Goal: Information Seeking & Learning: Learn about a topic

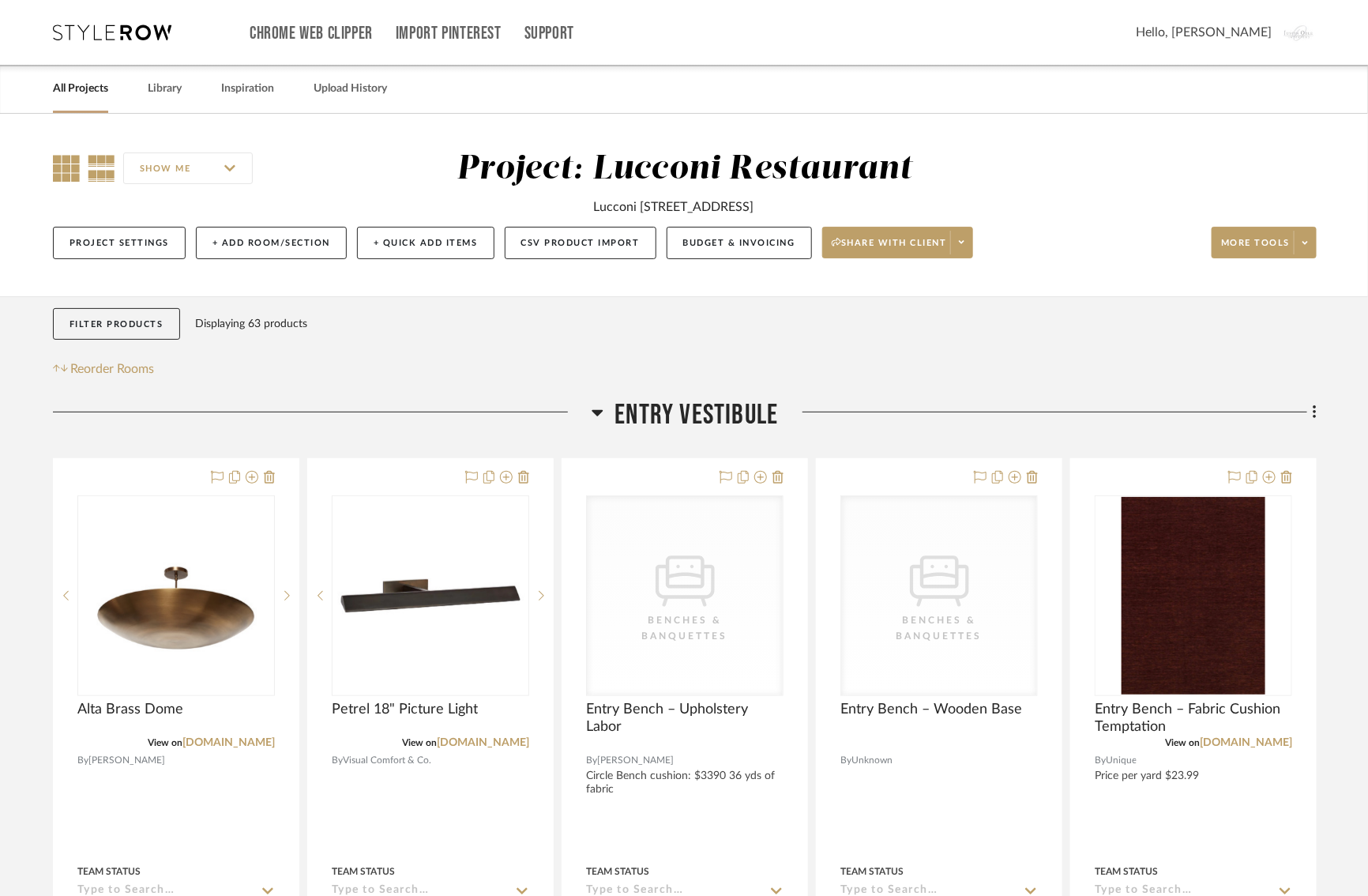
click at [65, 169] on icon at bounding box center [66, 168] width 27 height 27
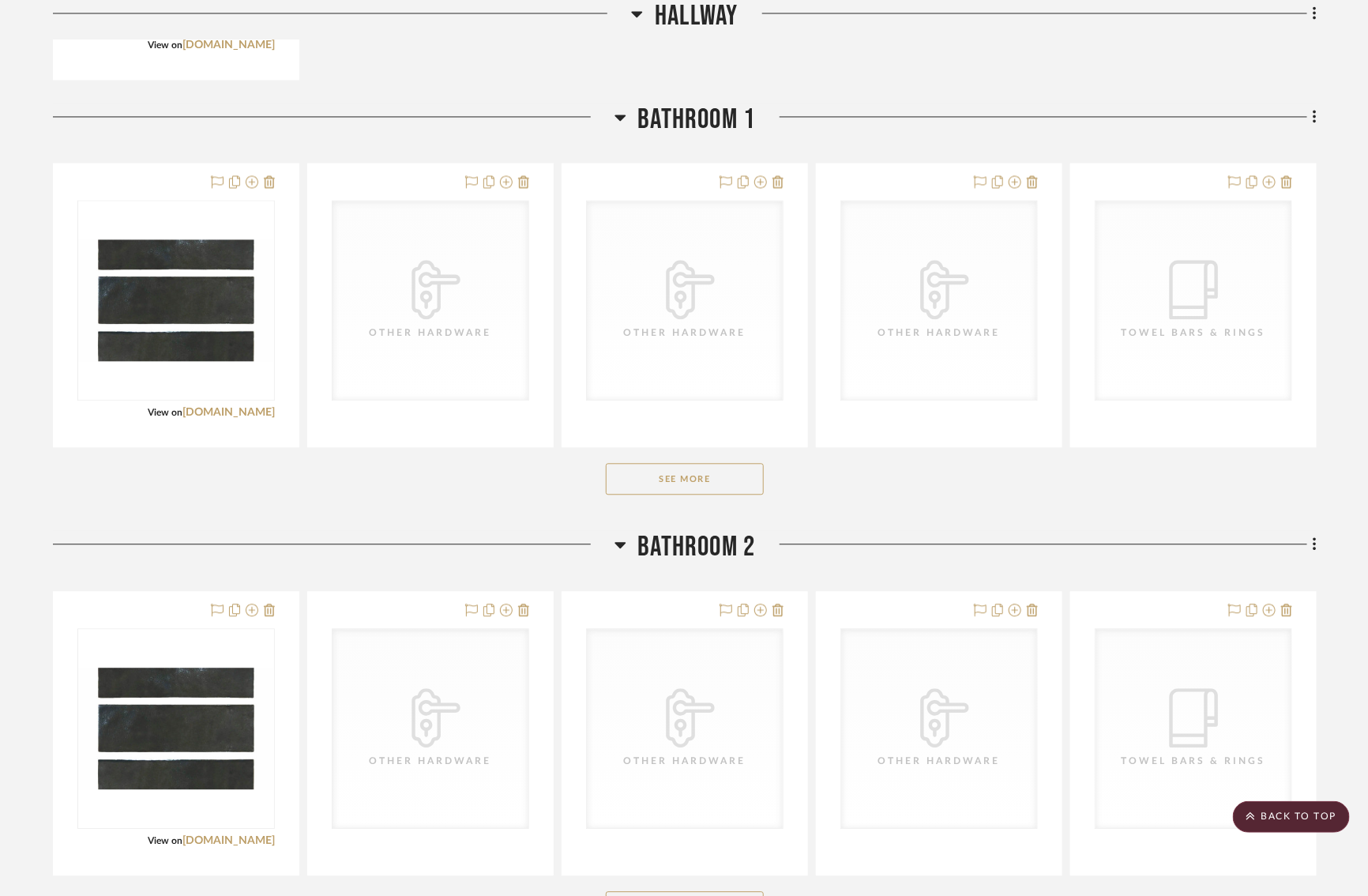
scroll to position [1482, 0]
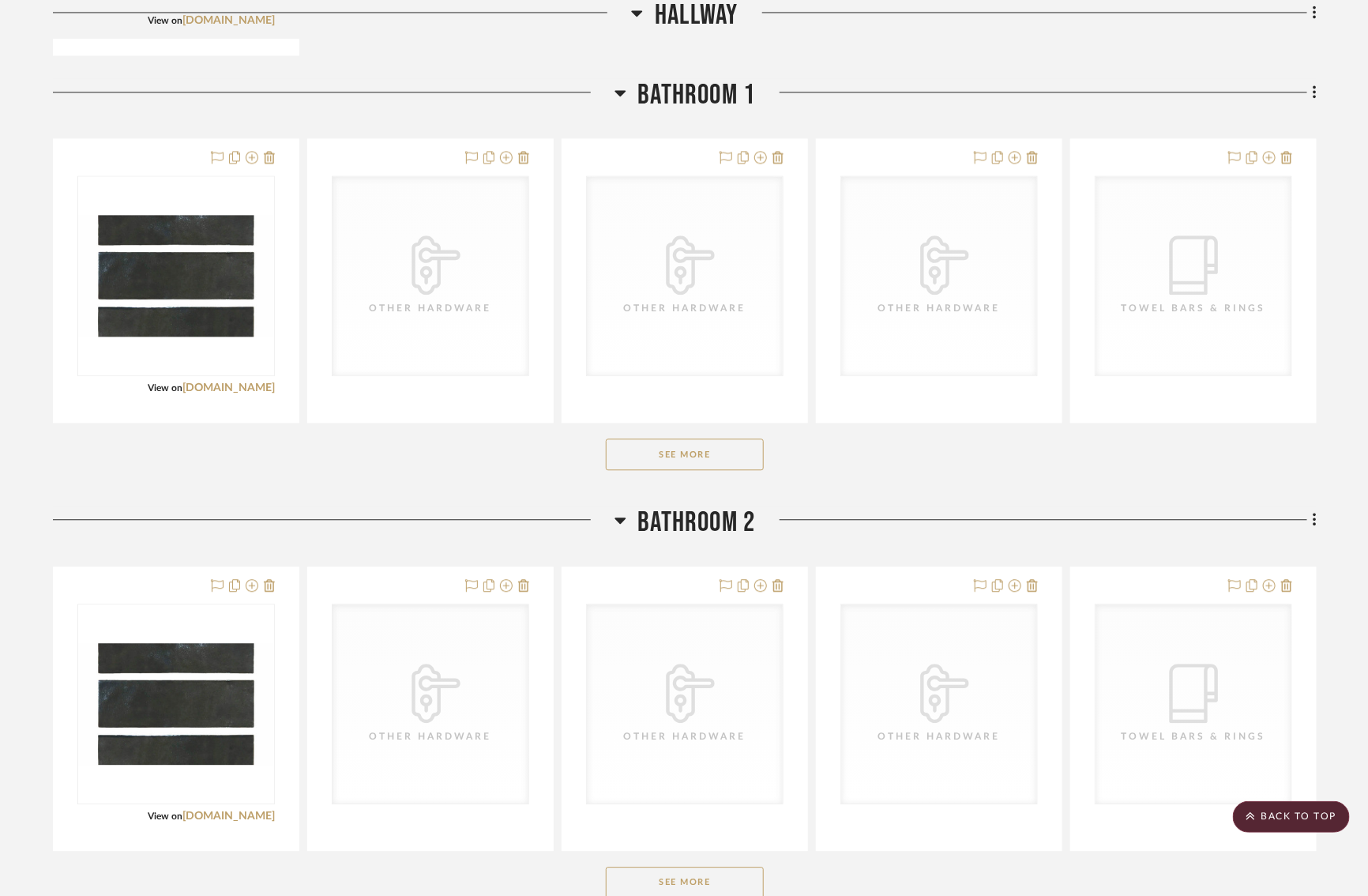
click at [658, 447] on button "See More" at bounding box center [684, 454] width 158 height 32
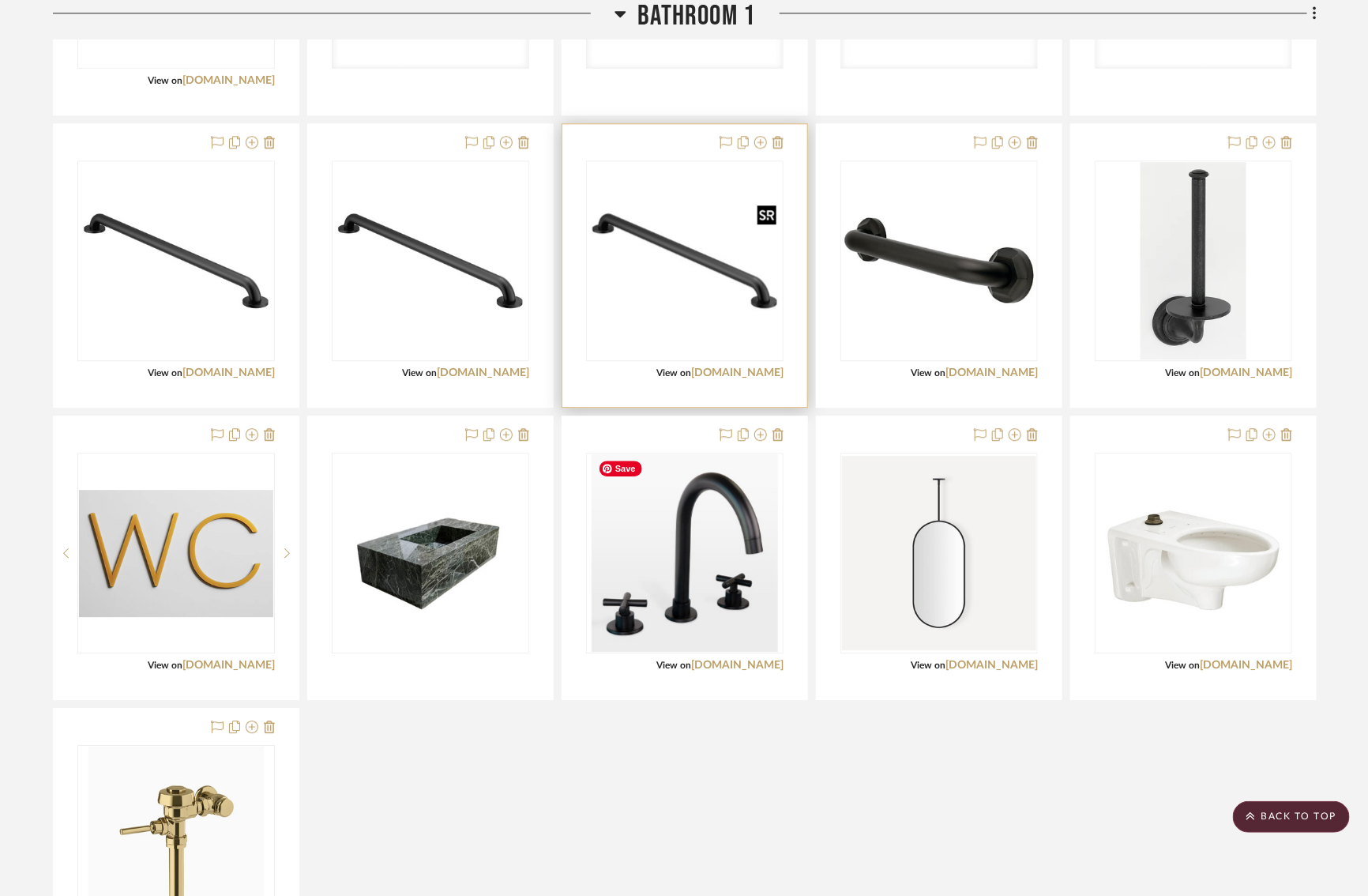
scroll to position [1792, 0]
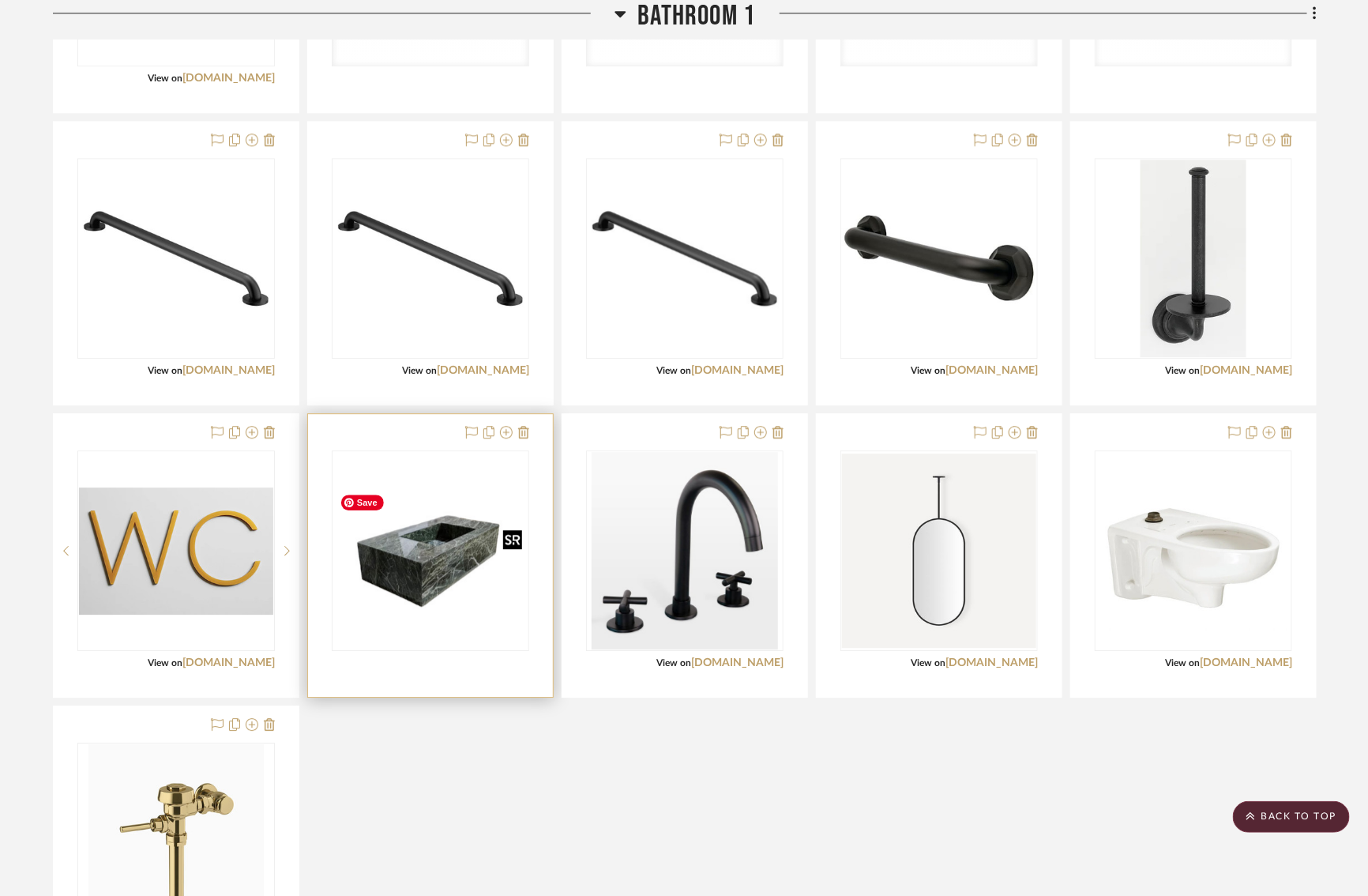
click at [412, 606] on img "0" at bounding box center [431, 551] width 195 height 124
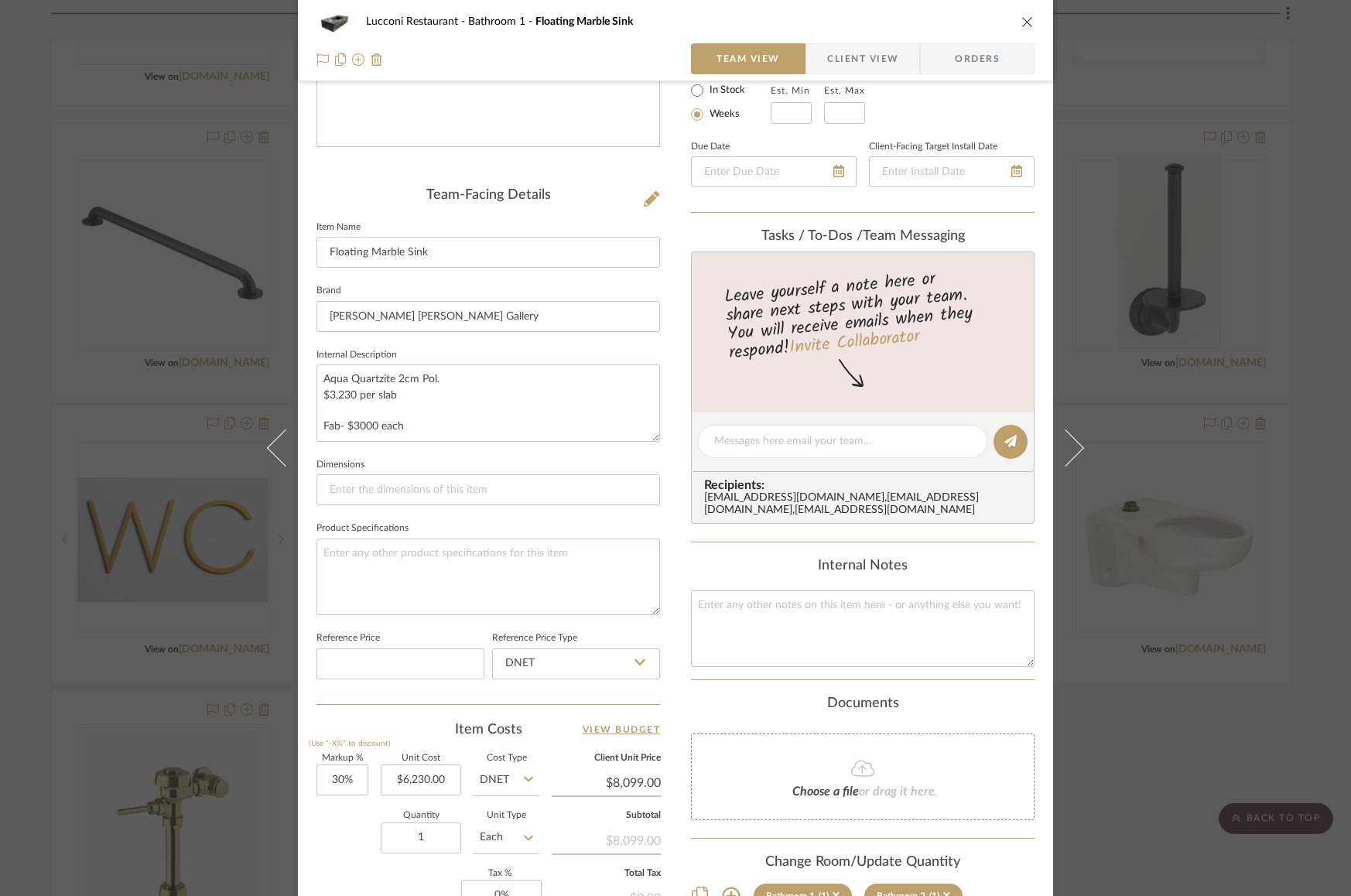
scroll to position [392, 0]
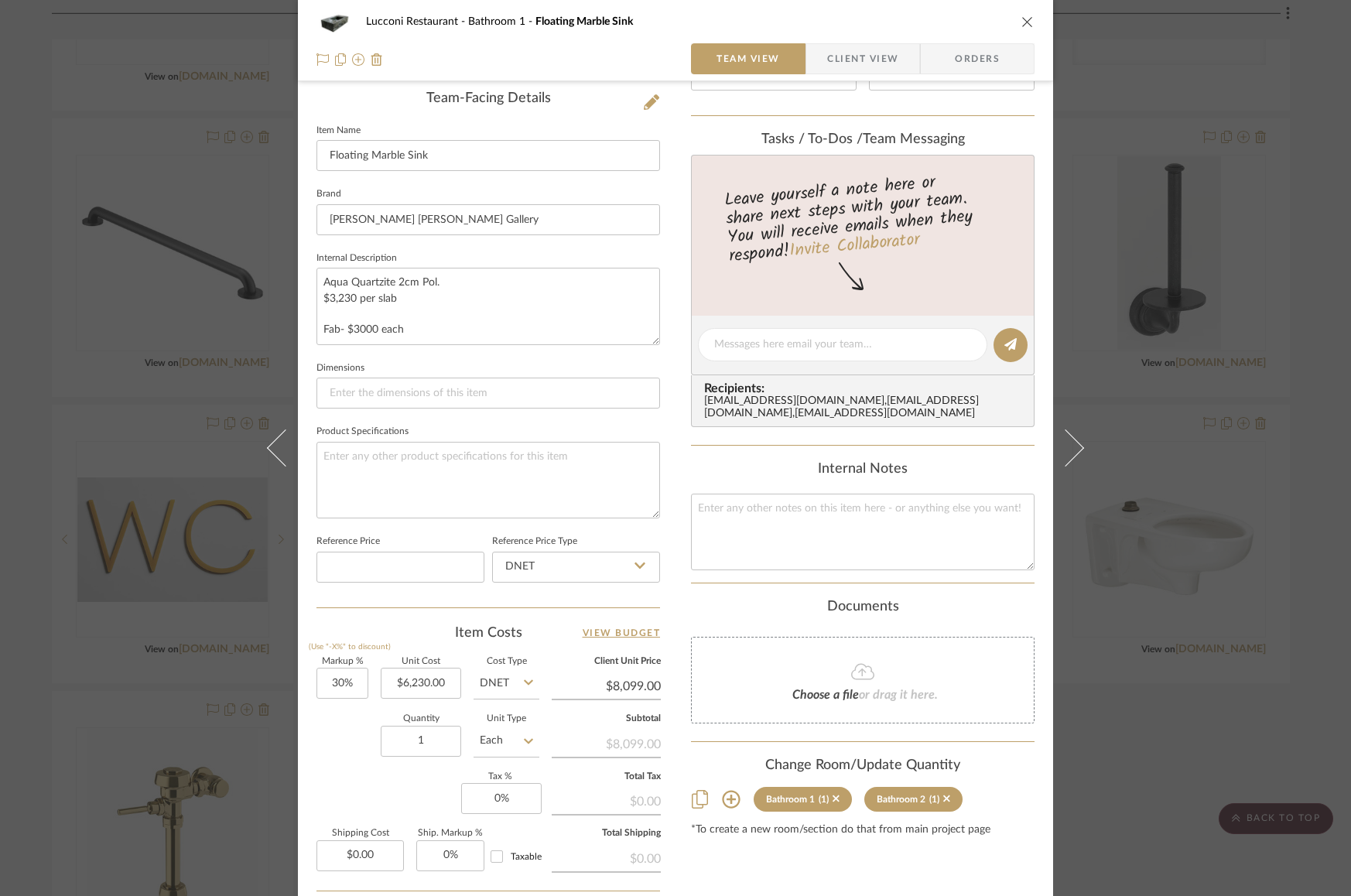
click at [1160, 322] on div "Lucconi Restaurant Bathroom 1 Floating Marble Sink Team View Client View Orders…" at bounding box center [676, 448] width 1351 height 896
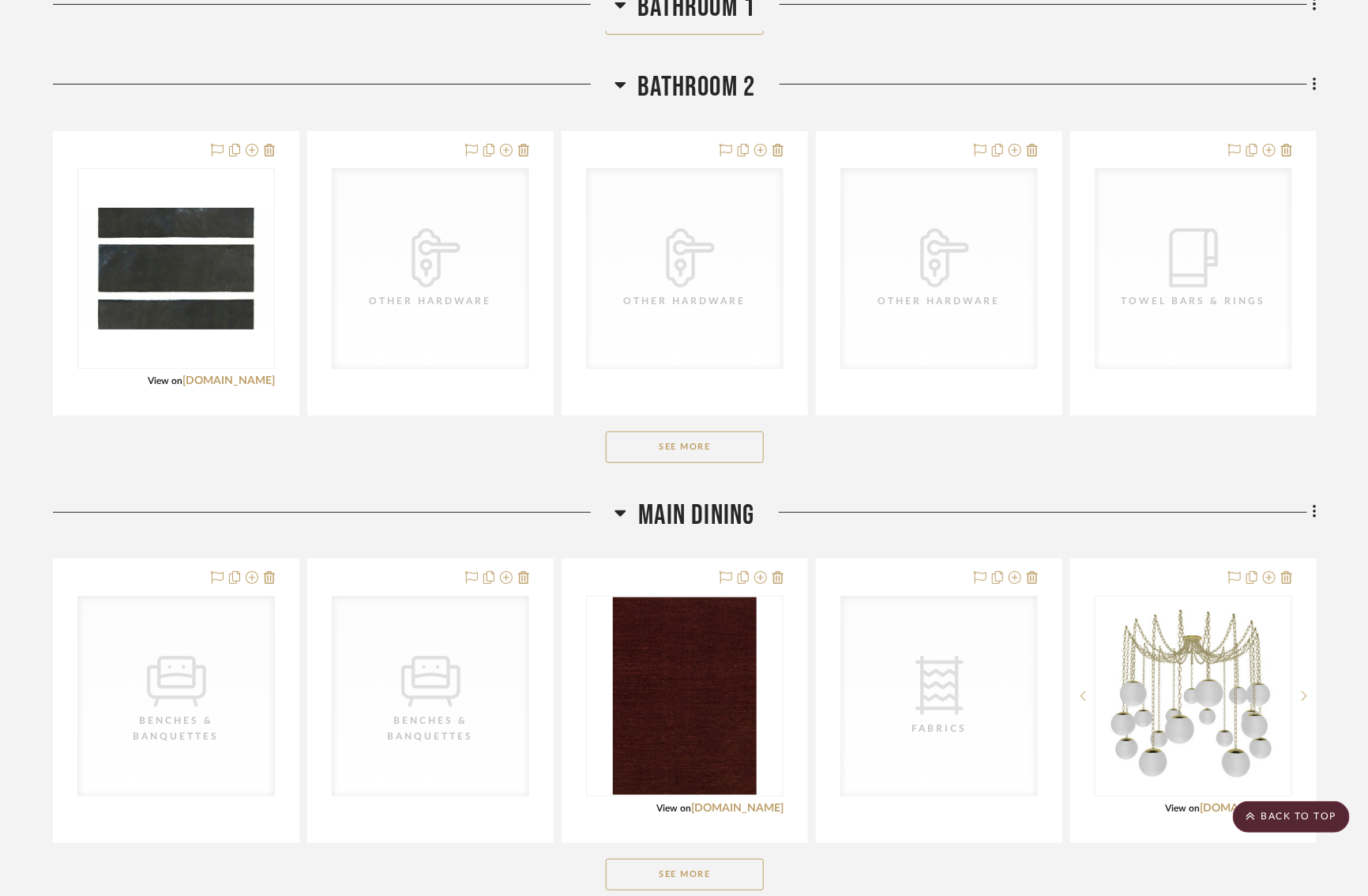
scroll to position [2811, 0]
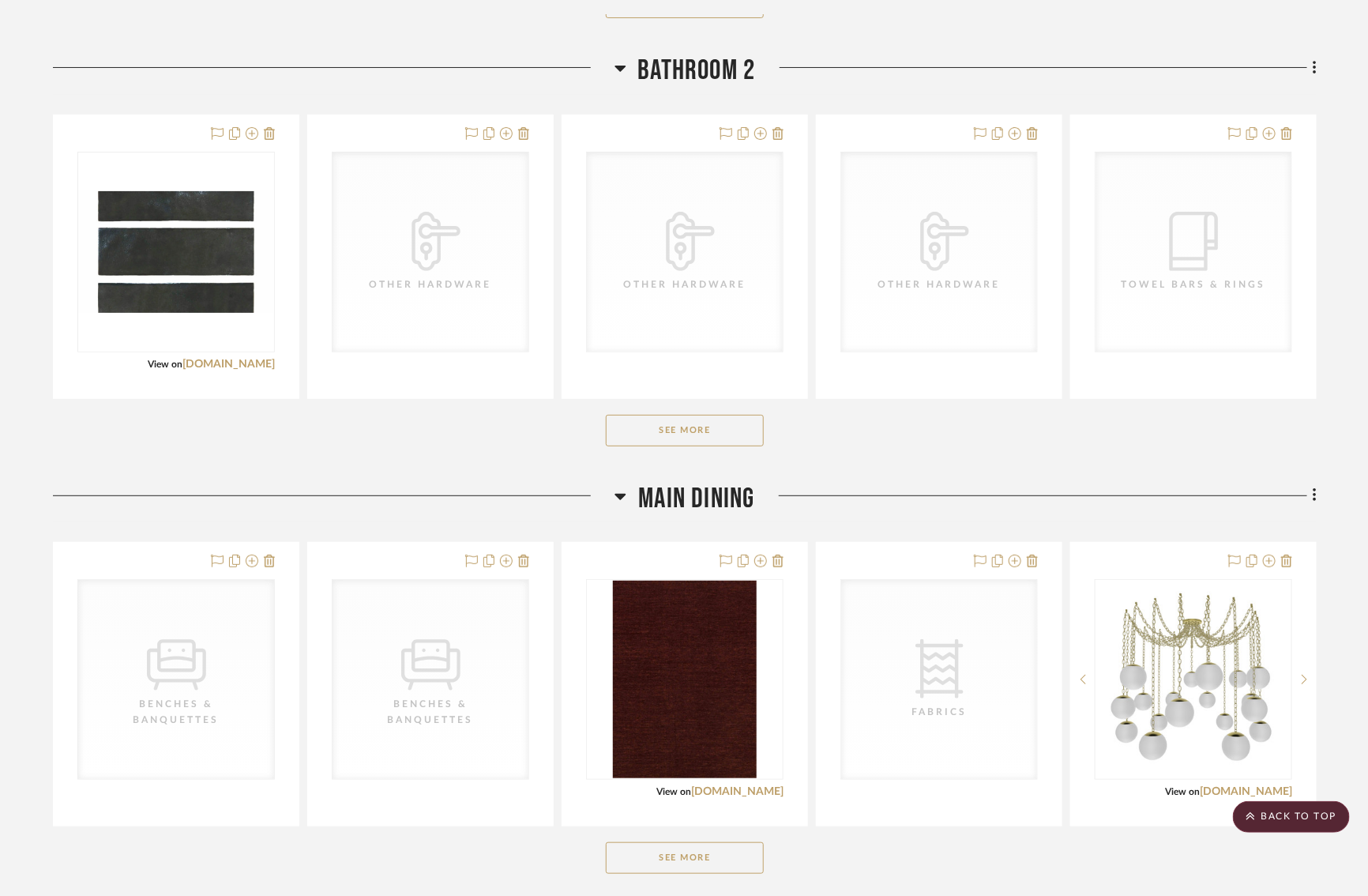
click at [618, 423] on button "See More" at bounding box center [684, 431] width 158 height 32
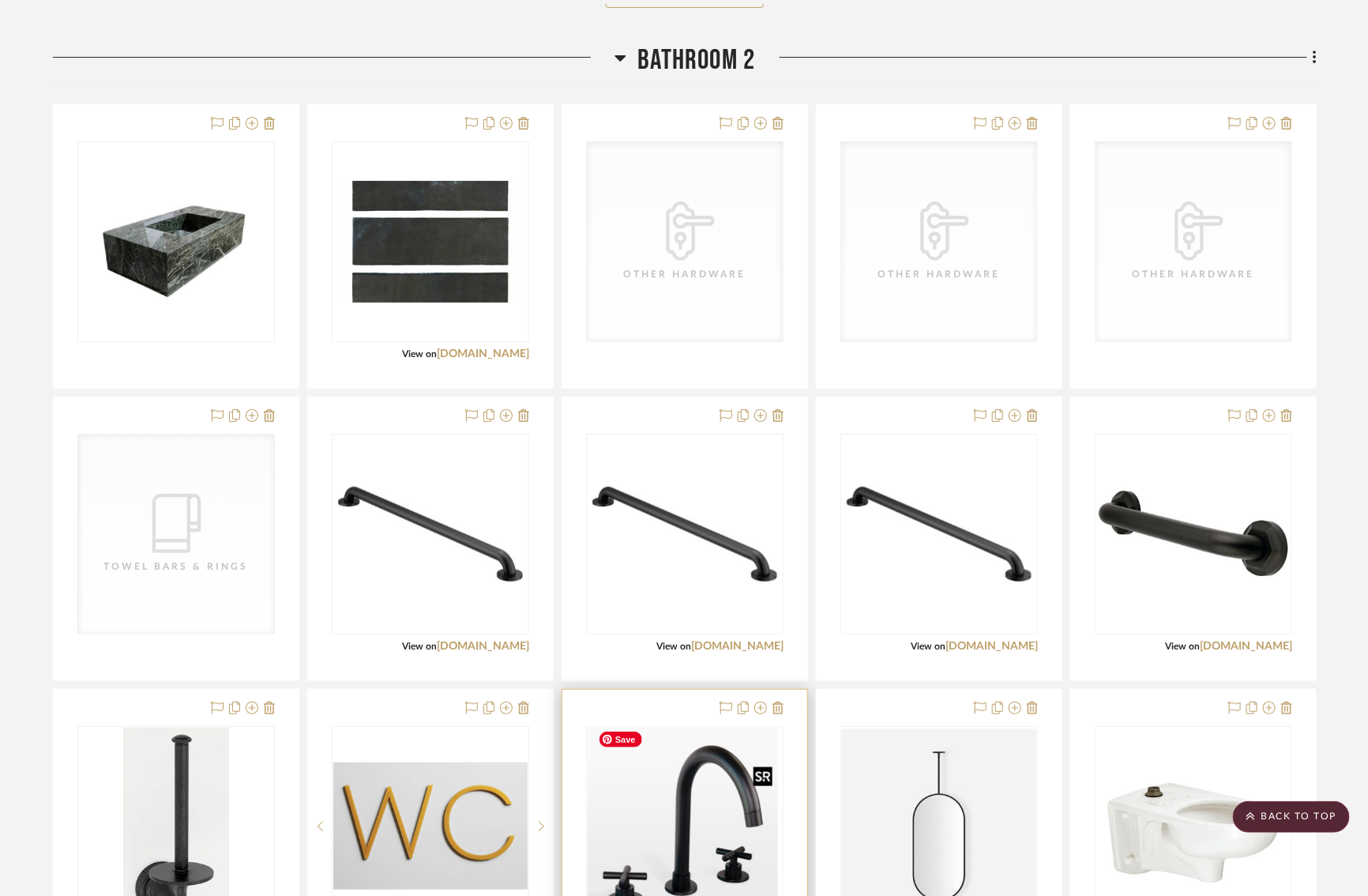
scroll to position [2829, 0]
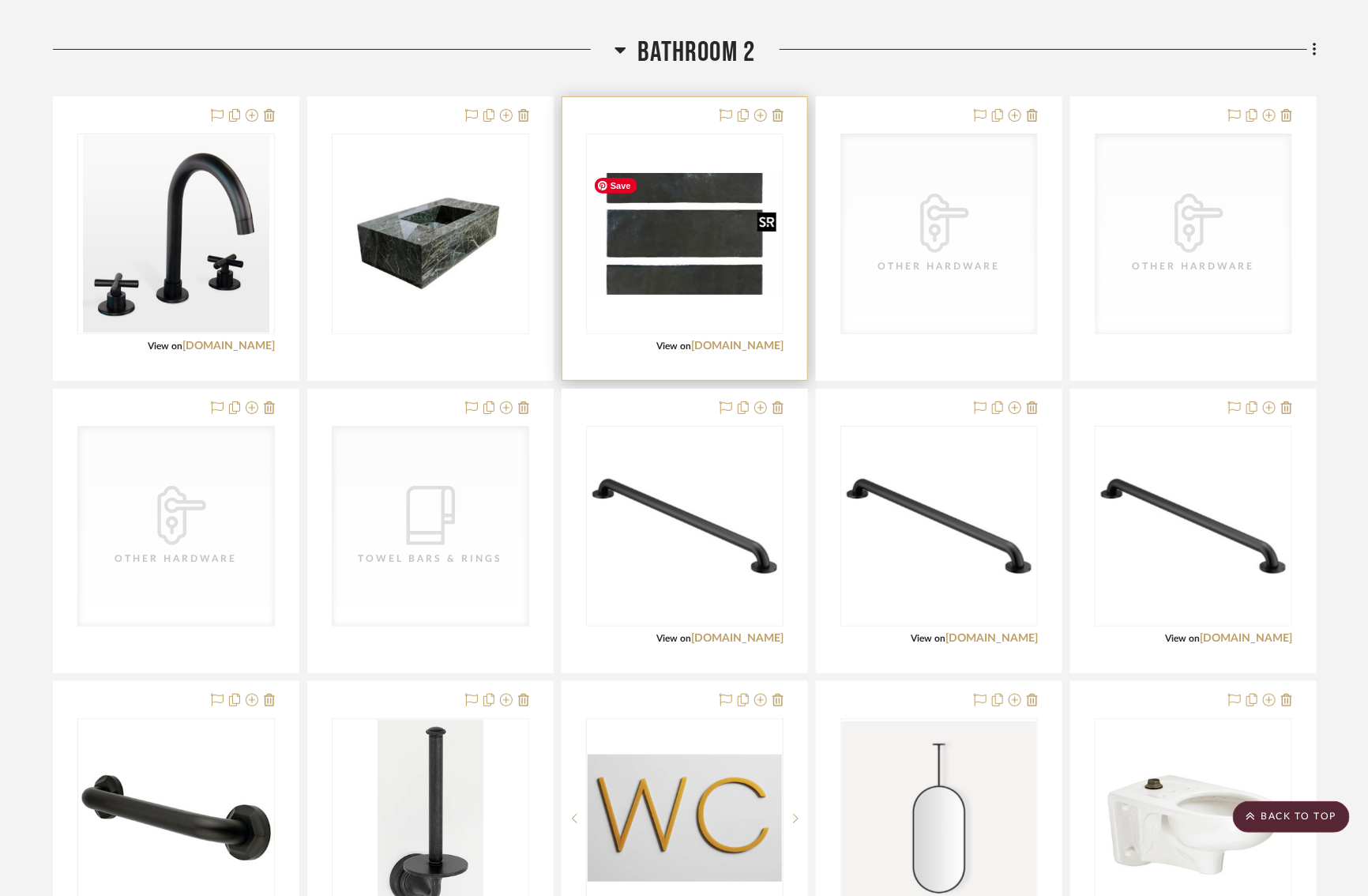
drag, startPoint x: 677, startPoint y: 823, endPoint x: 596, endPoint y: 227, distance: 601.5
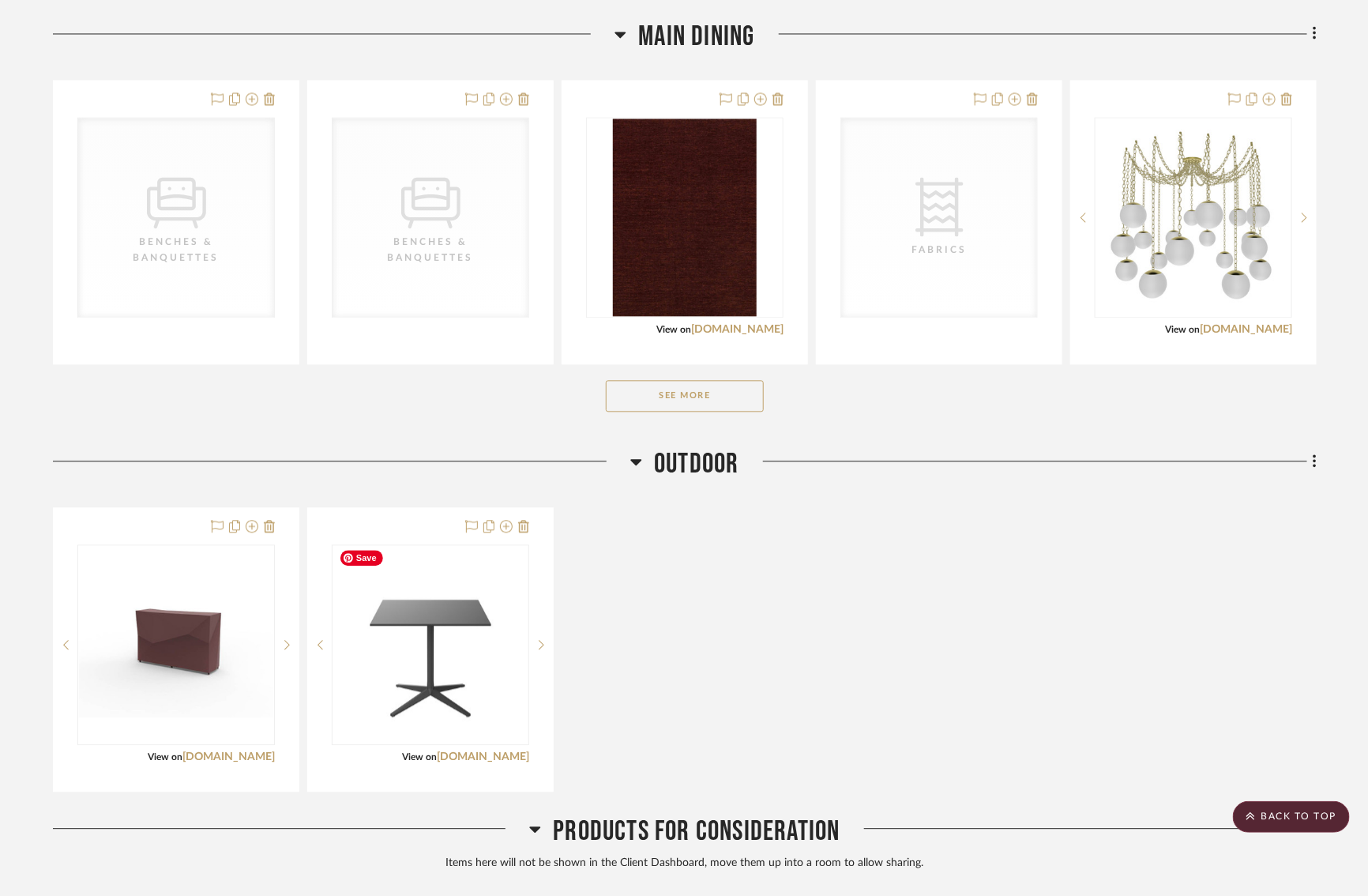
scroll to position [4146, 14]
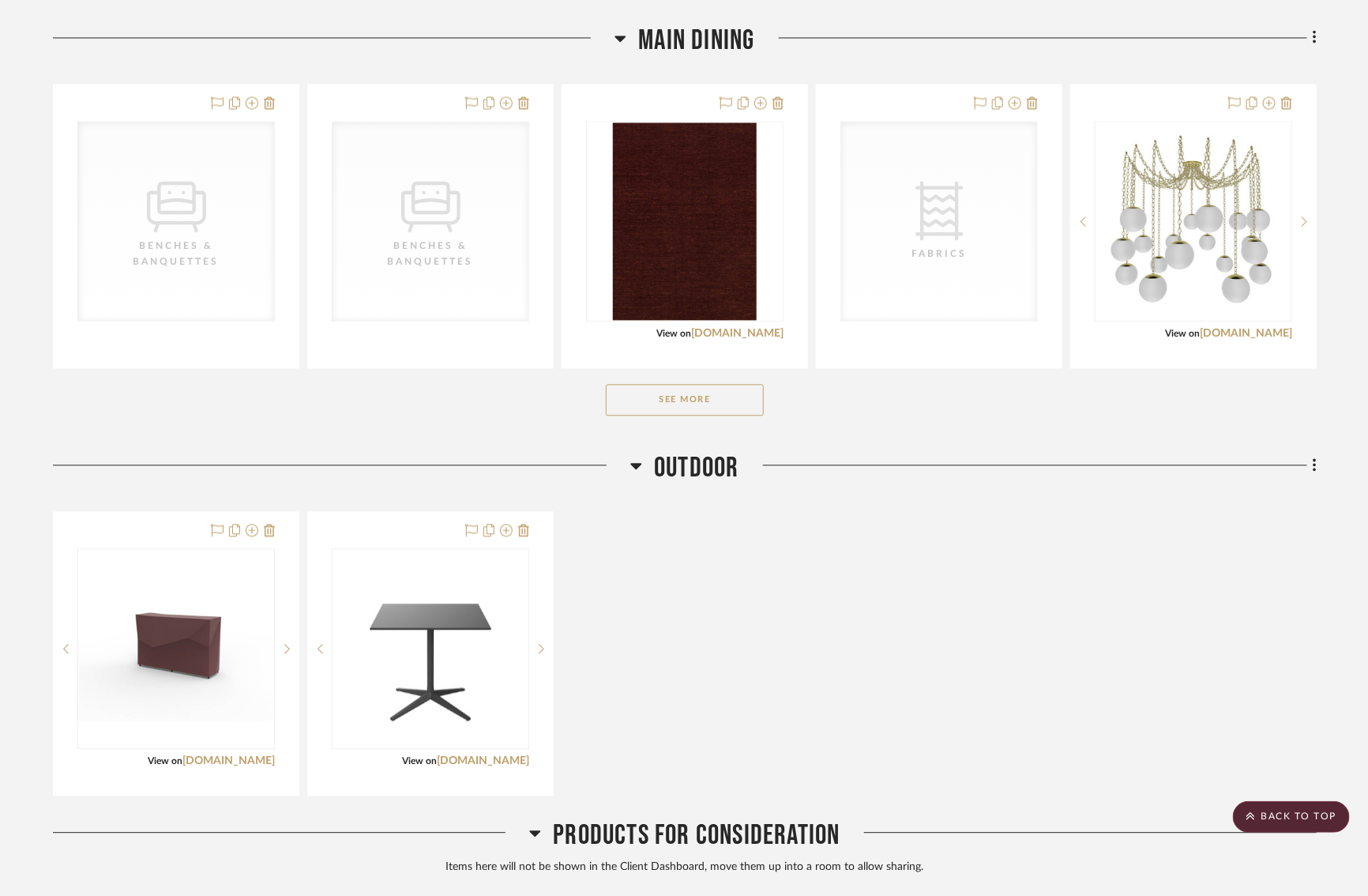
click at [630, 463] on icon at bounding box center [636, 464] width 12 height 19
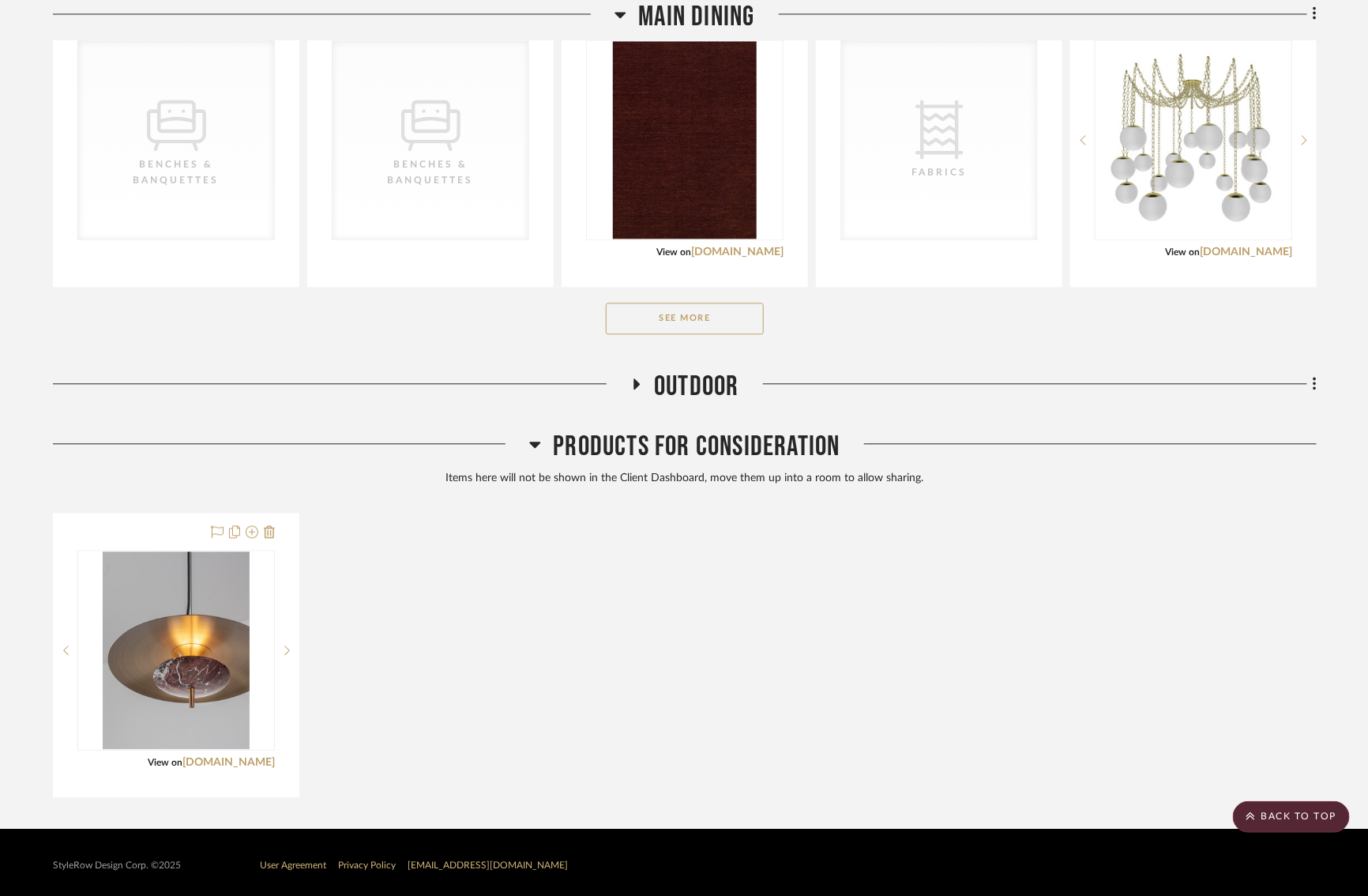
click at [529, 445] on icon at bounding box center [535, 444] width 12 height 19
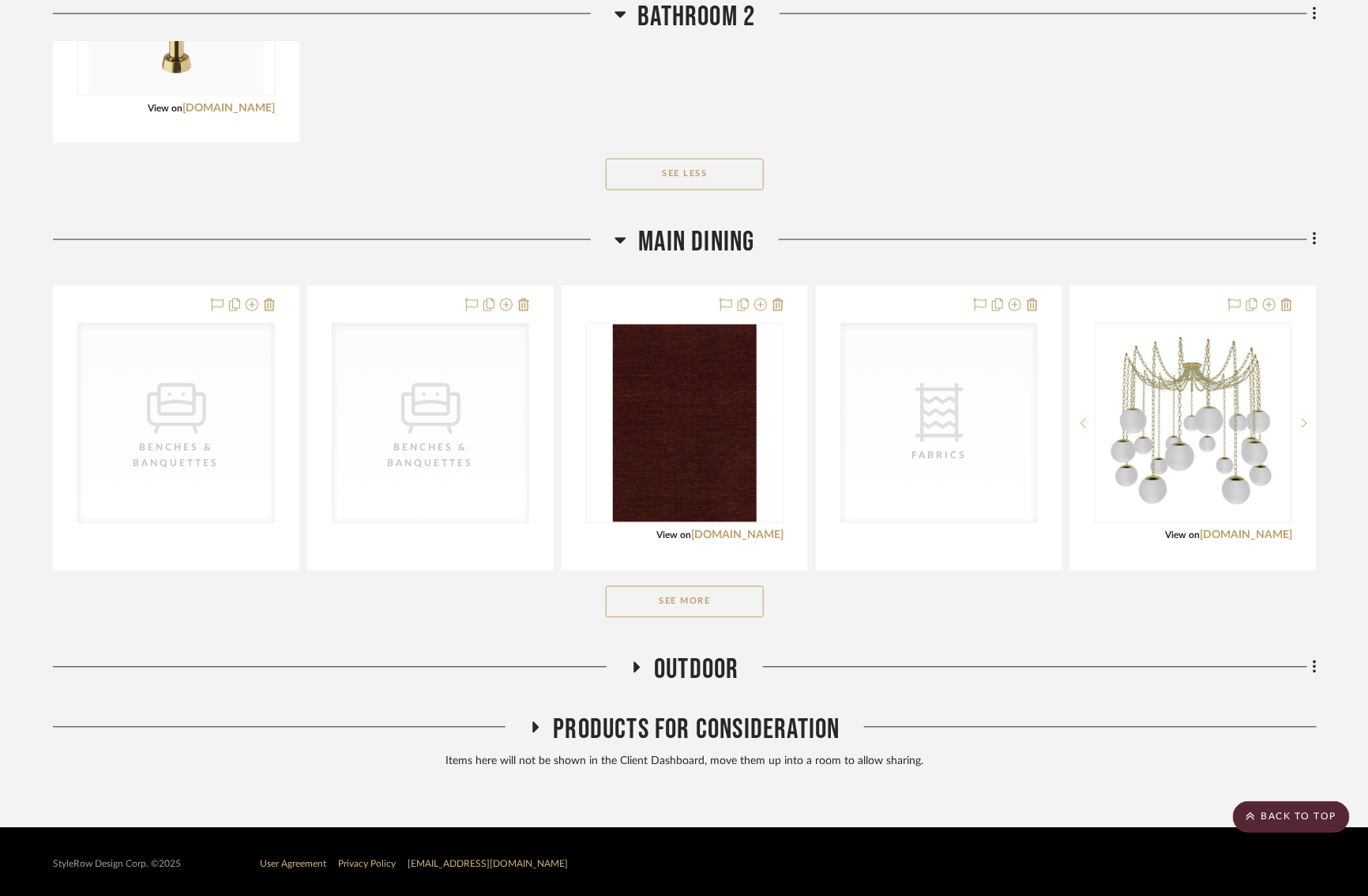
scroll to position [3881, 14]
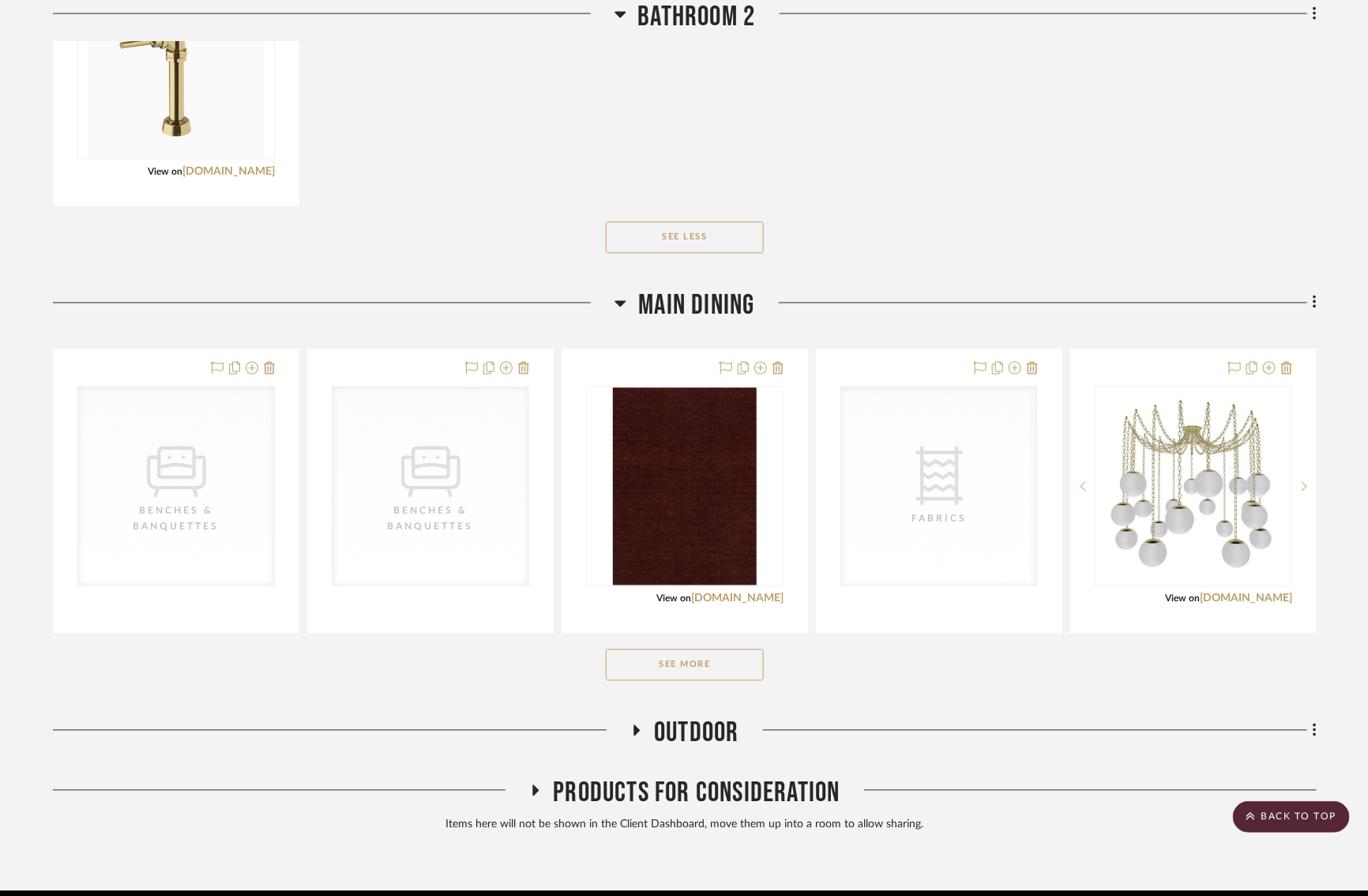
click at [637, 658] on button "See More" at bounding box center [684, 665] width 158 height 32
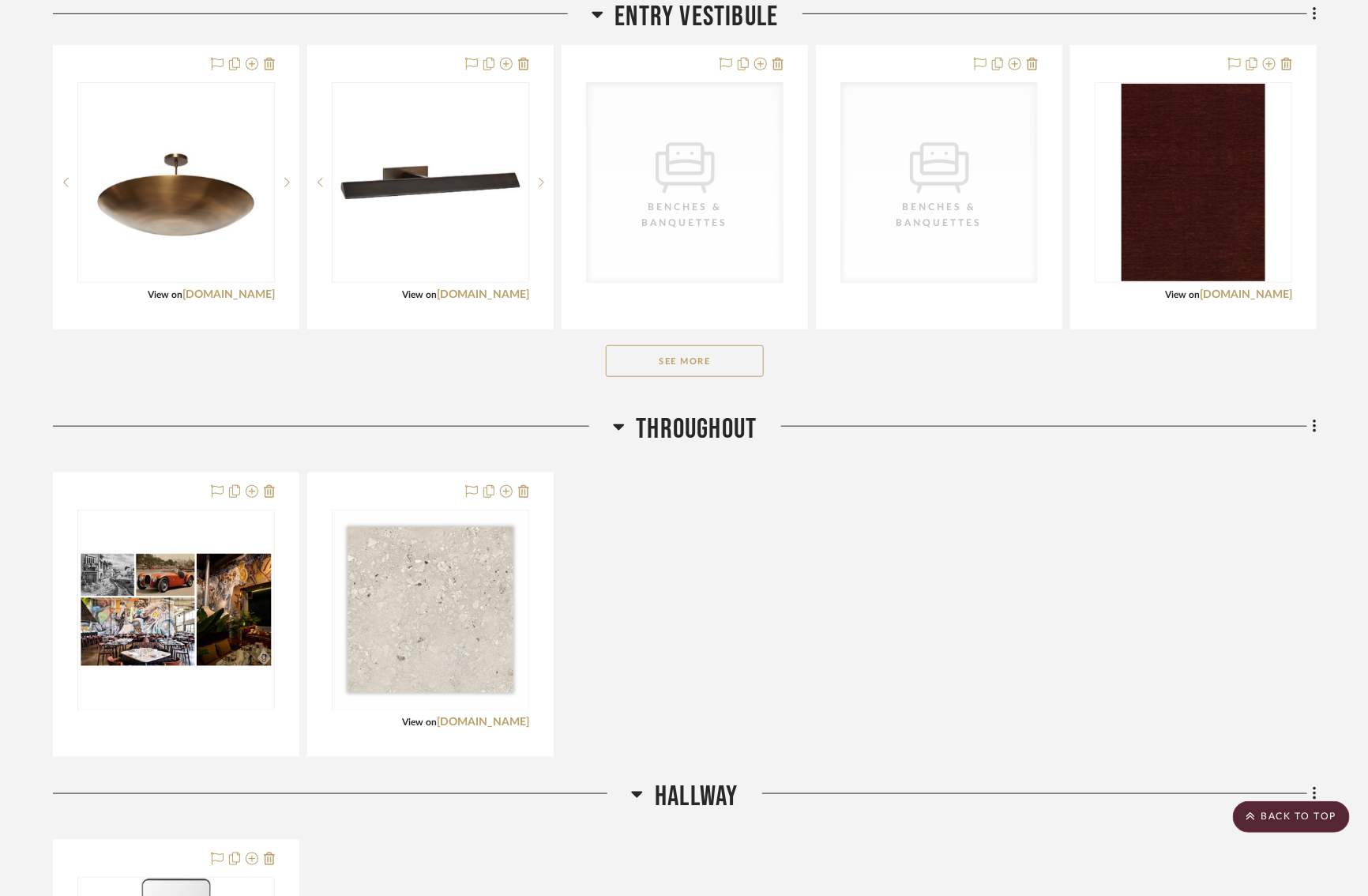
scroll to position [0, 14]
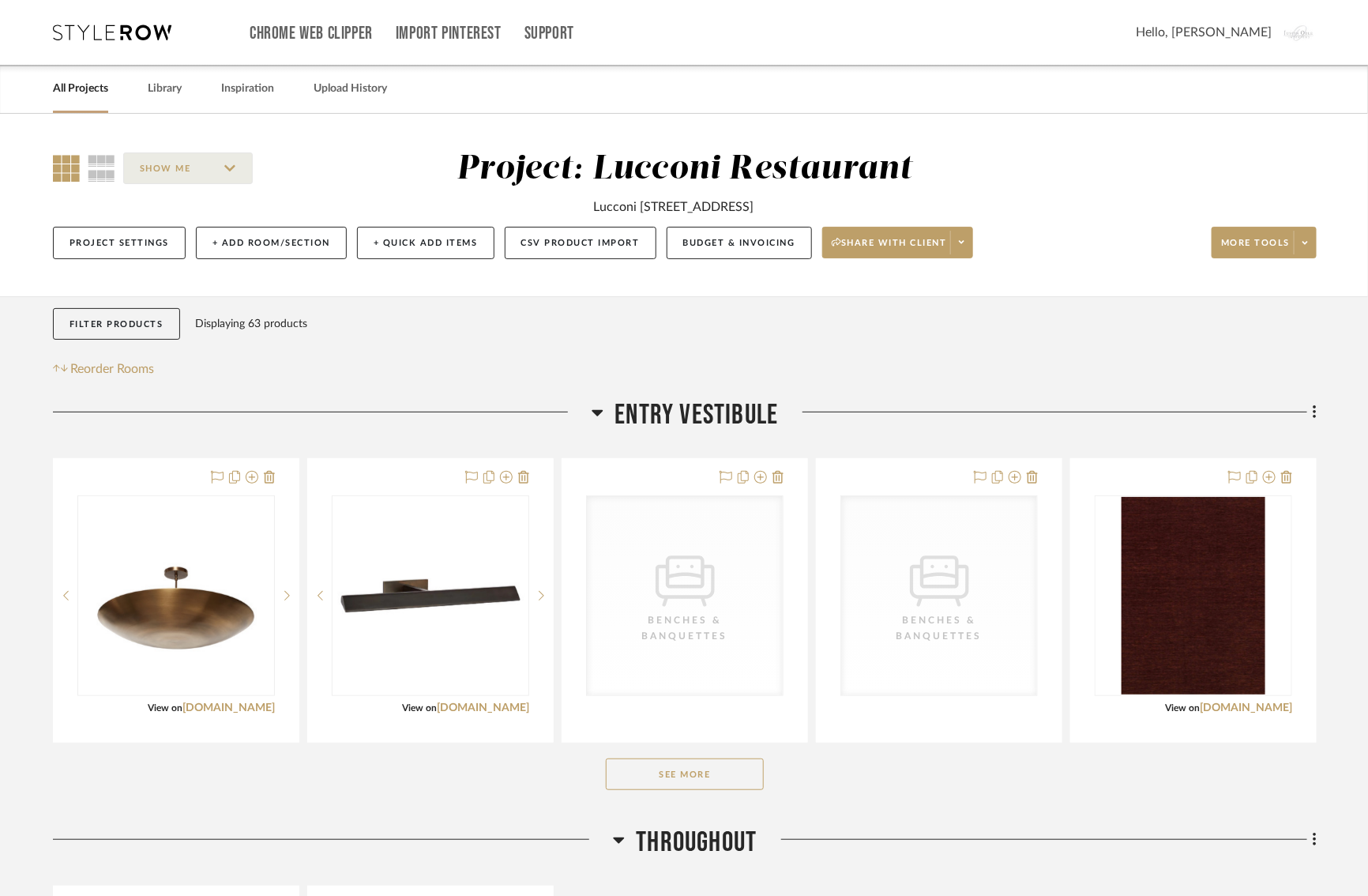
click at [667, 772] on button "See More" at bounding box center [684, 774] width 158 height 32
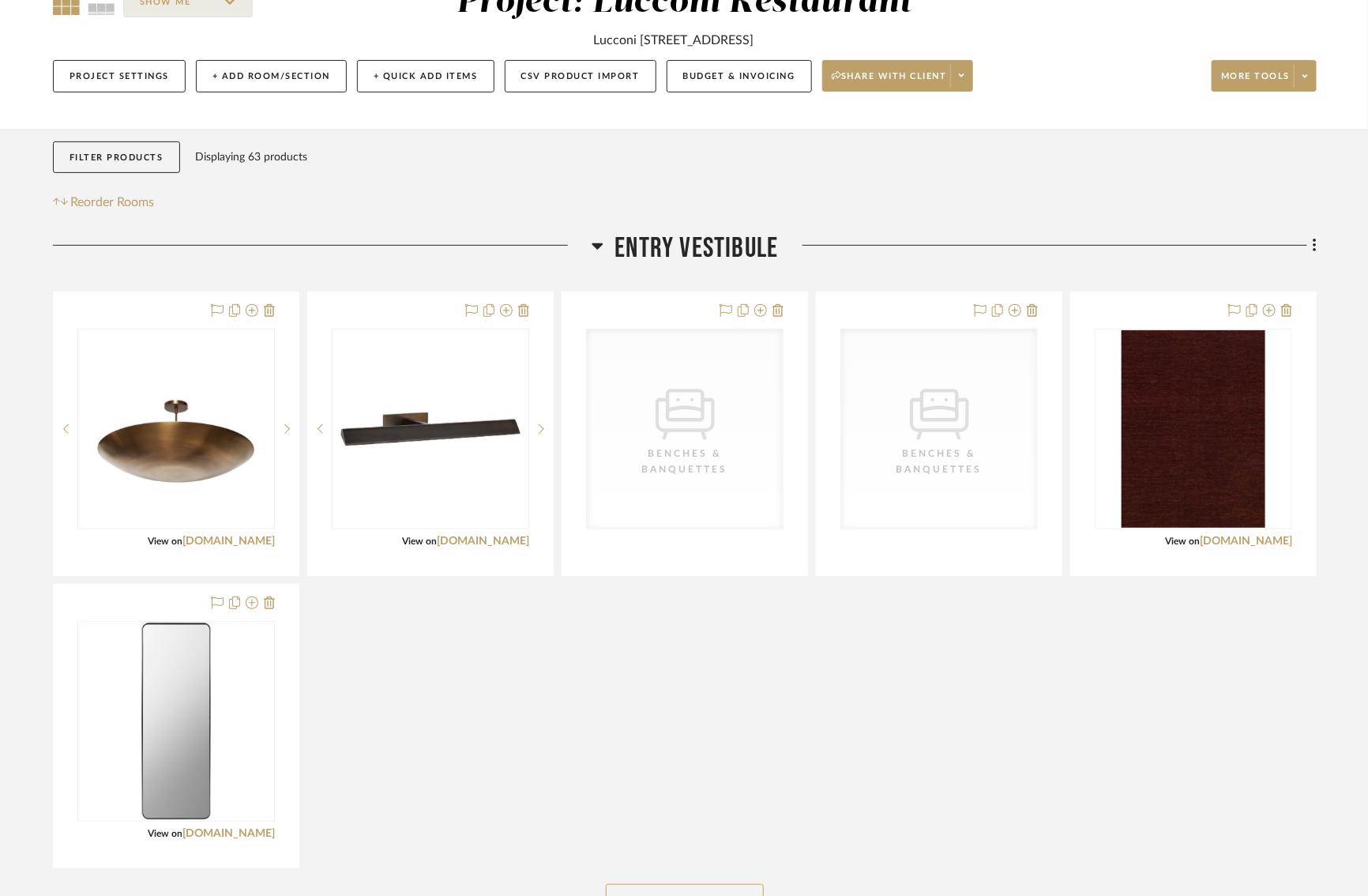
scroll to position [237, 14]
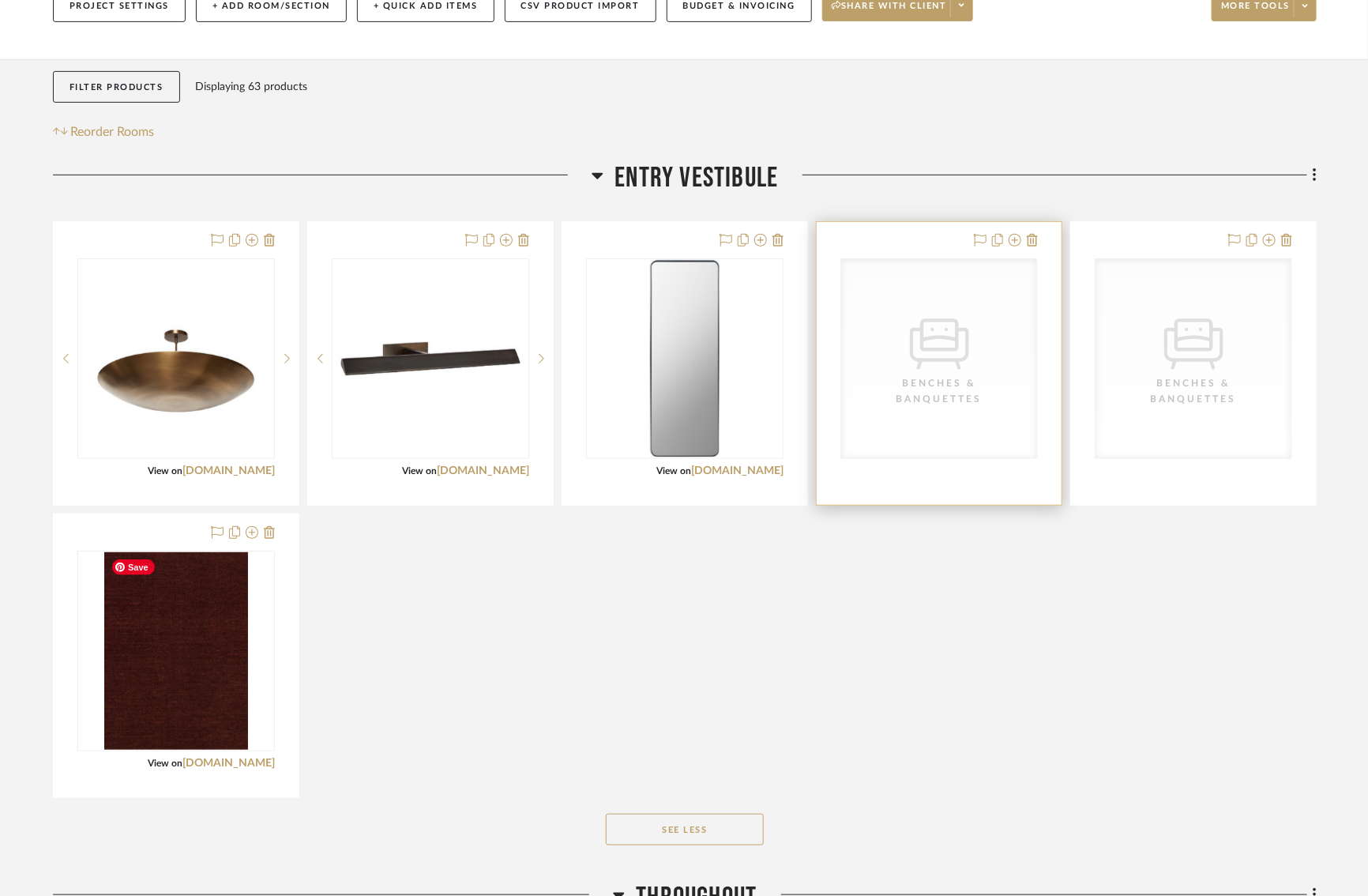
click at [852, 345] on div "CategoryIconSeating Created with Sketch. Benches & Banquettes" at bounding box center [939, 359] width 196 height 200
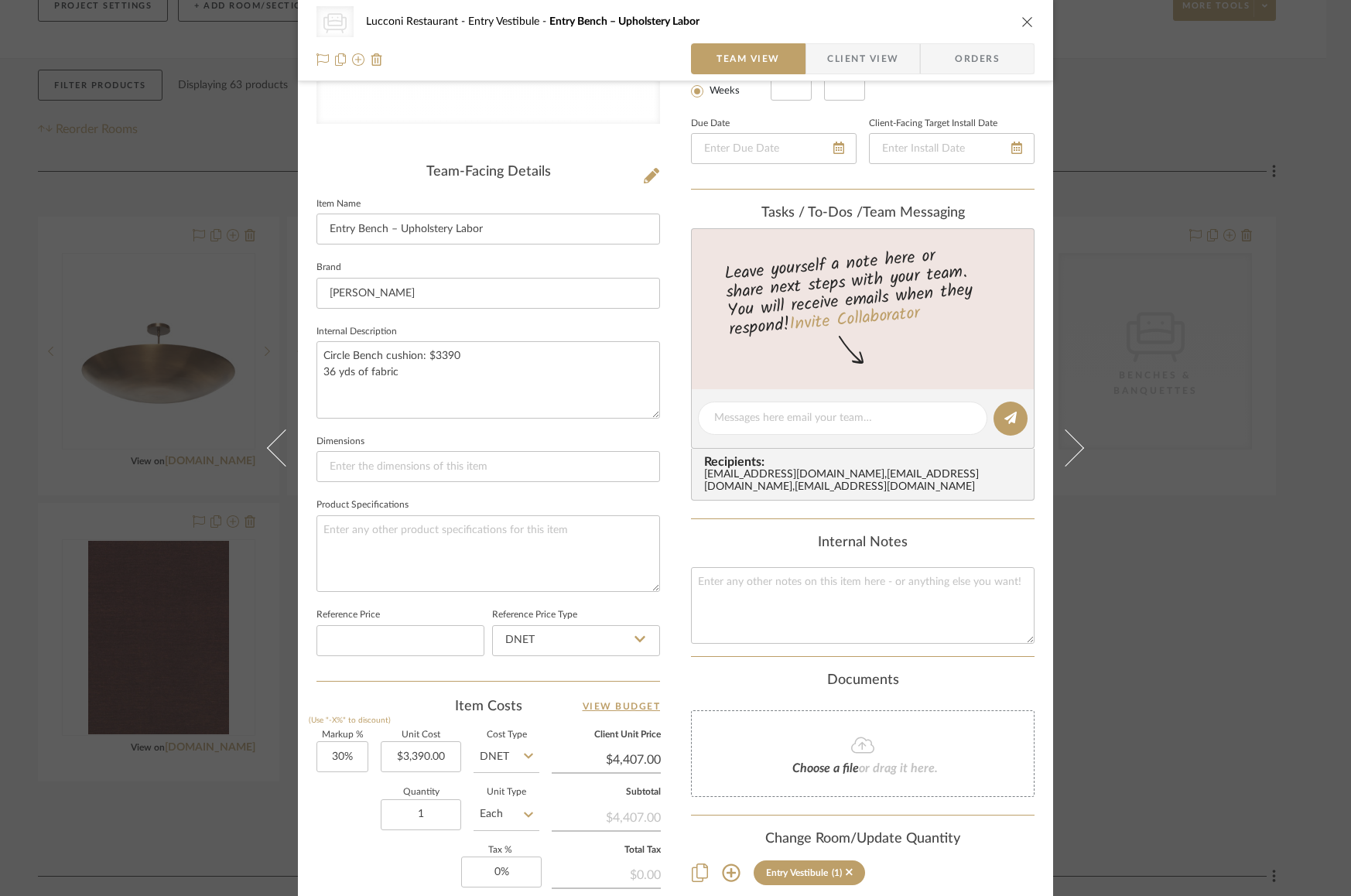
scroll to position [0, 0]
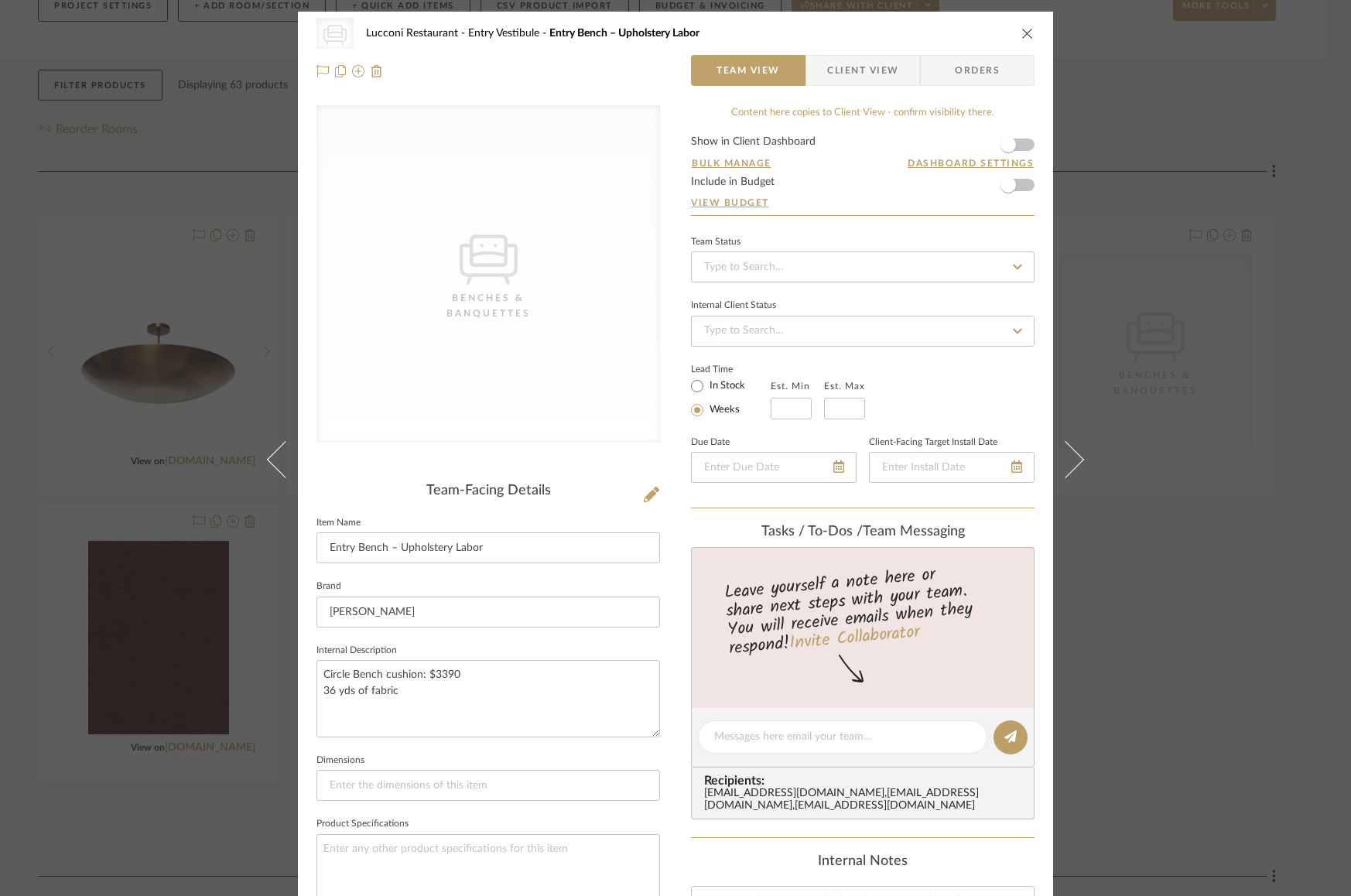
click at [1239, 256] on div "CategoryIconSeating Created with Sketch. Benches & Banquettes Lucconi Restauran…" at bounding box center [676, 448] width 1351 height 896
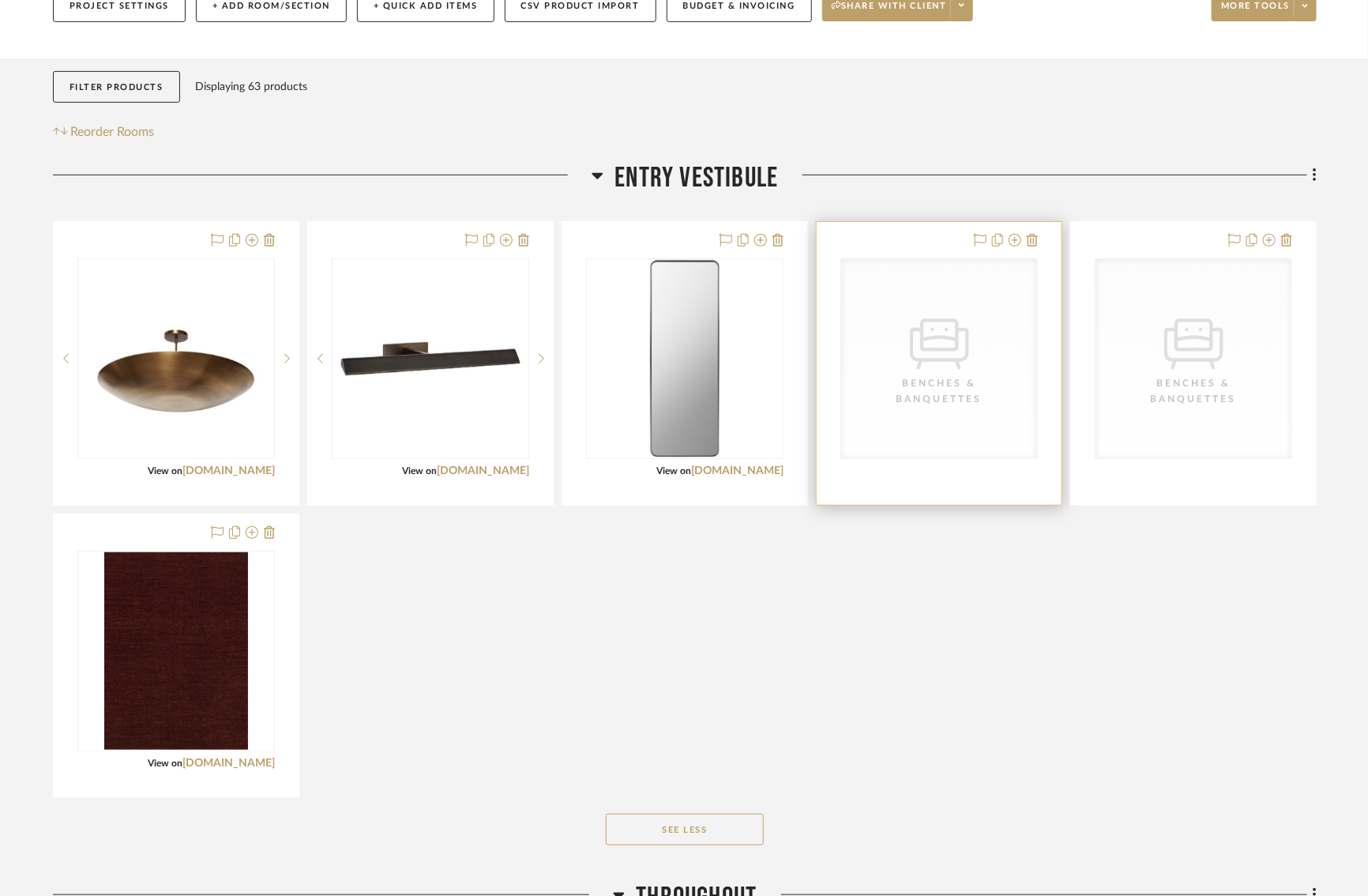
scroll to position [0, 14]
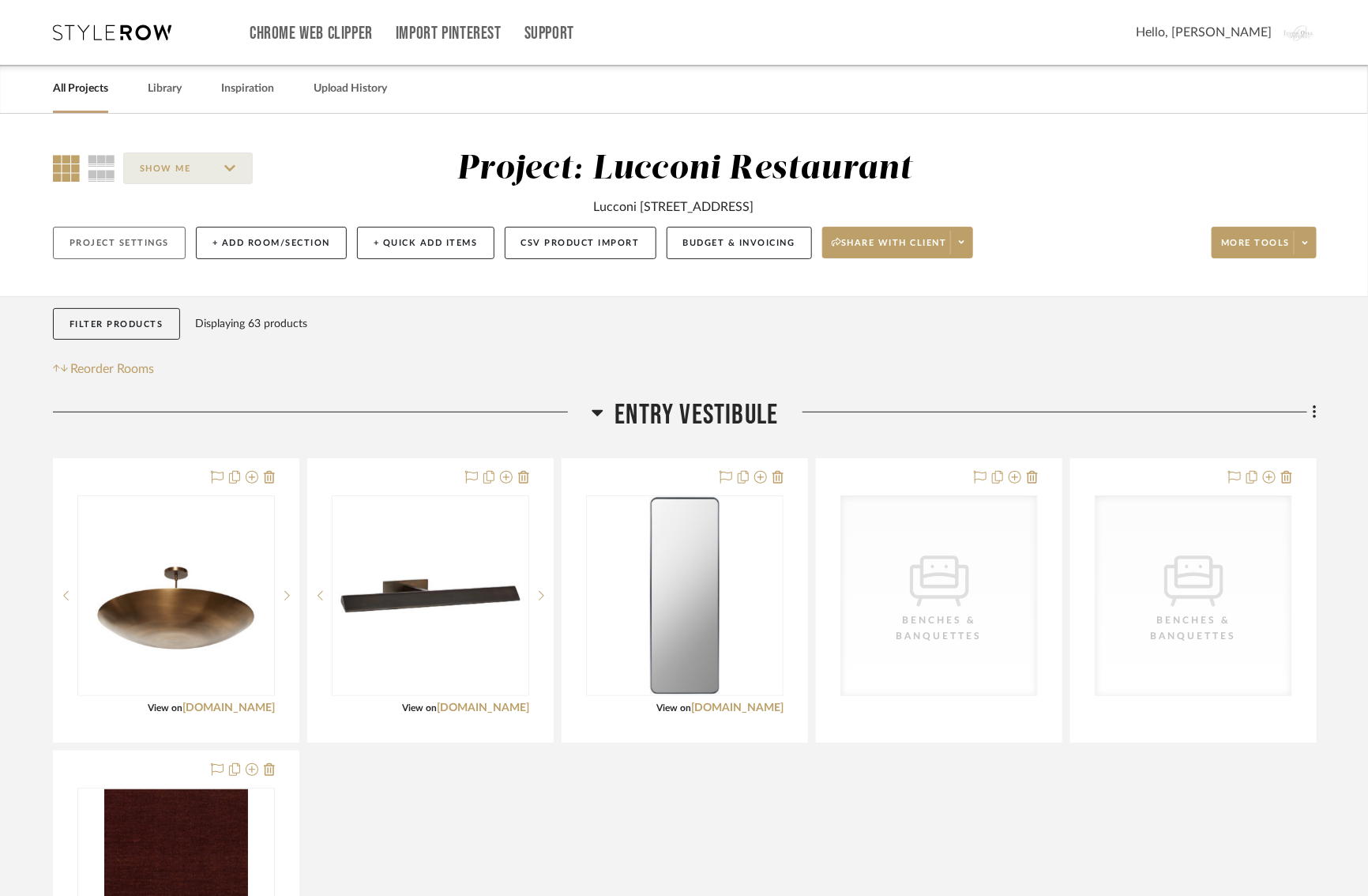
click at [114, 237] on button "Project Settings" at bounding box center [120, 243] width 132 height 33
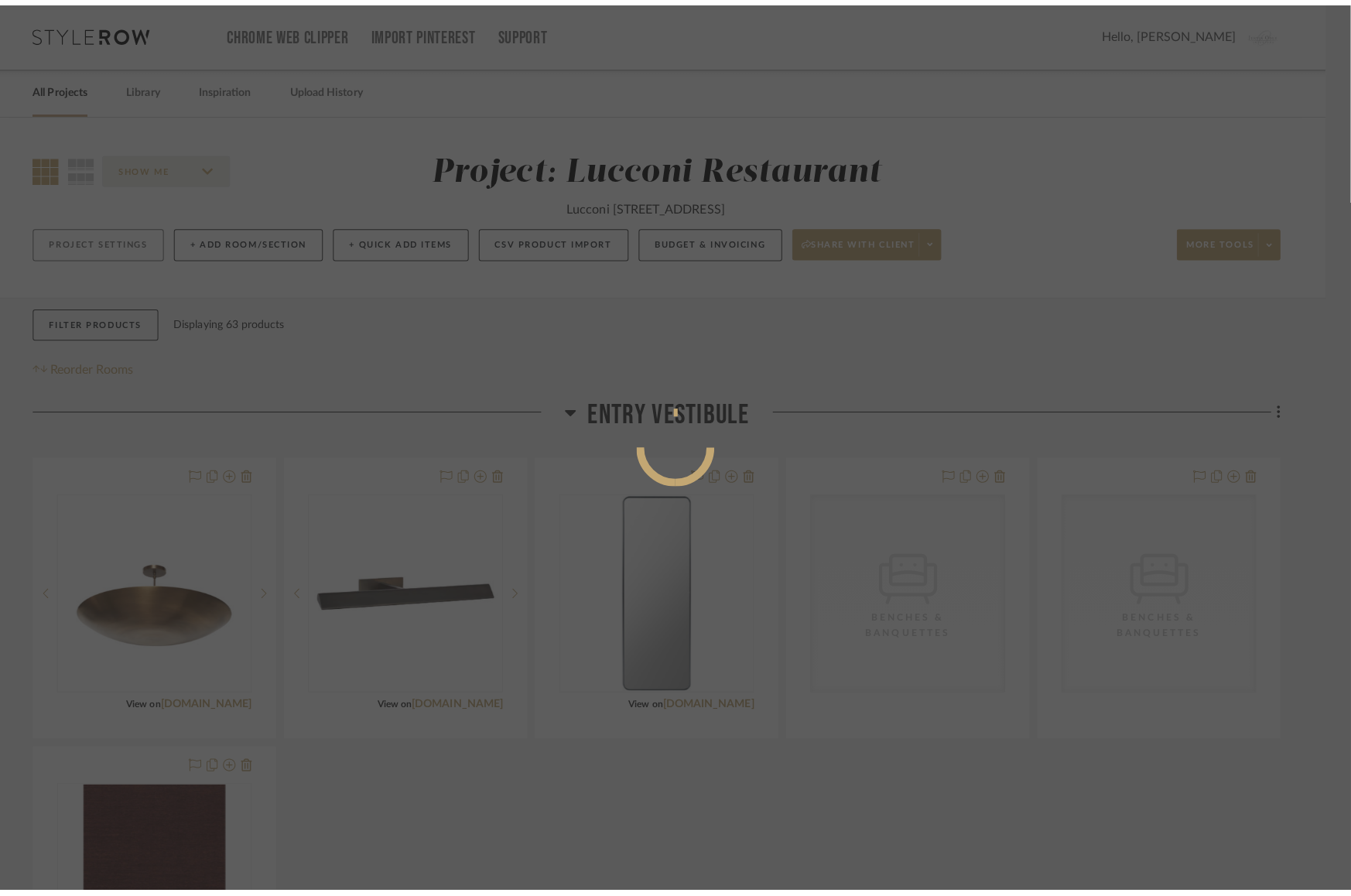
scroll to position [0, 0]
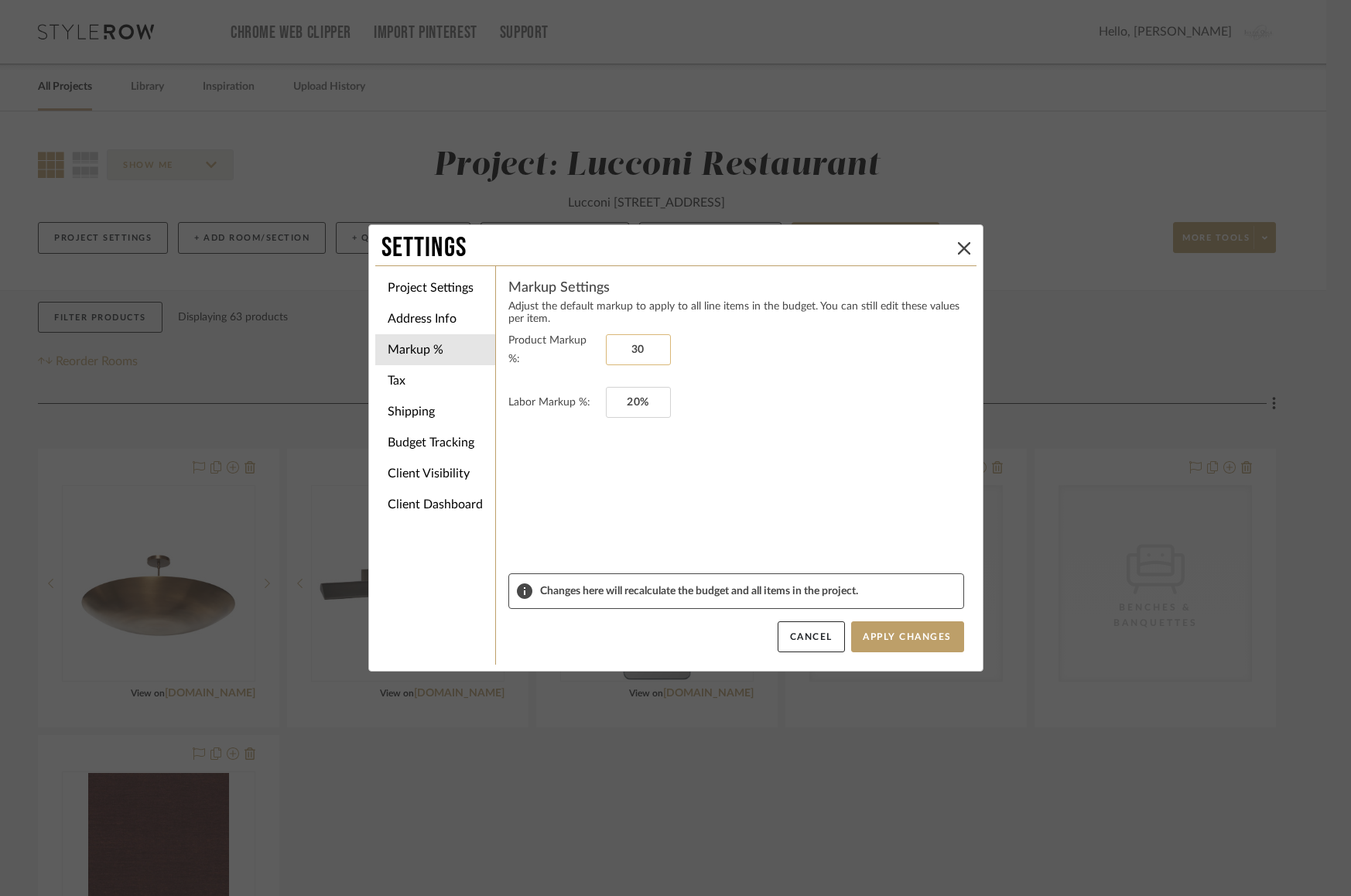
click at [614, 351] on input "30" at bounding box center [638, 350] width 65 height 31
type input "25%"
click at [761, 444] on form "Product Markup %: 25% Labor Markup %: 20%" at bounding box center [736, 452] width 456 height 242
click at [621, 403] on input "20" at bounding box center [638, 403] width 65 height 31
type input "7%"
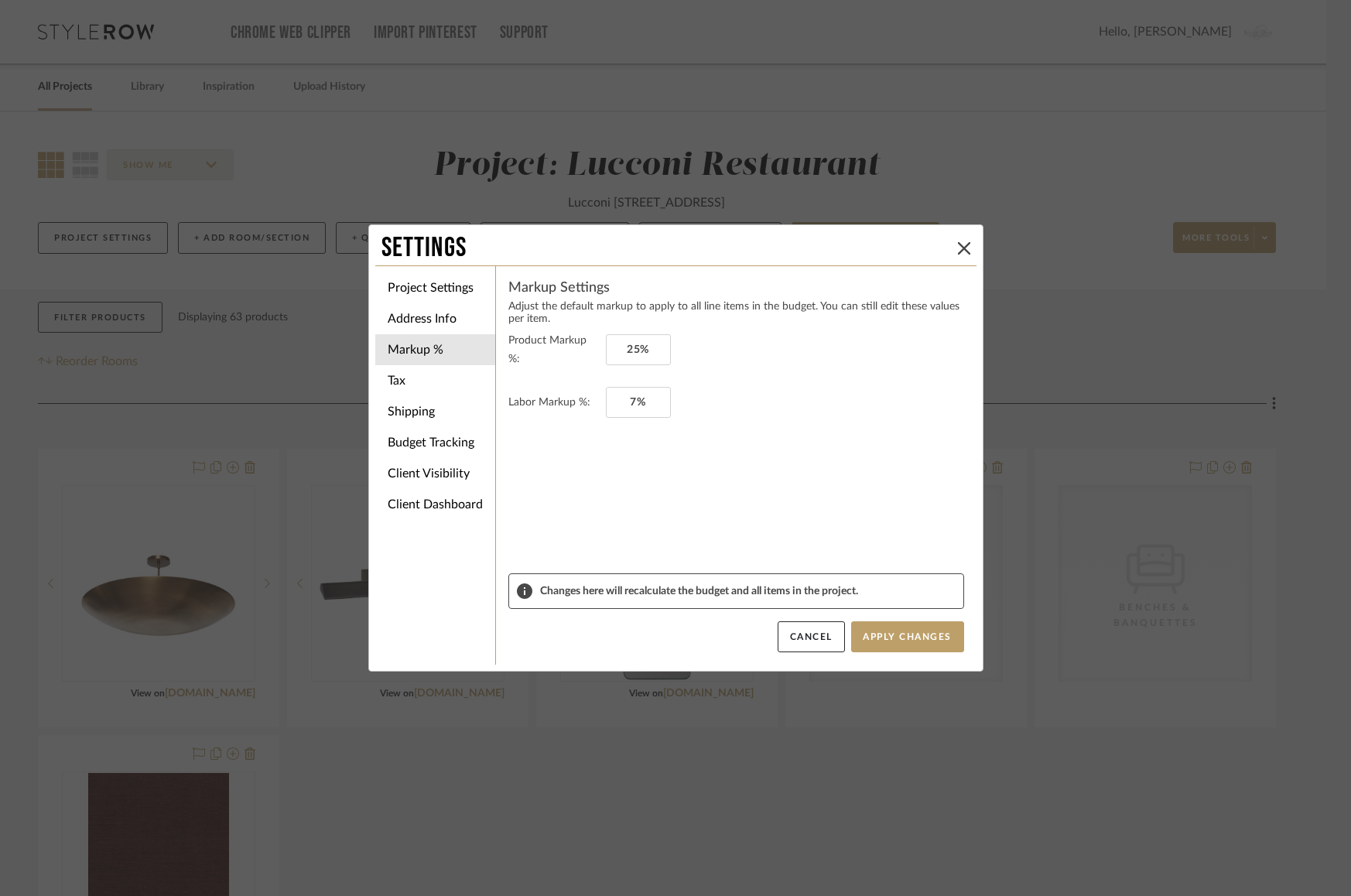
click at [756, 438] on form "Product Markup %: 25% Labor Markup %: 7%" at bounding box center [736, 452] width 456 height 242
click at [889, 639] on button "Apply Changes" at bounding box center [908, 637] width 113 height 31
click at [873, 637] on button "Apply Changes" at bounding box center [908, 637] width 113 height 31
click at [959, 258] on div "Settings" at bounding box center [676, 248] width 601 height 34
click at [959, 246] on icon at bounding box center [964, 248] width 13 height 13
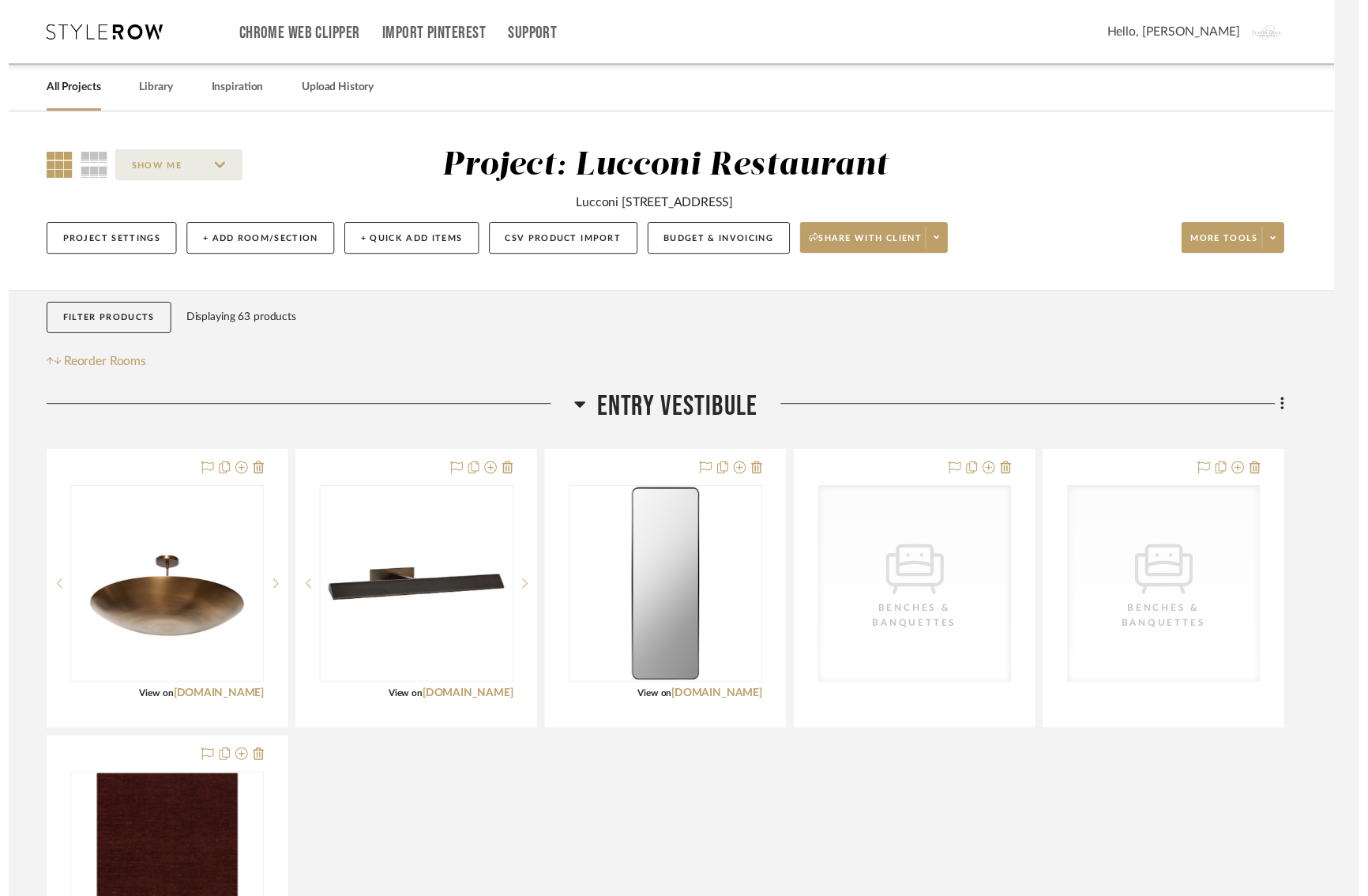
scroll to position [0, 14]
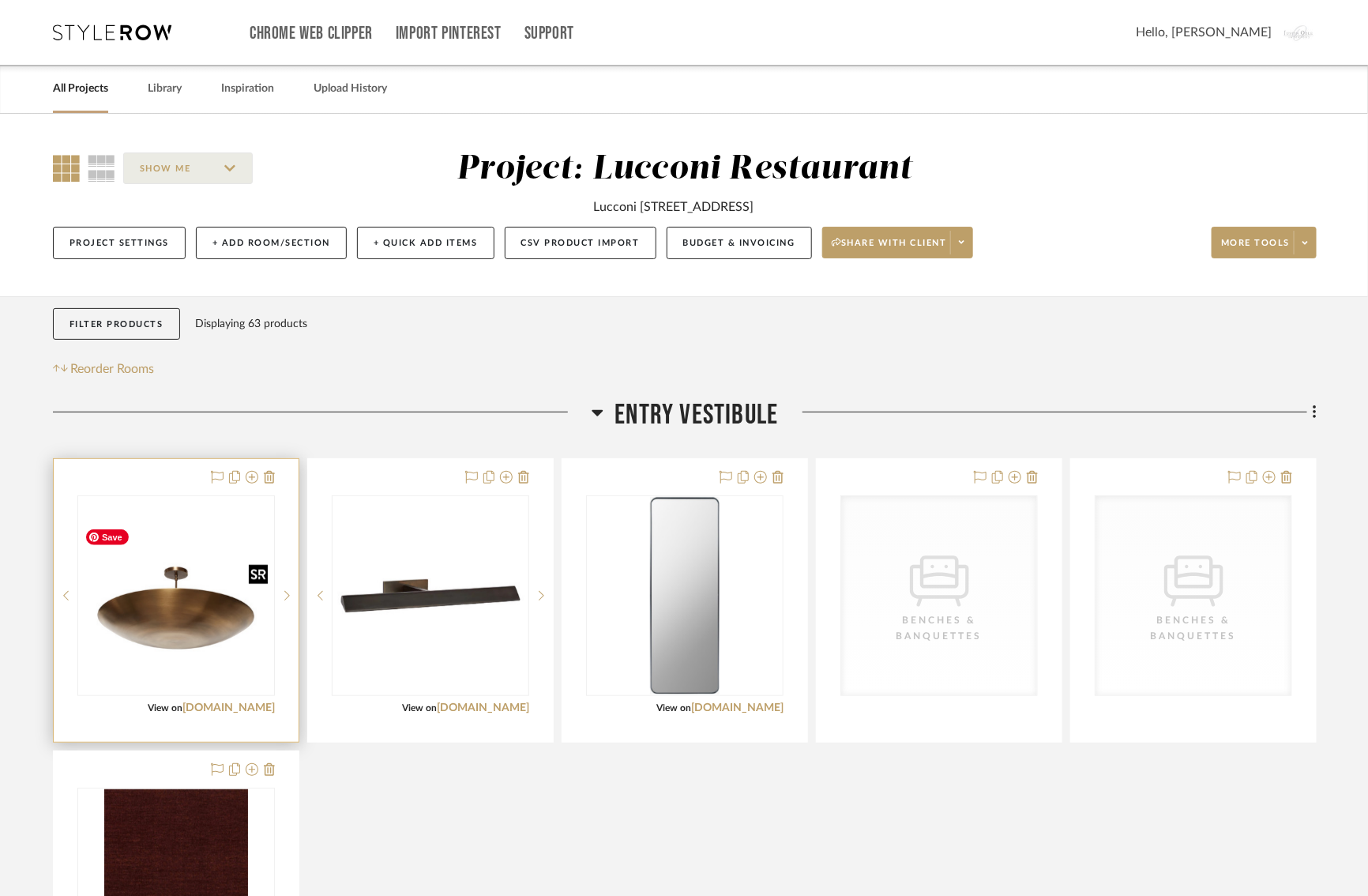
click at [128, 582] on img "0" at bounding box center [176, 596] width 195 height 146
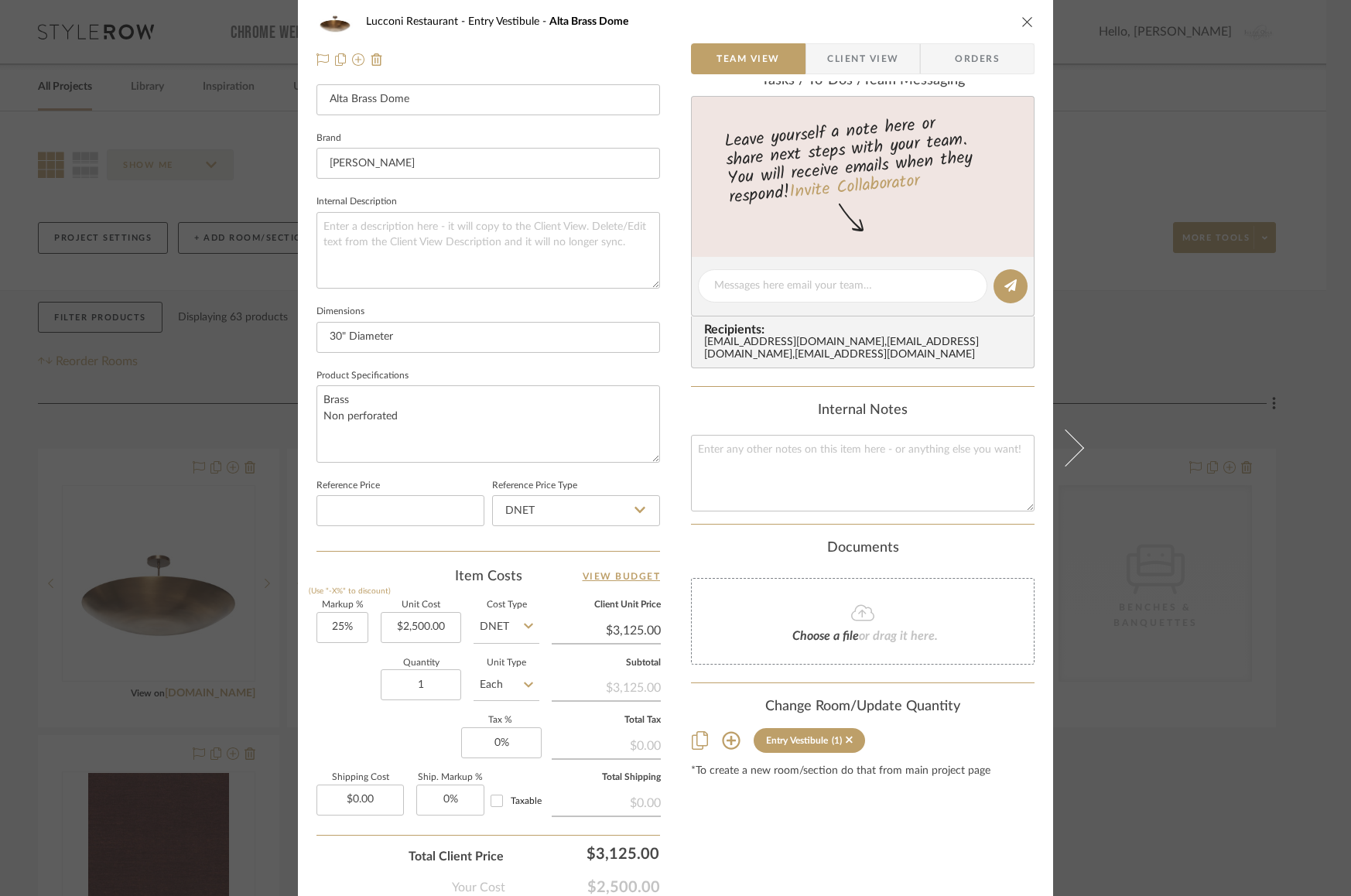
scroll to position [539, 0]
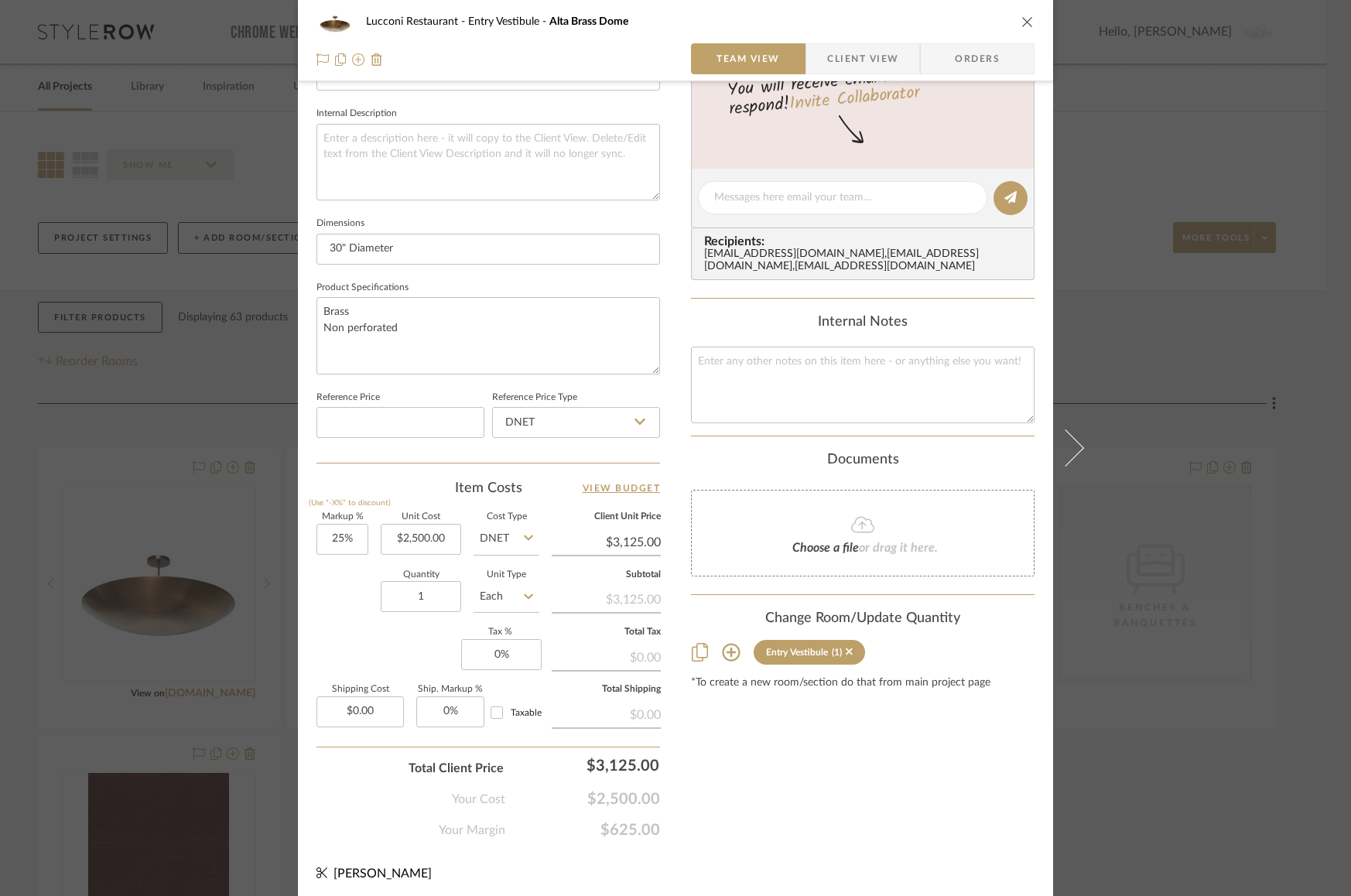
click at [1204, 380] on div "Lucconi Restaurant Entry Vestibule Alta Brass Dome Team View Client View Orders…" at bounding box center [676, 448] width 1351 height 896
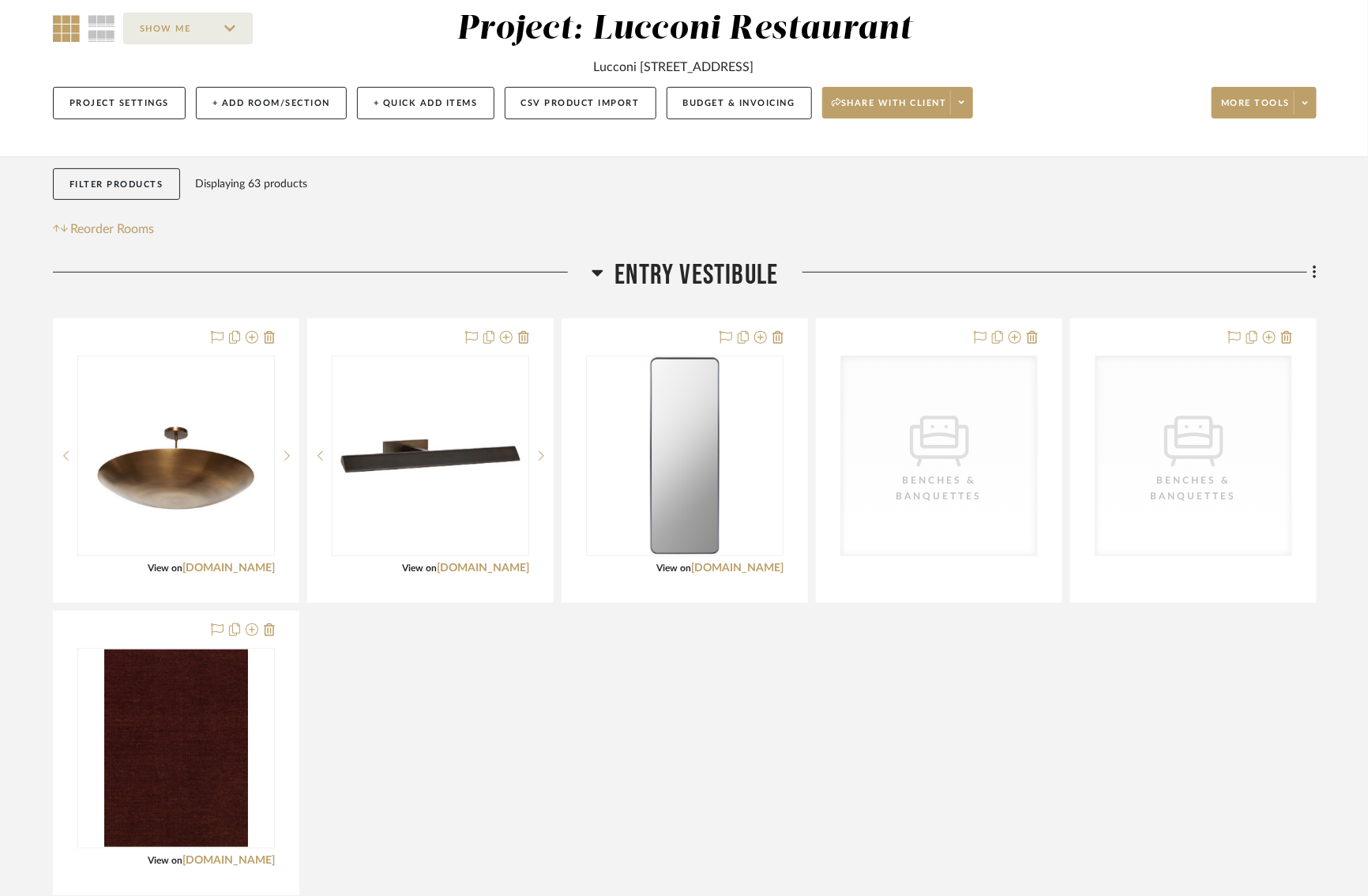
scroll to position [180, 14]
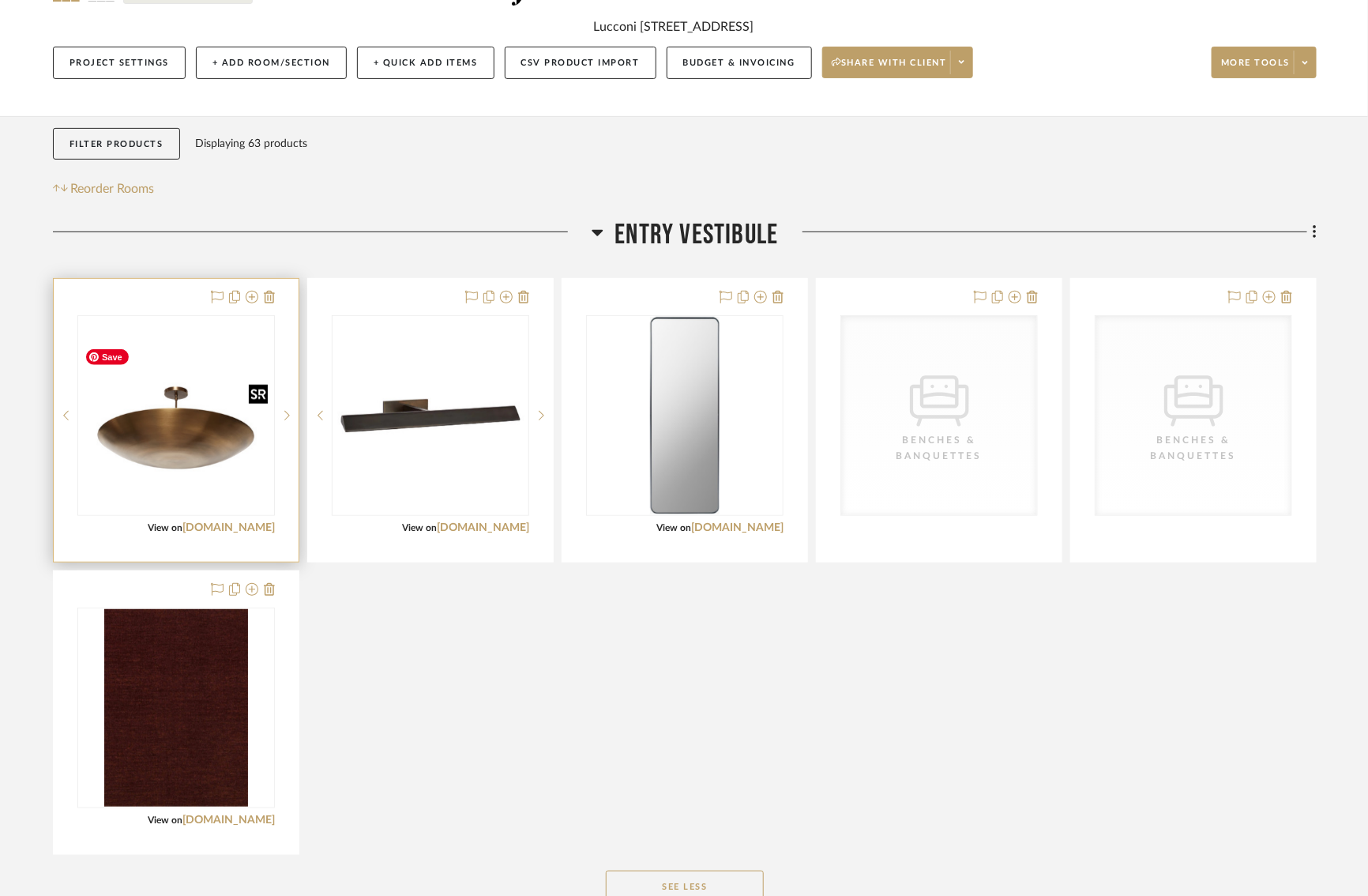
click at [193, 424] on img "0" at bounding box center [176, 416] width 195 height 146
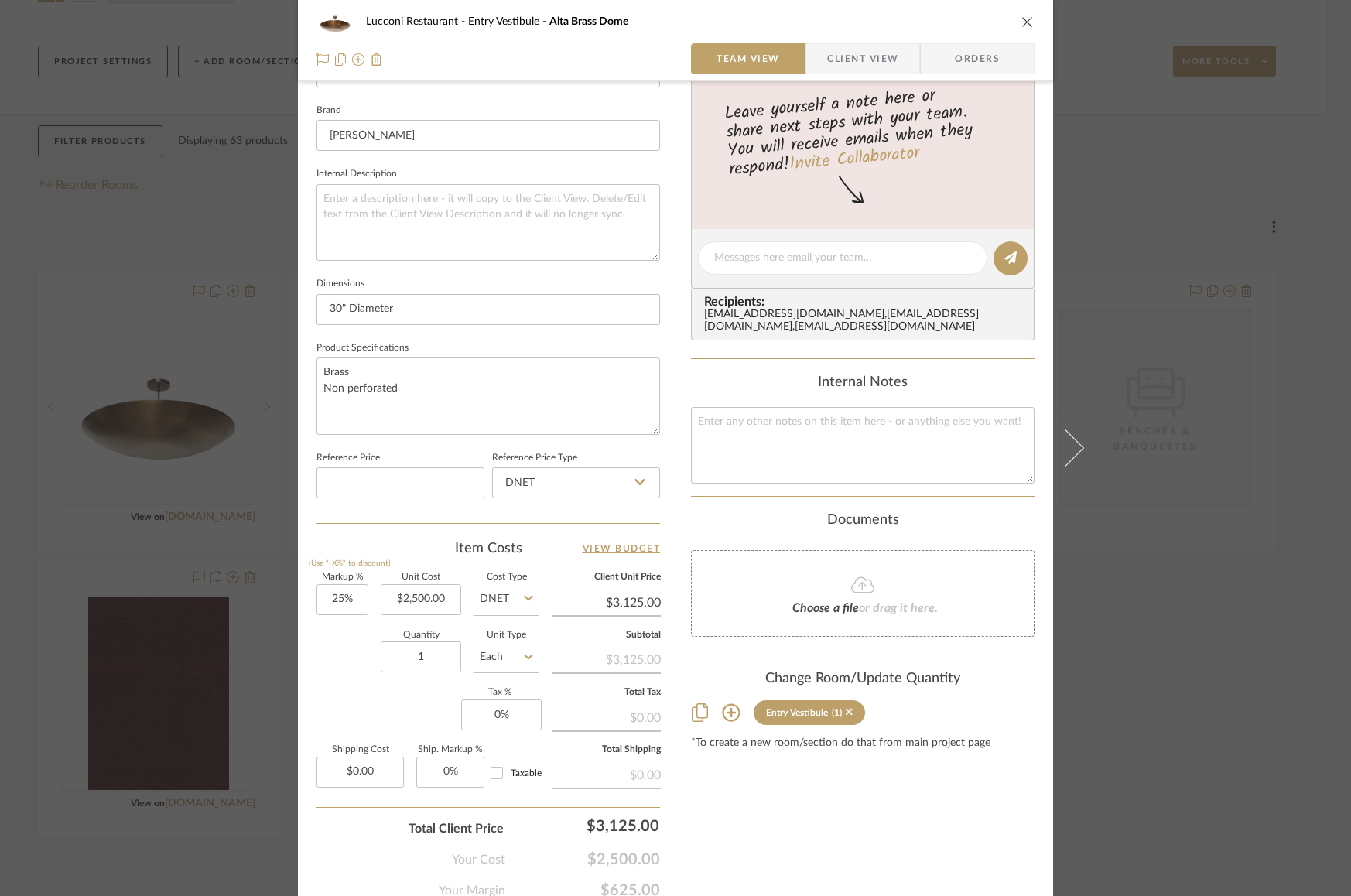
scroll to position [0, 0]
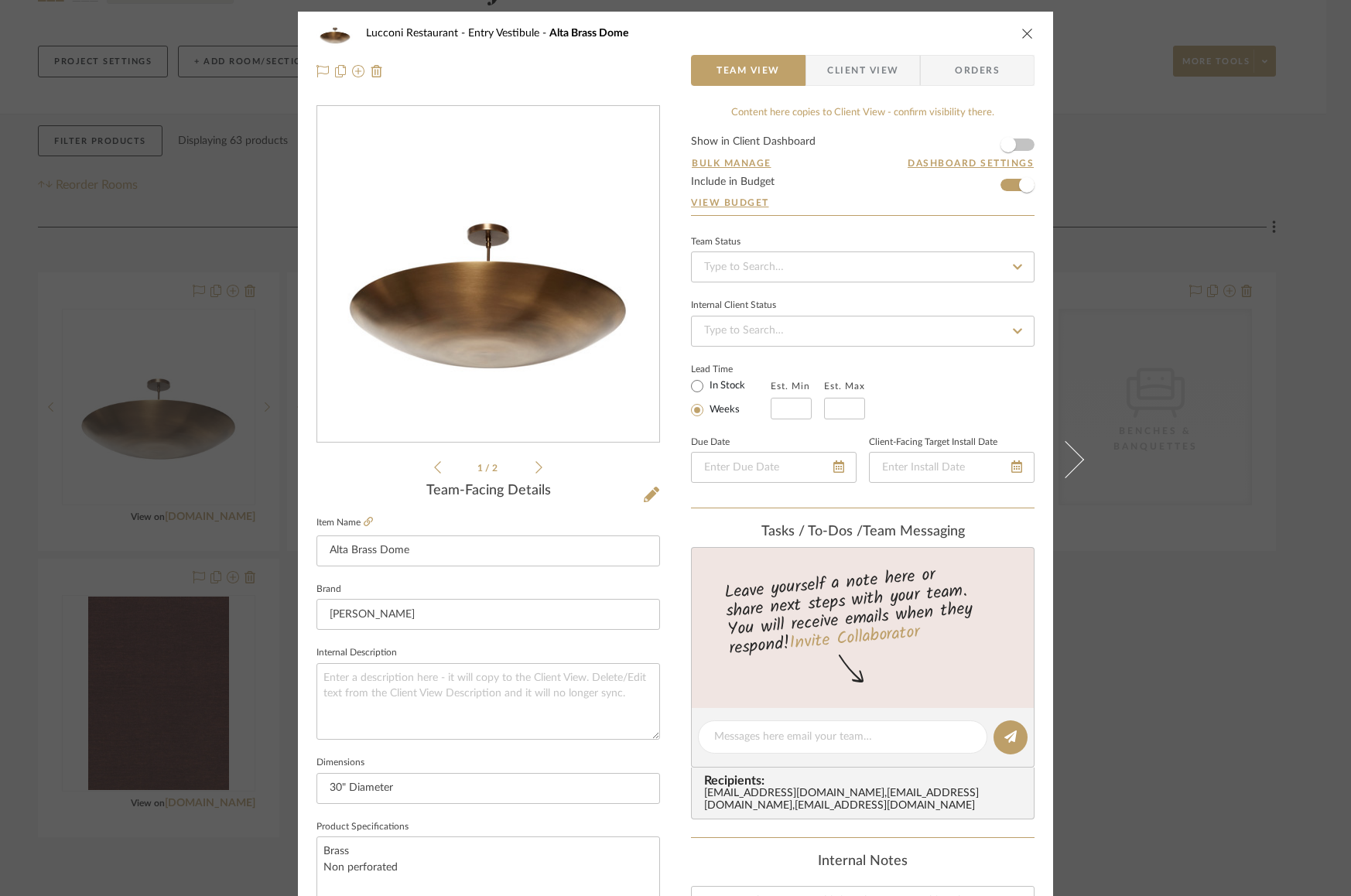
click at [1023, 35] on icon "close" at bounding box center [1028, 33] width 13 height 13
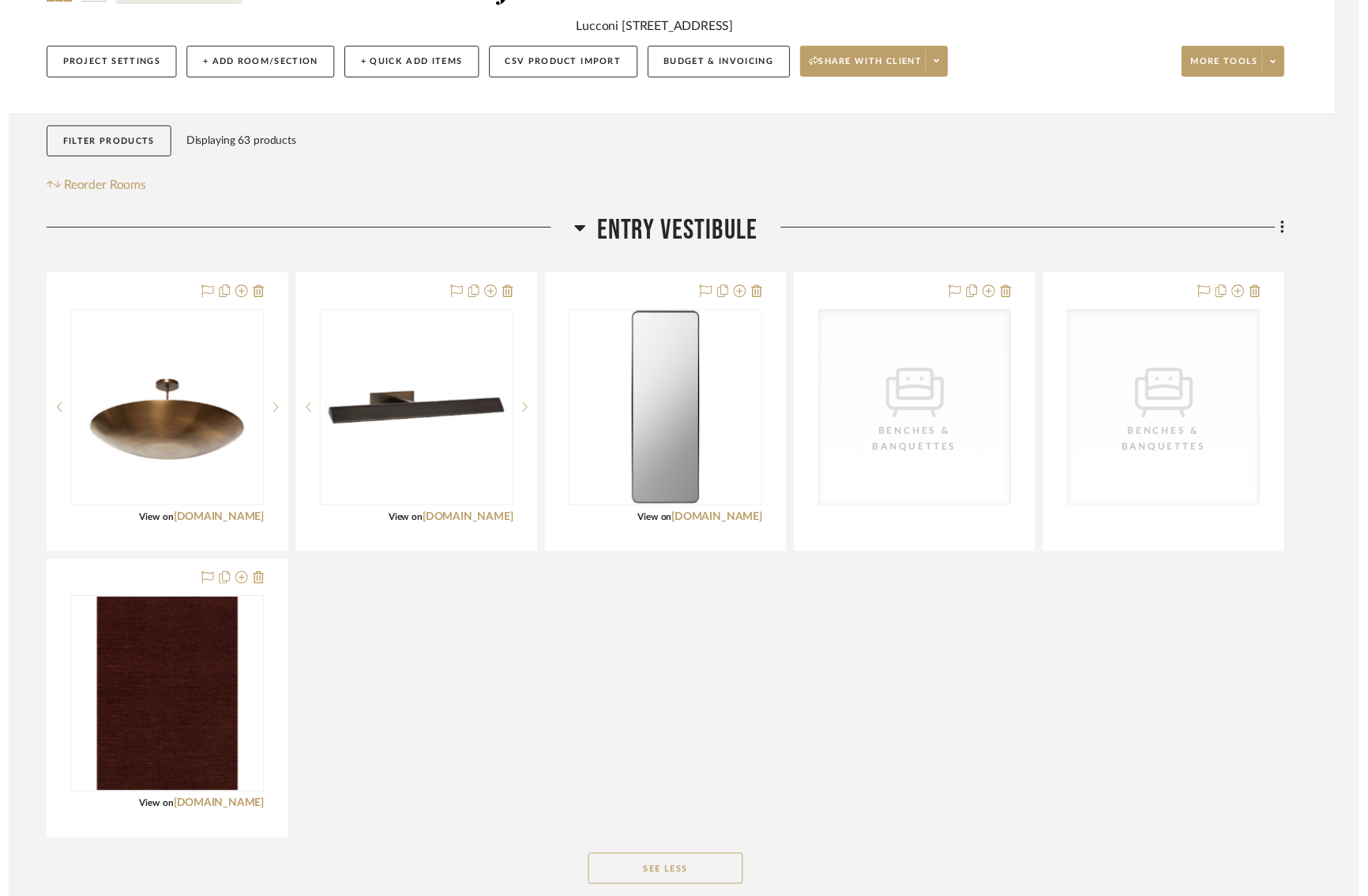
scroll to position [180, 14]
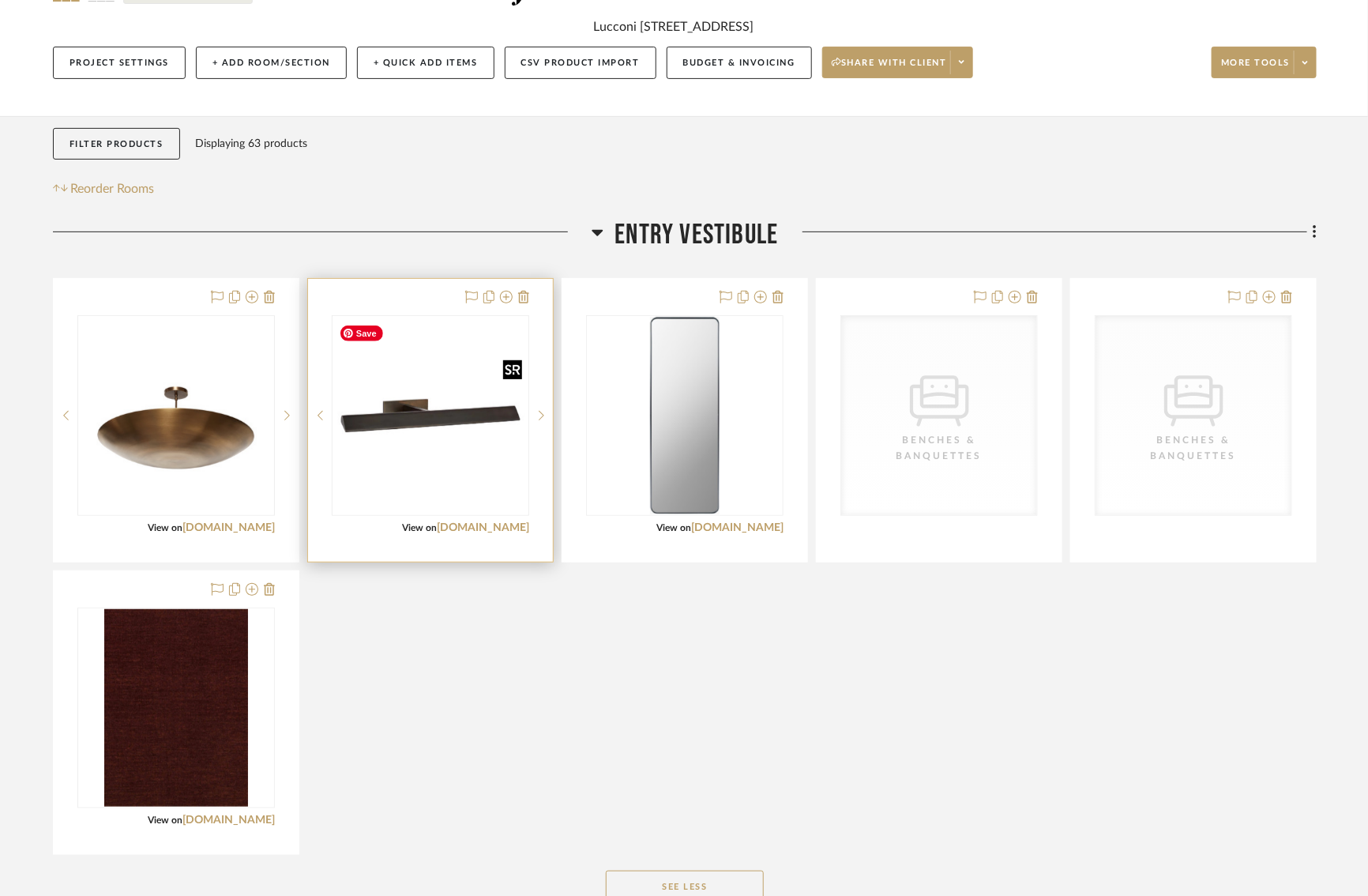
click at [416, 423] on img "0" at bounding box center [431, 415] width 195 height 195
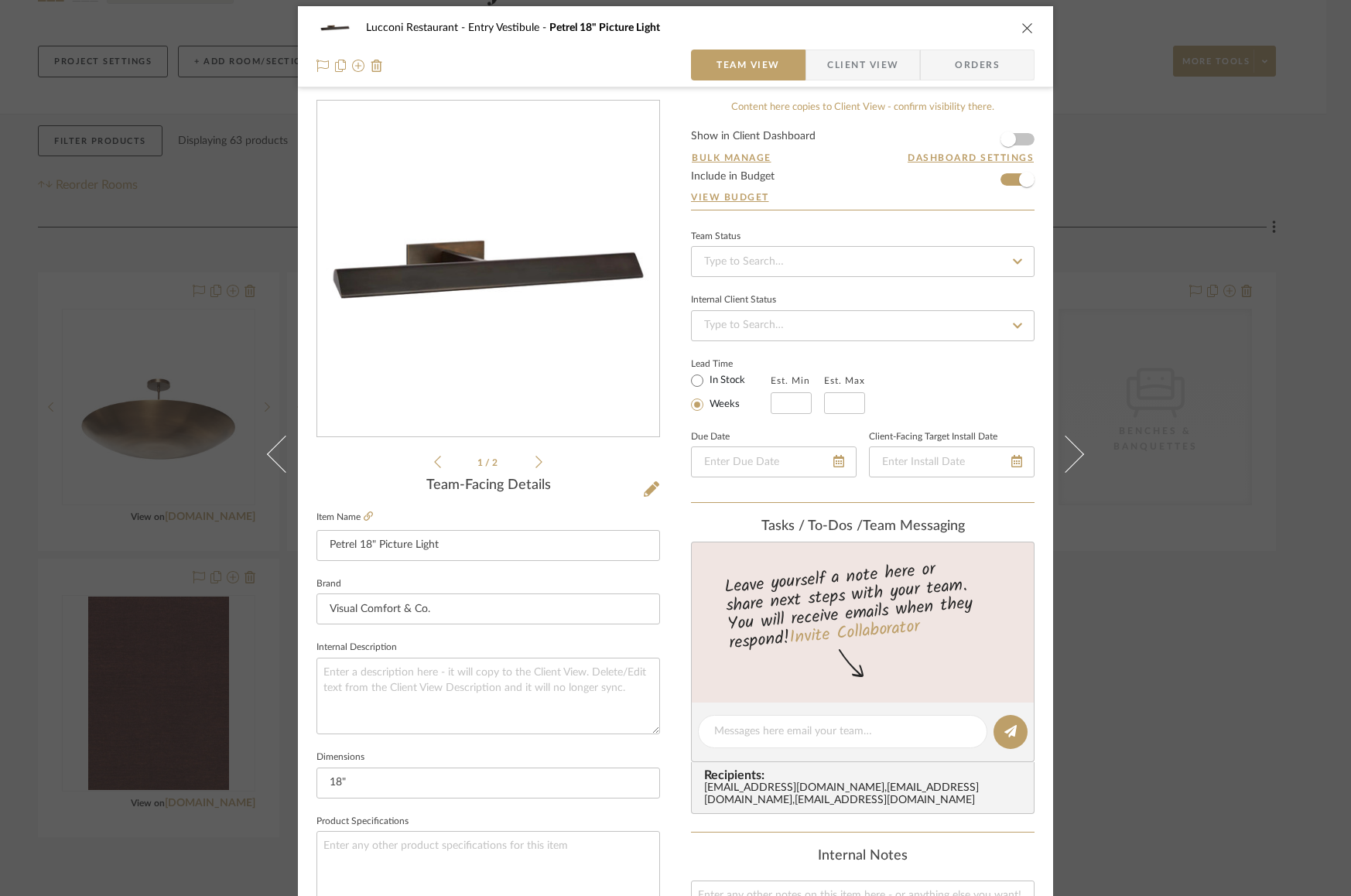
scroll to position [0, 0]
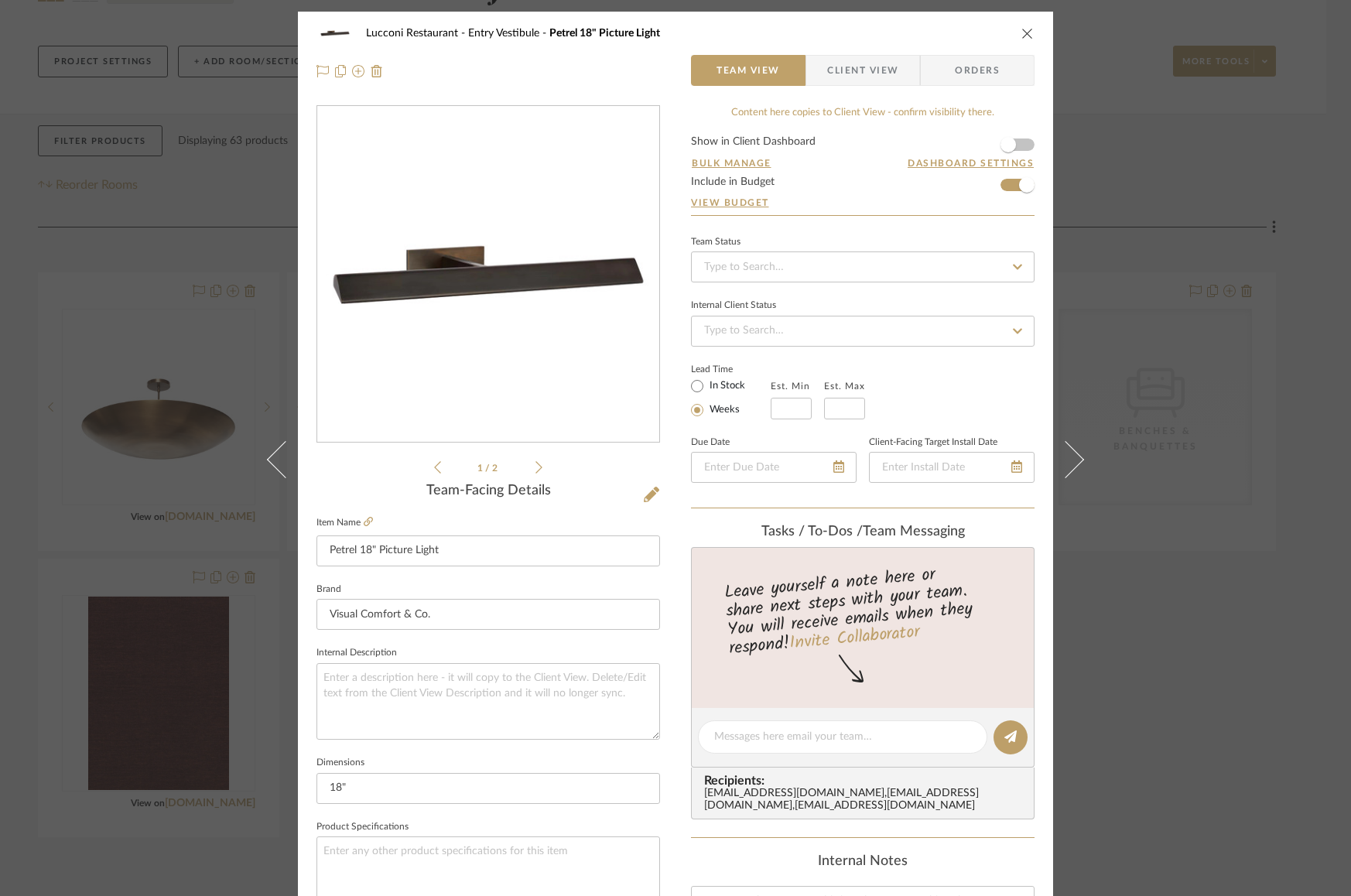
click at [1023, 28] on icon "close" at bounding box center [1028, 33] width 13 height 13
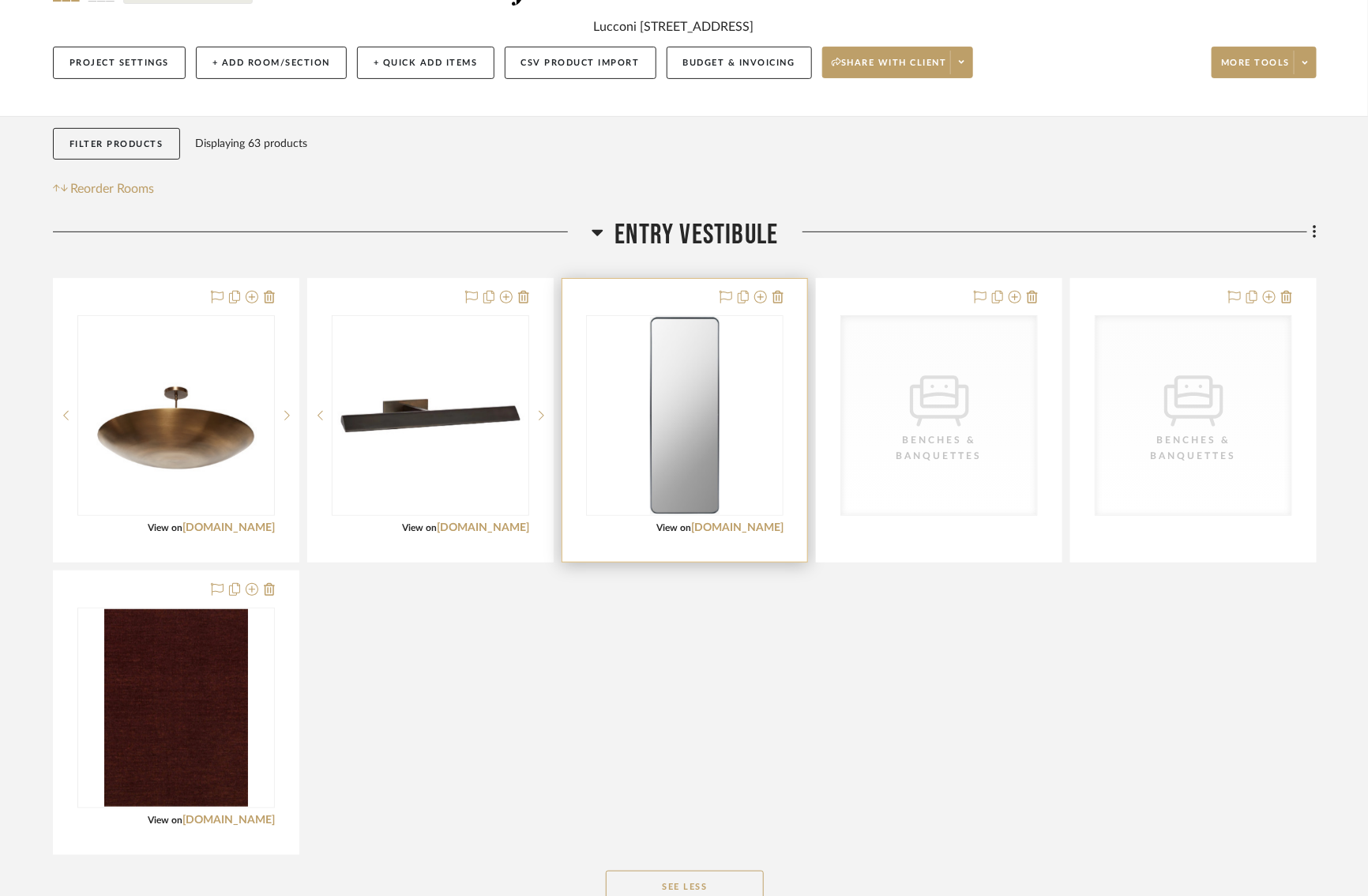
click at [673, 428] on img "0" at bounding box center [684, 416] width 69 height 198
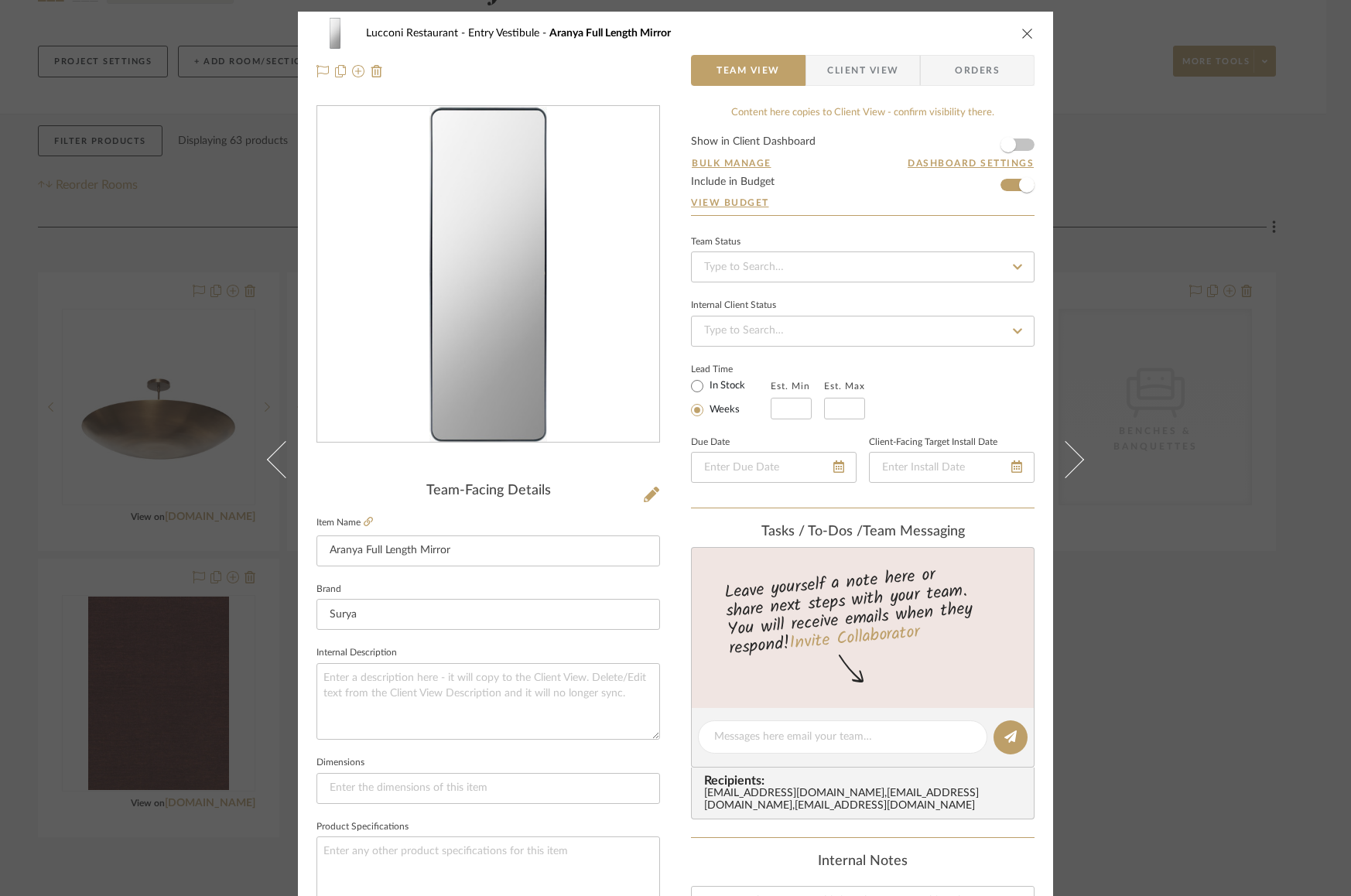
click at [546, 300] on div "0" at bounding box center [489, 274] width 343 height 336
click at [487, 242] on img "0" at bounding box center [488, 274] width 117 height 336
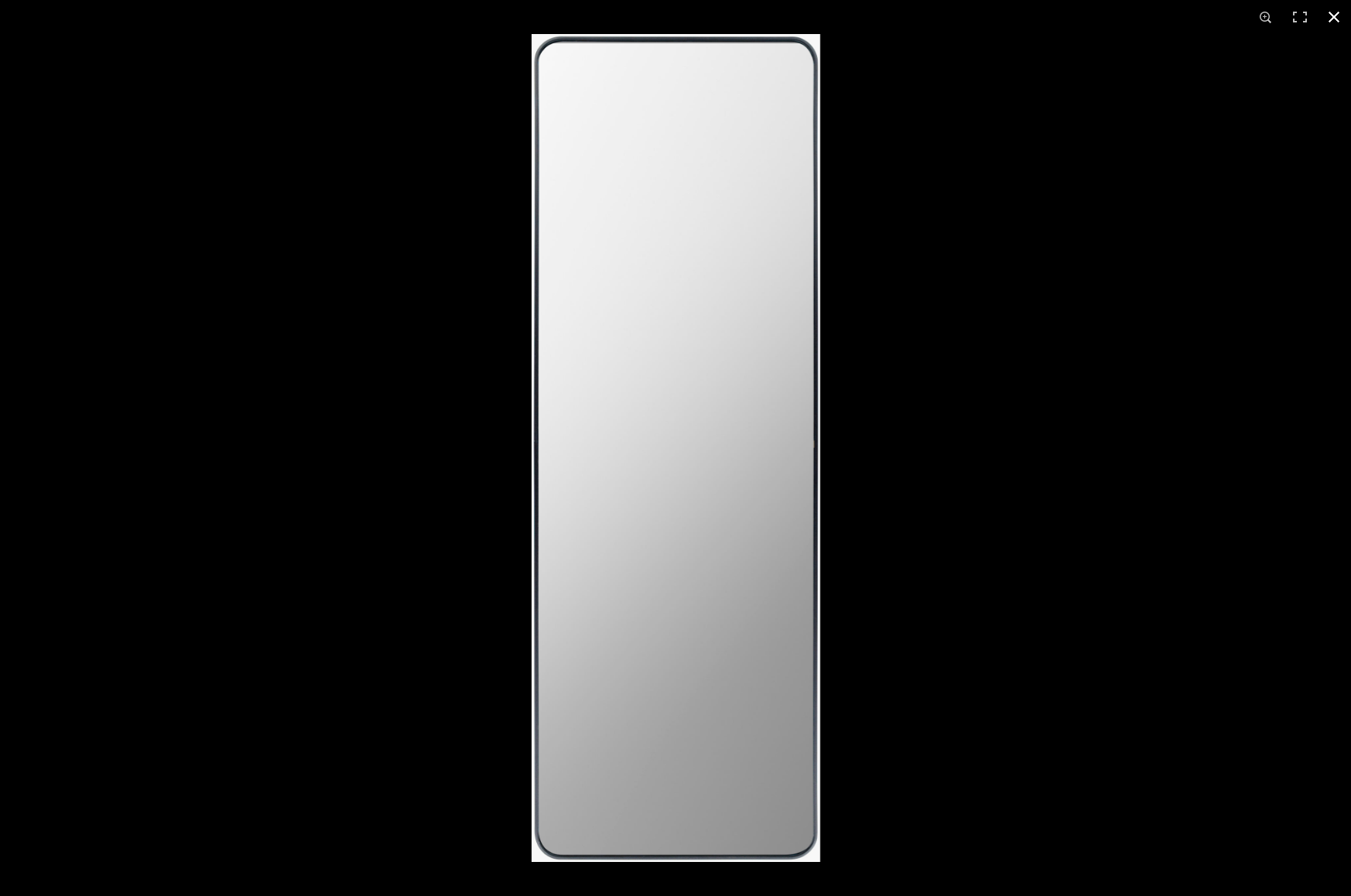
click at [1164, 284] on div at bounding box center [1207, 482] width 1351 height 896
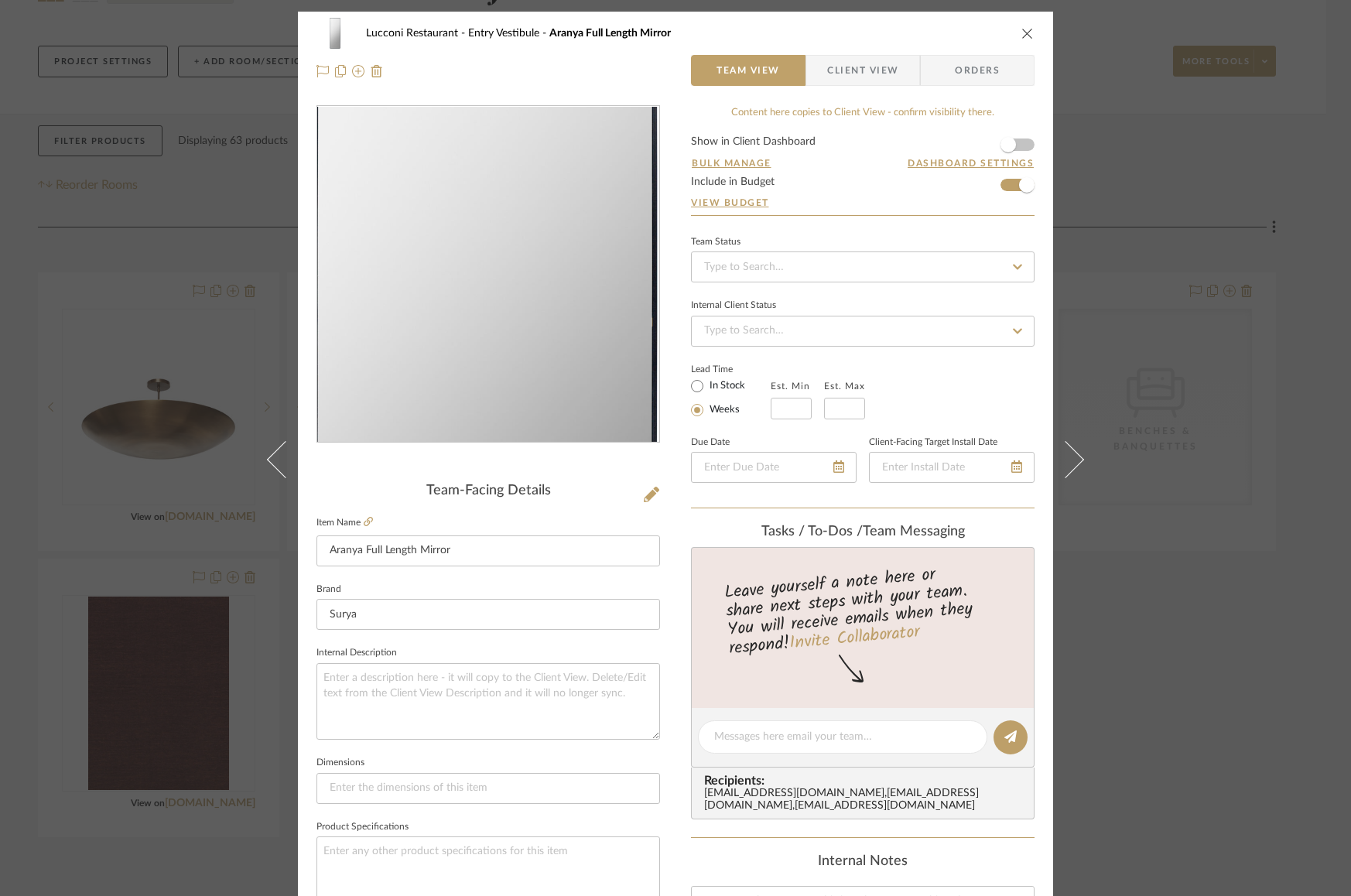
click at [488, 261] on img "0" at bounding box center [488, 274] width 117 height 336
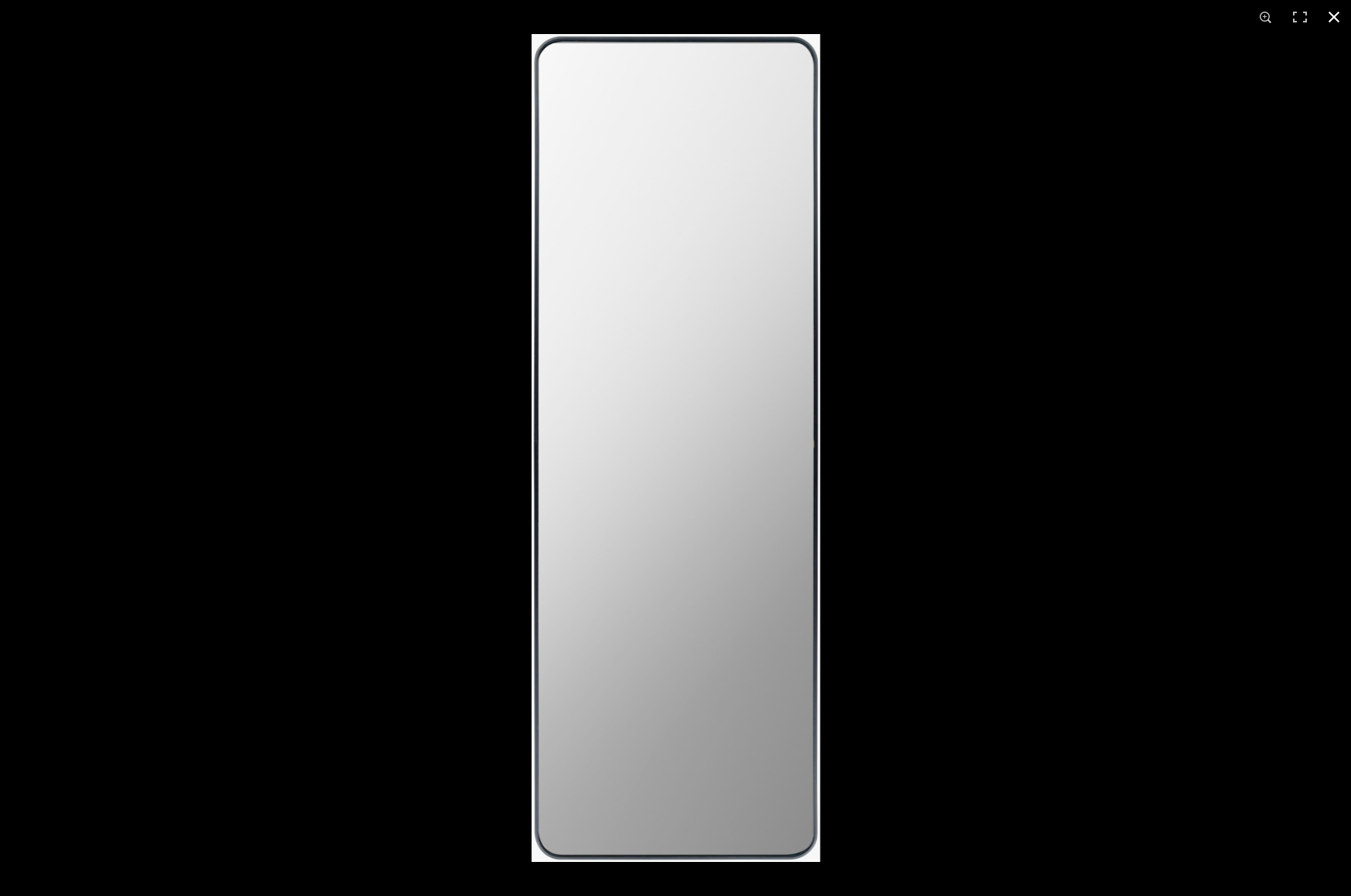
click at [1111, 191] on div at bounding box center [1207, 482] width 1351 height 896
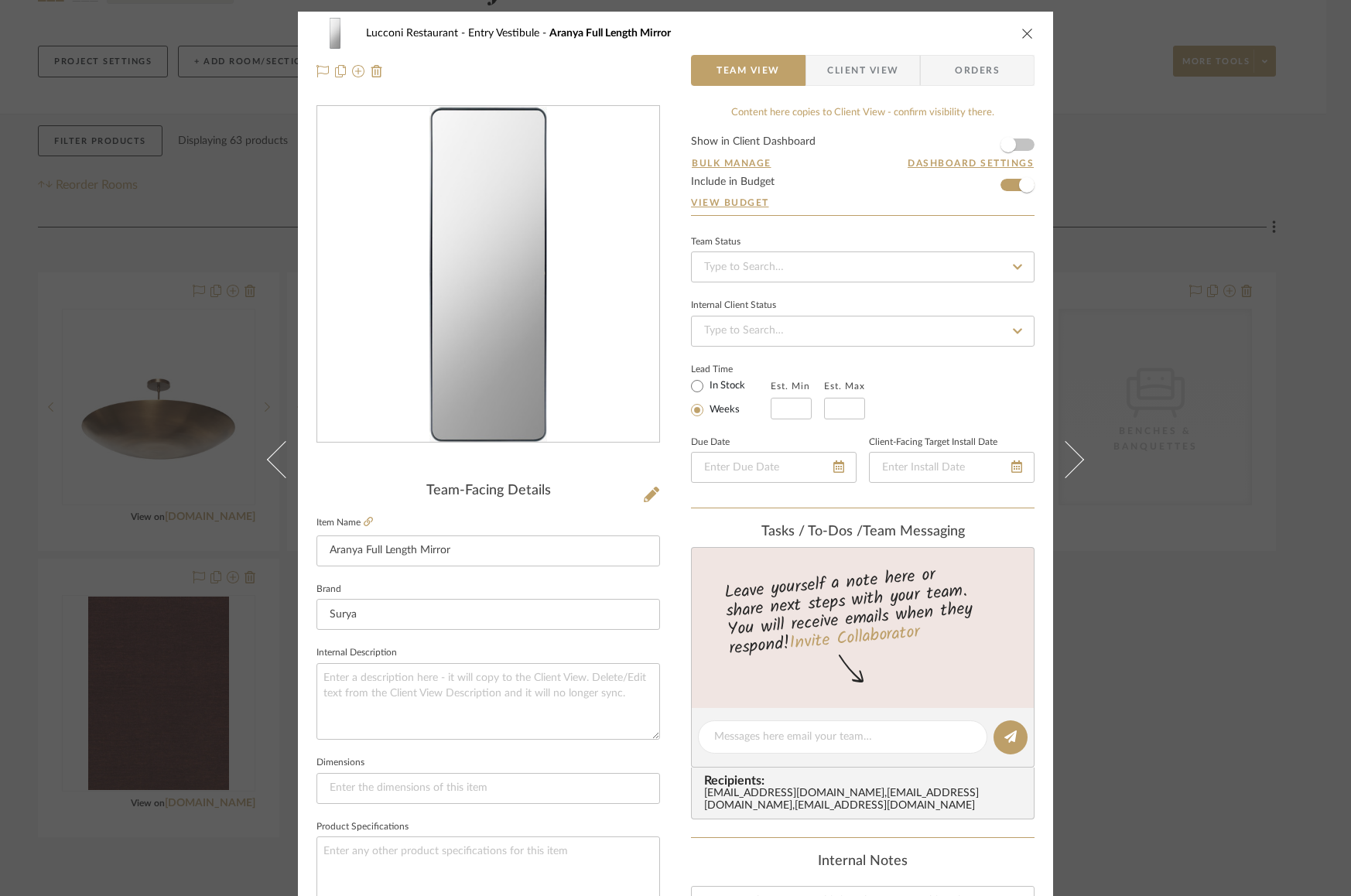
click at [1023, 33] on icon "close" at bounding box center [1028, 33] width 13 height 13
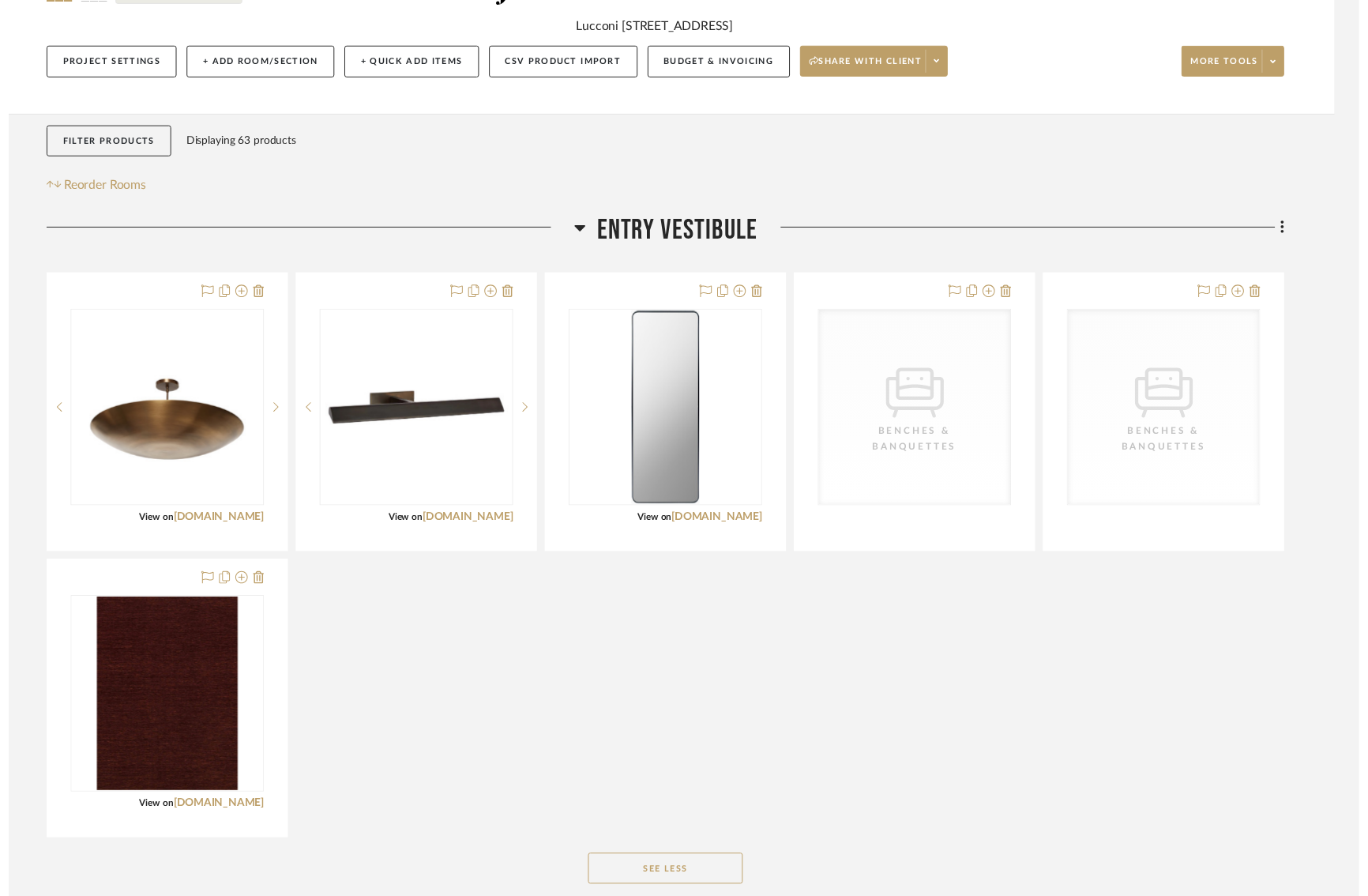
scroll to position [180, 14]
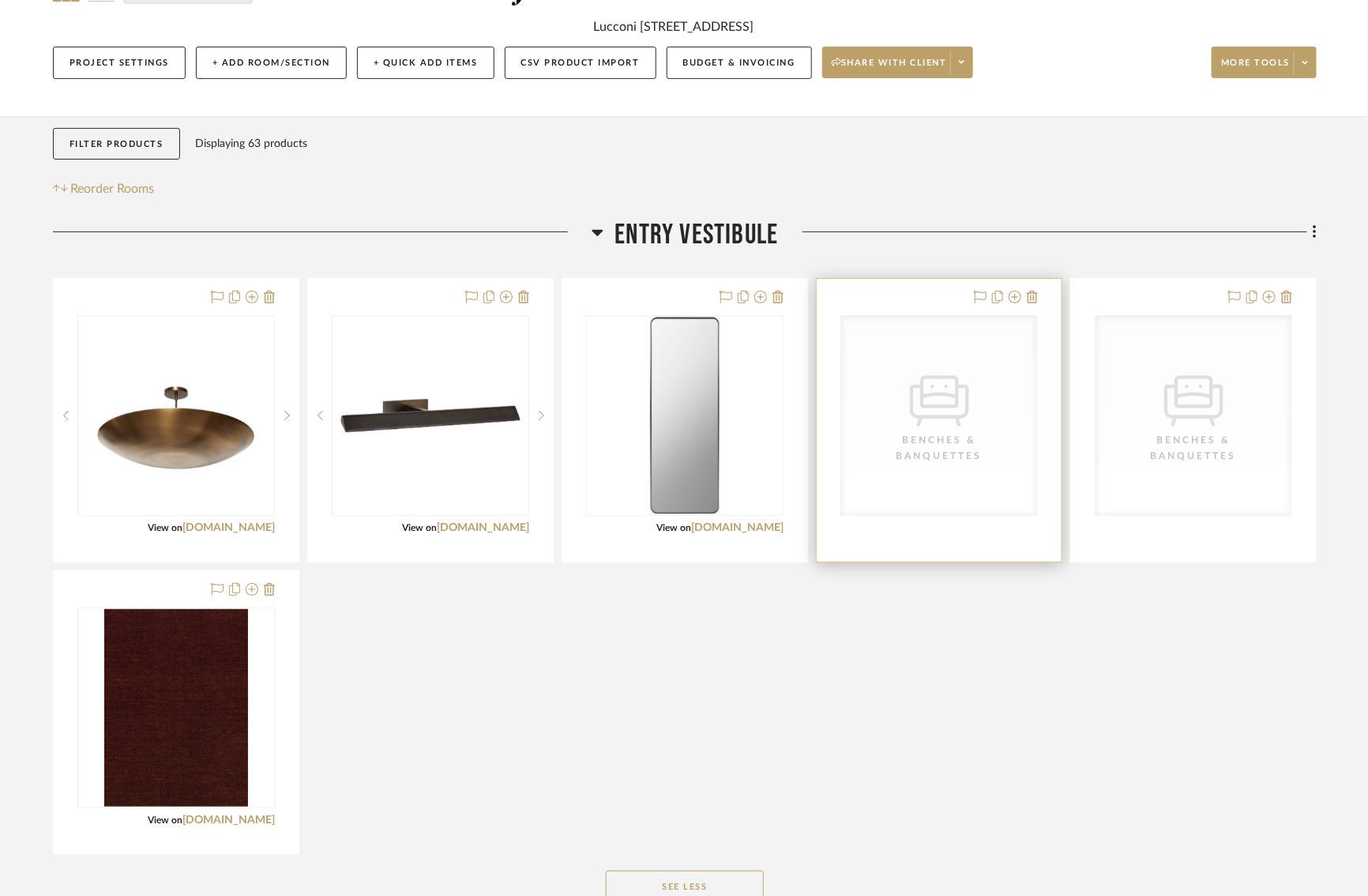
click at [928, 440] on div "Benches & Banquettes" at bounding box center [939, 448] width 158 height 32
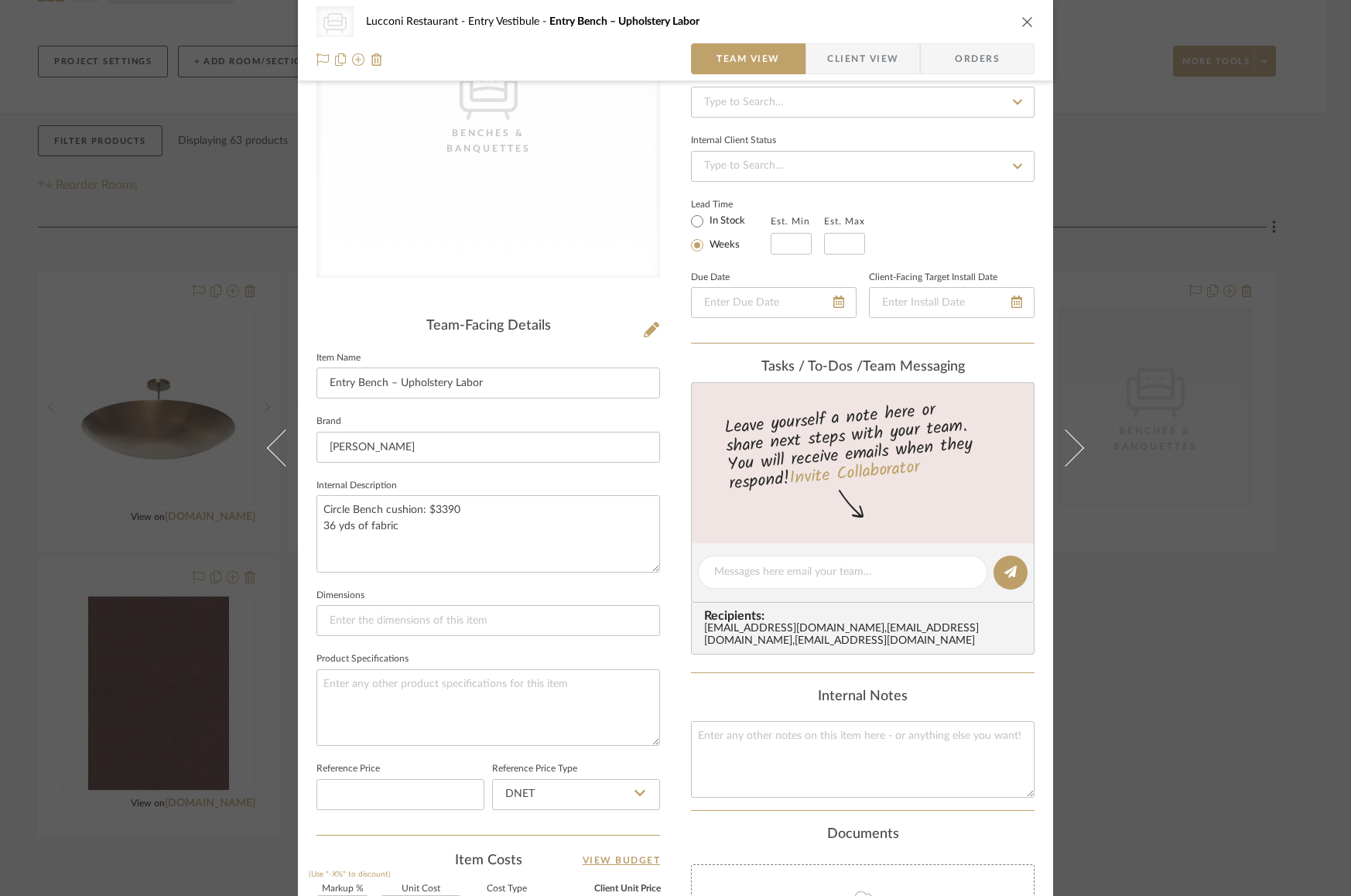
scroll to position [0, 0]
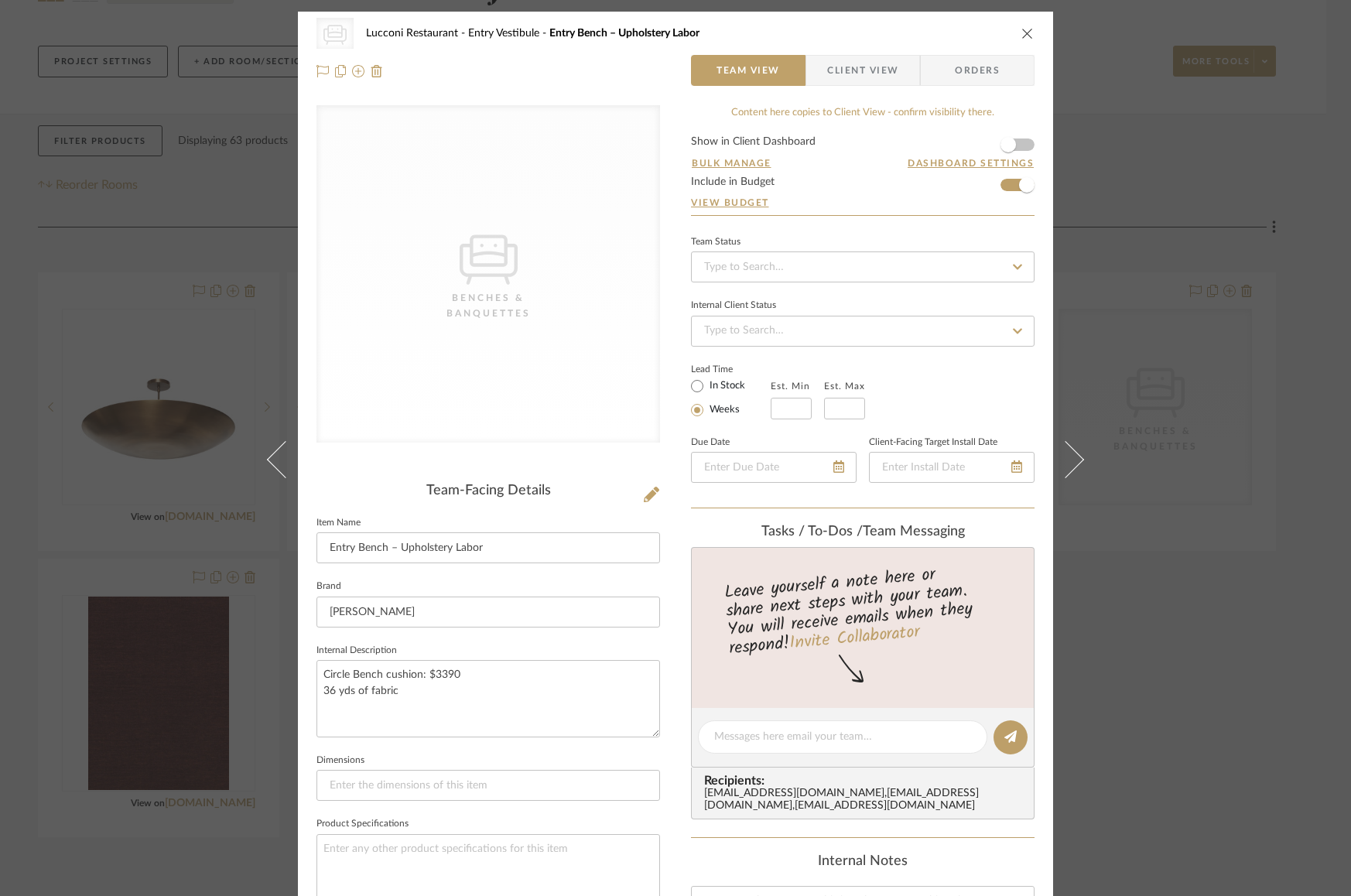
click at [1024, 28] on icon "close" at bounding box center [1028, 33] width 13 height 13
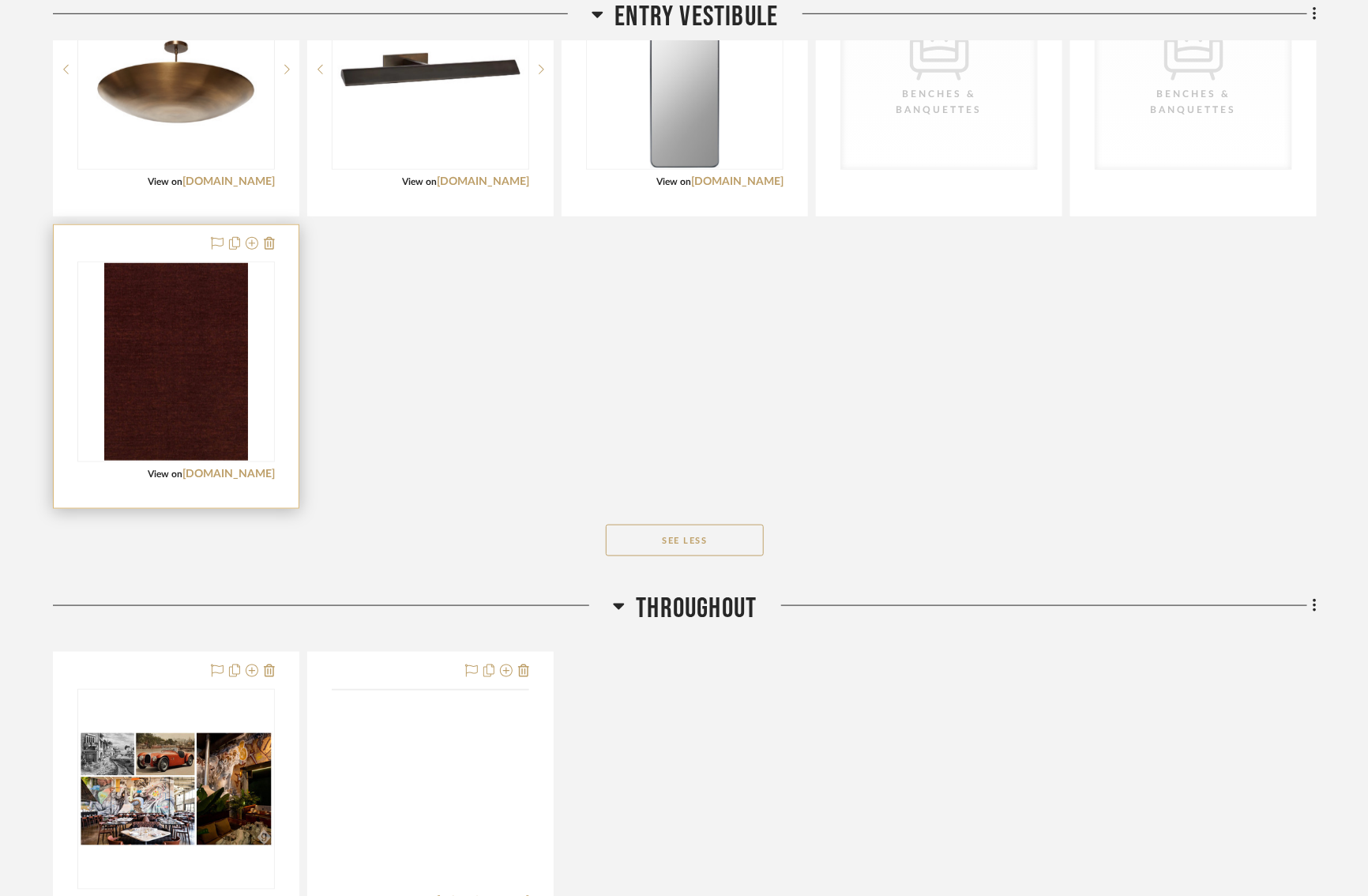
scroll to position [645, 14]
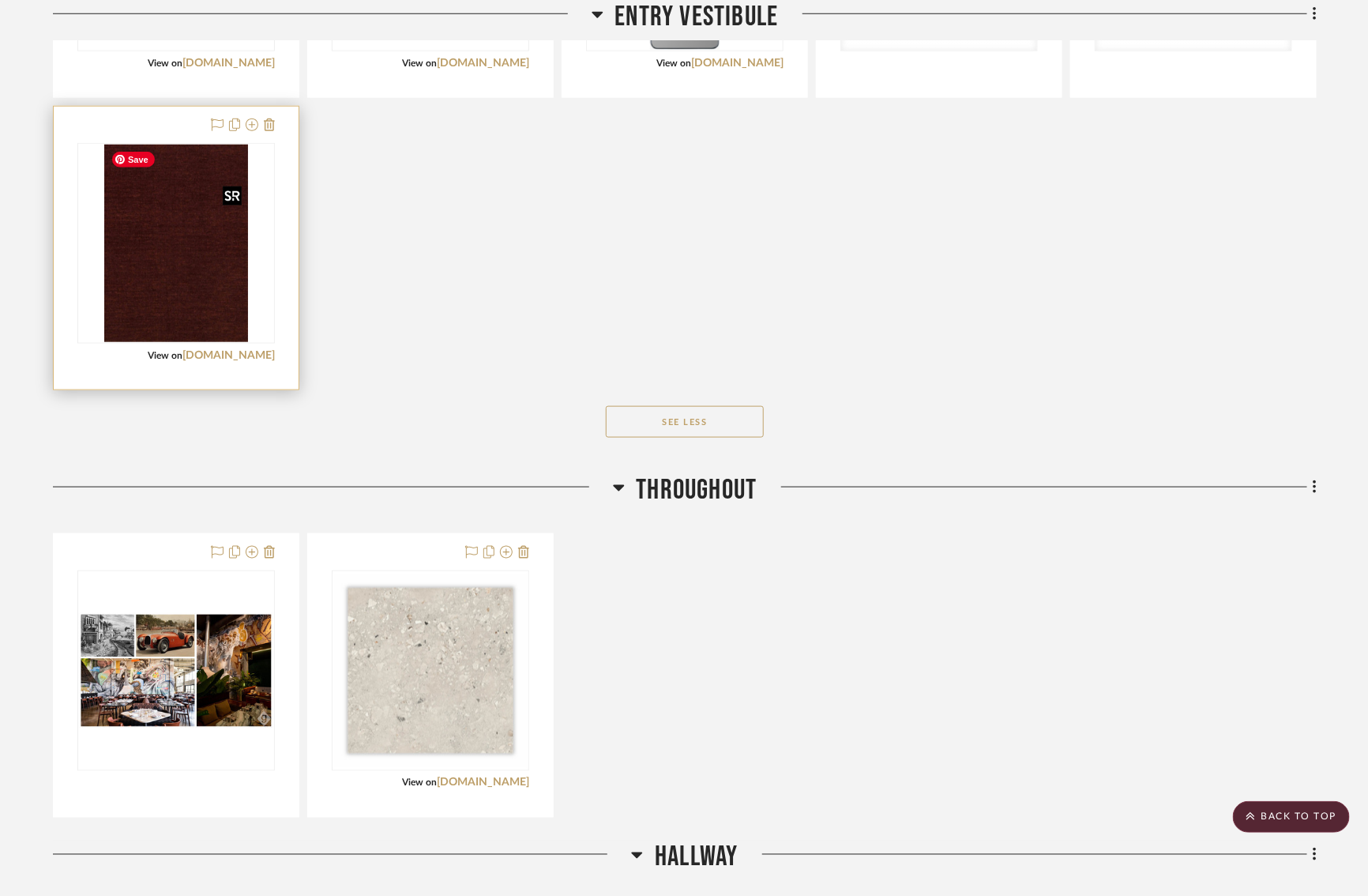
click at [176, 263] on img "0" at bounding box center [177, 243] width 144 height 198
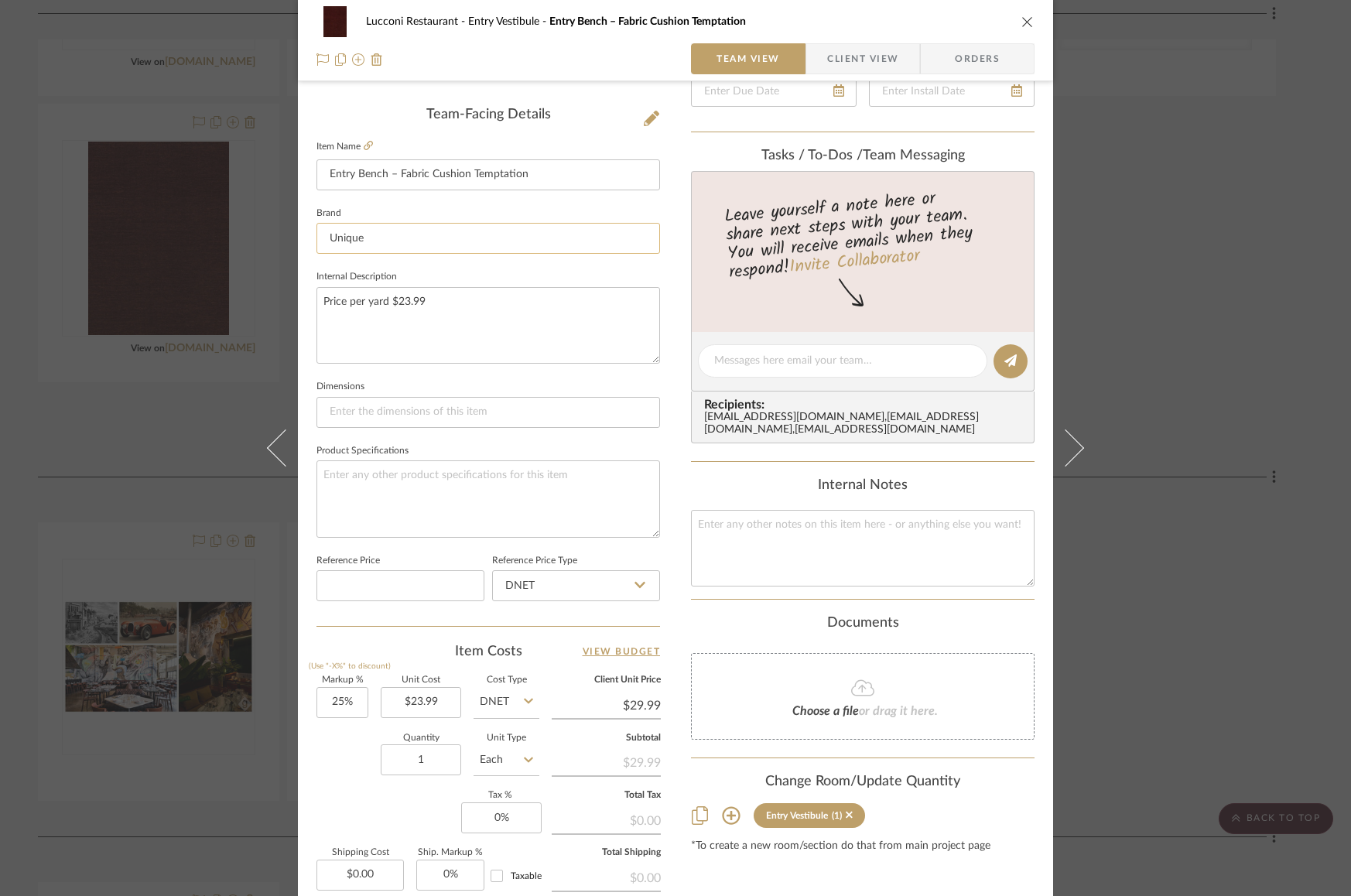
scroll to position [0, 0]
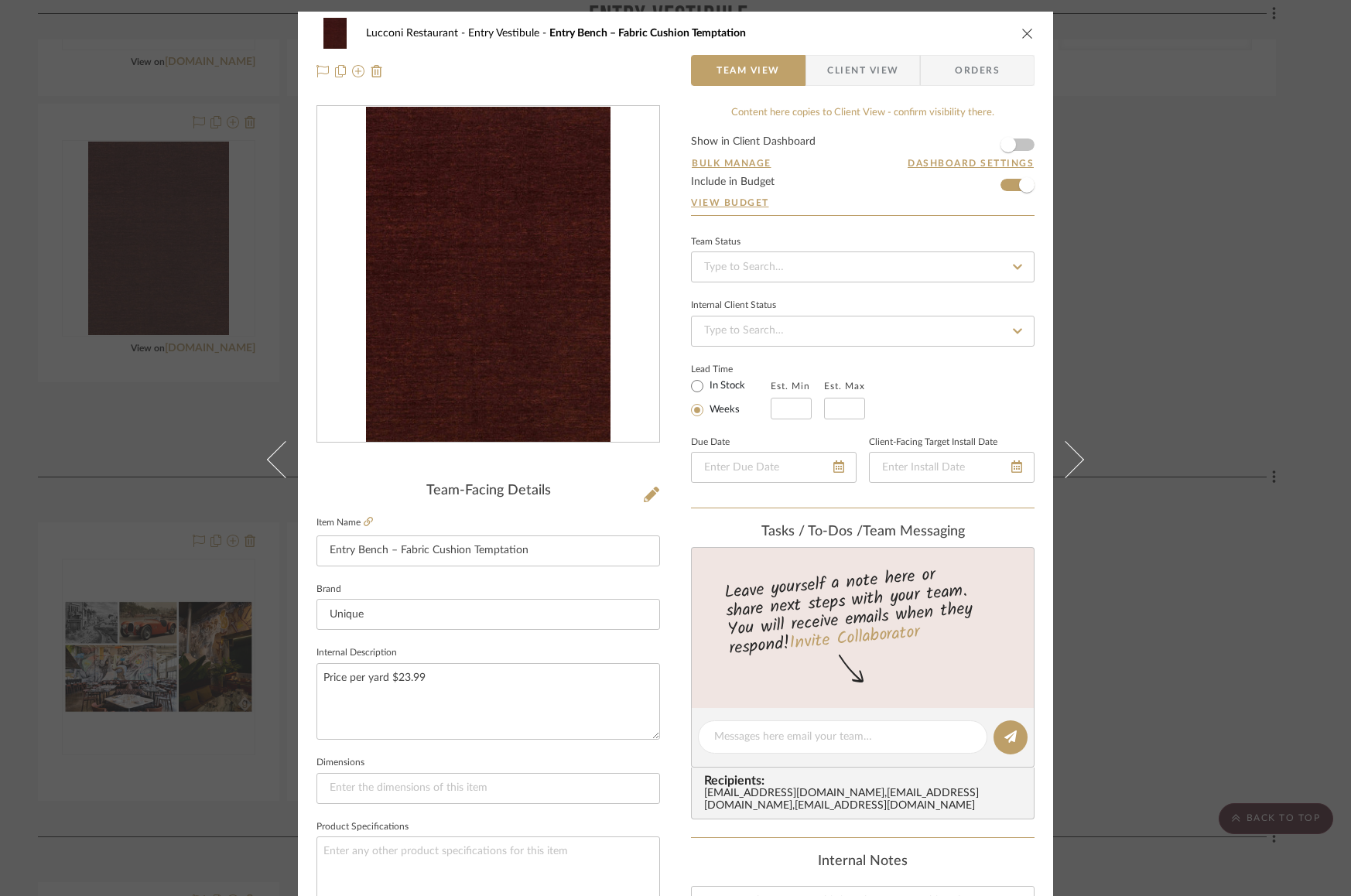
click at [1022, 32] on icon "close" at bounding box center [1028, 33] width 13 height 13
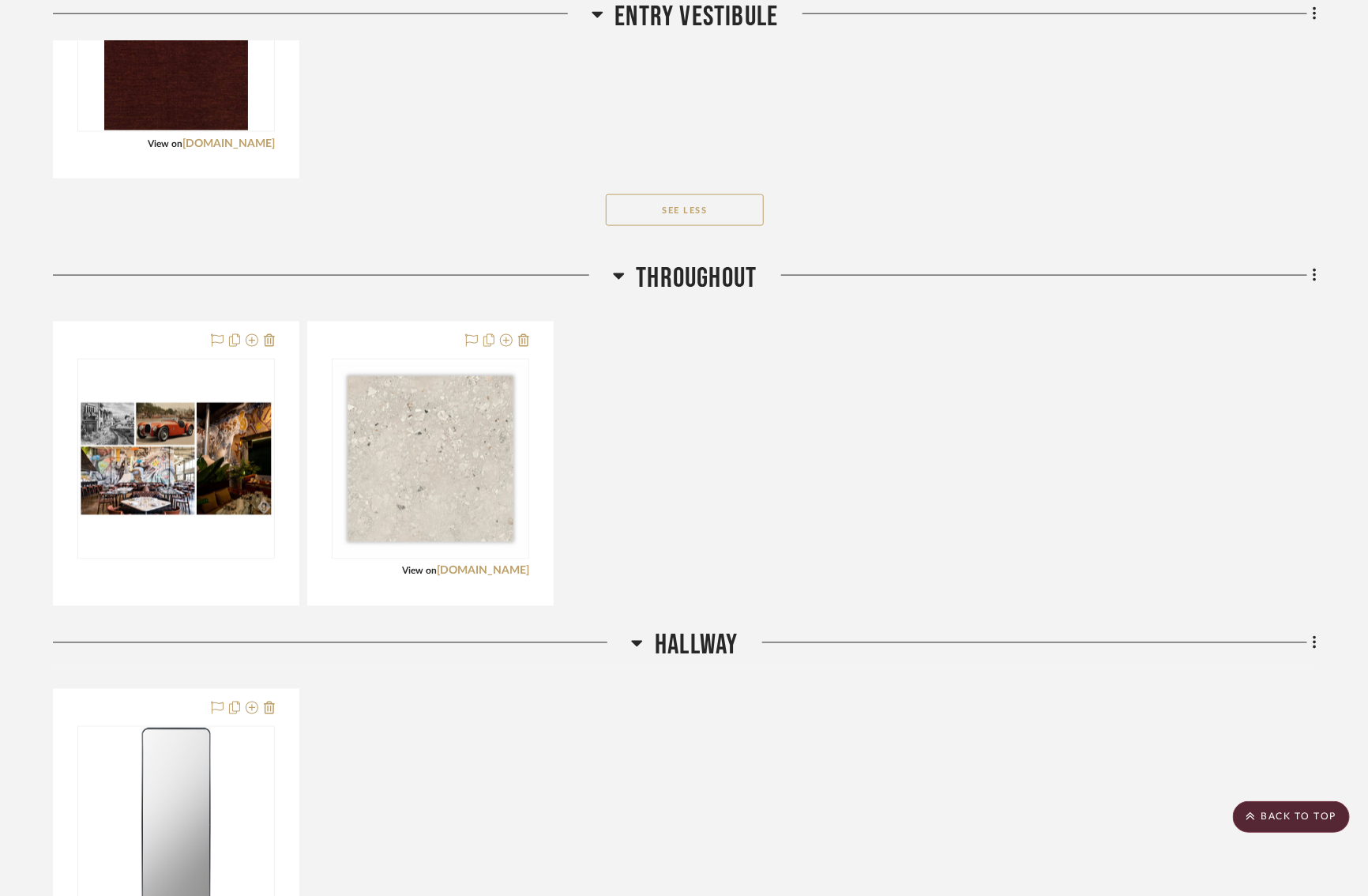
scroll to position [863, 14]
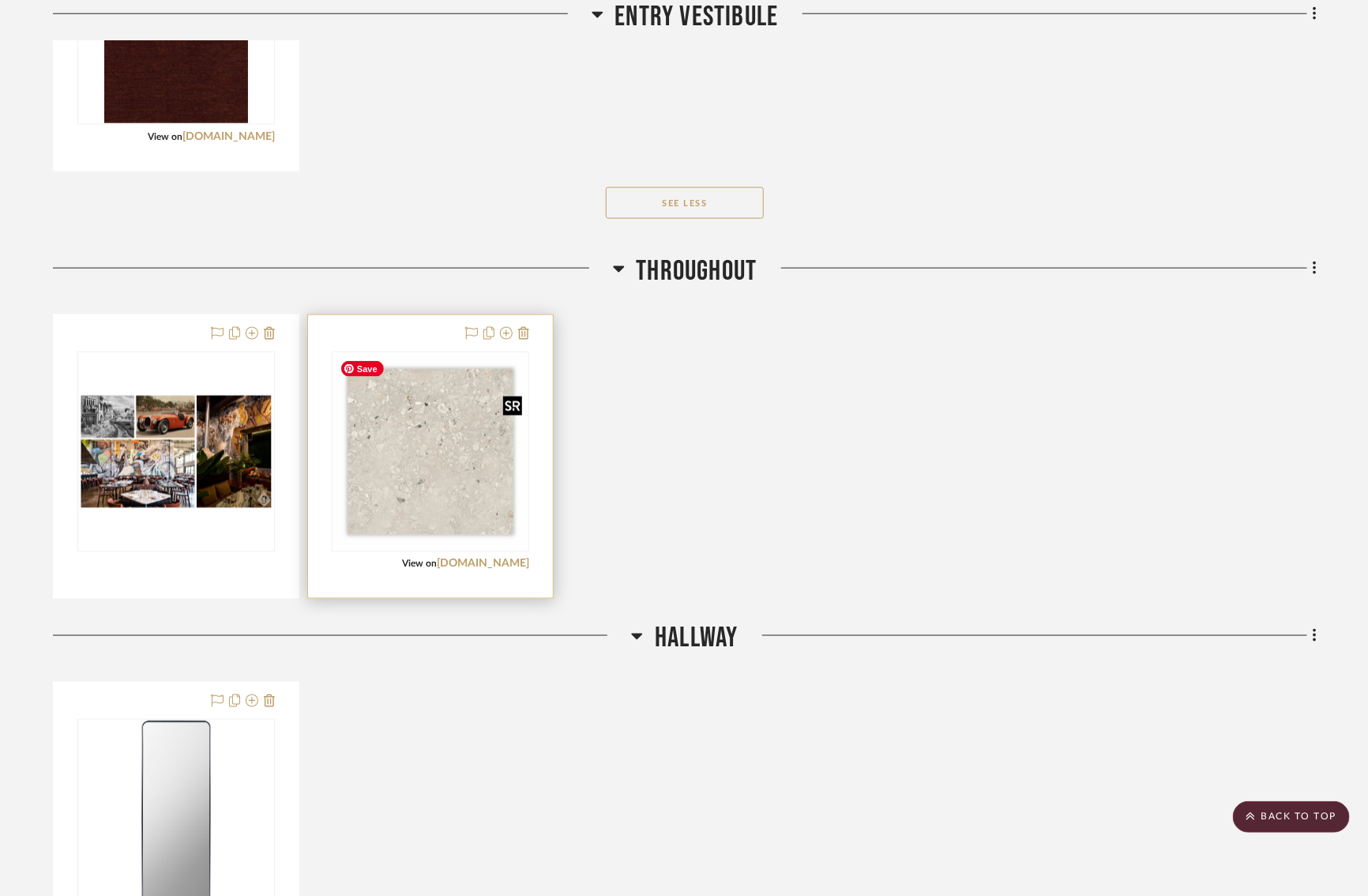
click at [403, 471] on img "0" at bounding box center [431, 451] width 195 height 195
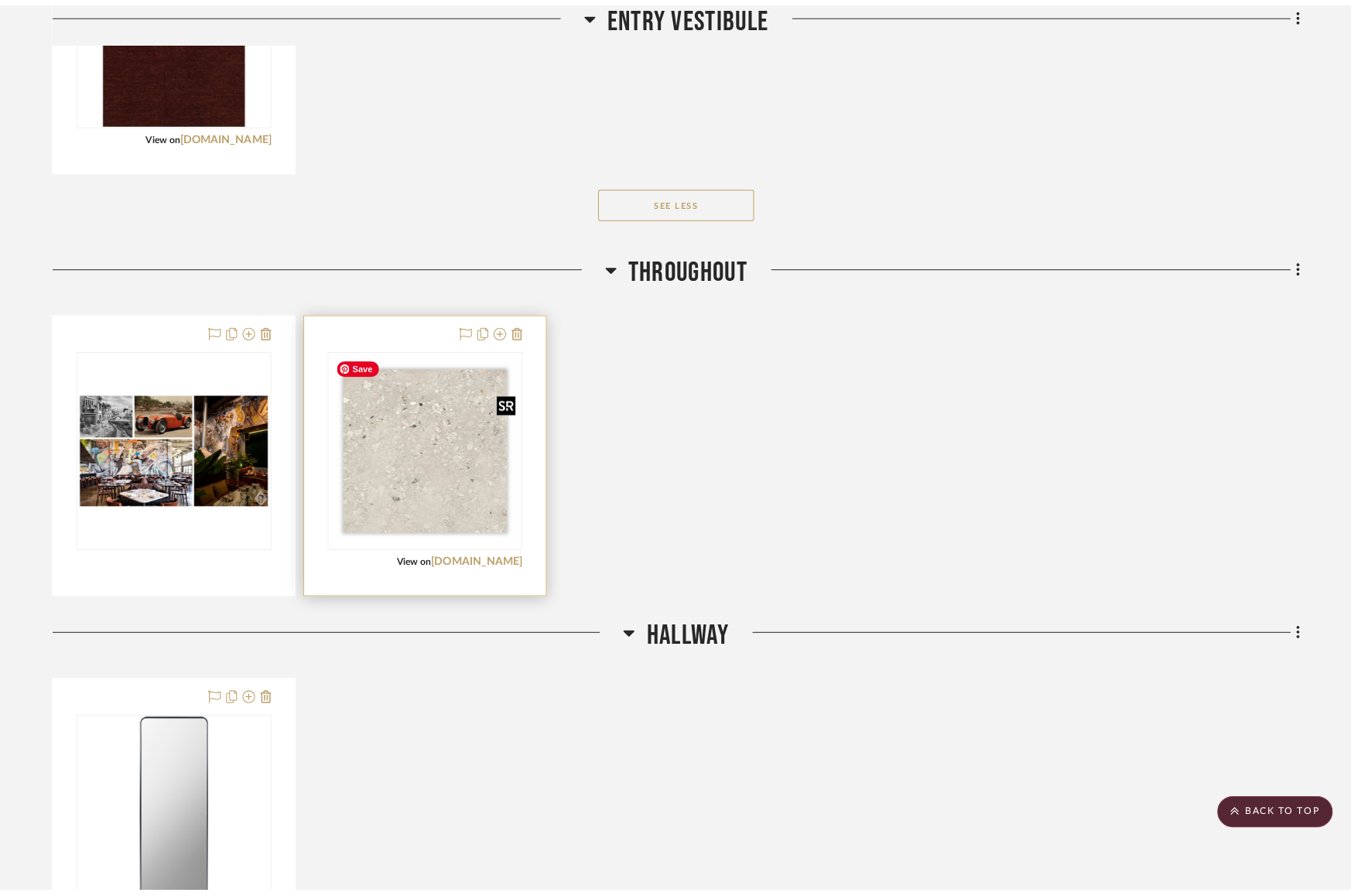
scroll to position [0, 0]
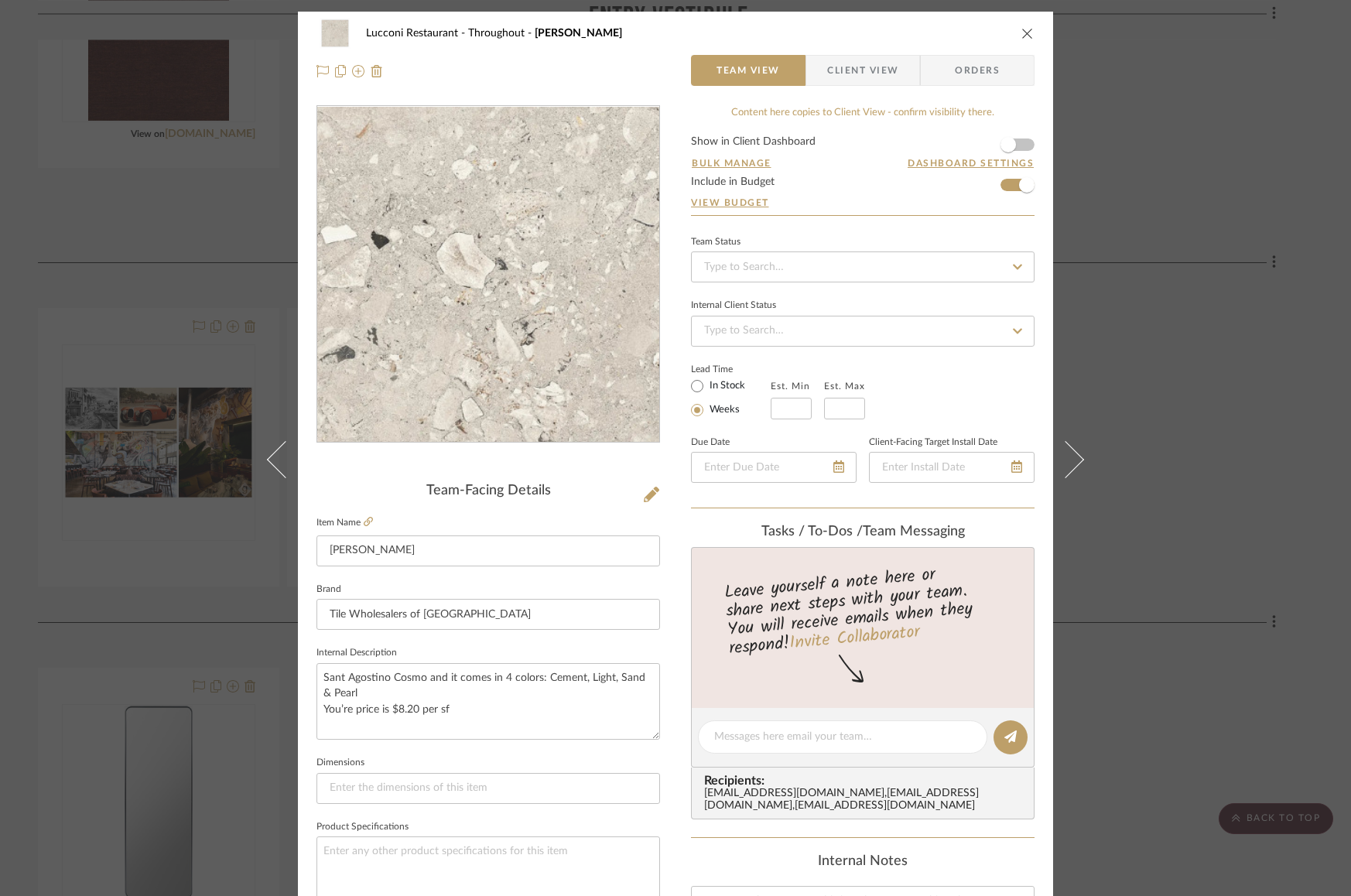
click at [512, 204] on img "0" at bounding box center [488, 274] width 336 height 336
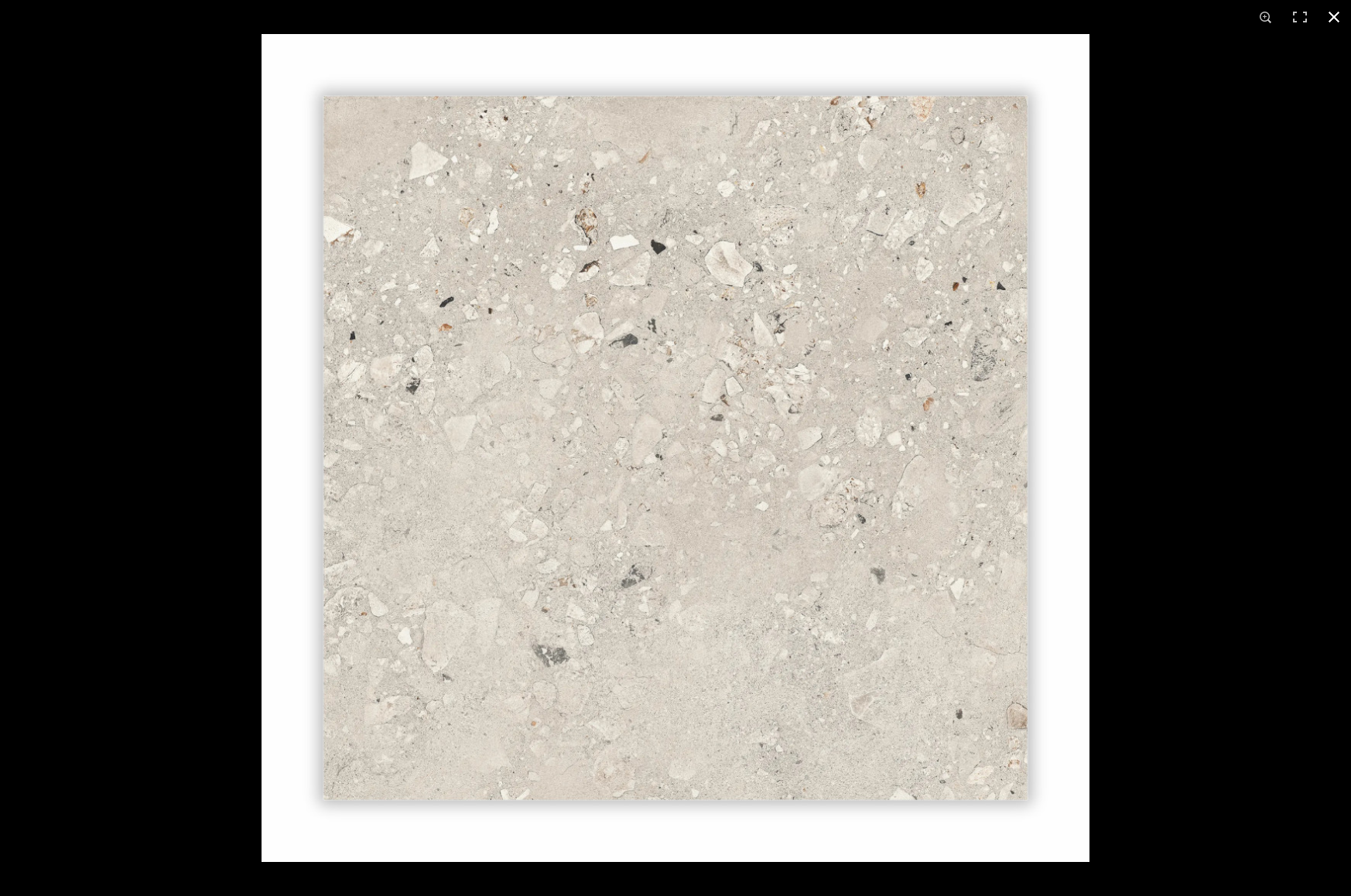
click at [1223, 436] on div at bounding box center [937, 482] width 1351 height 896
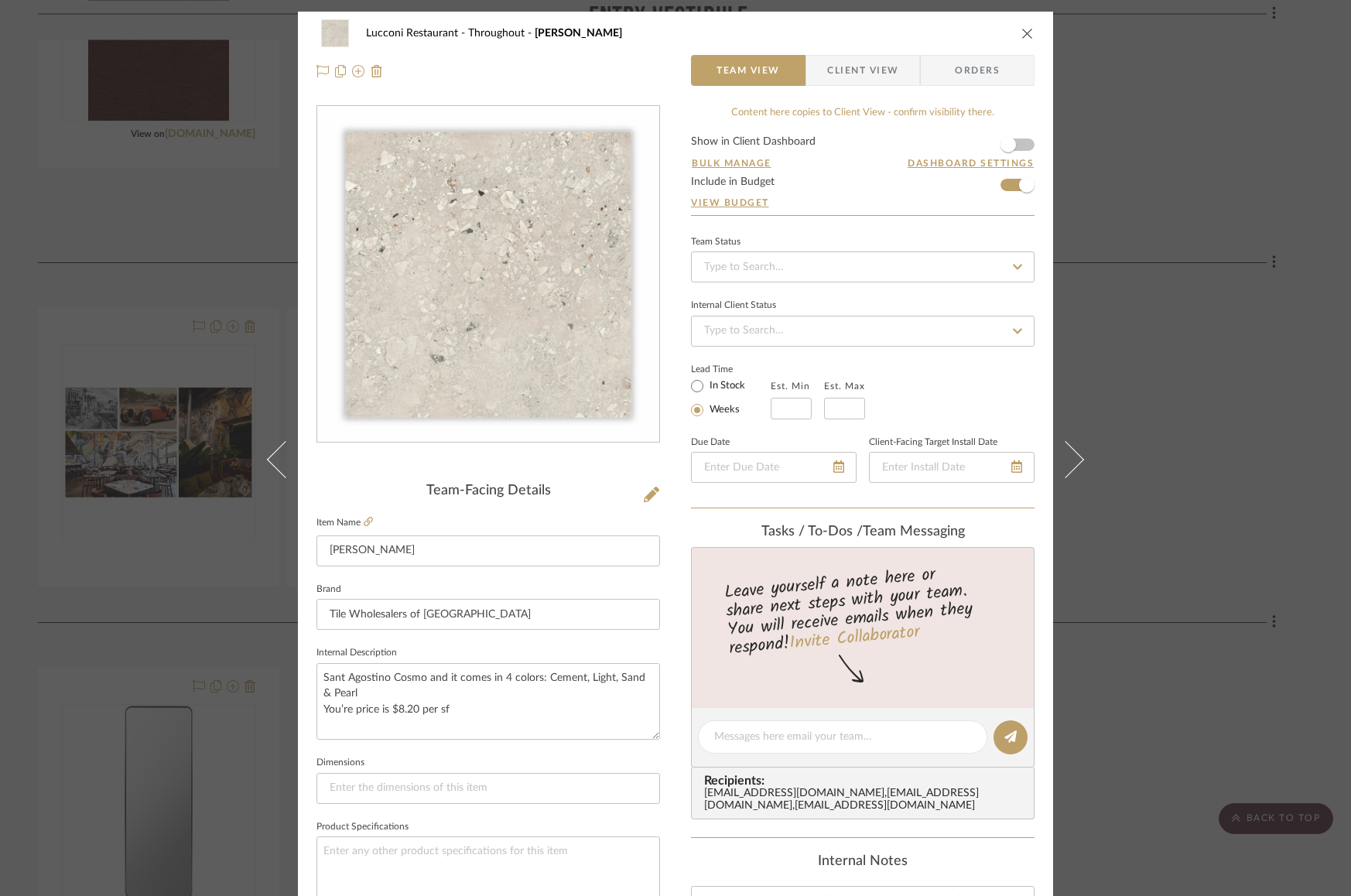
click at [1024, 34] on icon "close" at bounding box center [1028, 33] width 13 height 13
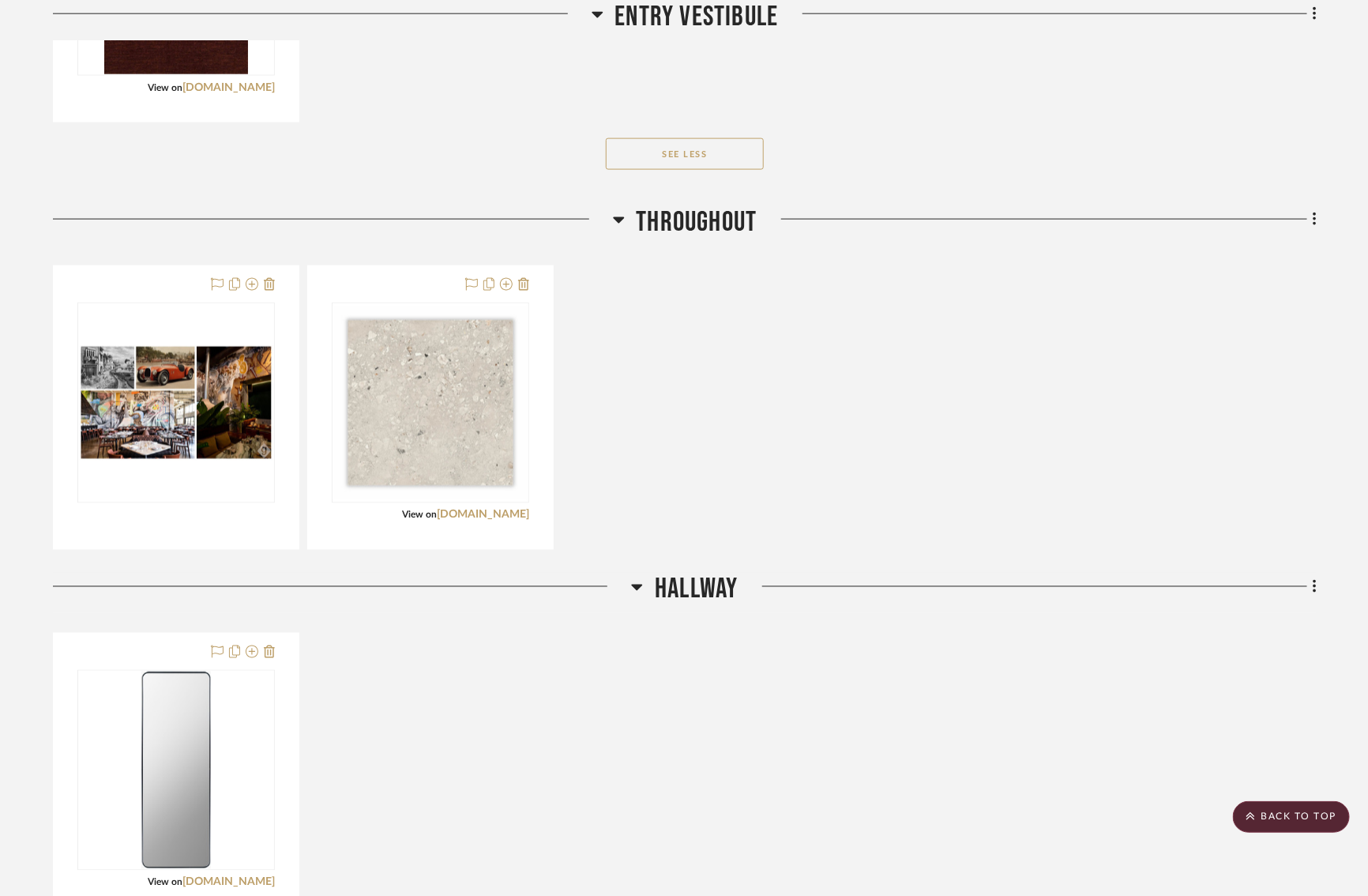
scroll to position [922, 14]
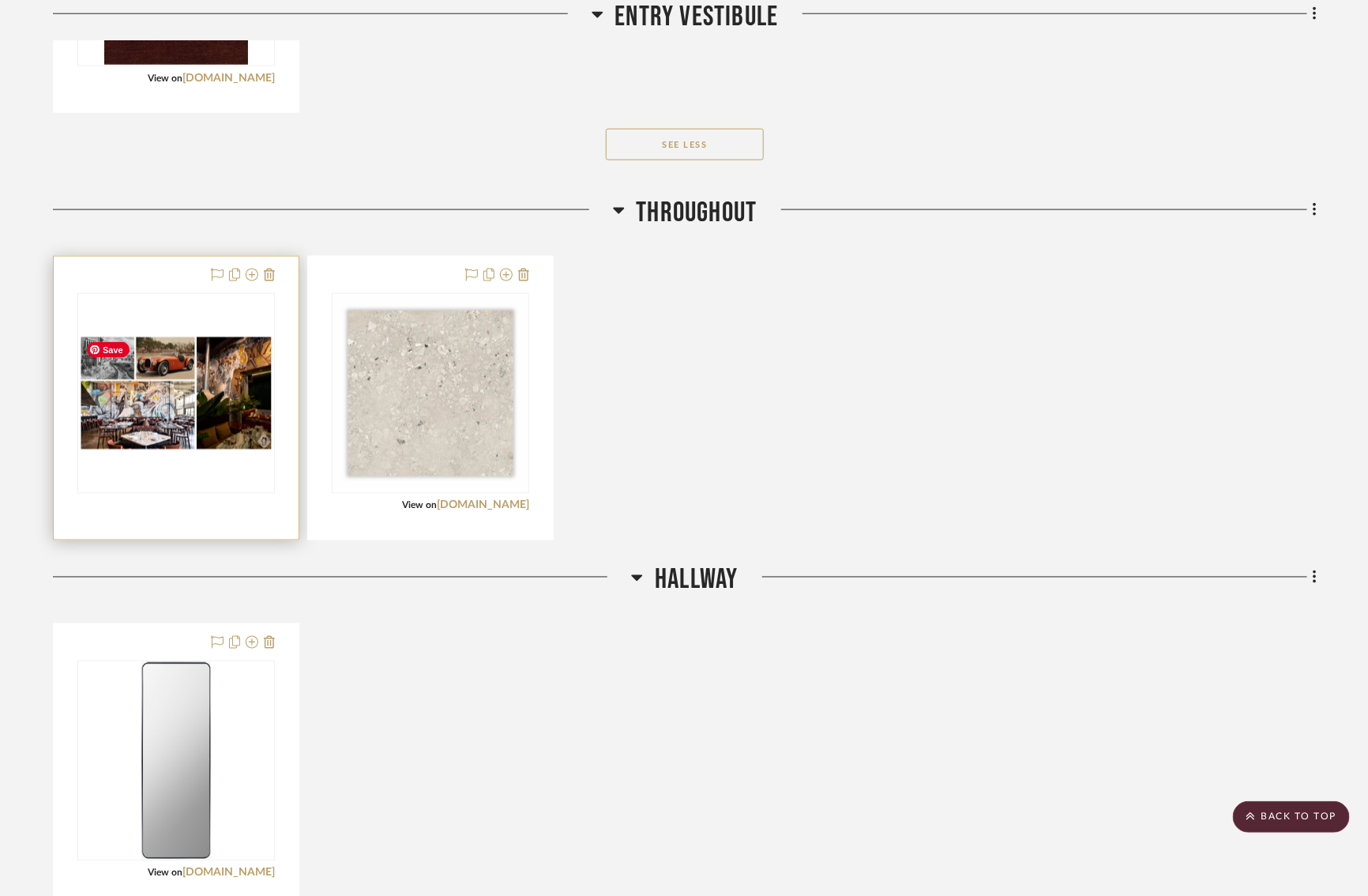
click at [156, 388] on img "0" at bounding box center [176, 393] width 195 height 116
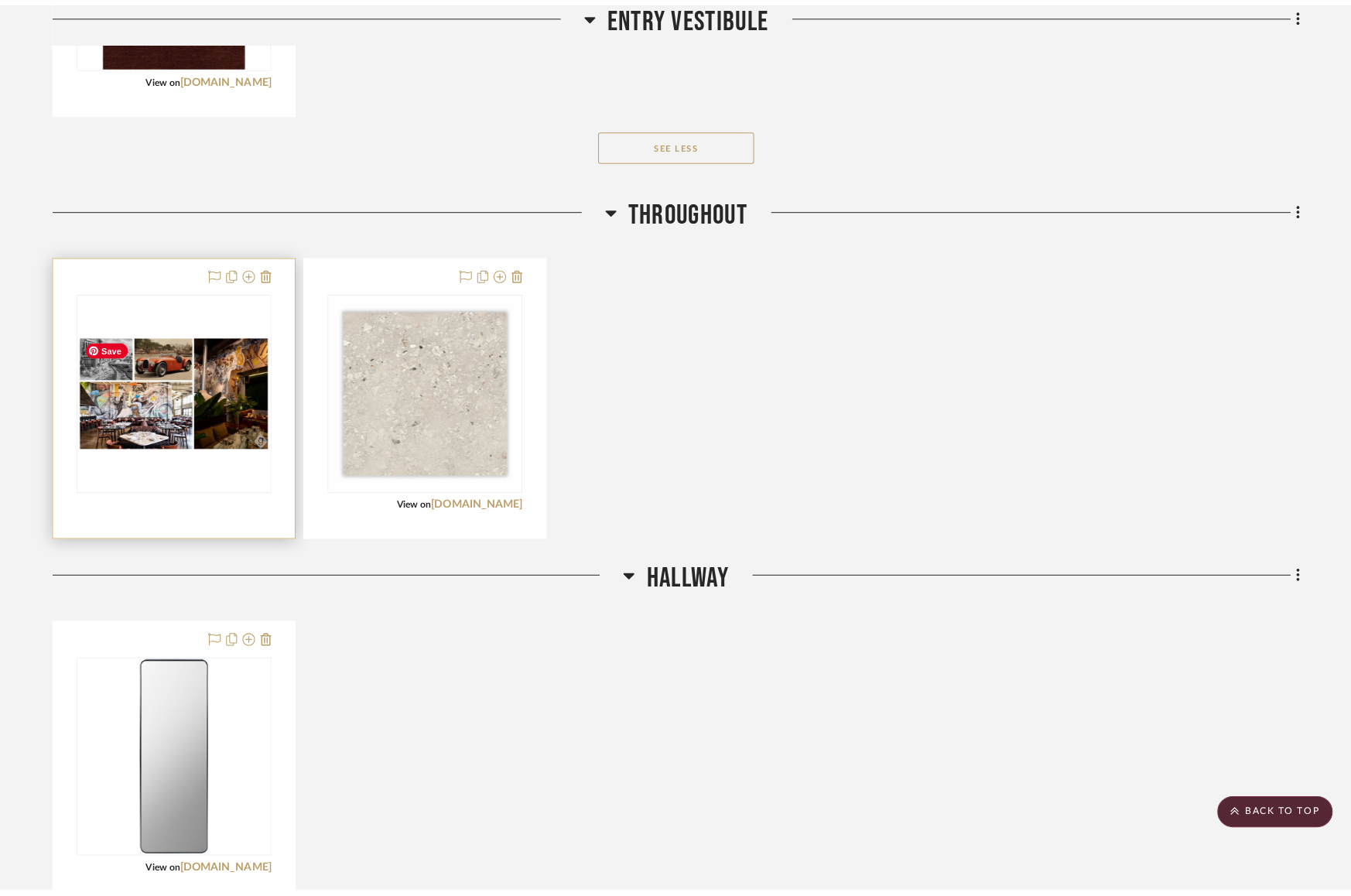
scroll to position [0, 0]
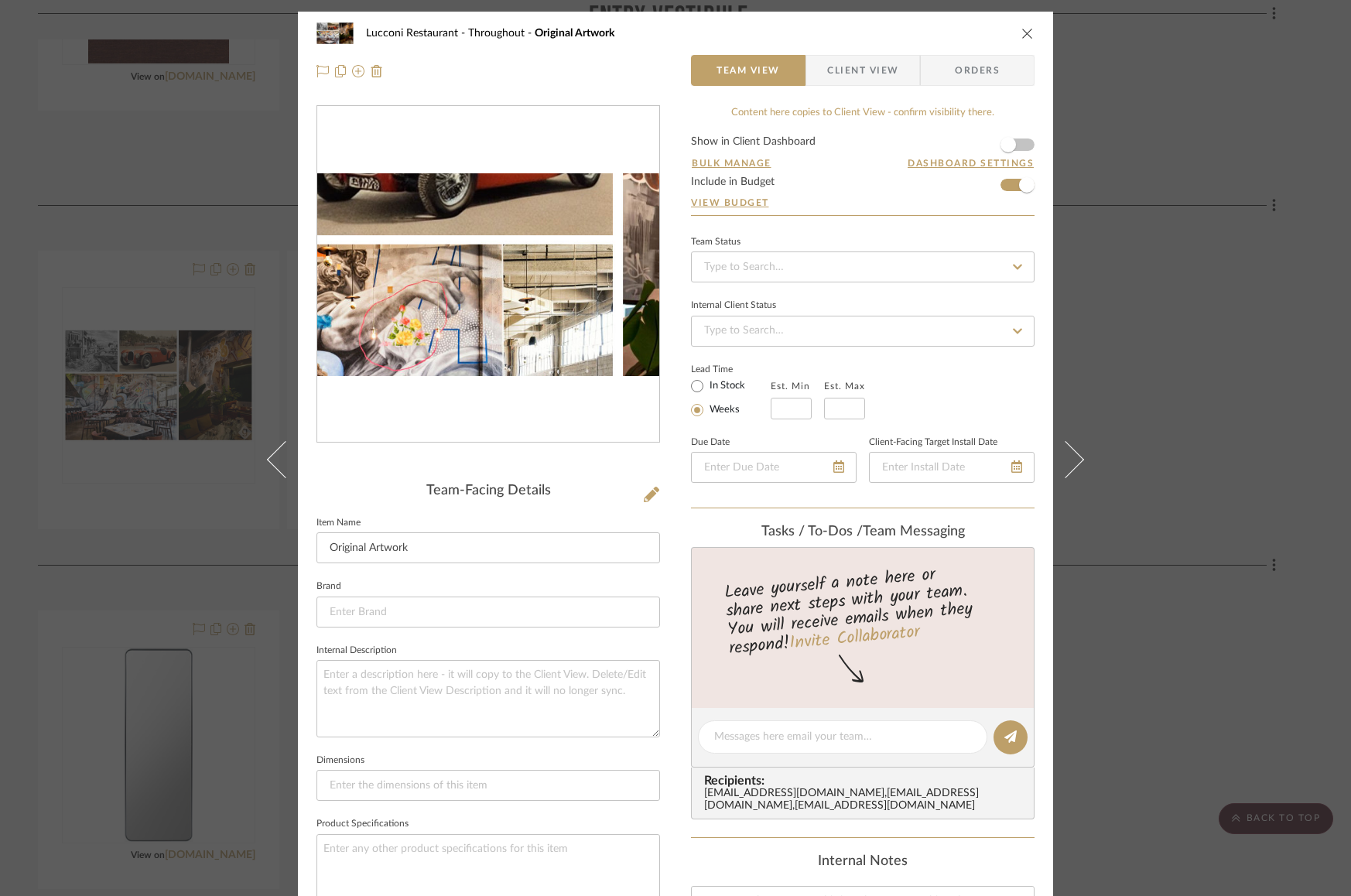
click at [474, 263] on img "0" at bounding box center [489, 275] width 343 height 203
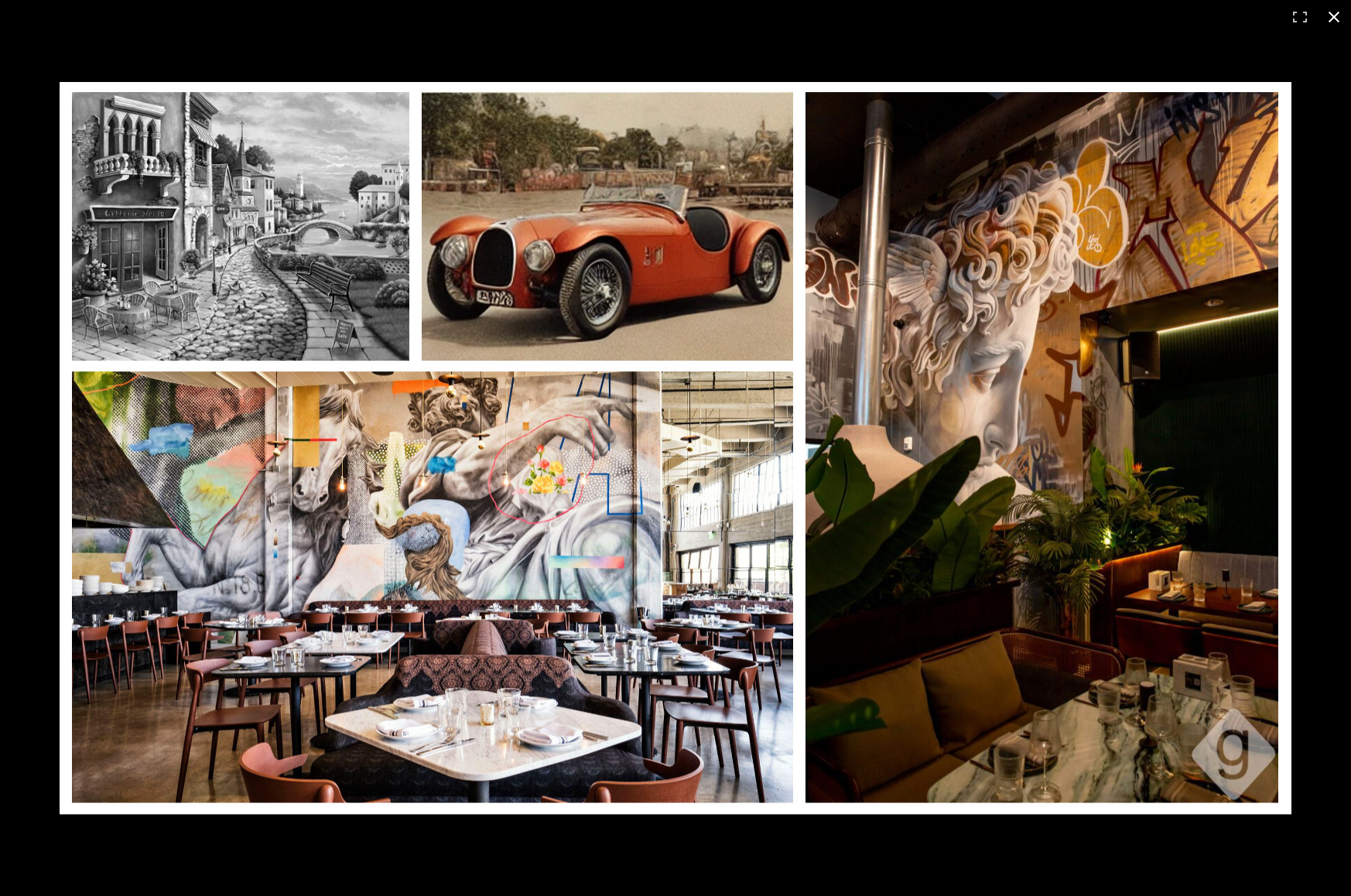
click at [1322, 113] on div at bounding box center [676, 448] width 1351 height 896
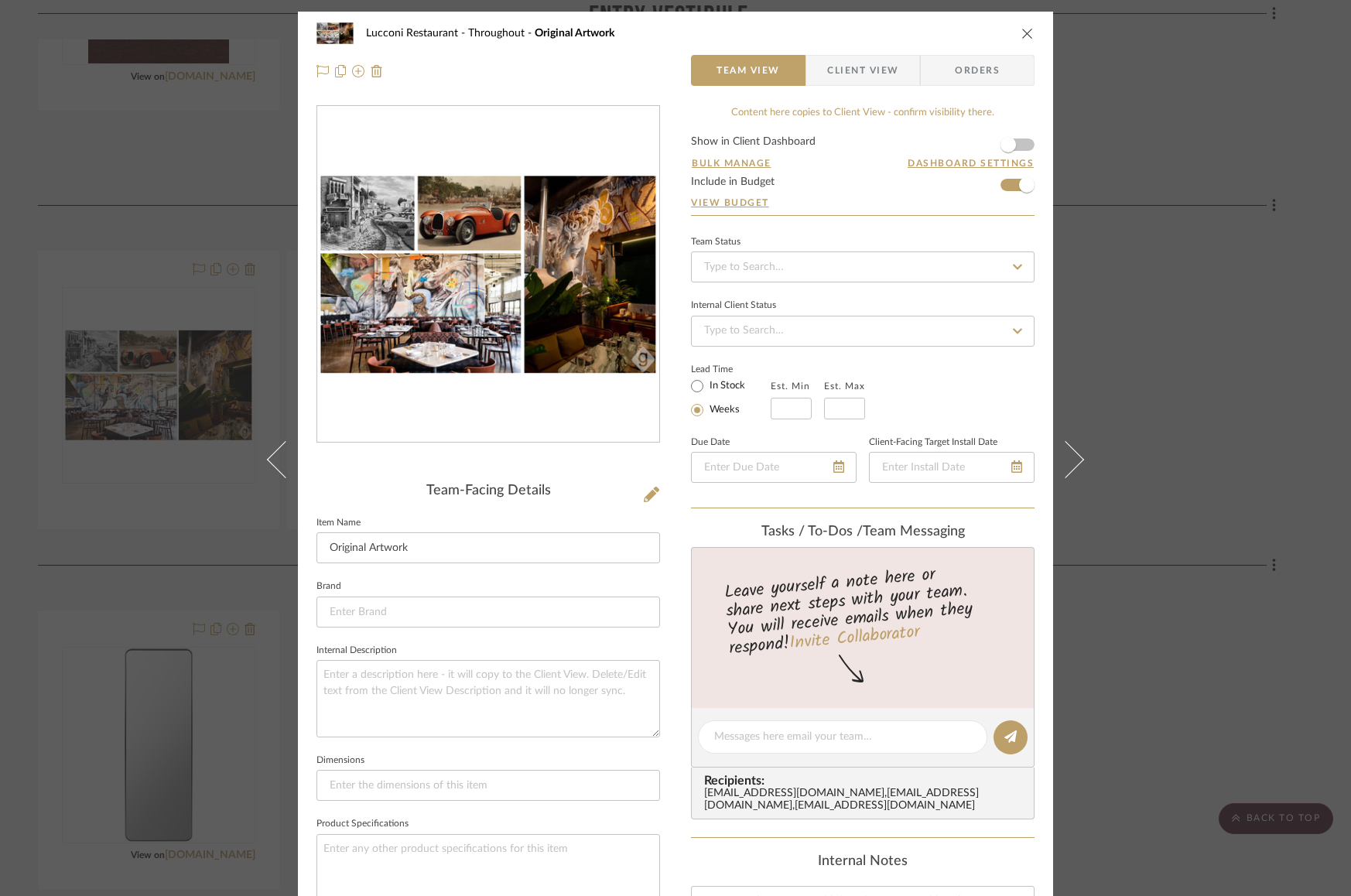
click at [485, 287] on img "0" at bounding box center [489, 275] width 343 height 203
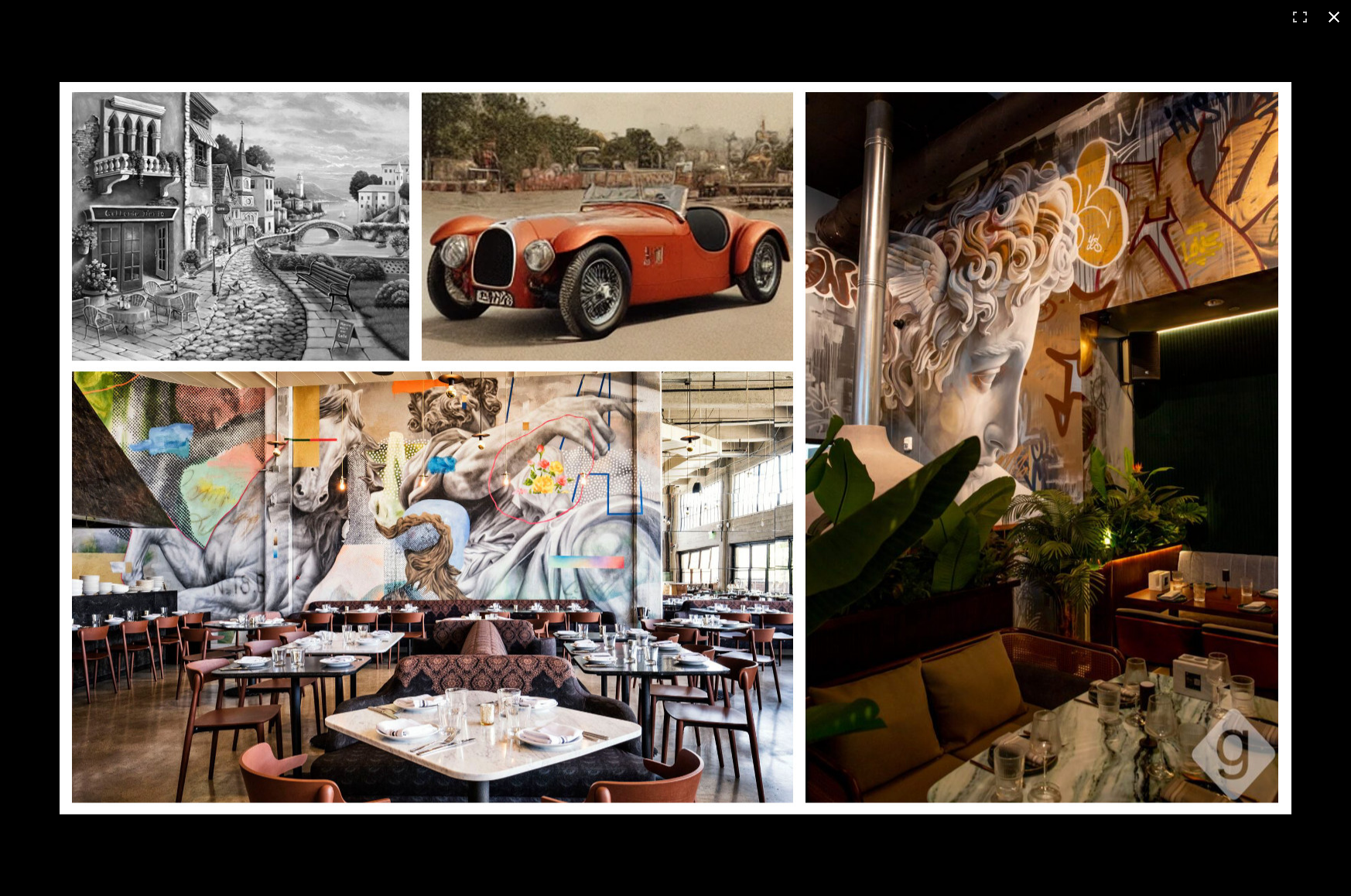
click at [1338, 19] on button at bounding box center [1334, 16] width 34 height 34
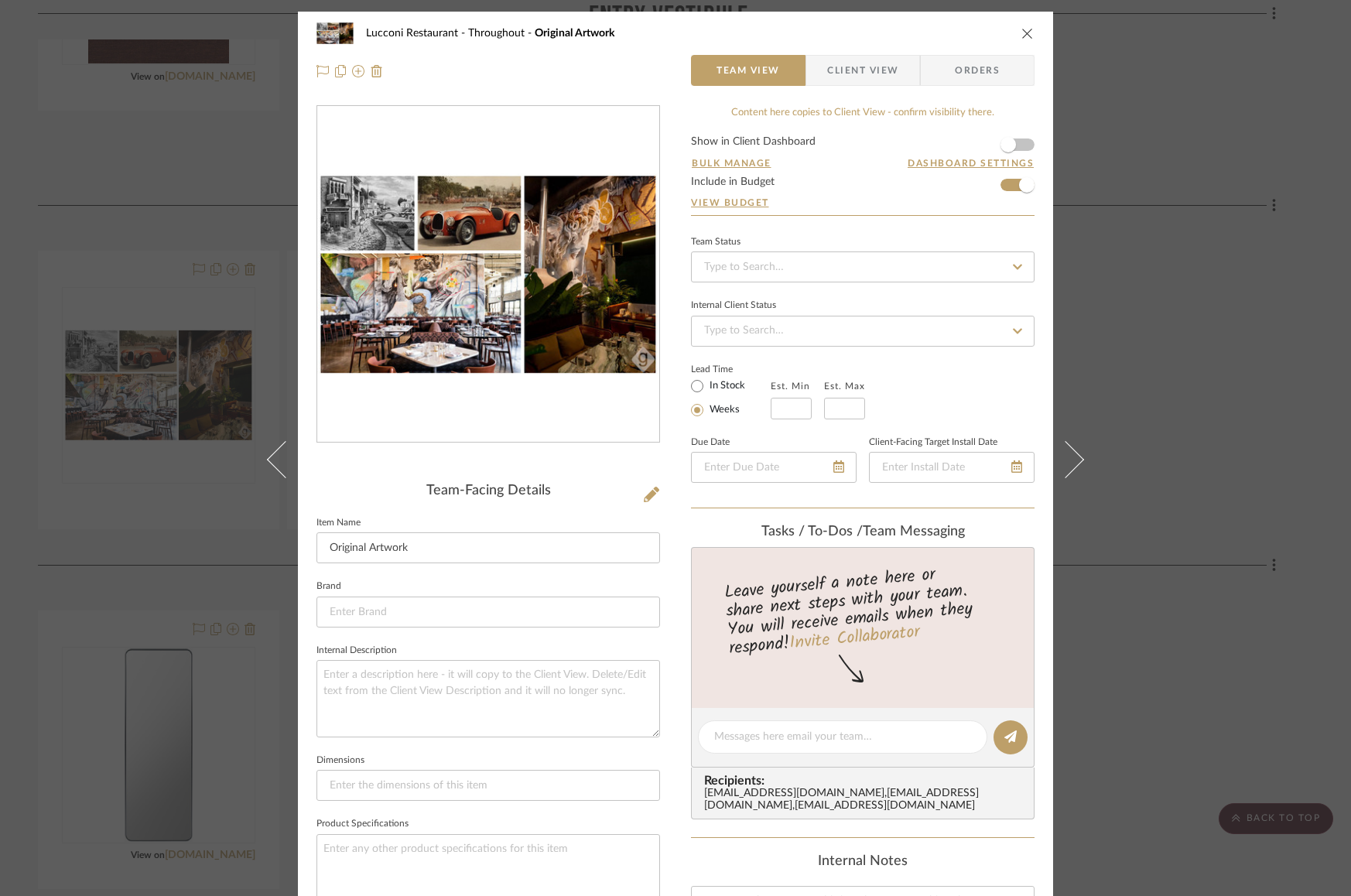
click at [1024, 37] on icon "close" at bounding box center [1028, 33] width 13 height 13
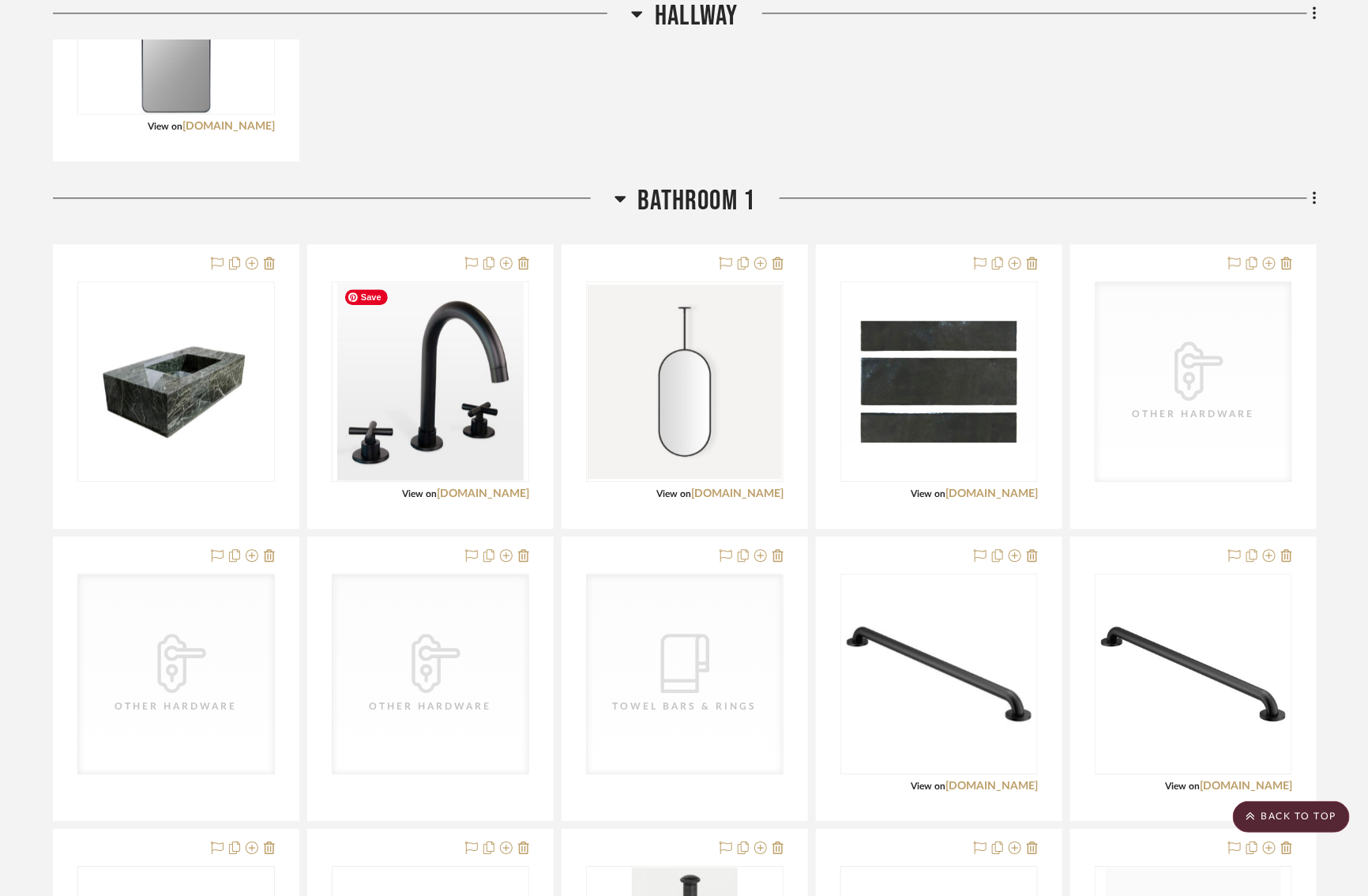
scroll to position [1674, 14]
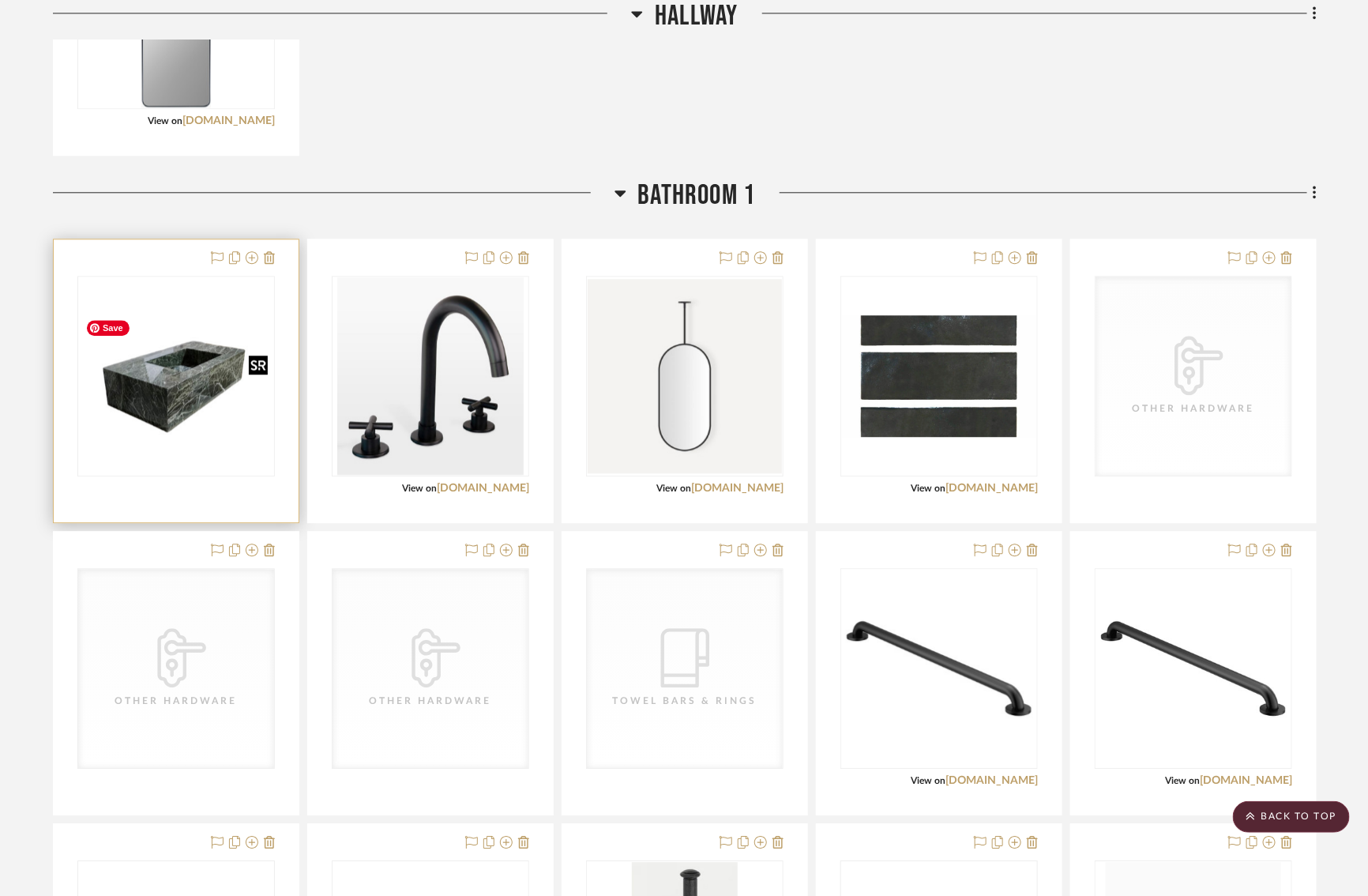
click at [147, 418] on img "0" at bounding box center [176, 376] width 195 height 124
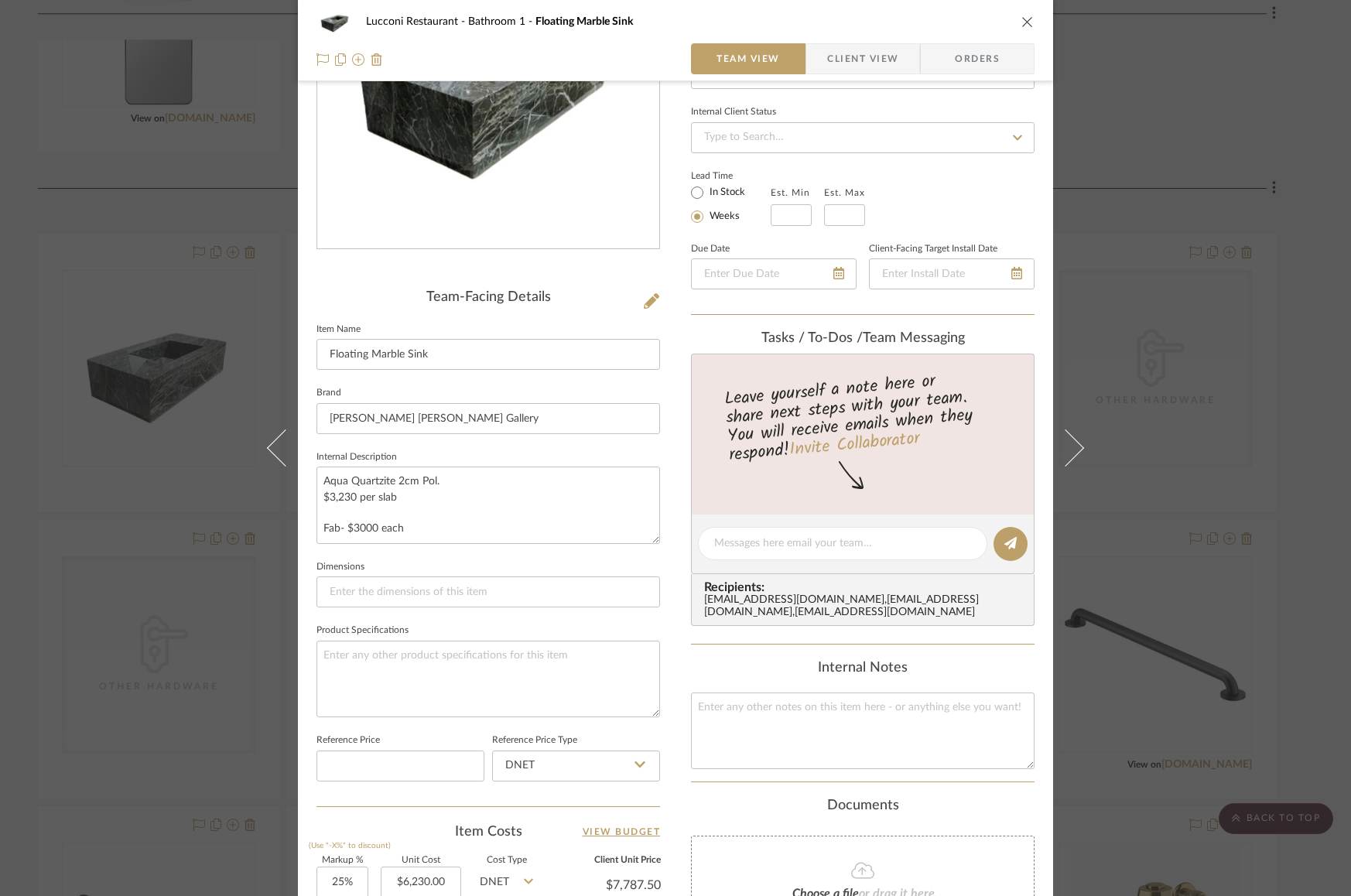
scroll to position [0, 0]
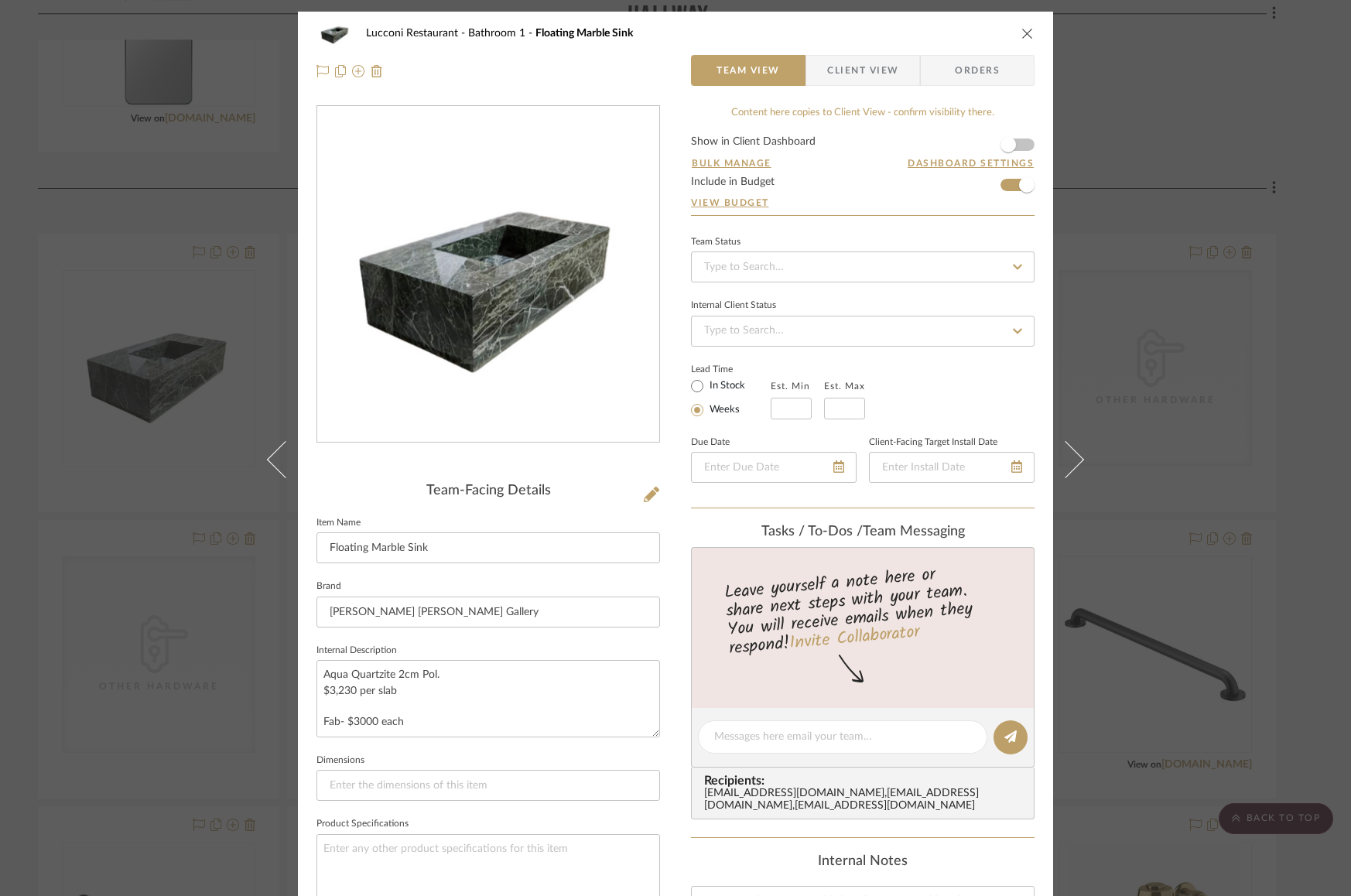
click at [564, 314] on img "0" at bounding box center [489, 275] width 343 height 219
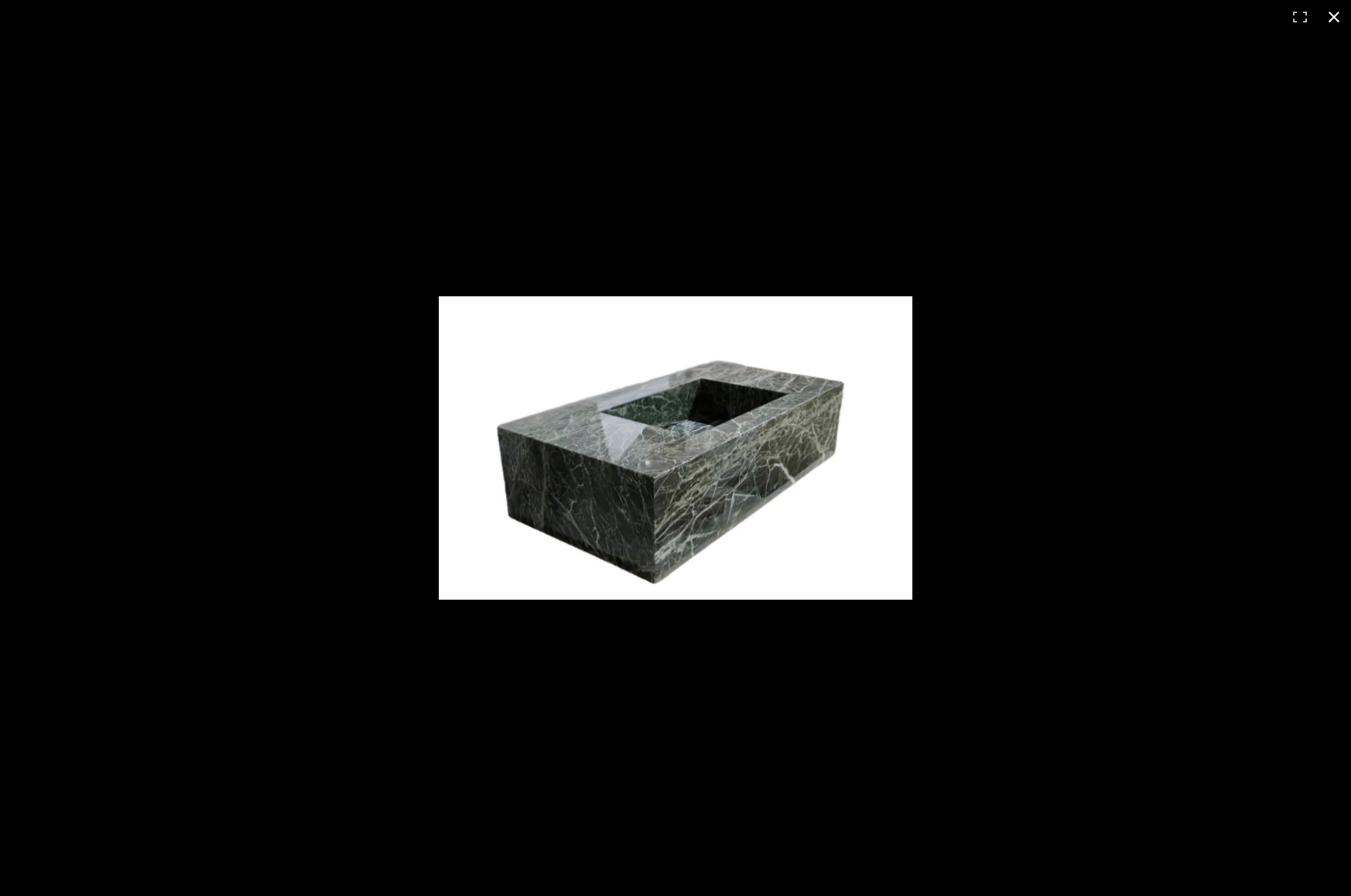
click at [1002, 477] on div at bounding box center [676, 448] width 1351 height 896
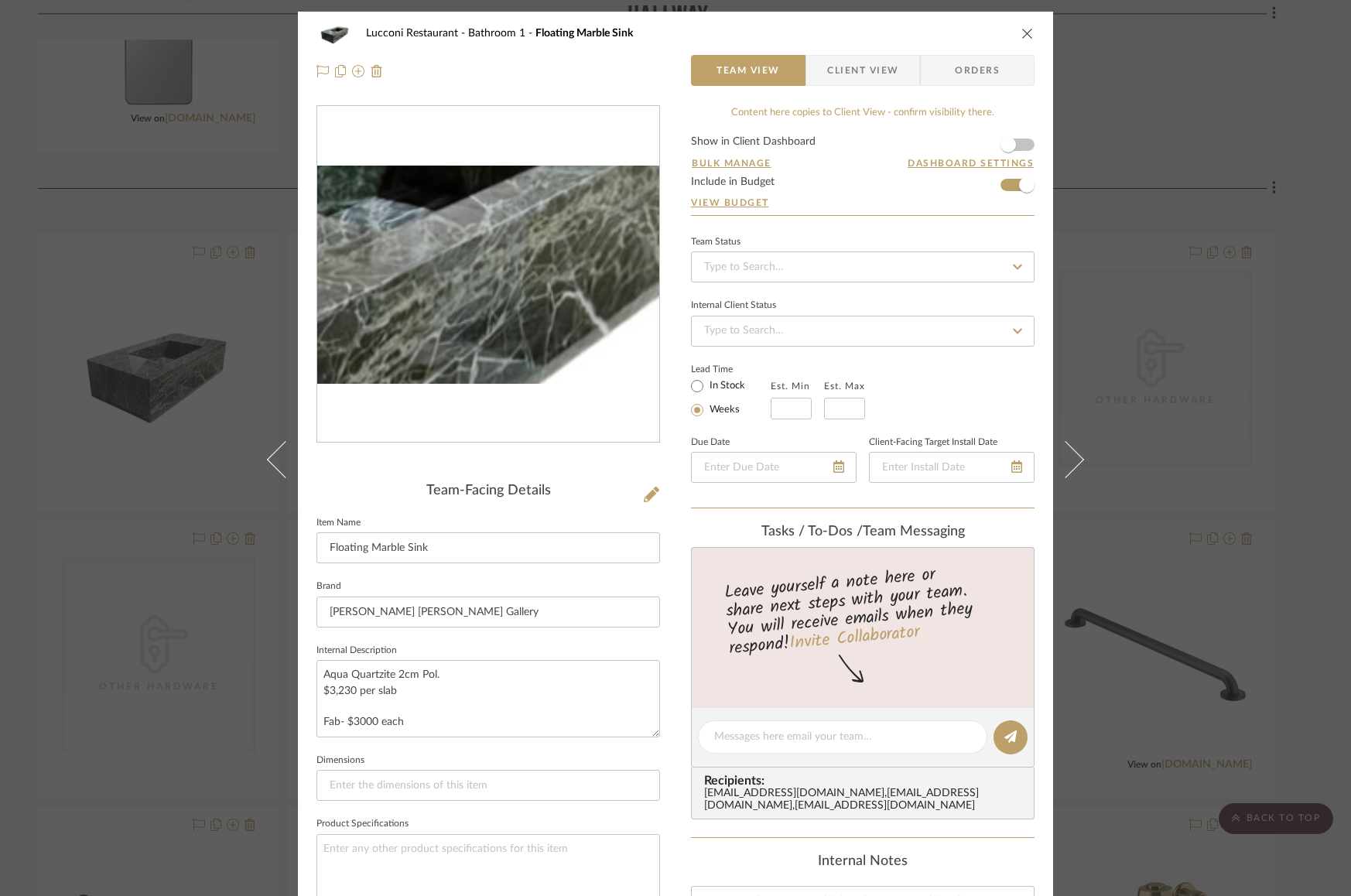
click at [529, 281] on img "0" at bounding box center [489, 275] width 343 height 219
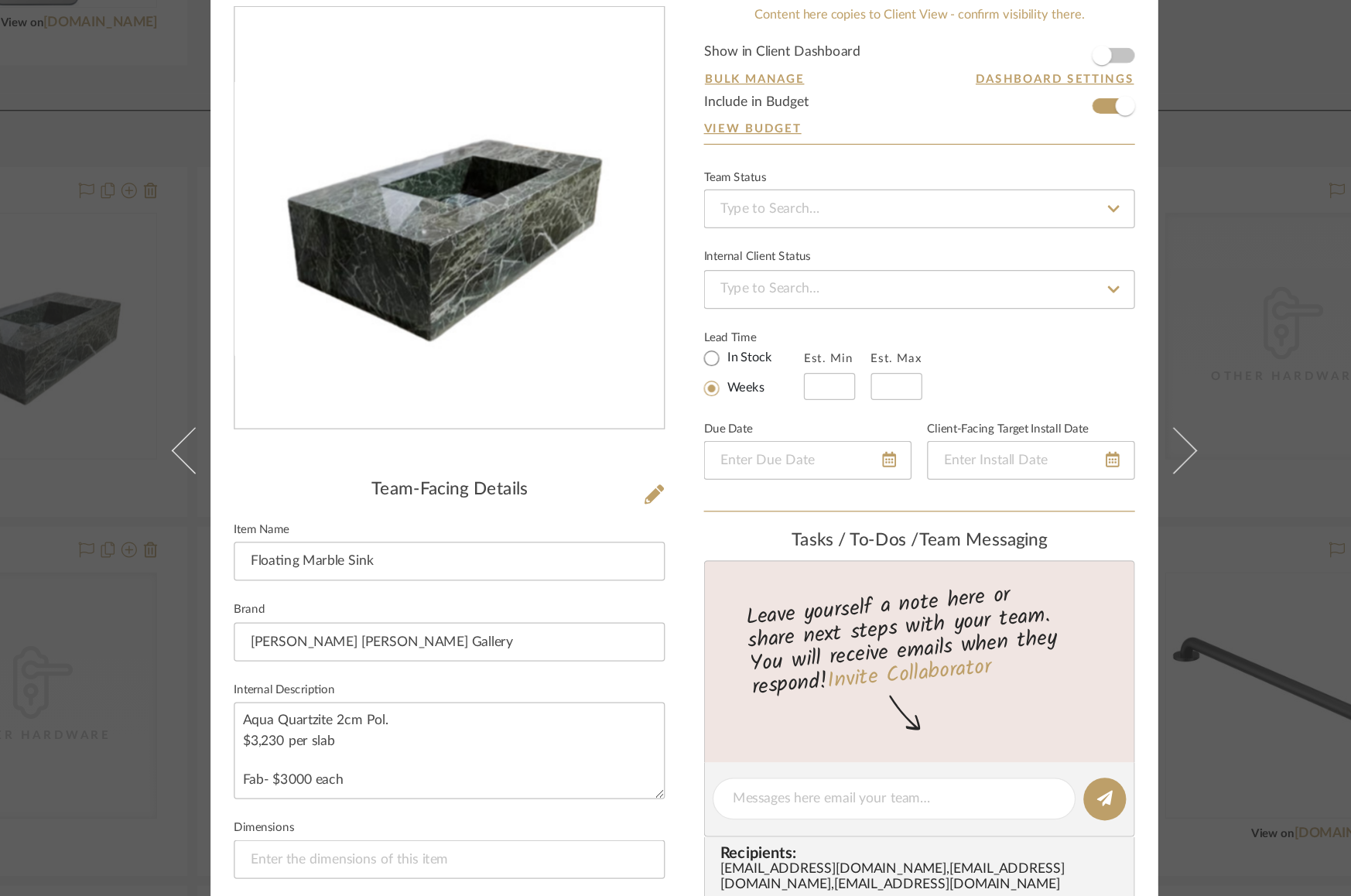
click at [554, 312] on img "0" at bounding box center [489, 275] width 343 height 219
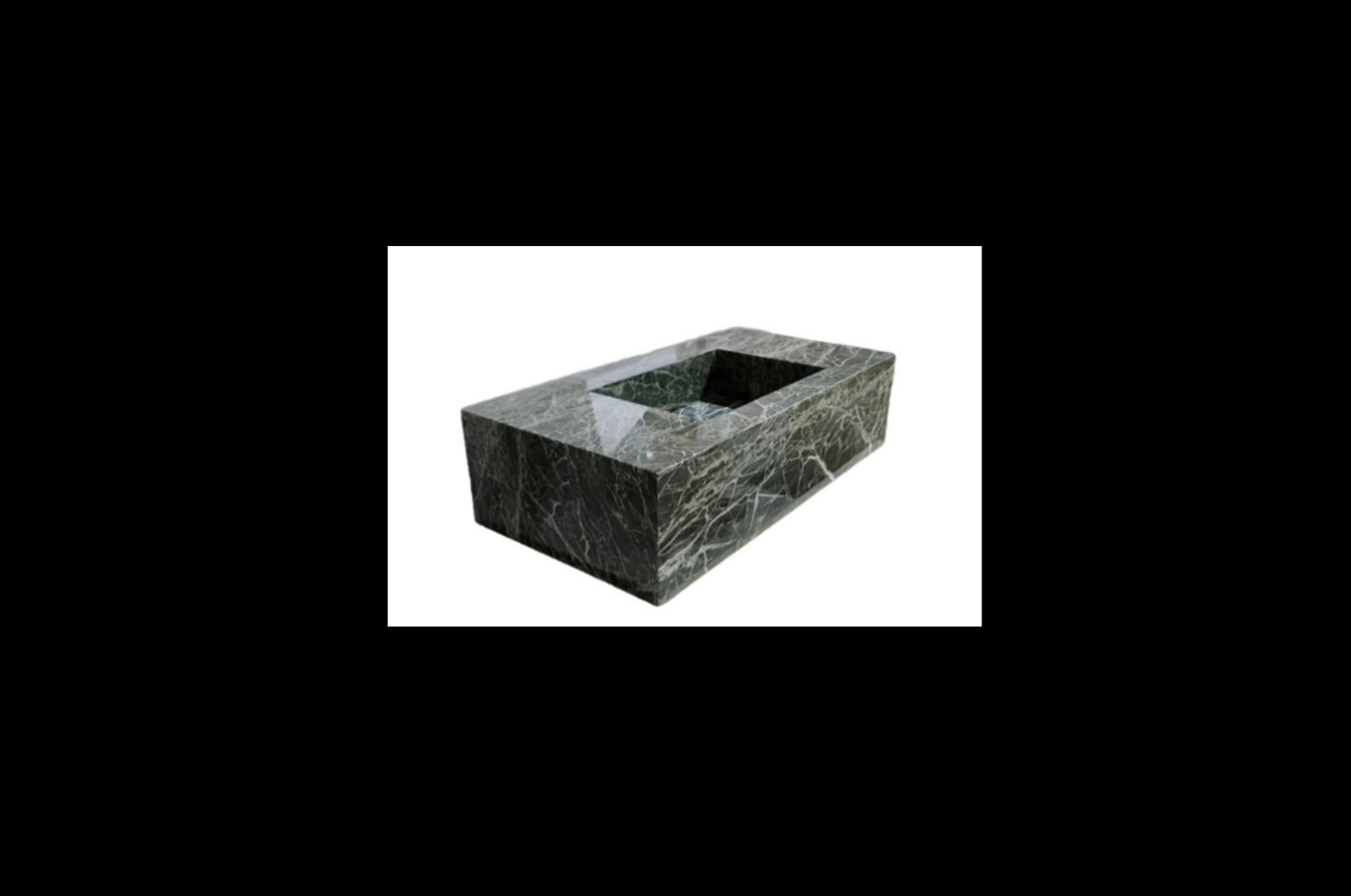
click at [1007, 308] on div at bounding box center [676, 448] width 1351 height 896
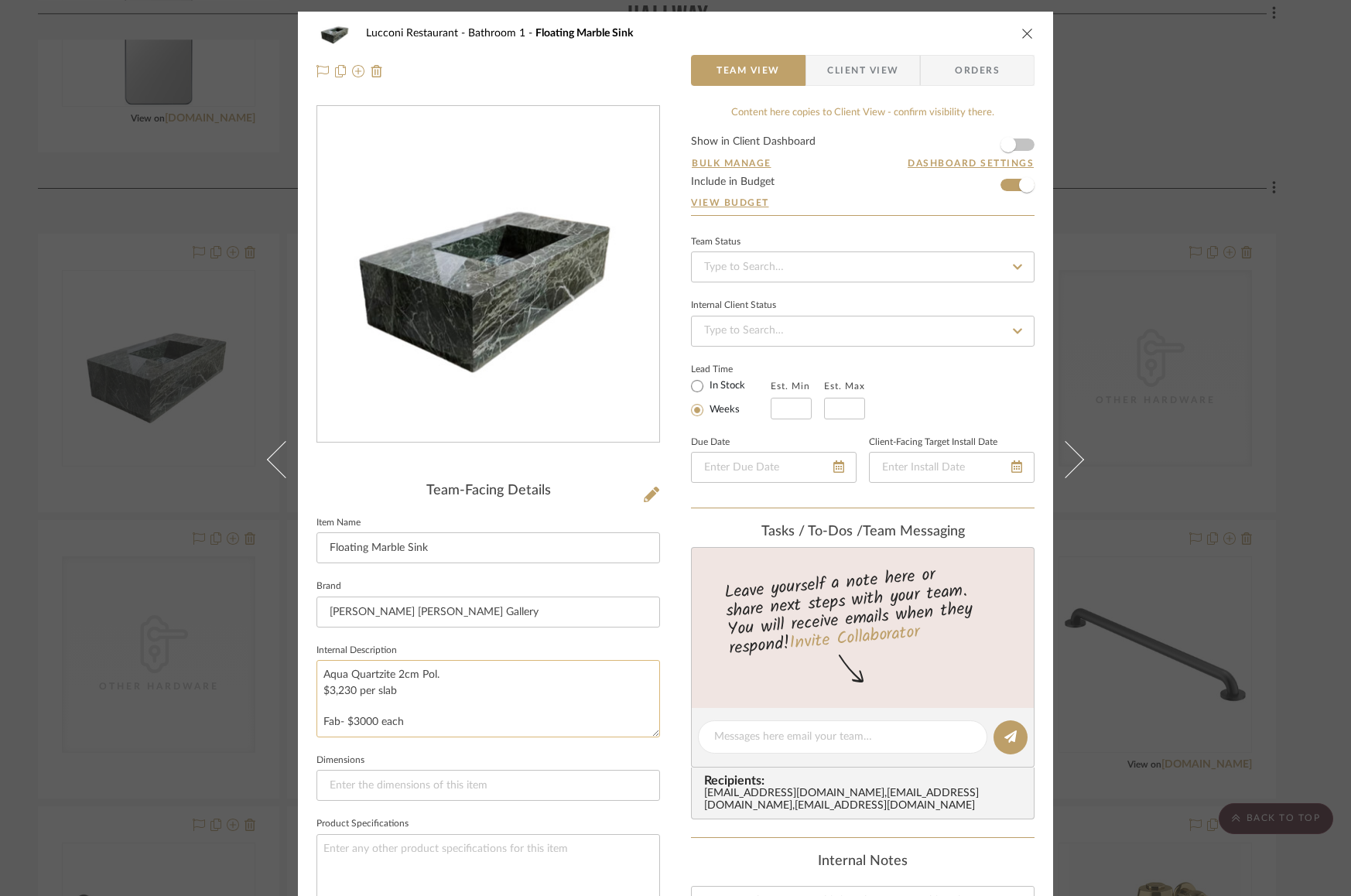
drag, startPoint x: 410, startPoint y: 722, endPoint x: 319, endPoint y: 722, distance: 91.0
click at [319, 722] on textarea "Aqua Quartzite 2cm Pol. $3,230 per slab Fab- $3000 each" at bounding box center [488, 698] width 344 height 76
click at [675, 702] on div "Lucconi Restaurant Bathroom 1 Floating Marble Sink Team View Client View Orders…" at bounding box center [676, 725] width 756 height 1426
drag, startPoint x: 405, startPoint y: 719, endPoint x: 312, endPoint y: 719, distance: 93.0
click at [316, 719] on textarea "Aqua Quartzite 2cm Pol. $3,230 per slab Fab- $3000 each" at bounding box center [488, 698] width 344 height 76
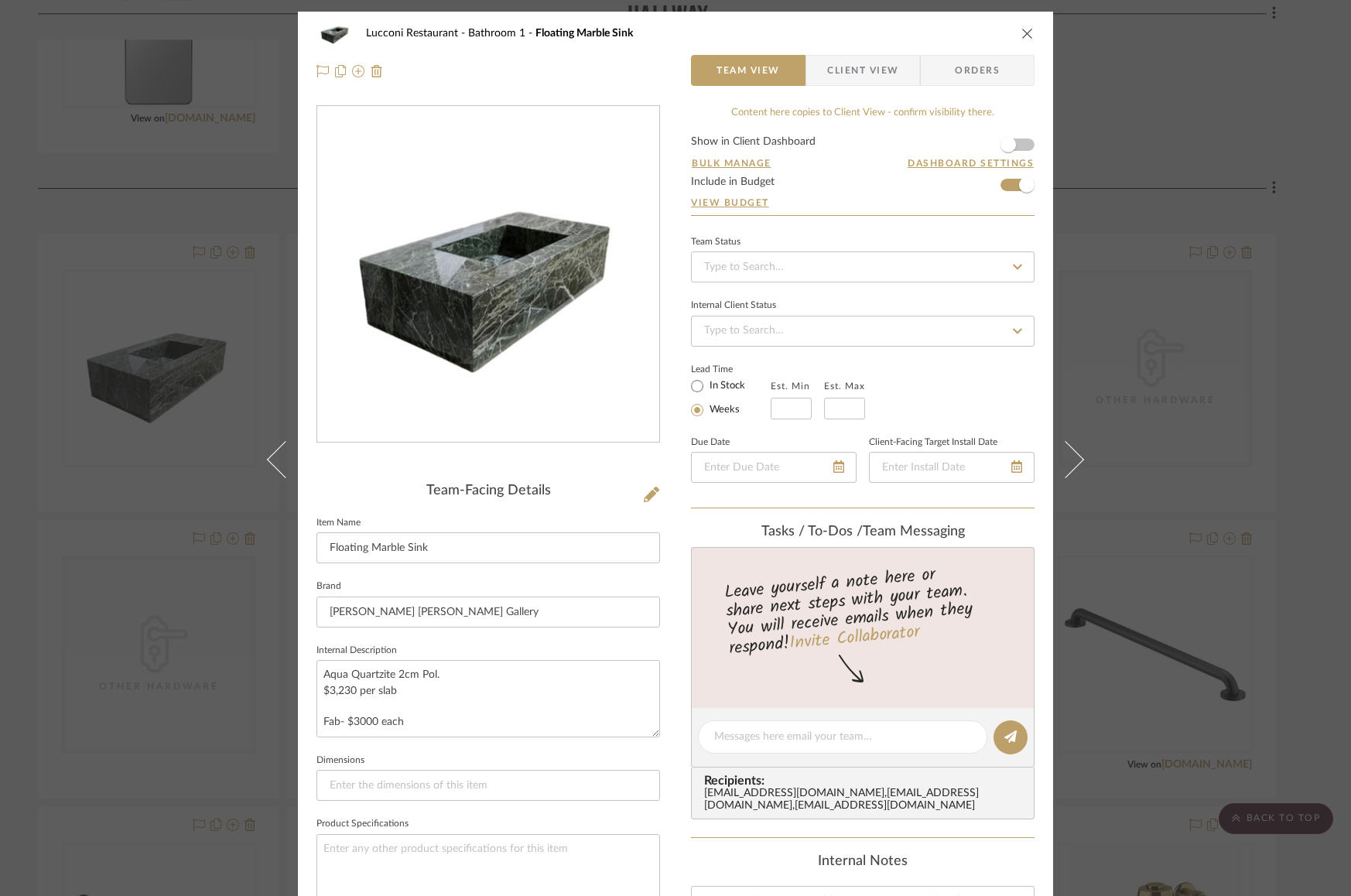
click at [666, 664] on div "Lucconi Restaurant Bathroom 1 Floating Marble Sink Team View Client View Orders…" at bounding box center [676, 725] width 756 height 1426
click at [1027, 36] on icon "close" at bounding box center [1028, 33] width 13 height 13
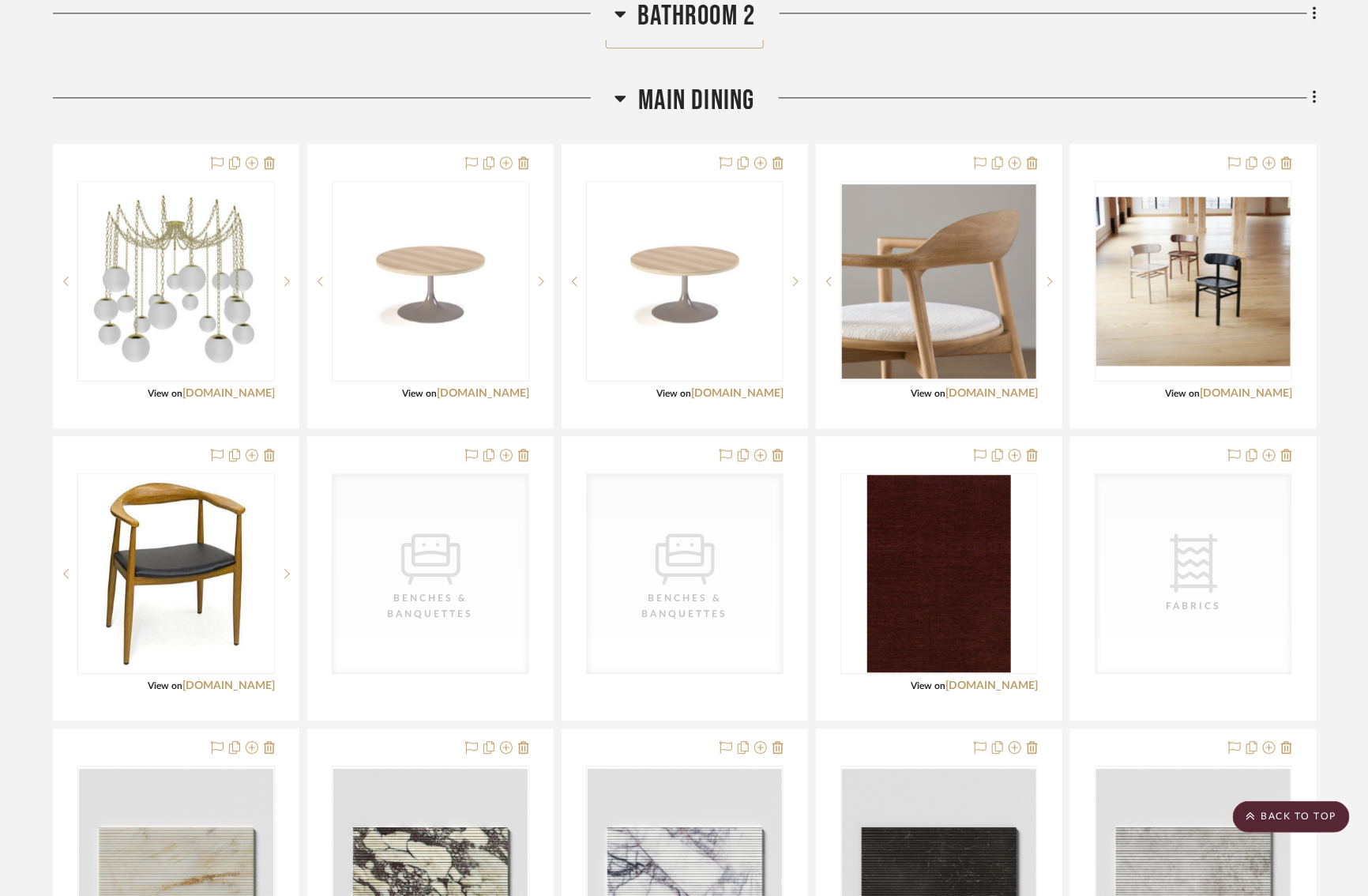
scroll to position [4381, 14]
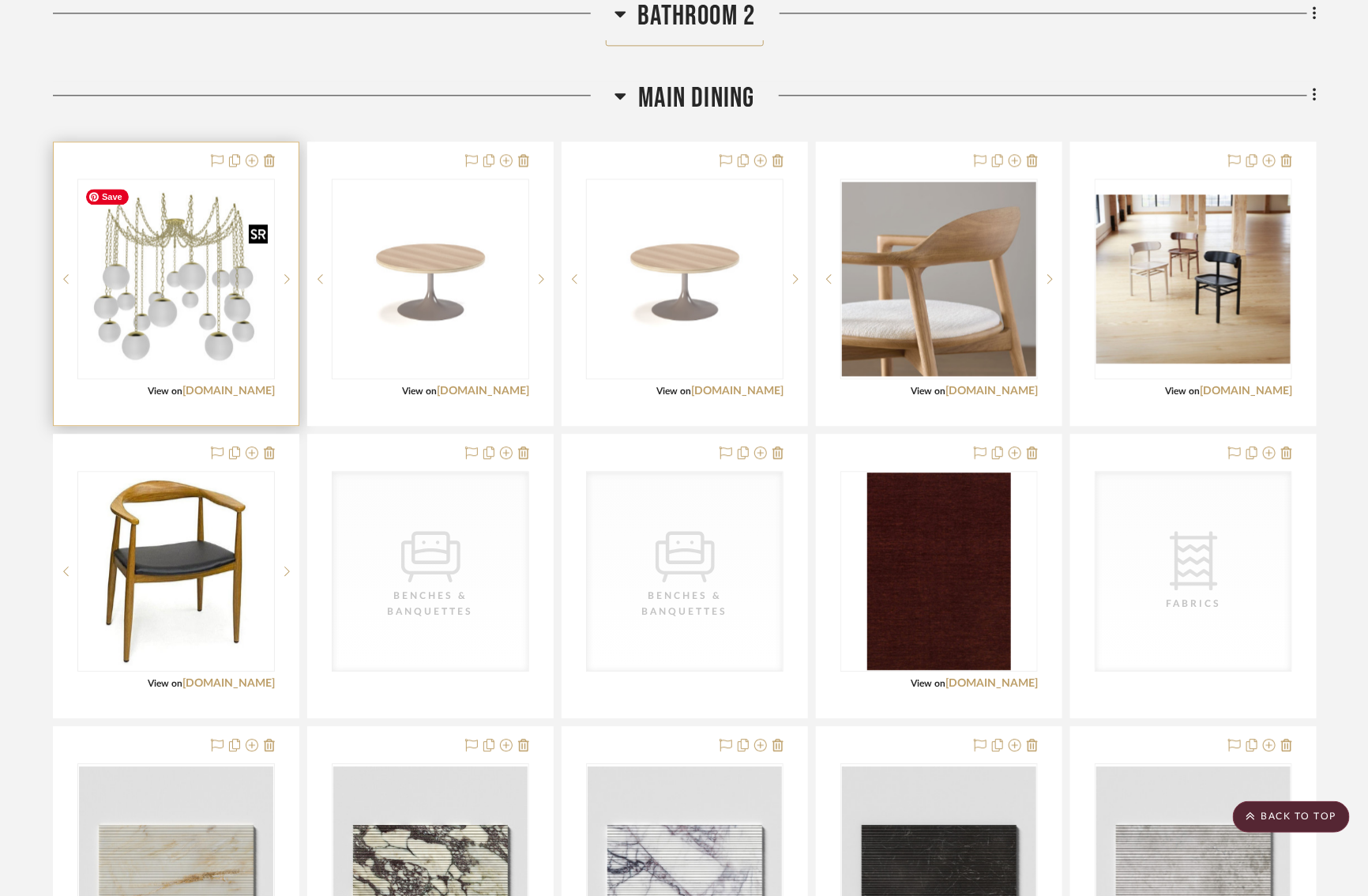
click at [183, 314] on img "0" at bounding box center [176, 279] width 195 height 184
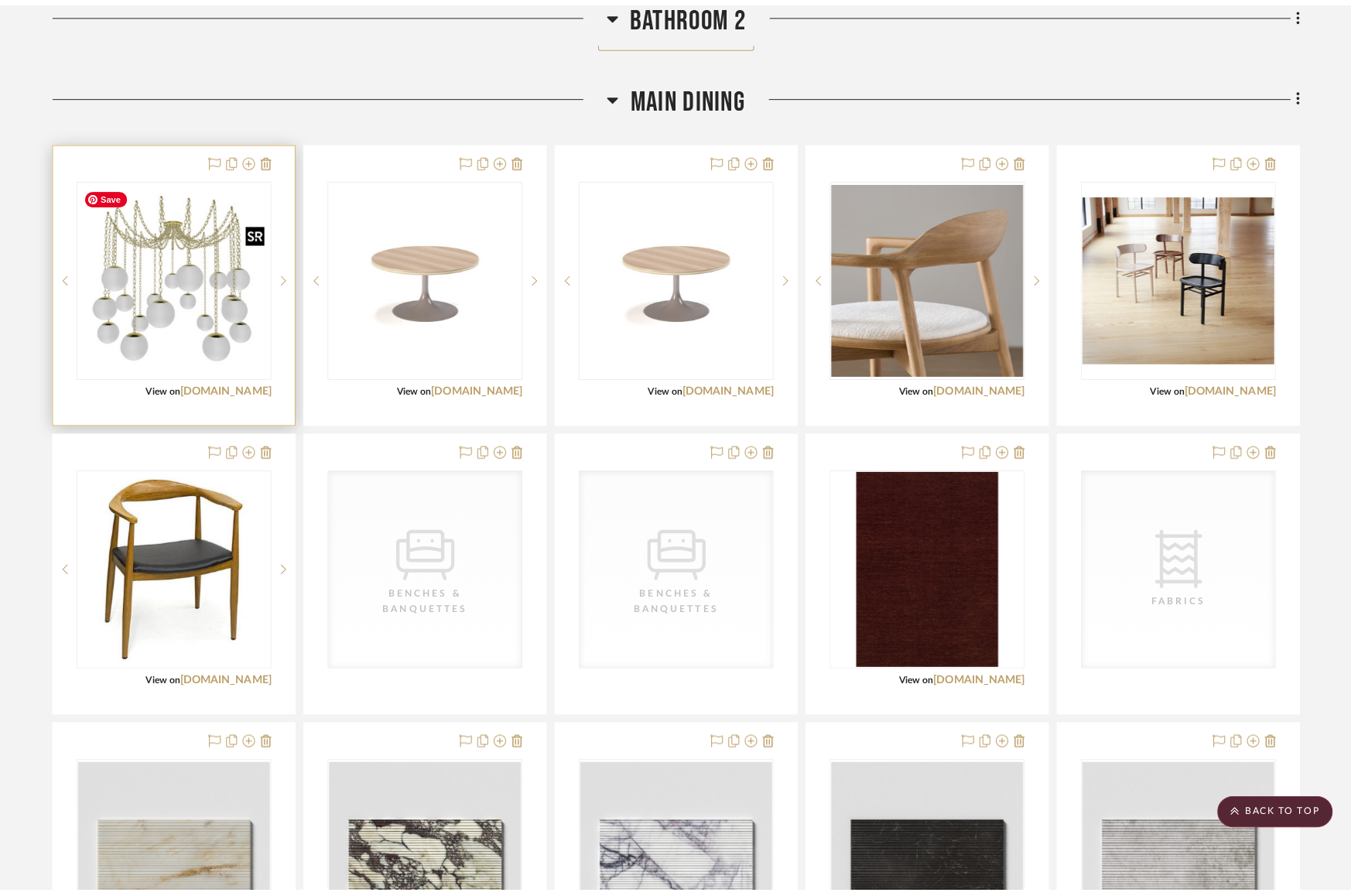
scroll to position [0, 0]
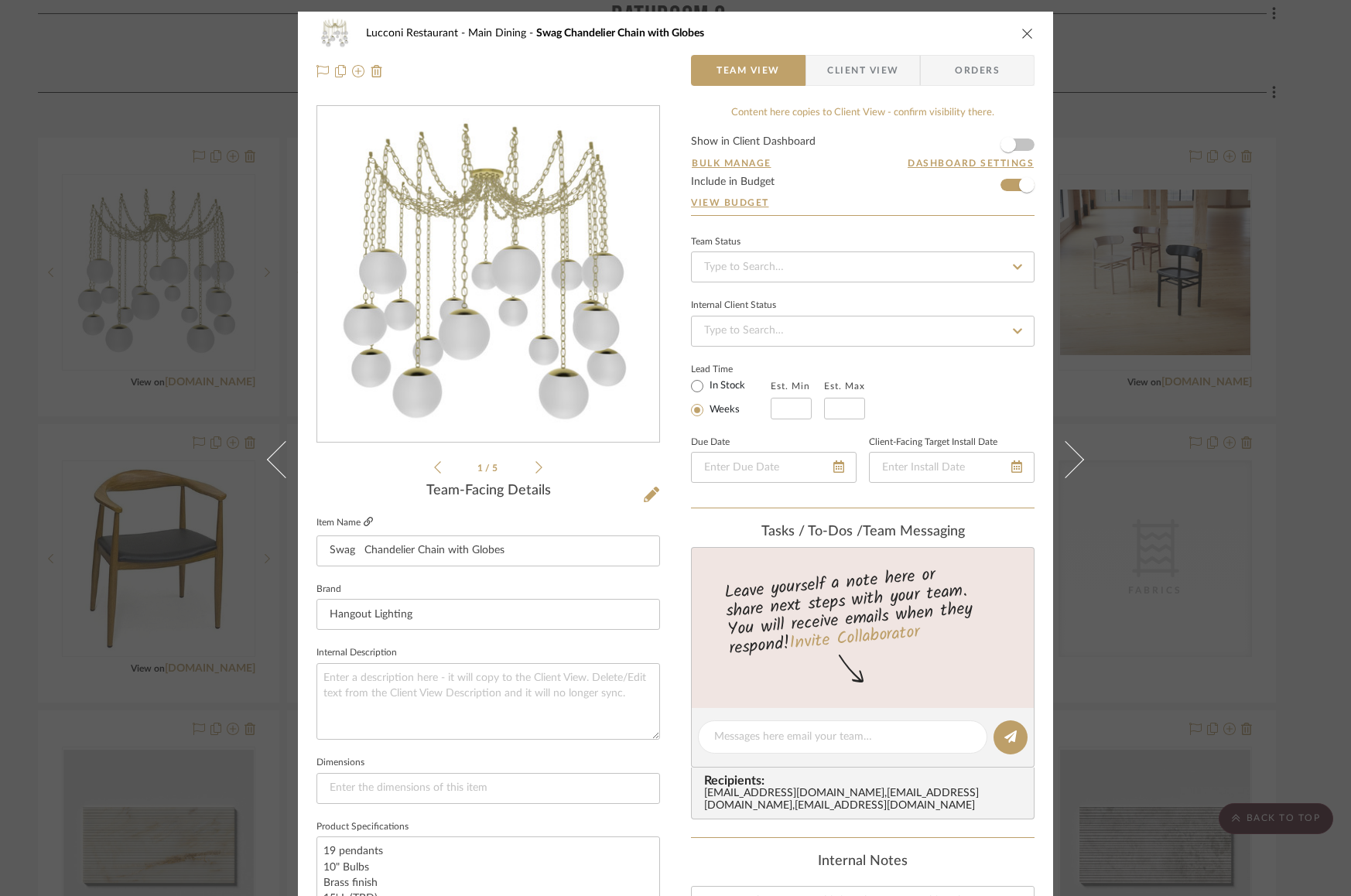
click at [366, 519] on icon at bounding box center [369, 522] width 10 height 10
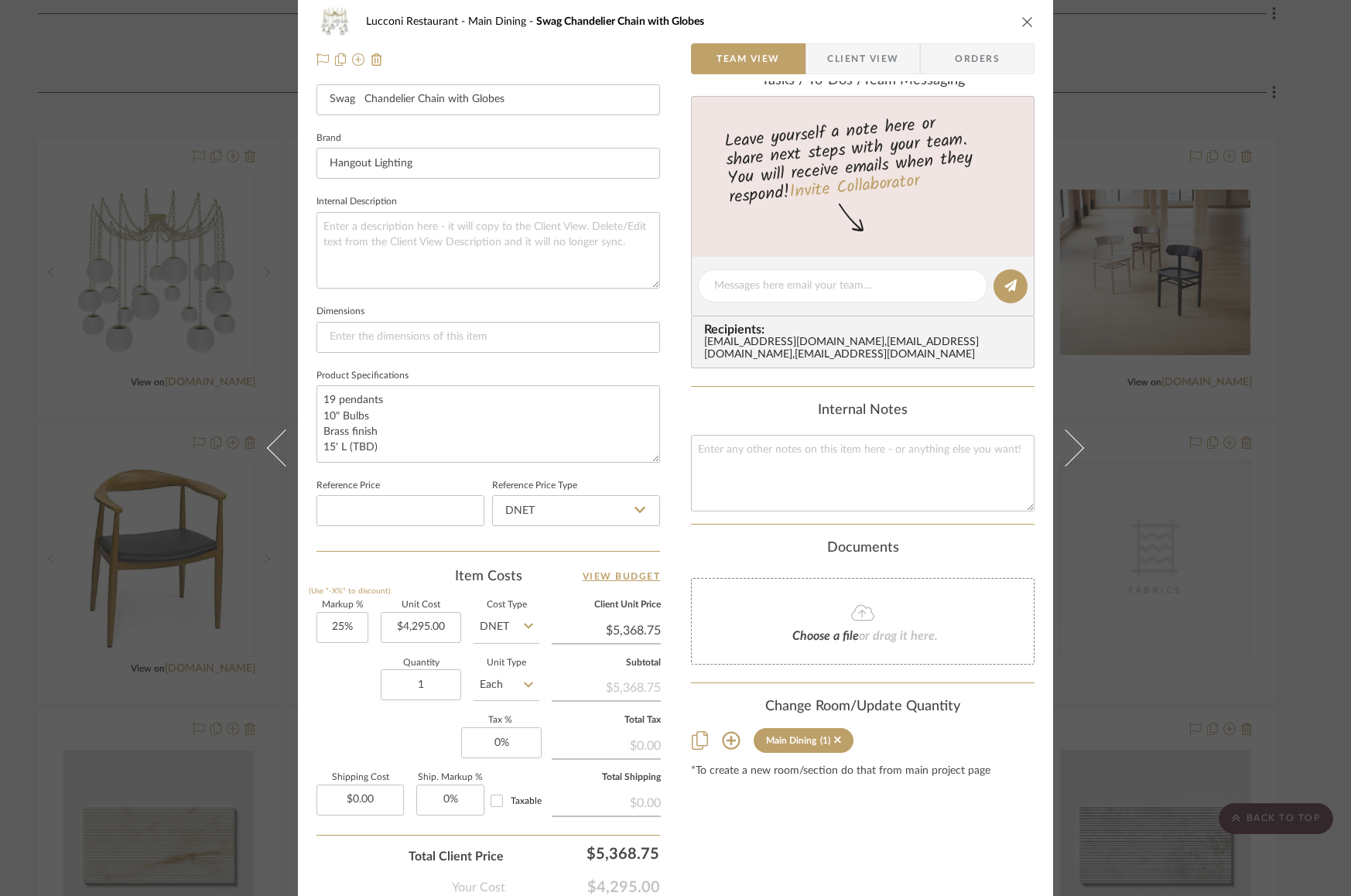
scroll to position [539, 0]
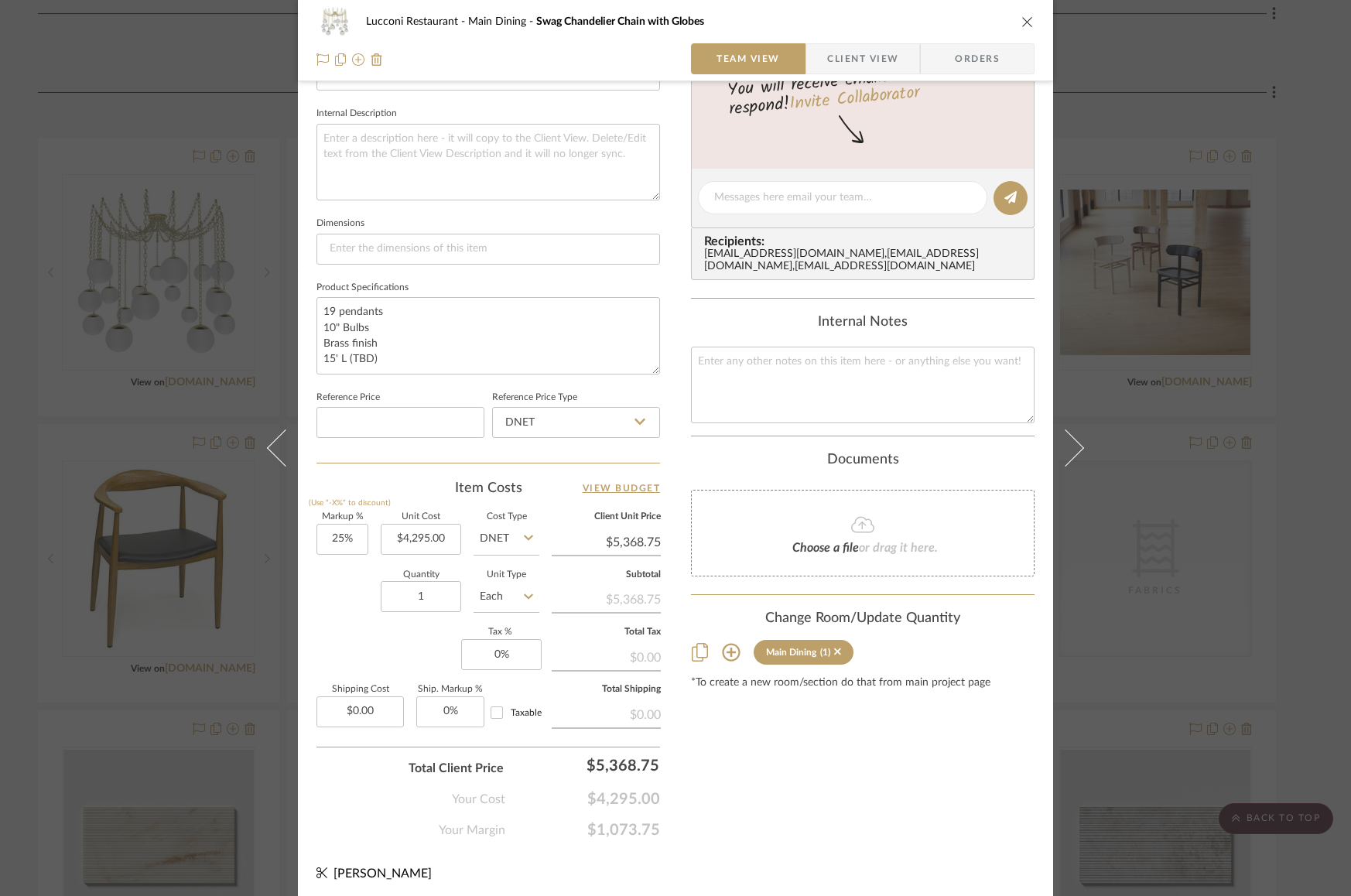
click at [1279, 351] on div "Lucconi Restaurant Main Dining Swag Chandelier Chain with Globes Team View Clie…" at bounding box center [676, 448] width 1351 height 896
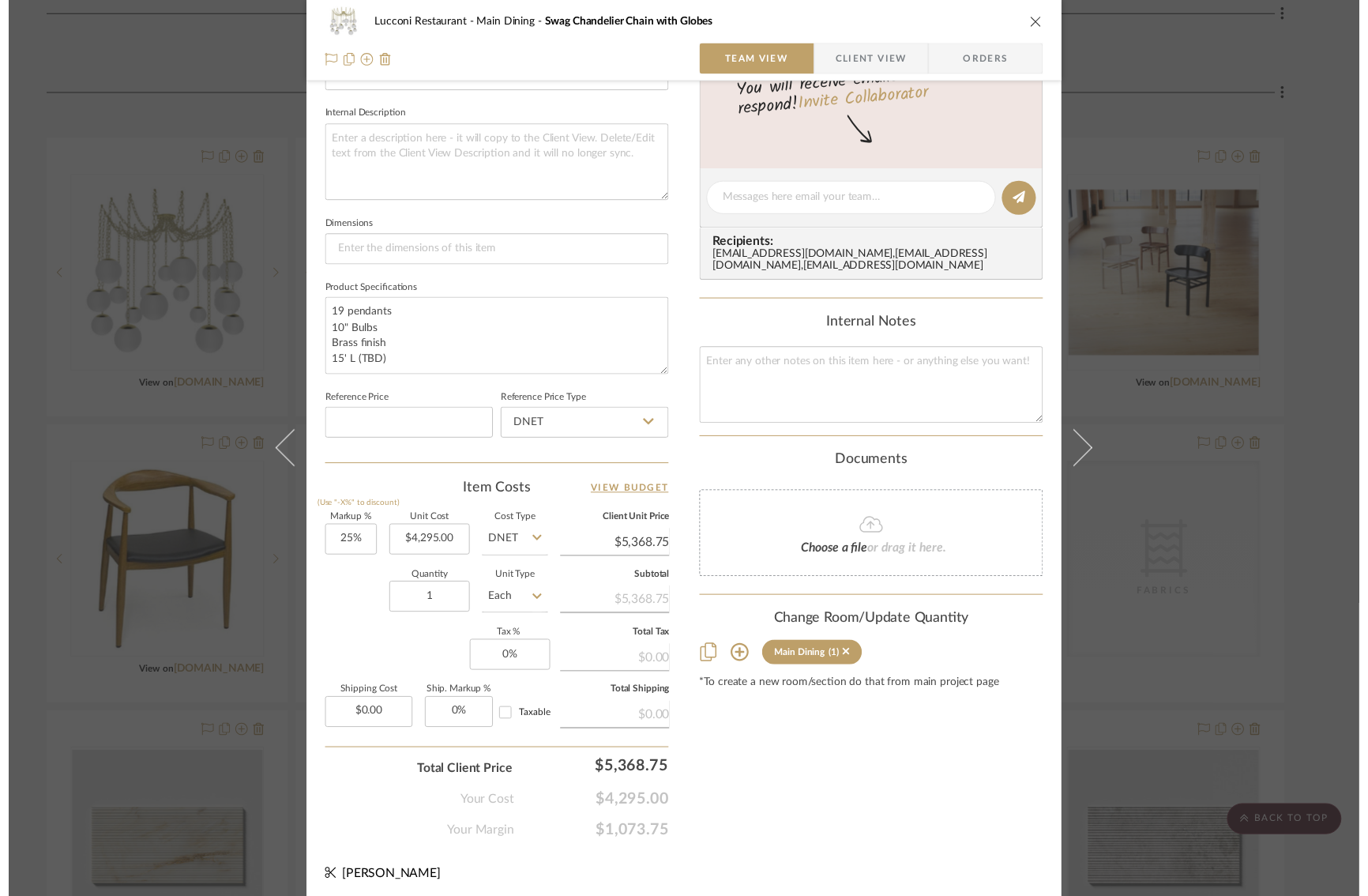
scroll to position [4381, 14]
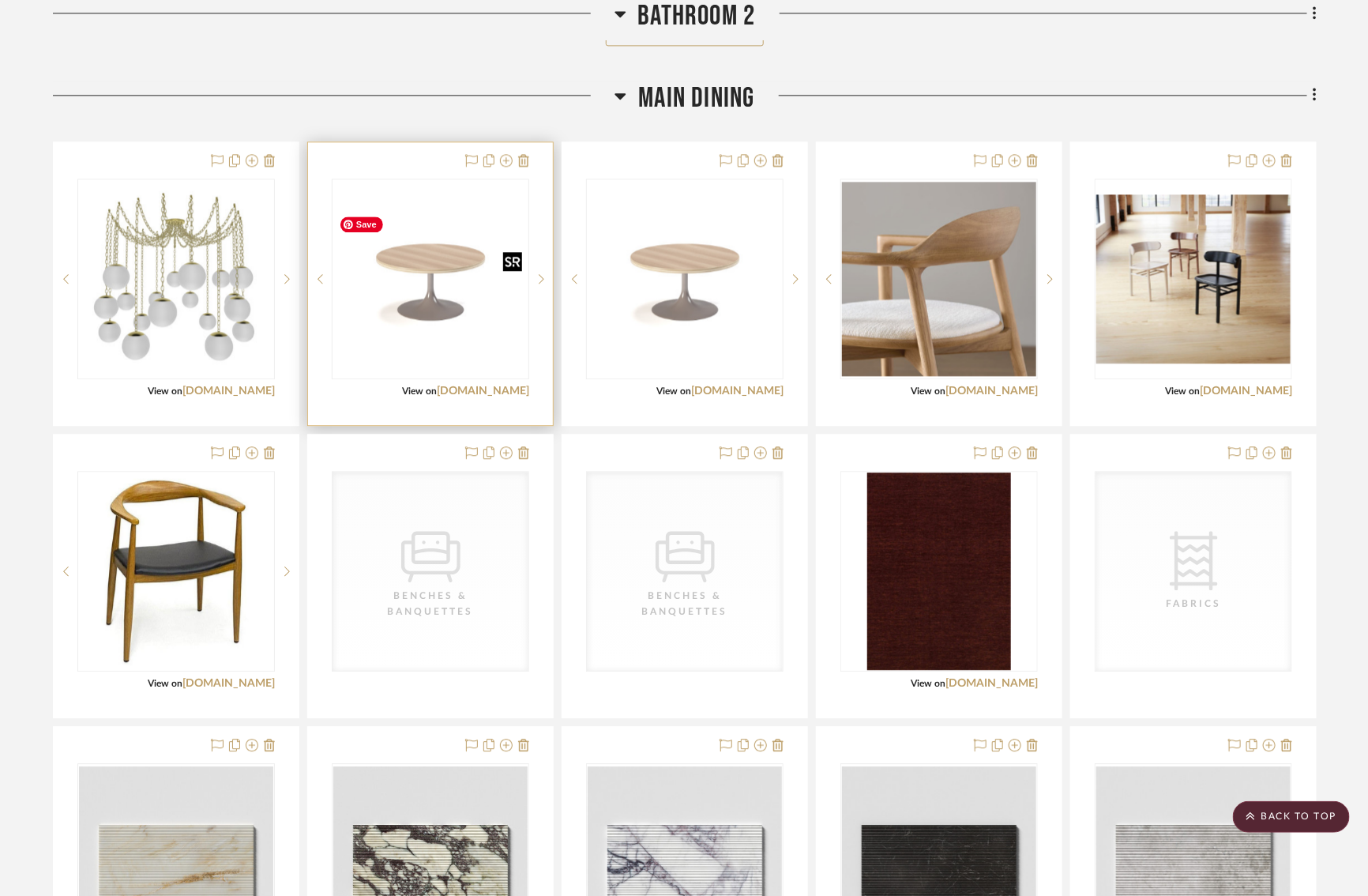
click at [416, 306] on img "0" at bounding box center [431, 279] width 195 height 129
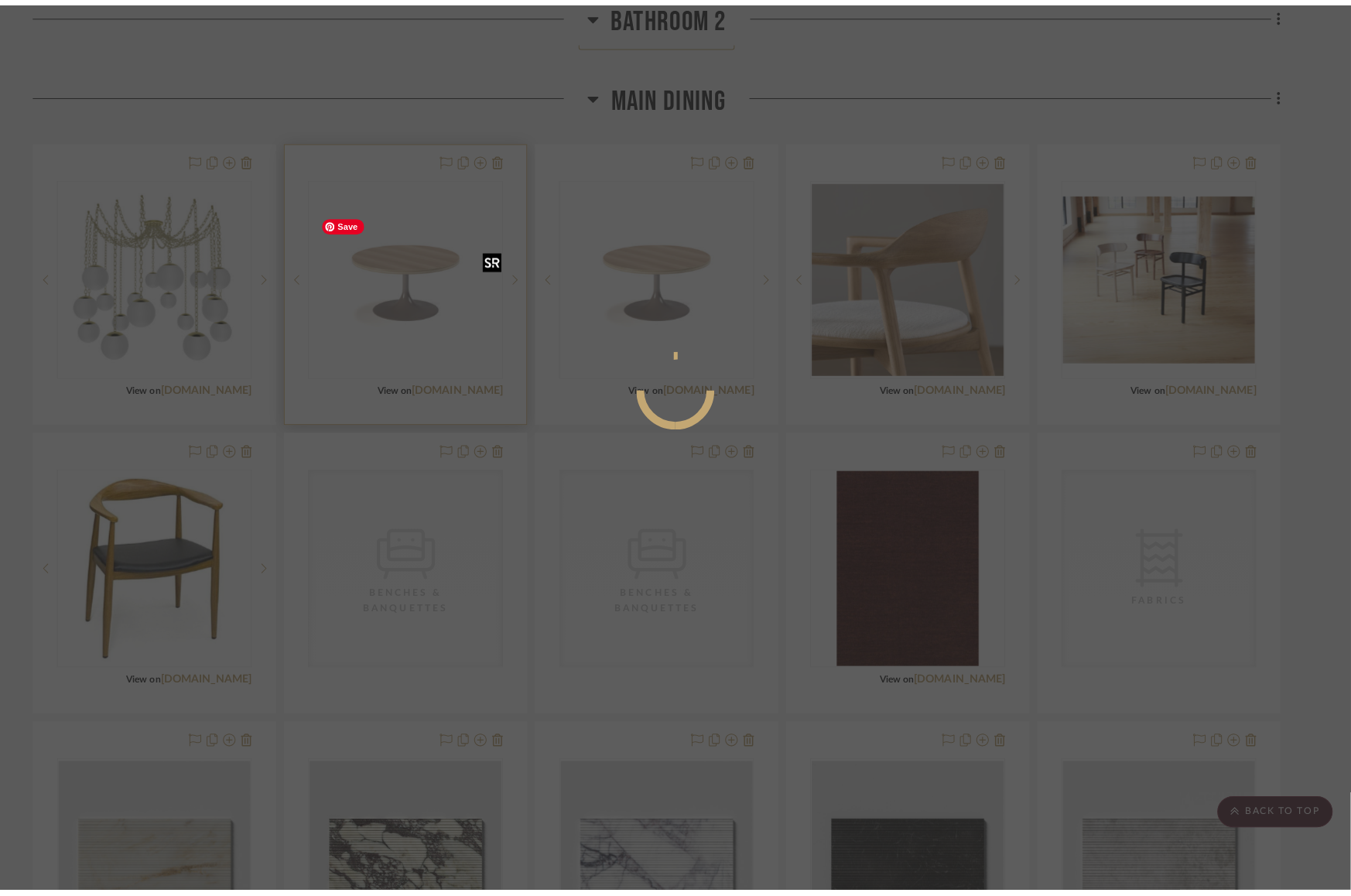
scroll to position [0, 0]
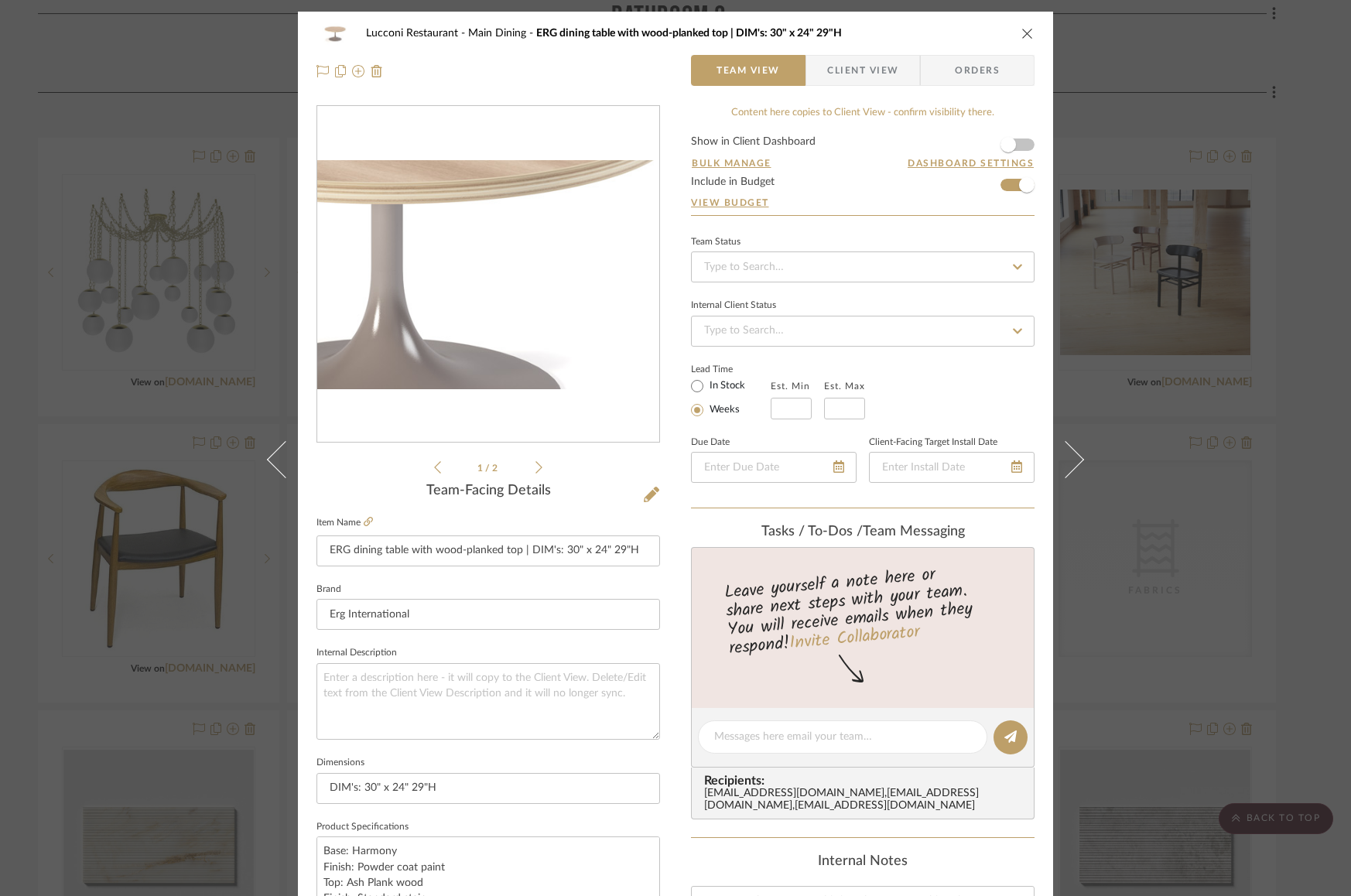
click at [517, 288] on img "0" at bounding box center [489, 275] width 343 height 229
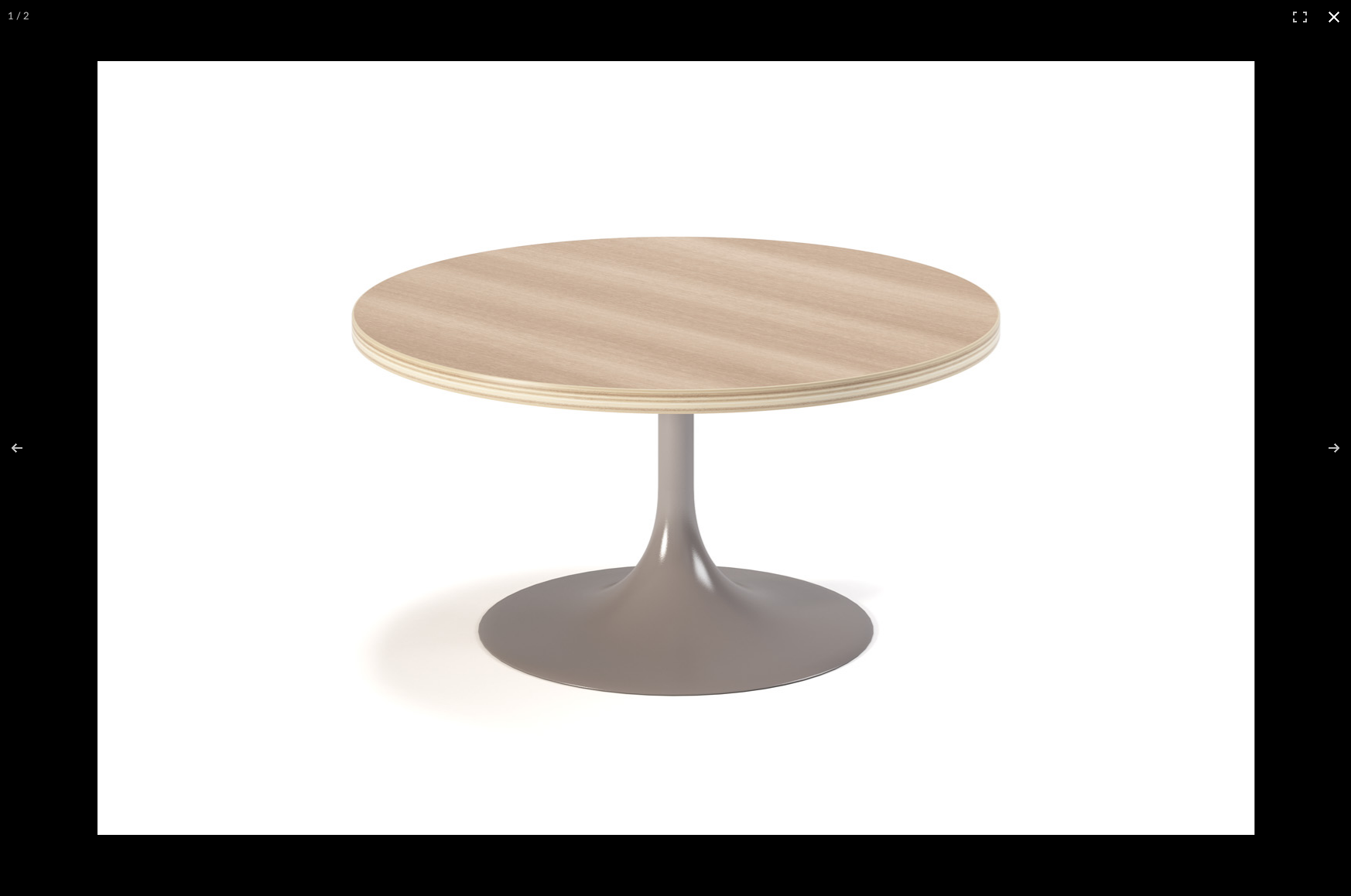
click at [1297, 343] on div at bounding box center [729, 479] width 1263 height 837
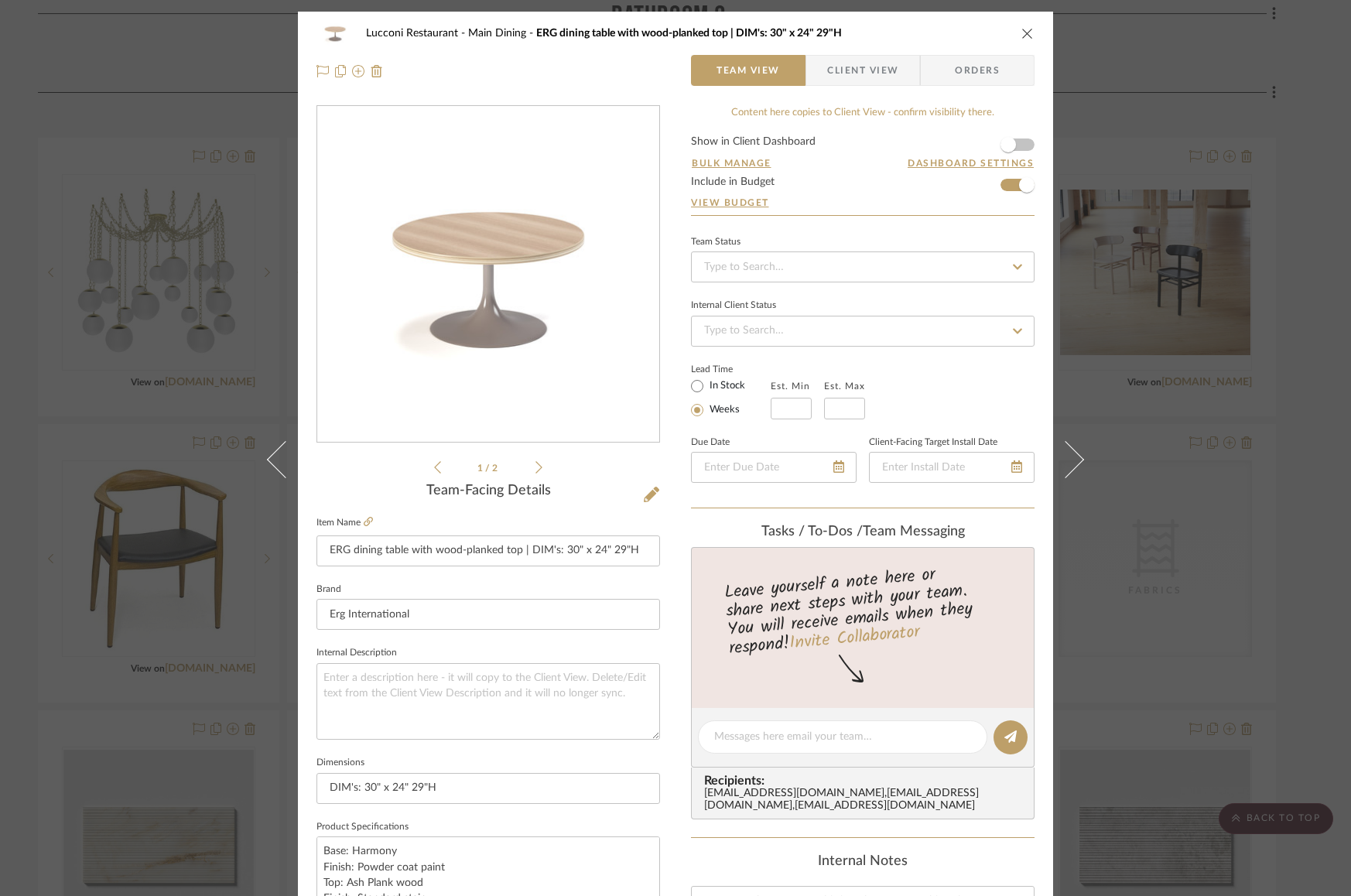
click at [1028, 33] on icon "close" at bounding box center [1028, 33] width 13 height 13
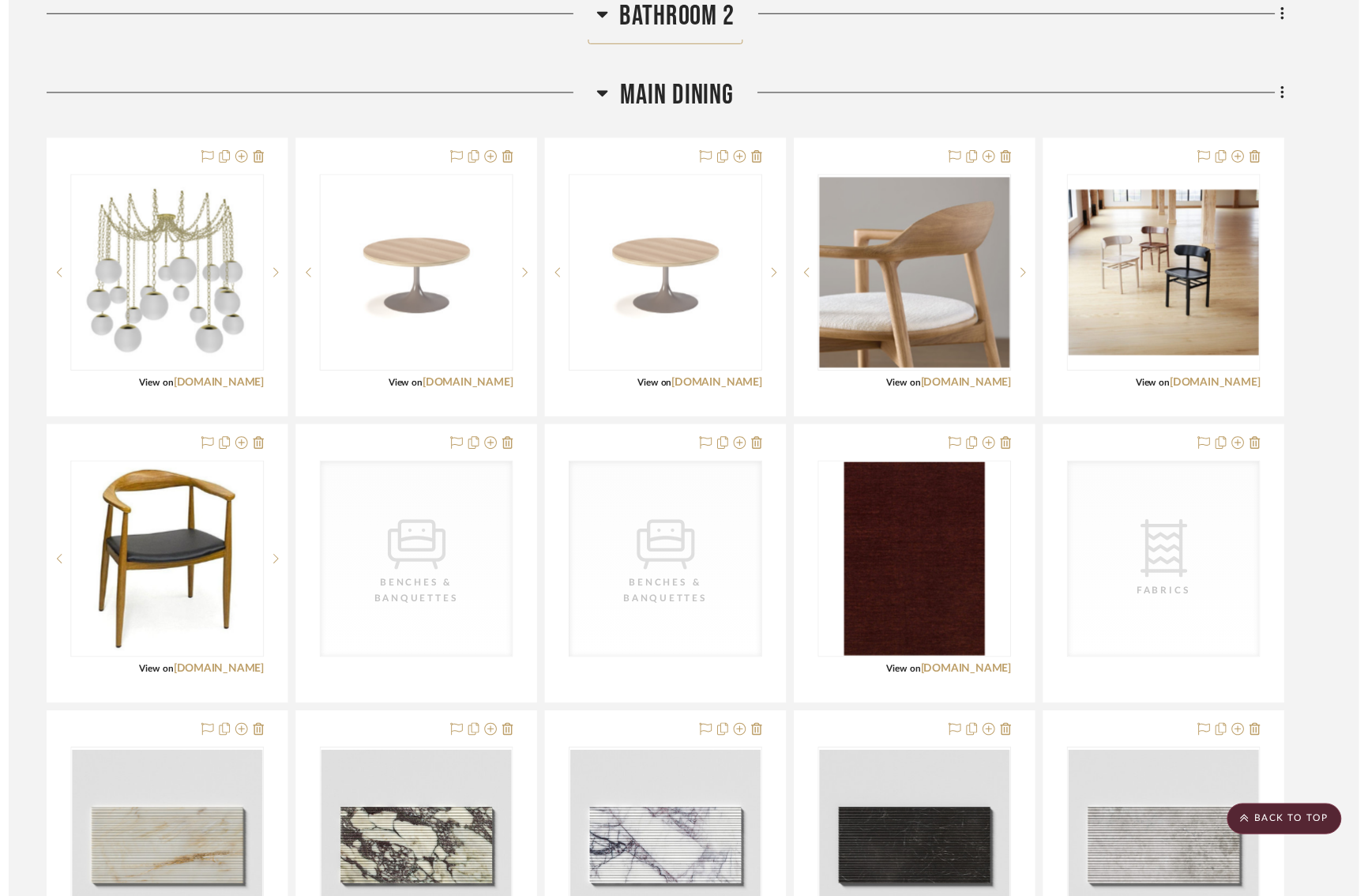
scroll to position [4381, 14]
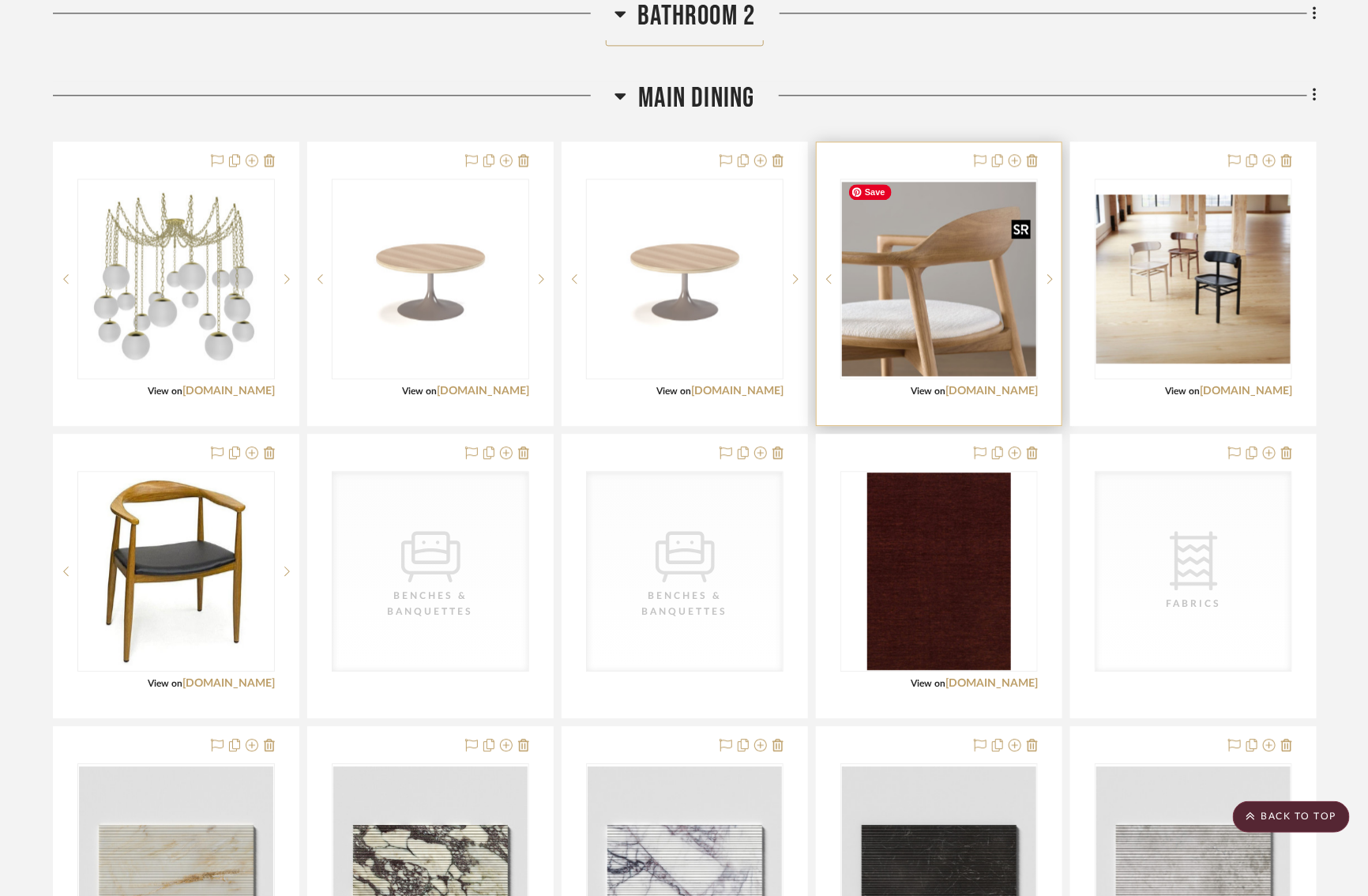
click at [941, 298] on img "0" at bounding box center [939, 279] width 195 height 195
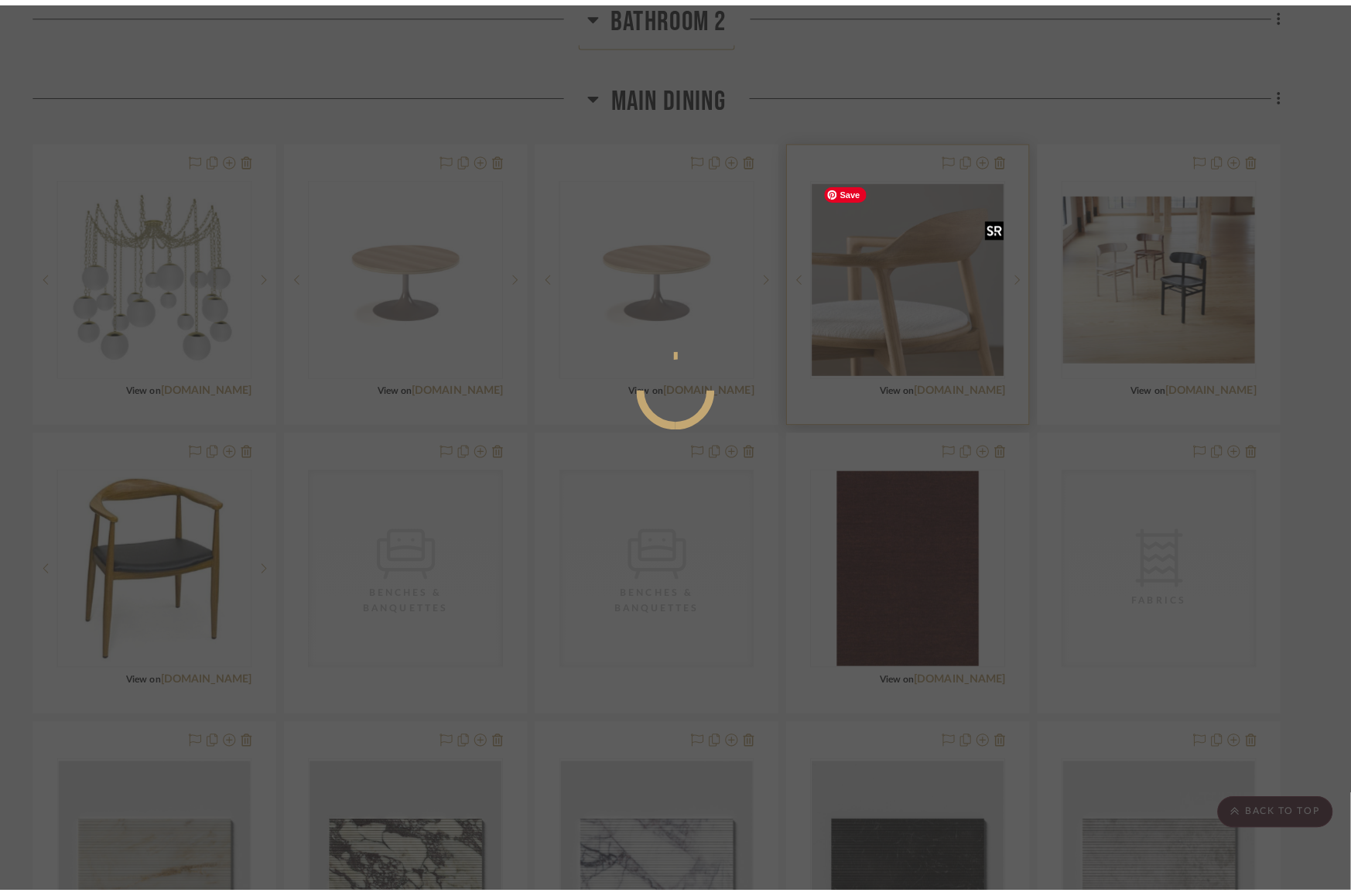
scroll to position [0, 0]
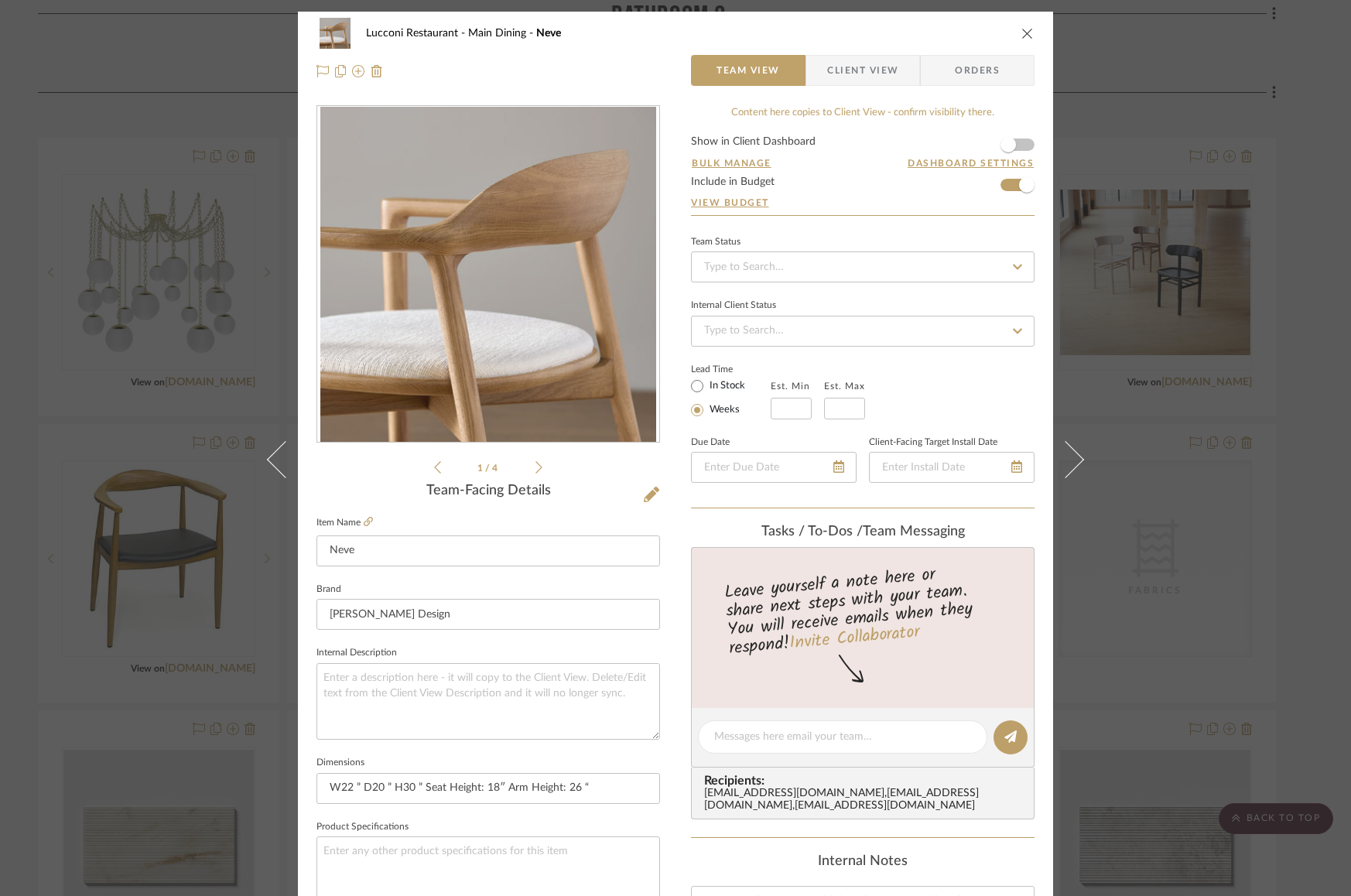
click at [447, 312] on img "0" at bounding box center [488, 274] width 336 height 336
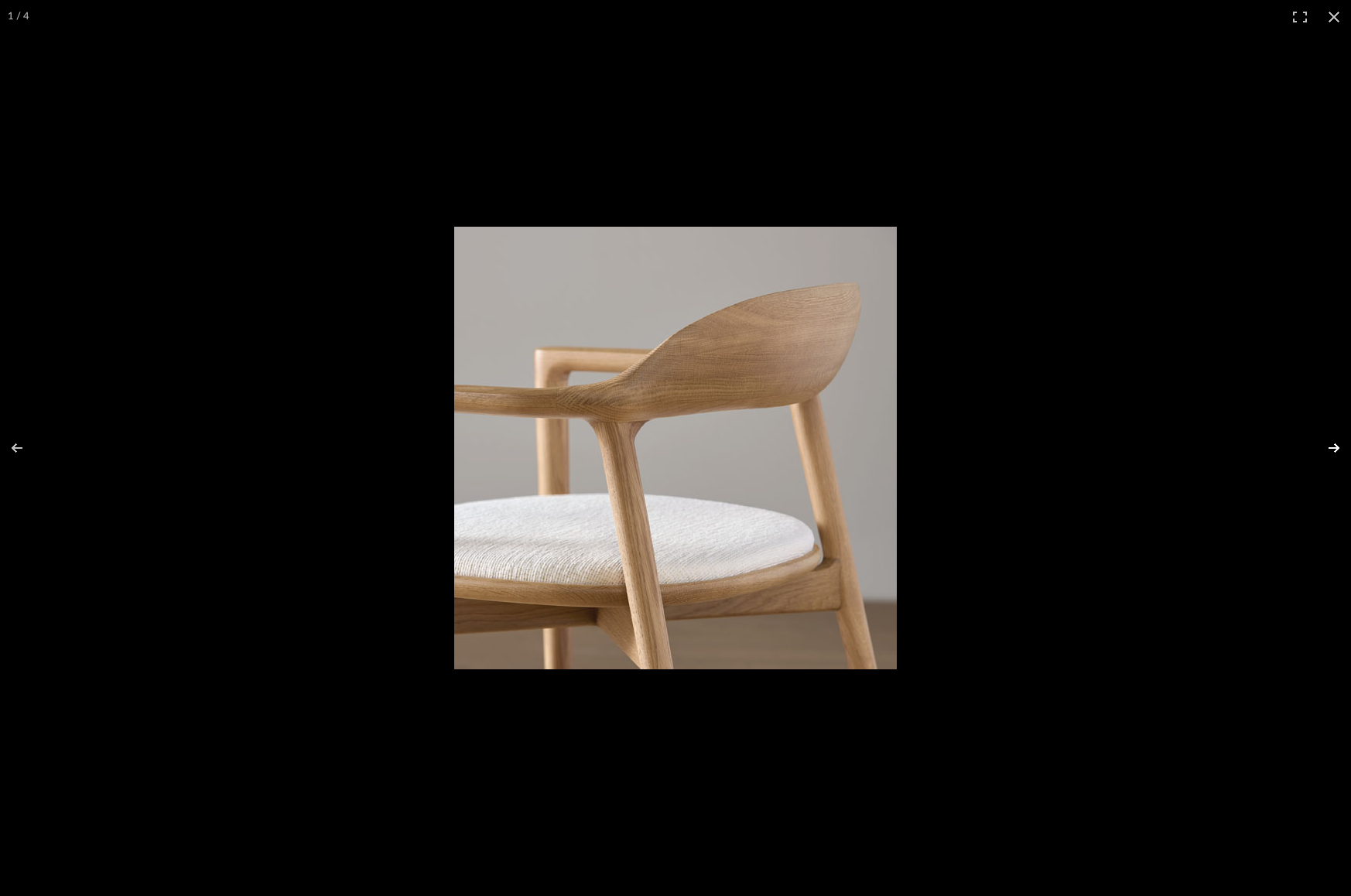
click at [1335, 443] on button at bounding box center [1324, 448] width 54 height 77
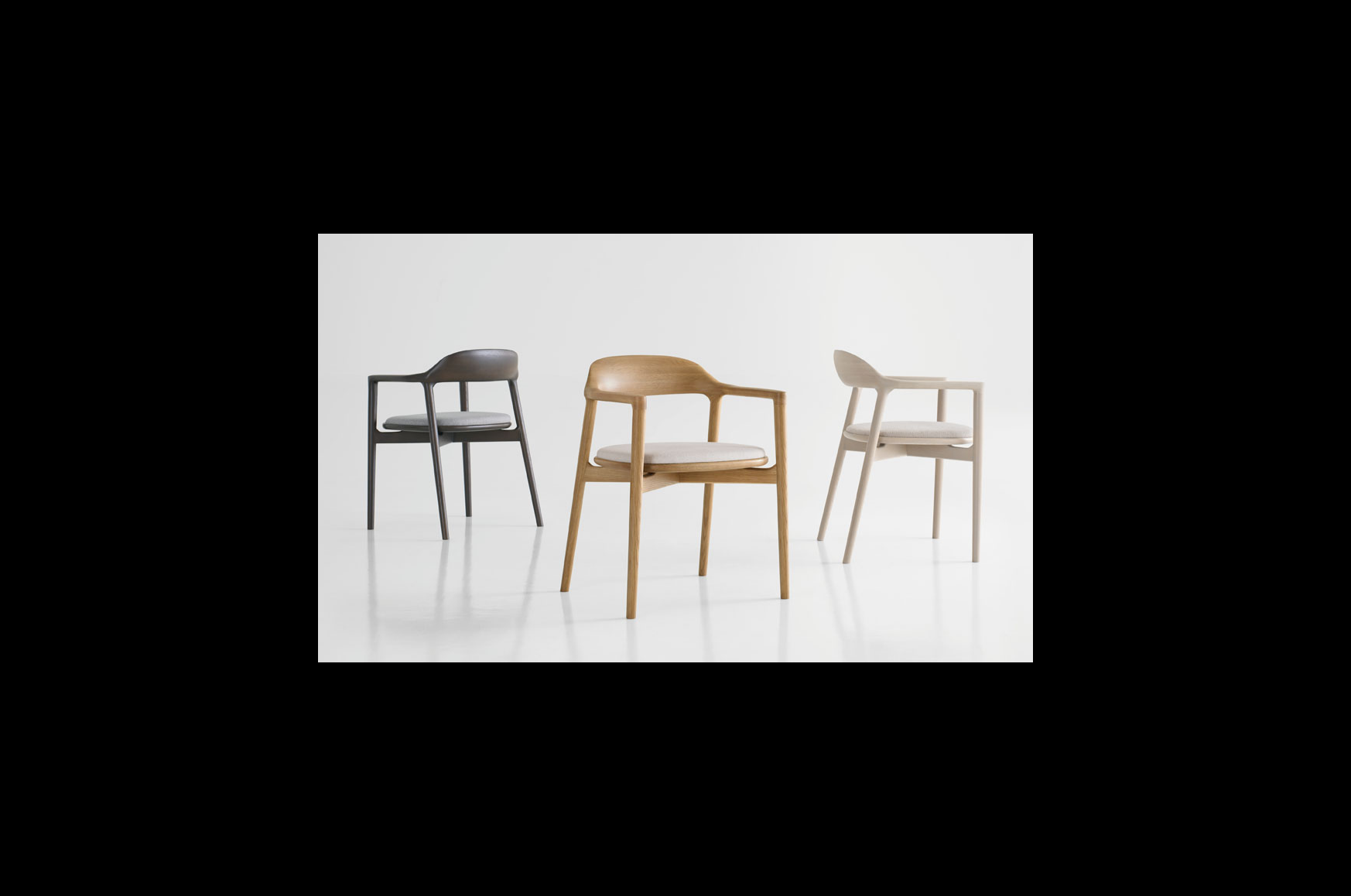
click at [1278, 350] on div at bounding box center [676, 448] width 1351 height 896
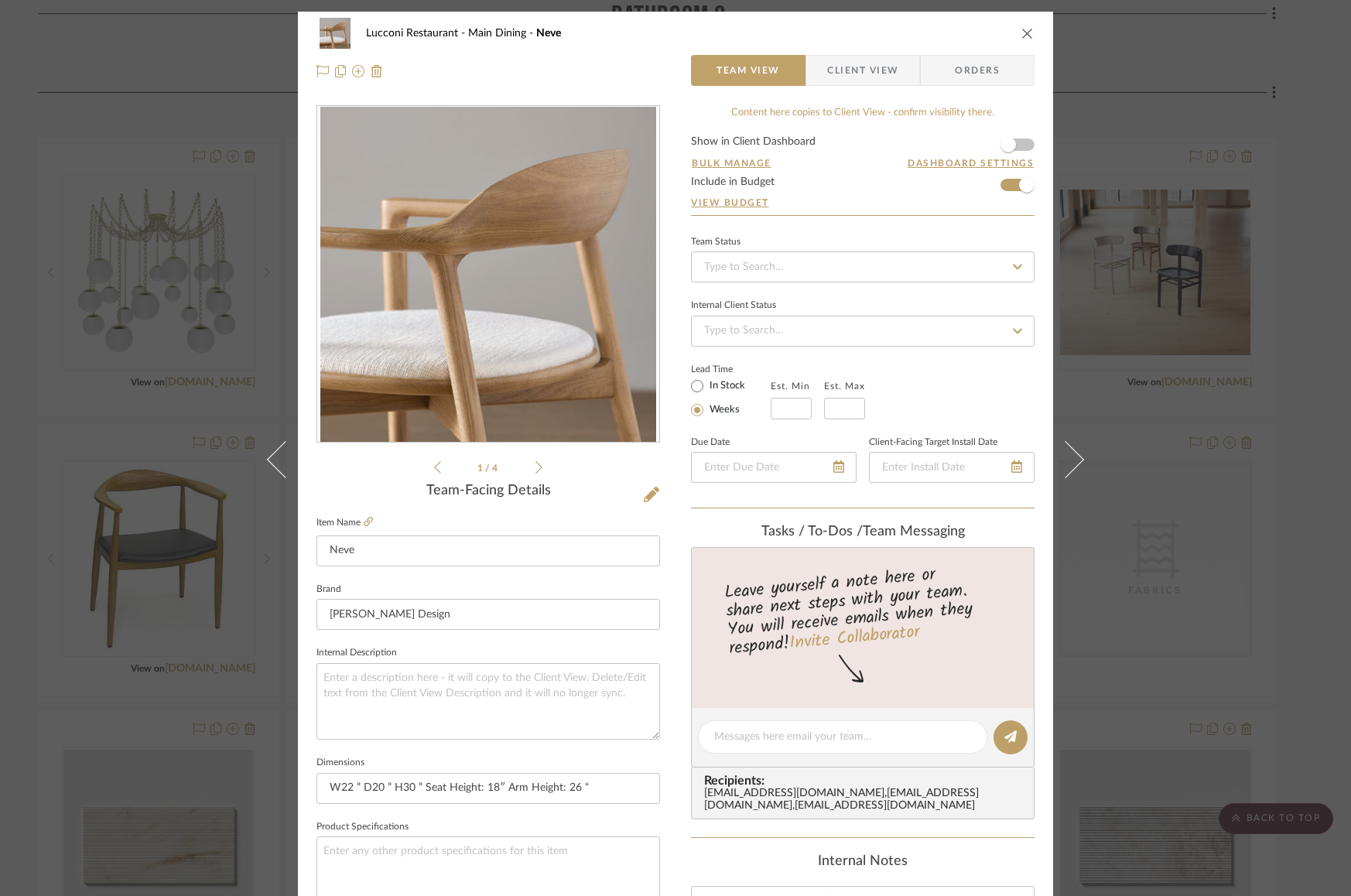
click at [1219, 219] on div "Lucconi Restaurant Main Dining Neve Team View Client View Orders 1 / 4 Team-Fac…" at bounding box center [676, 448] width 1351 height 896
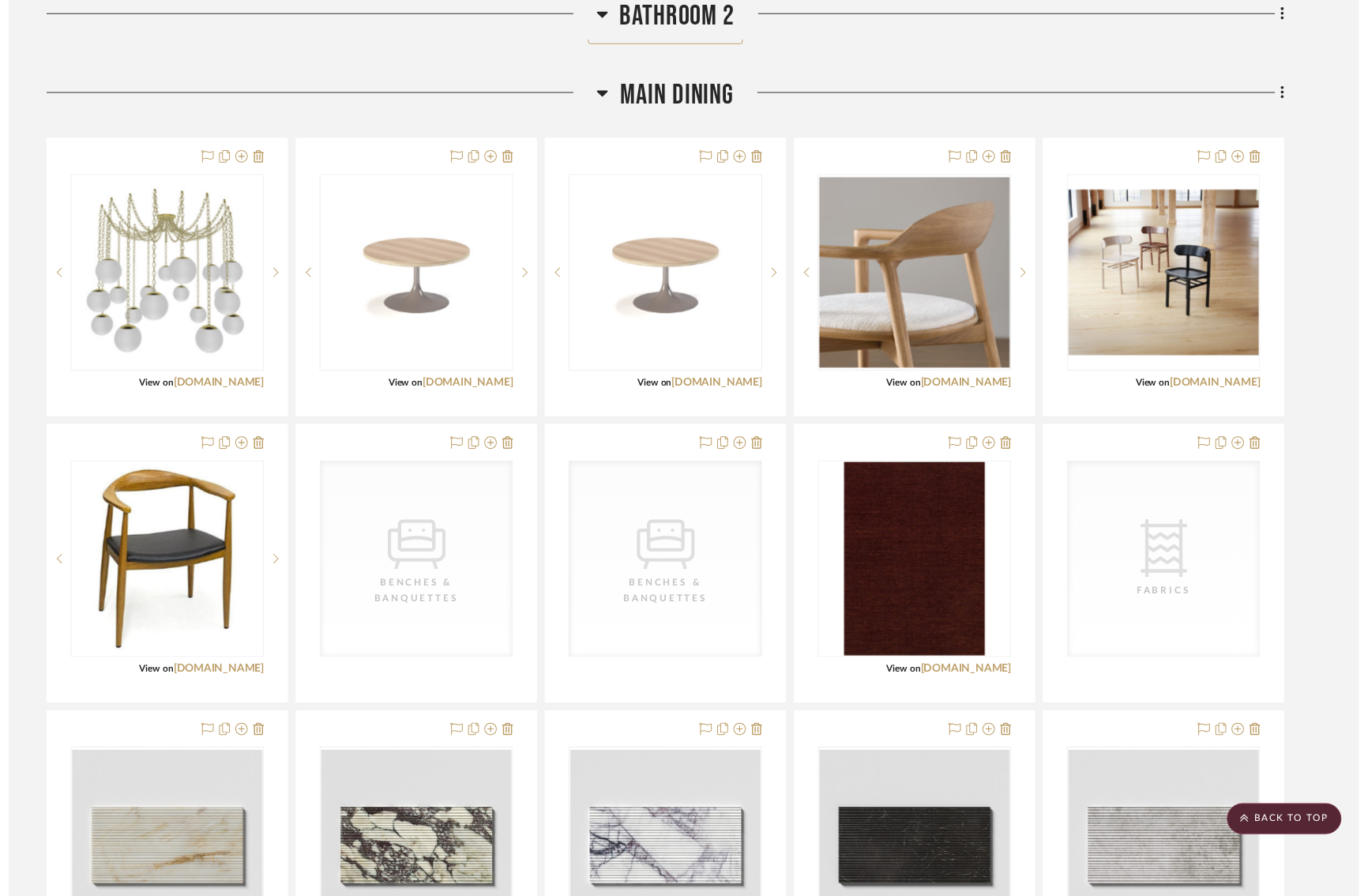
scroll to position [4381, 14]
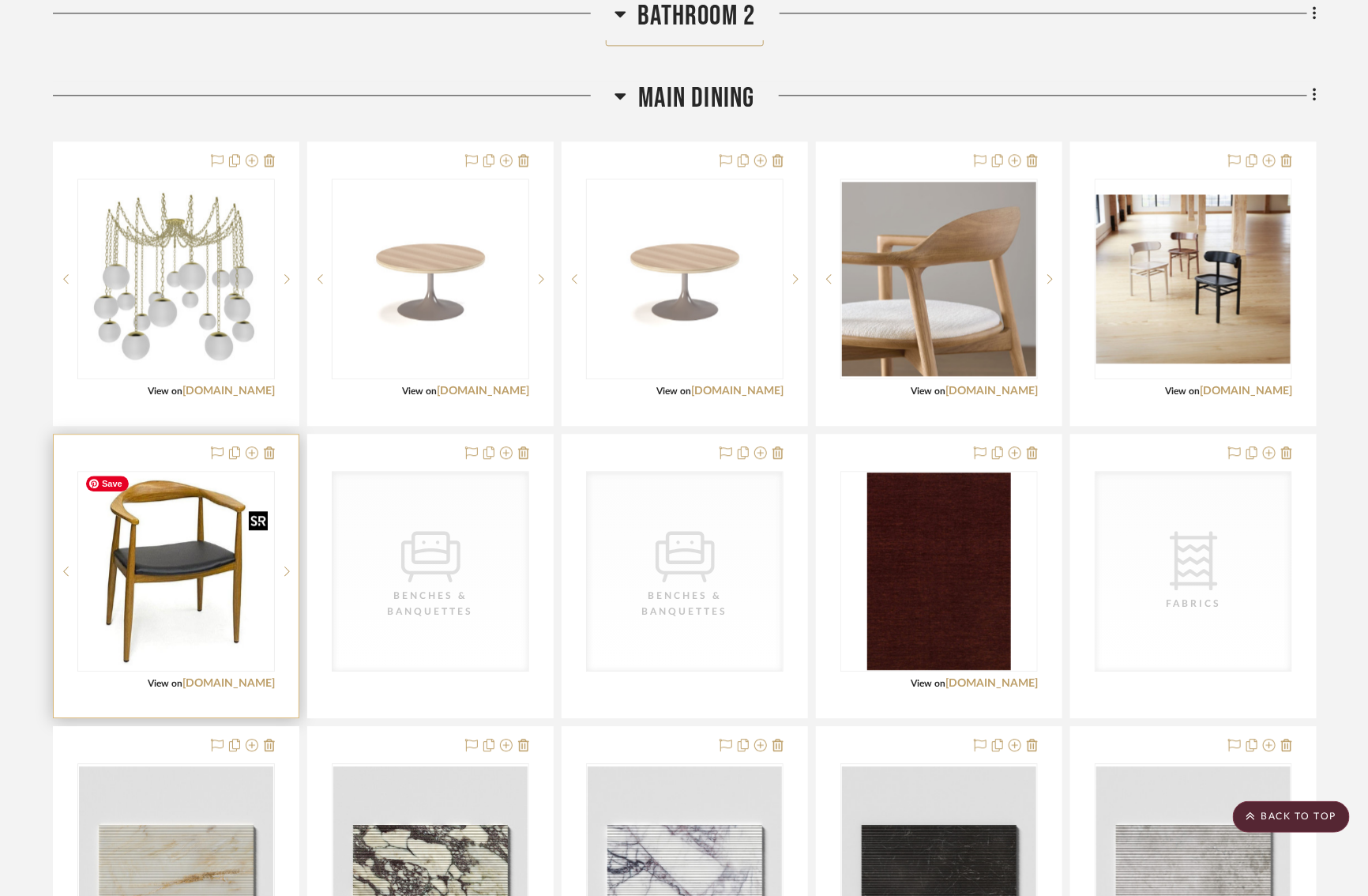
click at [163, 590] on img "0" at bounding box center [176, 571] width 195 height 195
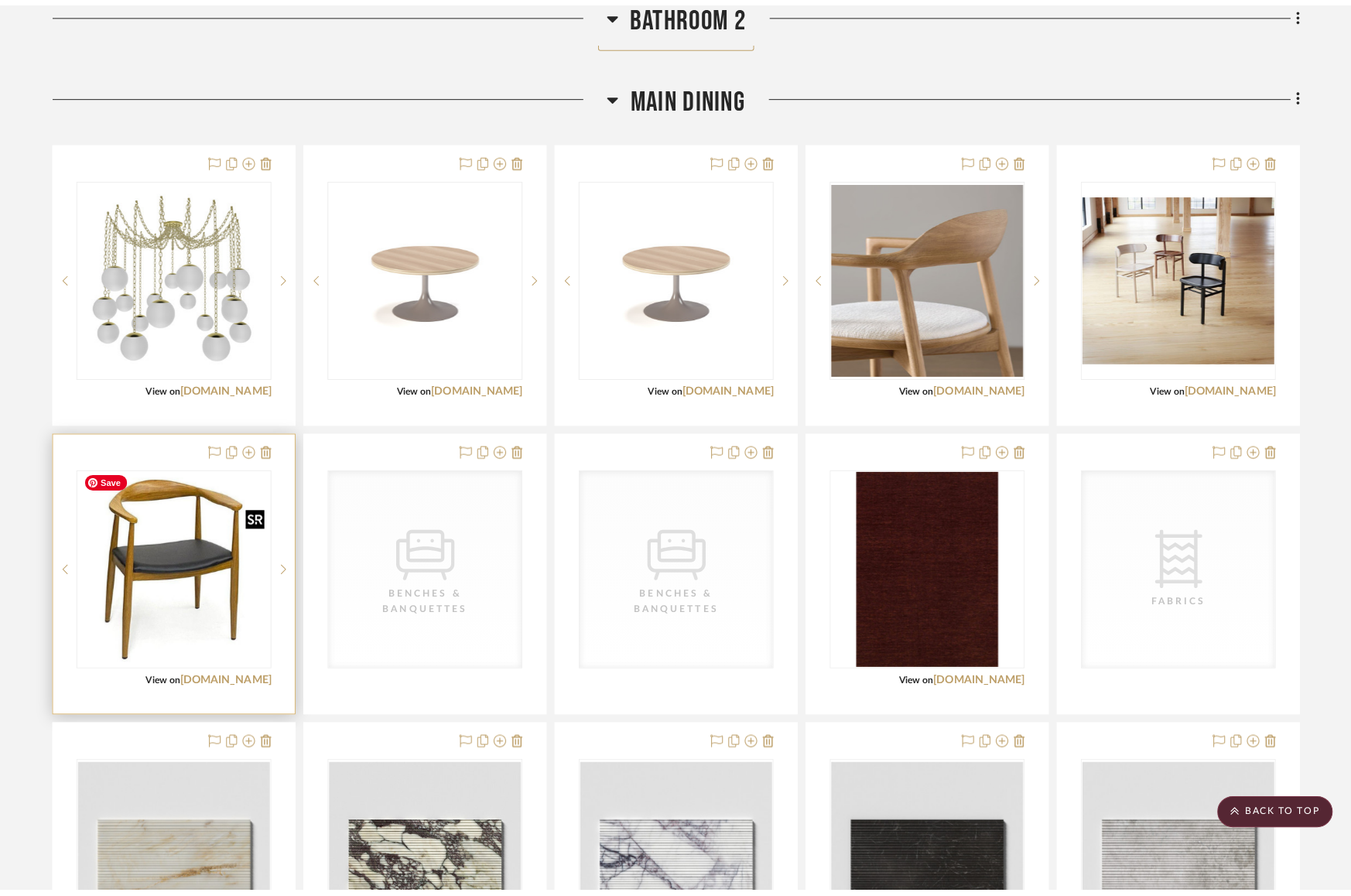
scroll to position [0, 0]
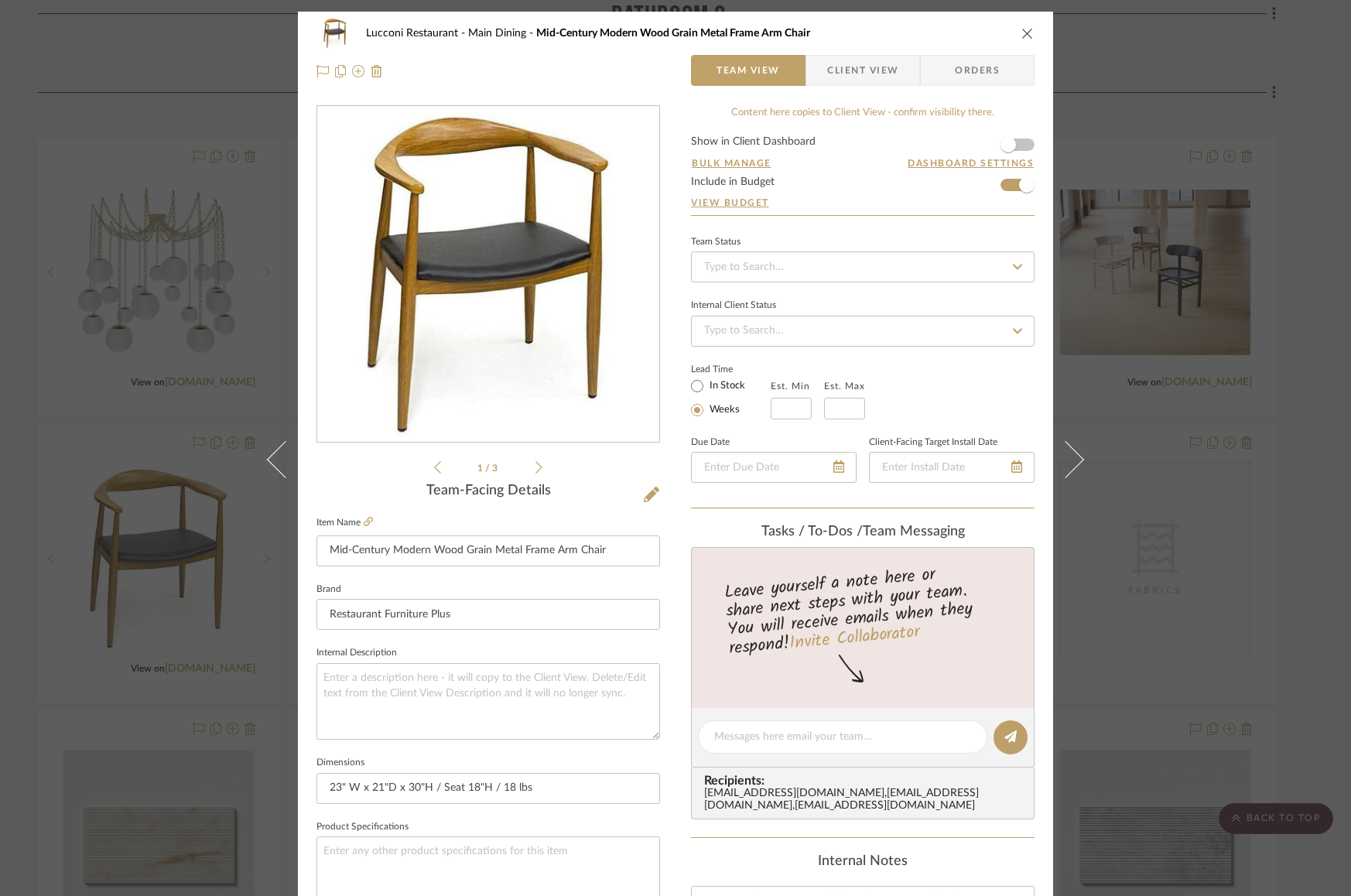
click at [419, 348] on img "0" at bounding box center [488, 274] width 336 height 336
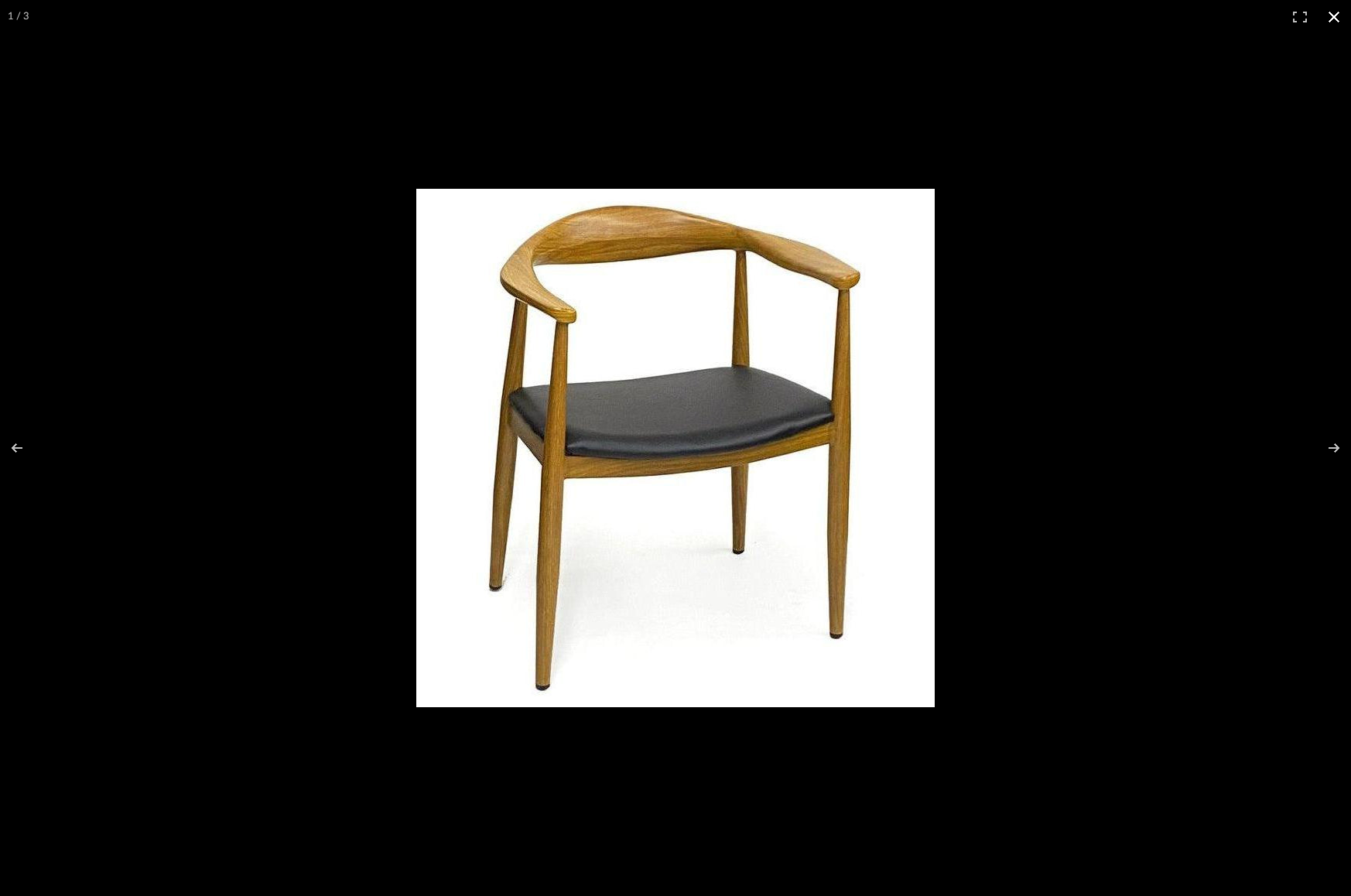
click at [1336, 18] on button at bounding box center [1334, 16] width 34 height 34
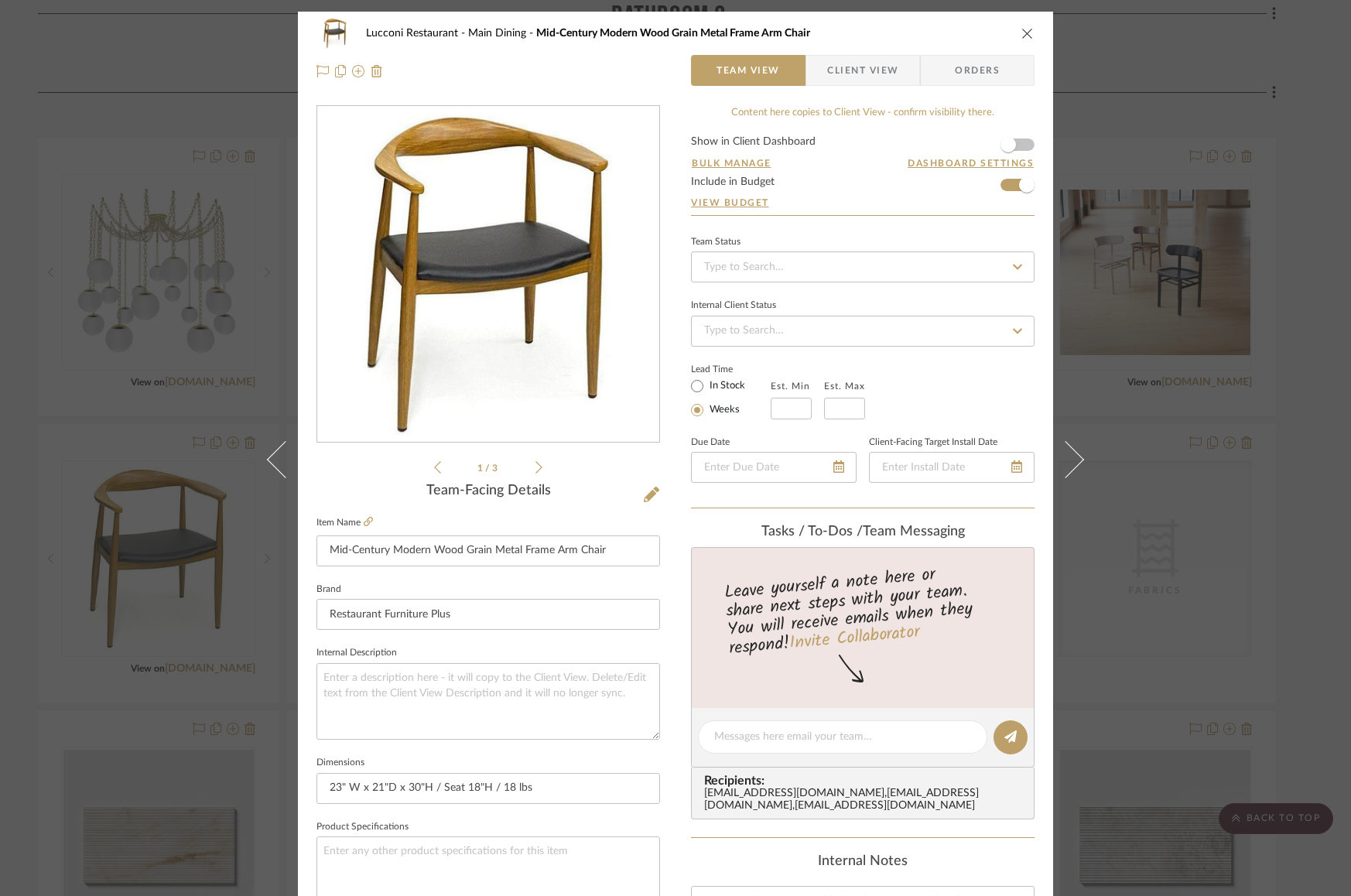
click at [1015, 25] on div "Lucconi Restaurant Main Dining Mid-Century Modern Wood Grain Metal Frame Arm Ch…" at bounding box center [676, 33] width 718 height 31
click at [1022, 29] on icon "close" at bounding box center [1028, 33] width 13 height 13
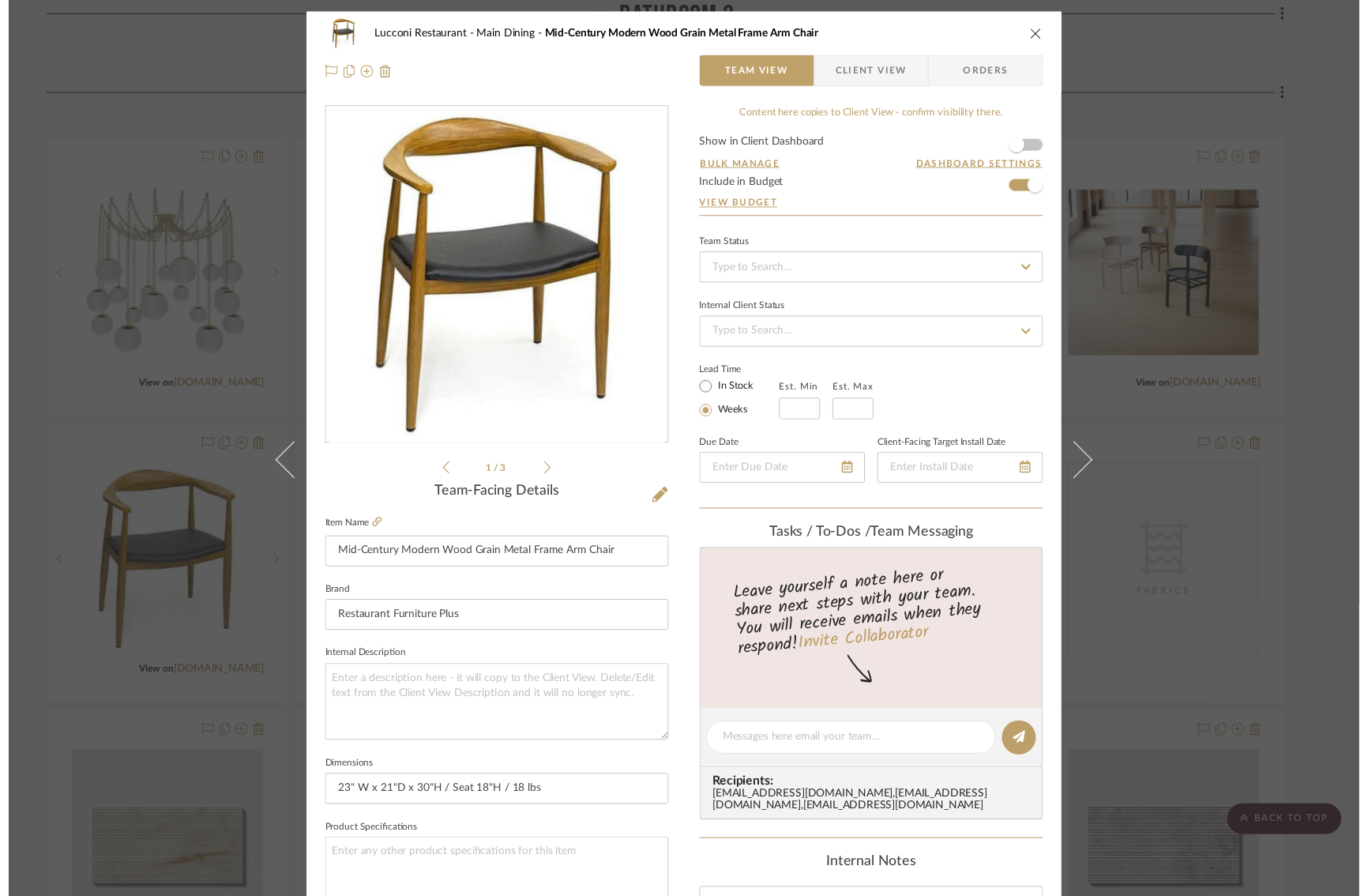
scroll to position [4381, 14]
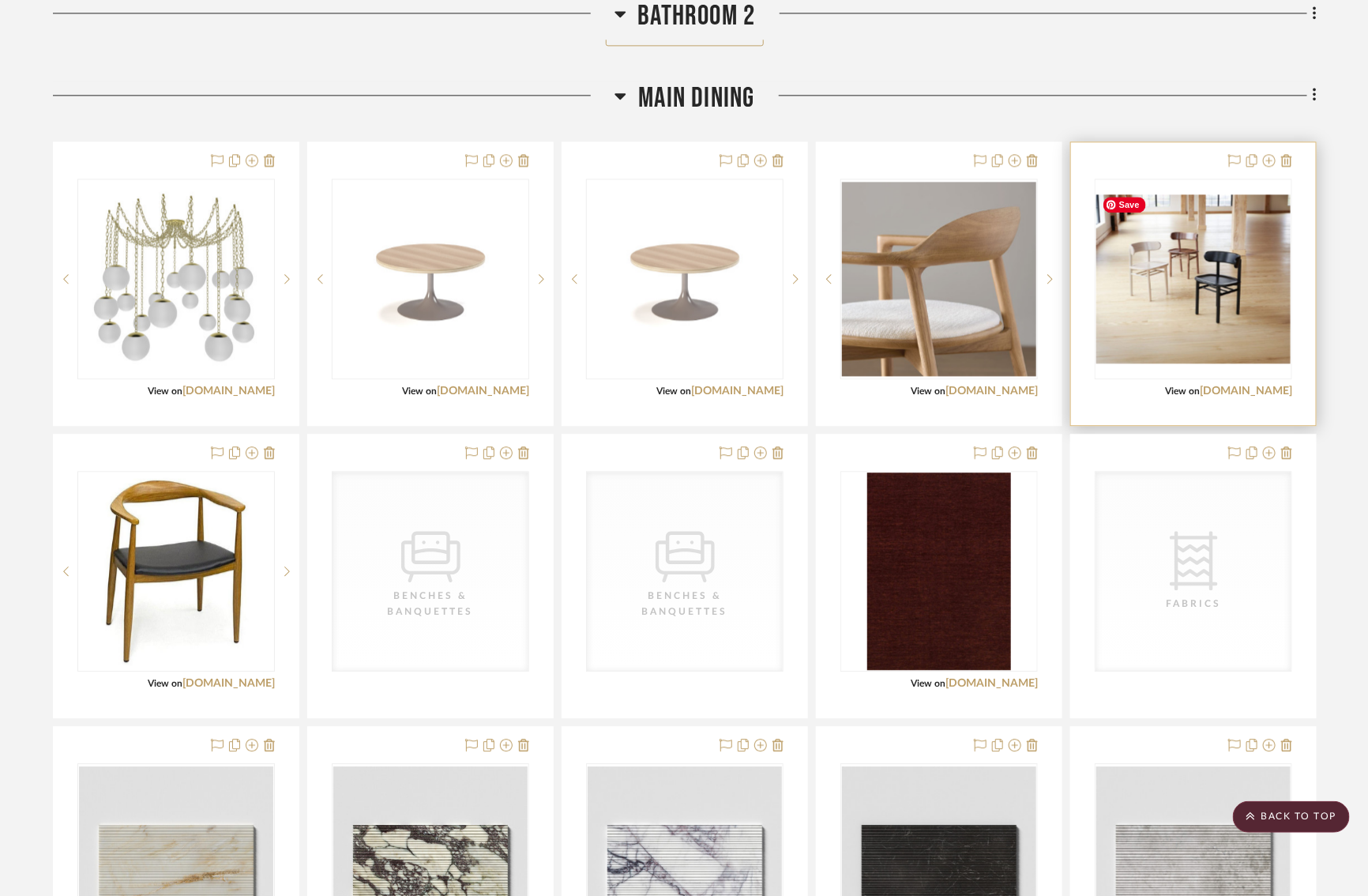
click at [1166, 266] on img "0" at bounding box center [1193, 279] width 195 height 169
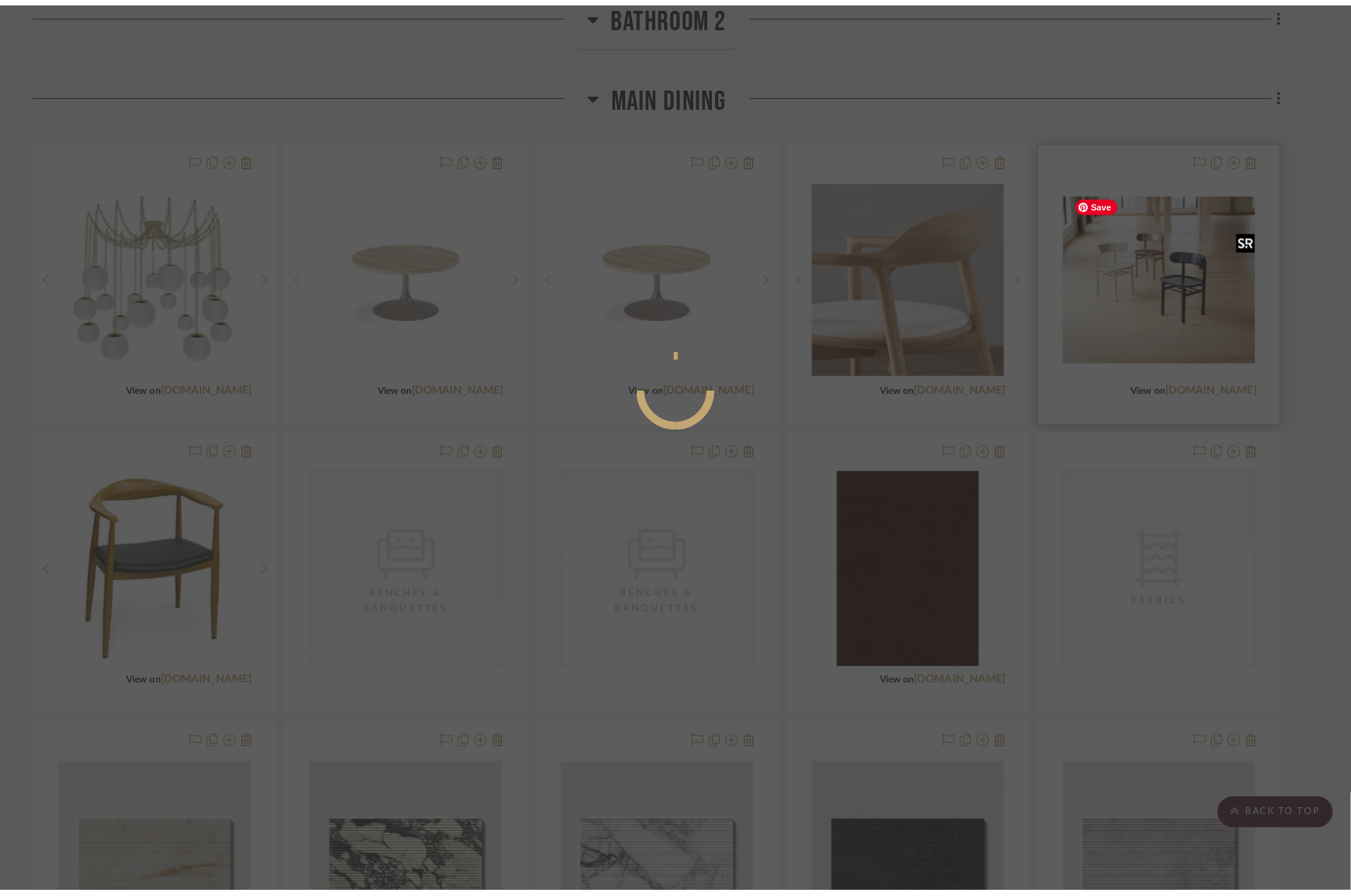
scroll to position [0, 0]
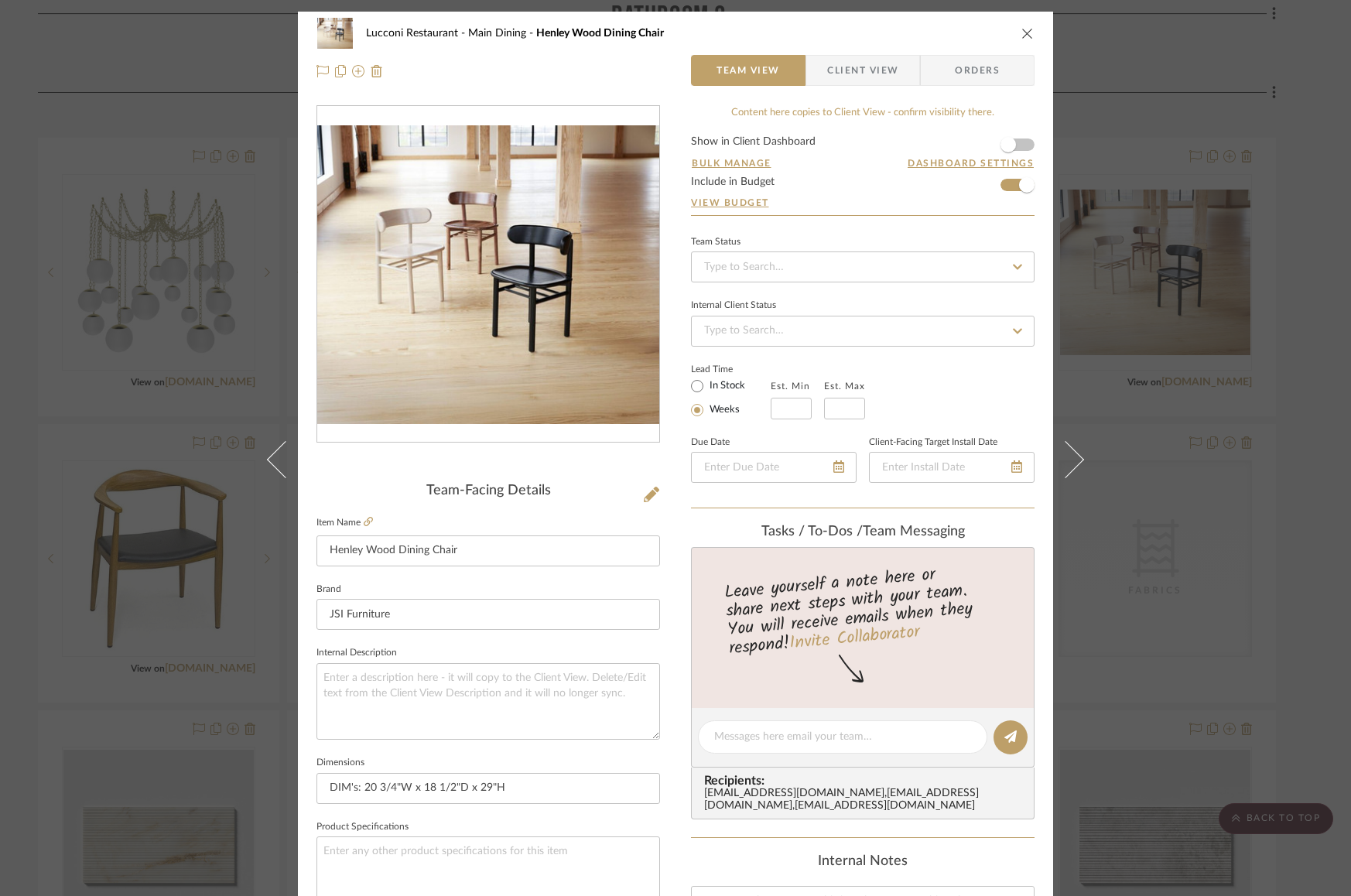
click at [585, 305] on img "0" at bounding box center [489, 275] width 343 height 298
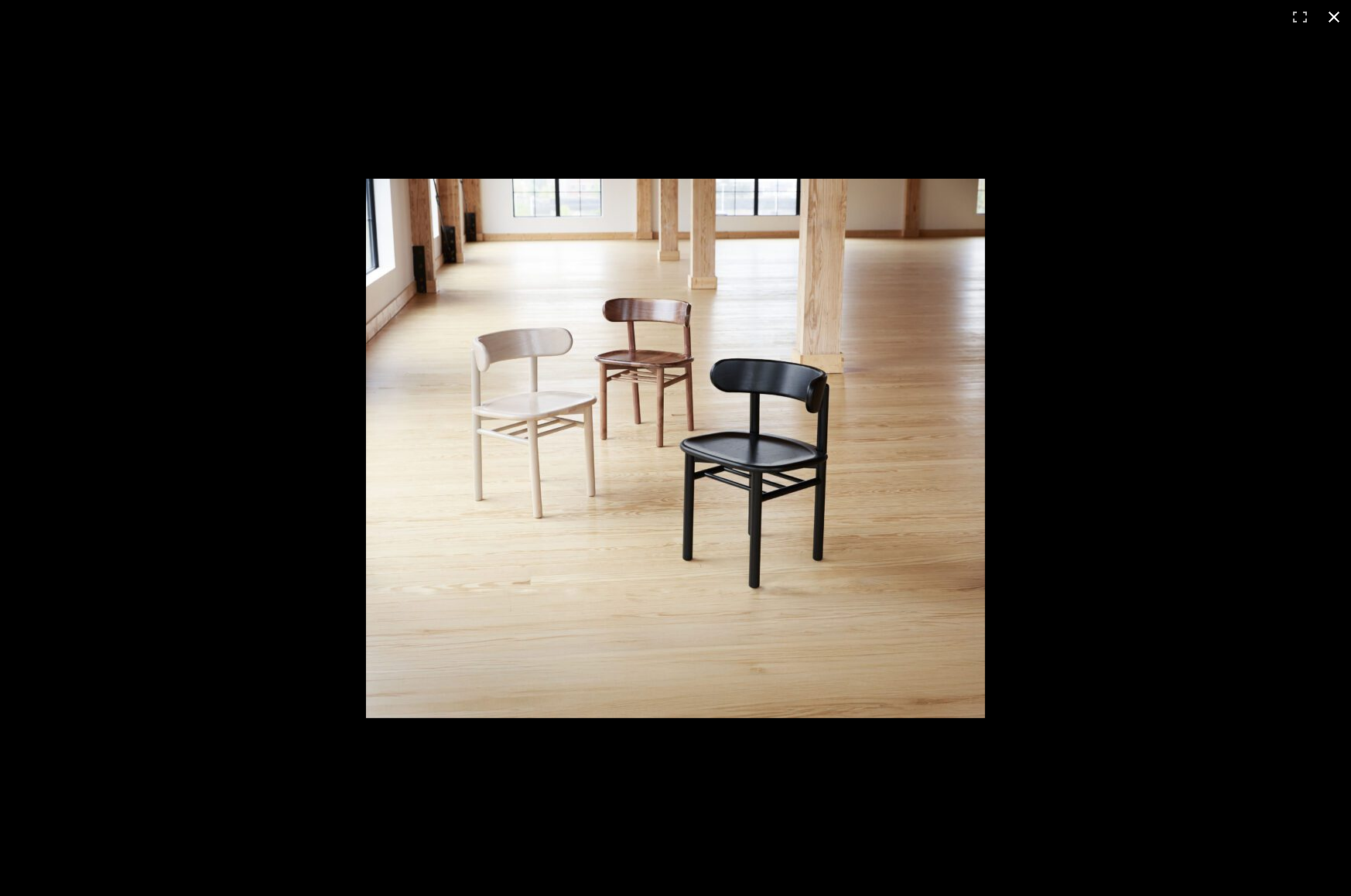
click at [1276, 141] on div at bounding box center [676, 448] width 1351 height 896
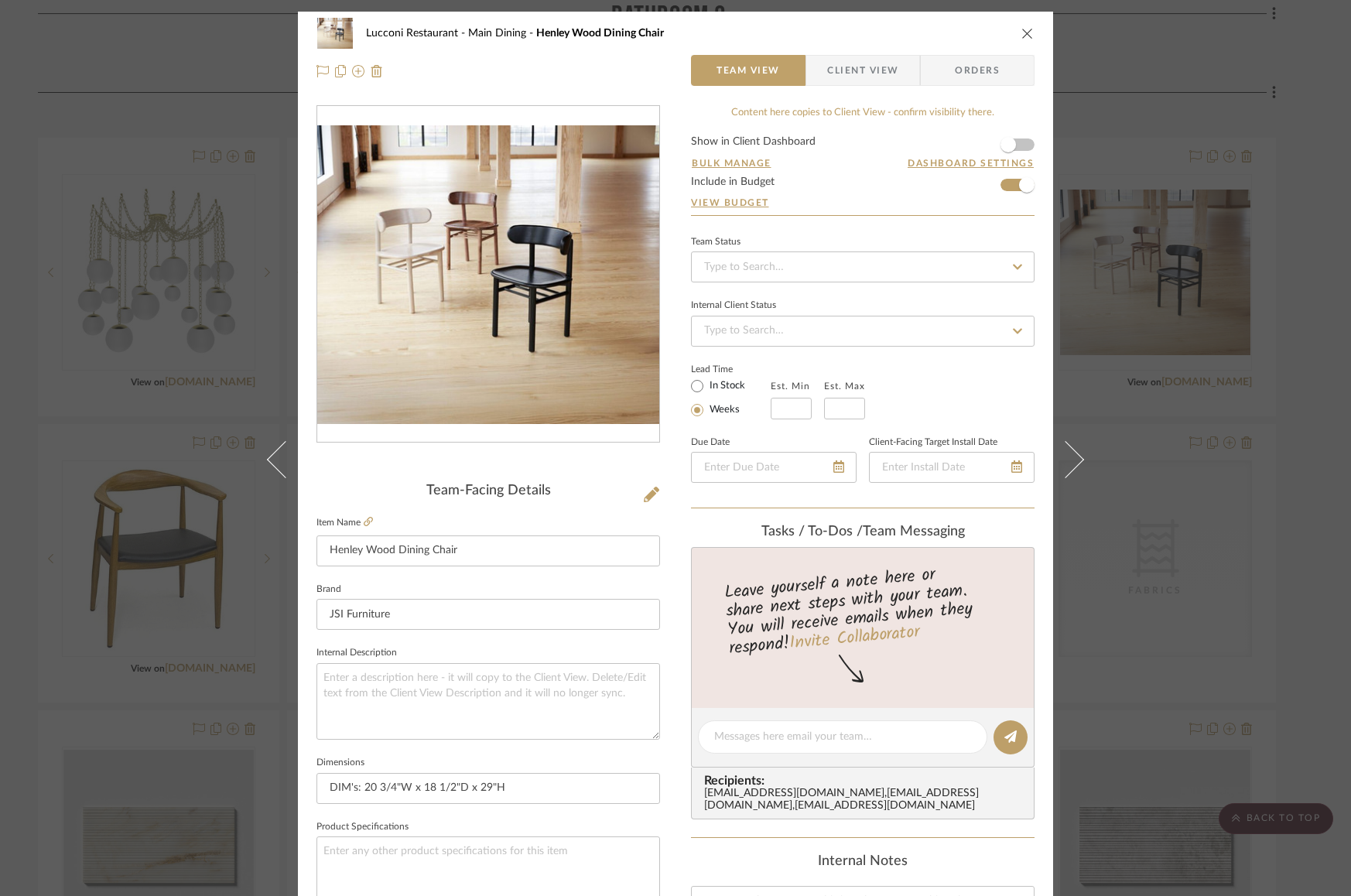
click at [1232, 234] on div "Lucconi Restaurant Main Dining Henley Wood Dining Chair Team View Client View O…" at bounding box center [676, 448] width 1351 height 896
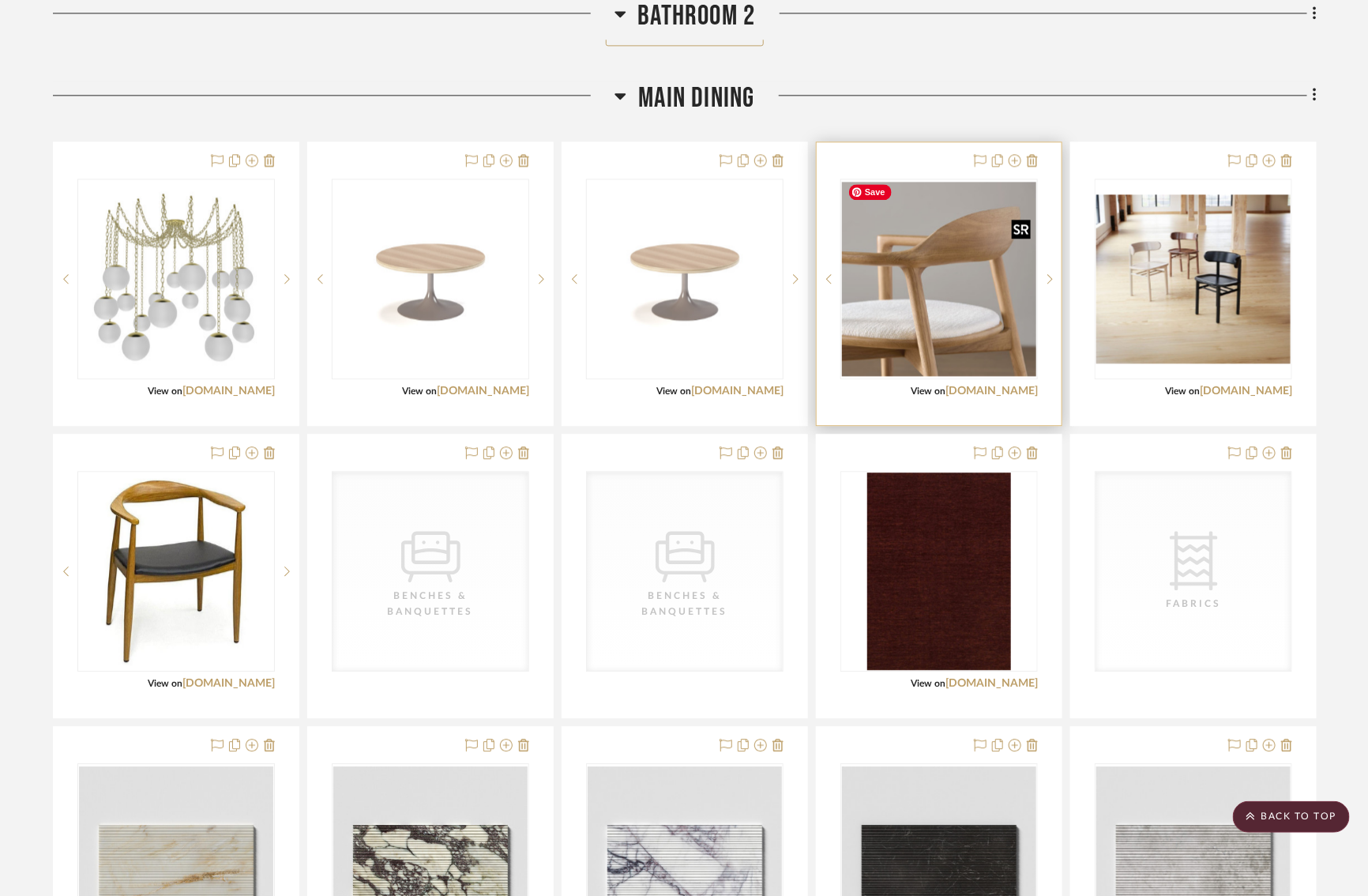
click at [898, 325] on img "0" at bounding box center [939, 279] width 195 height 195
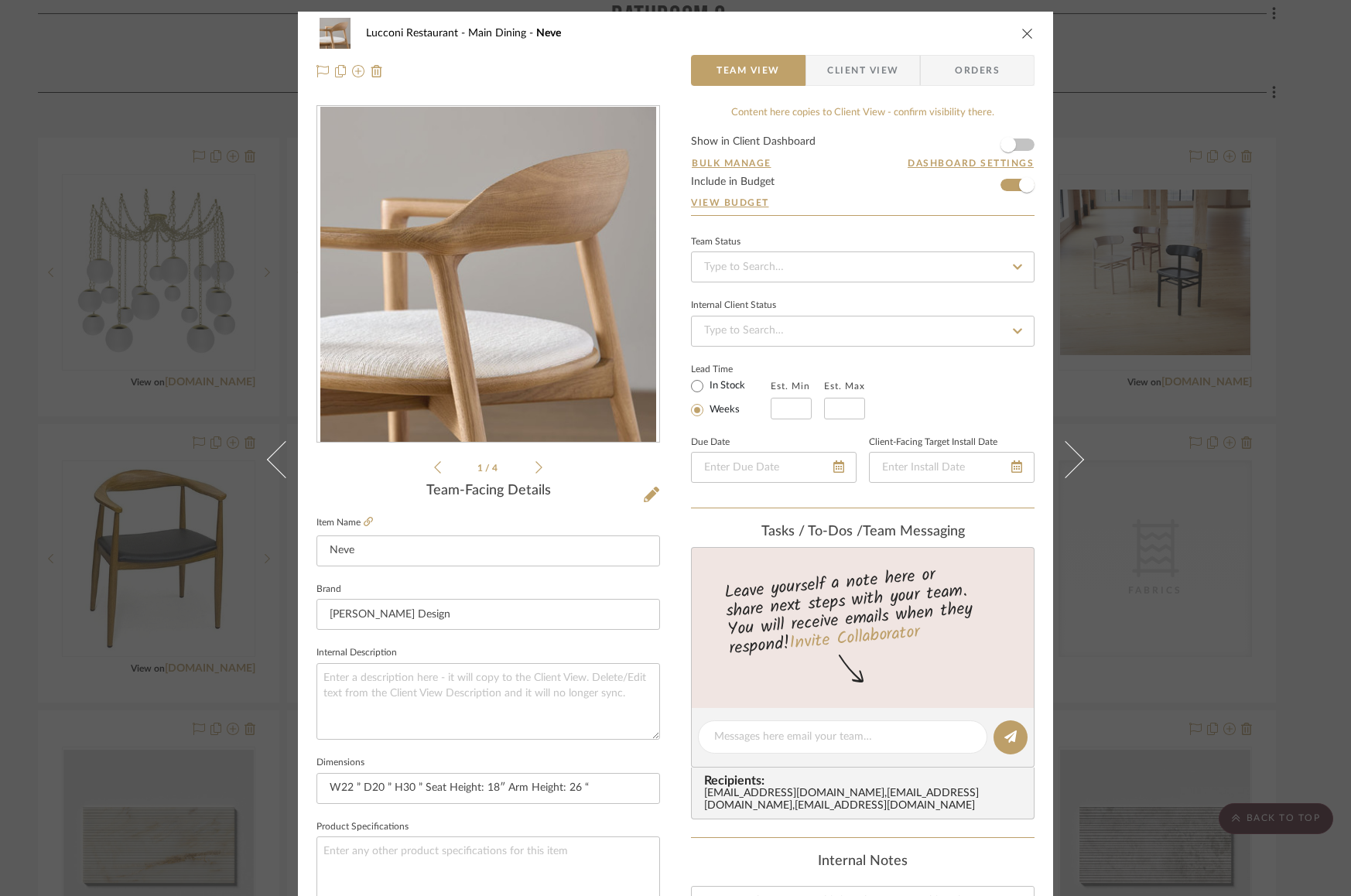
click at [1226, 329] on div "Lucconi Restaurant Main Dining Neve Team View Client View Orders 1 / 4 Team-Fac…" at bounding box center [676, 448] width 1351 height 896
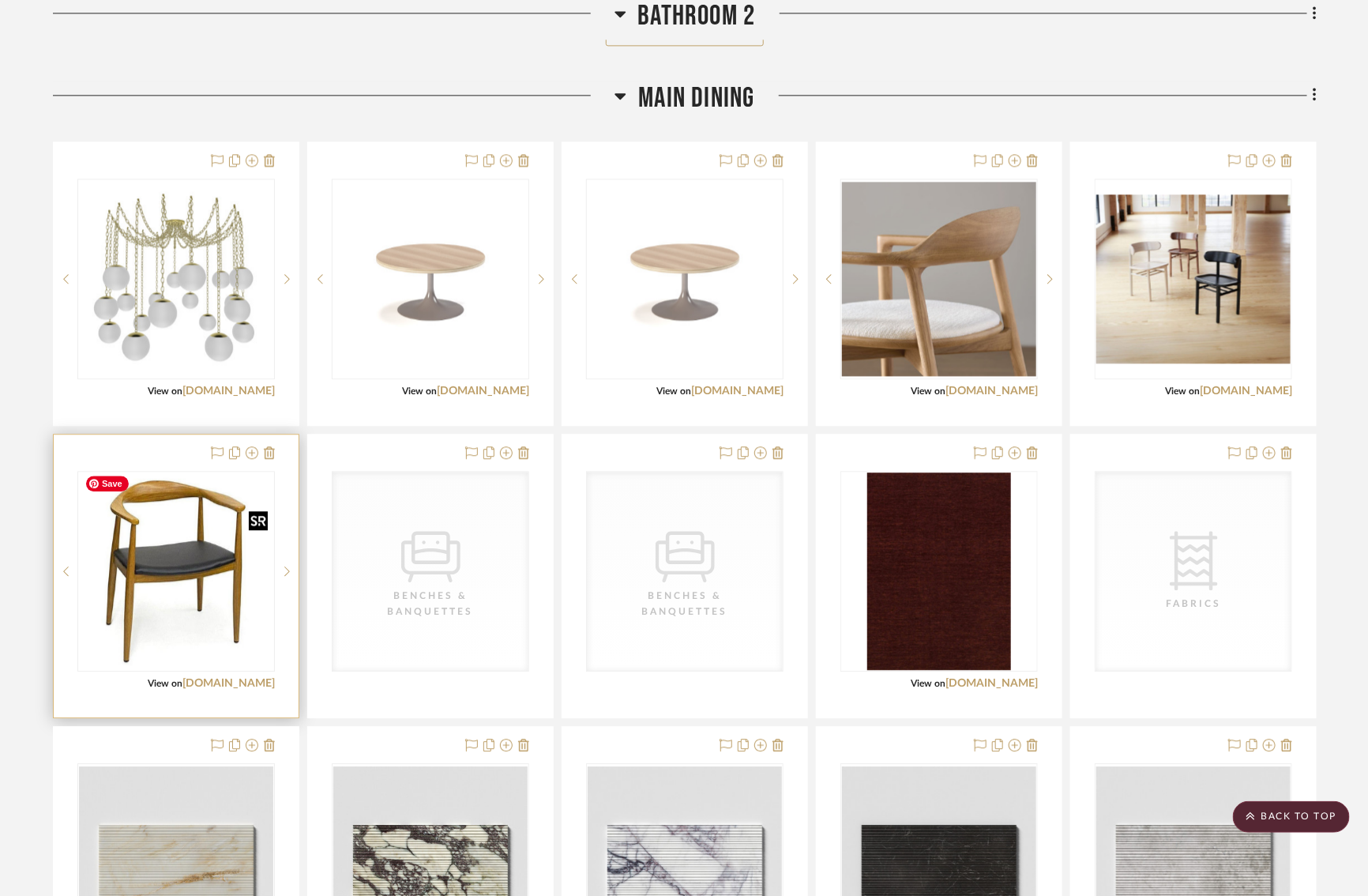
click at [155, 619] on img "0" at bounding box center [176, 571] width 195 height 195
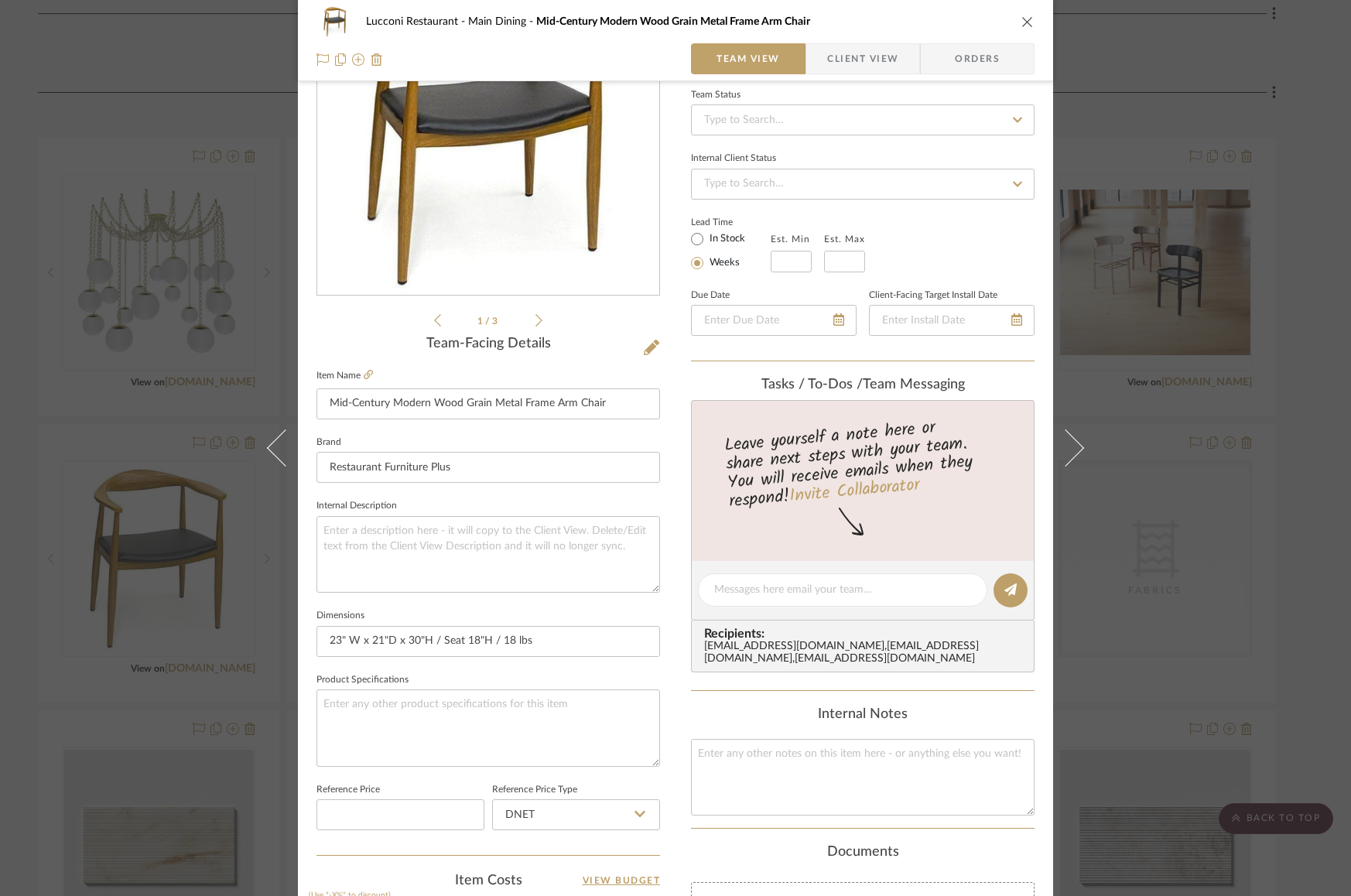
scroll to position [45, 0]
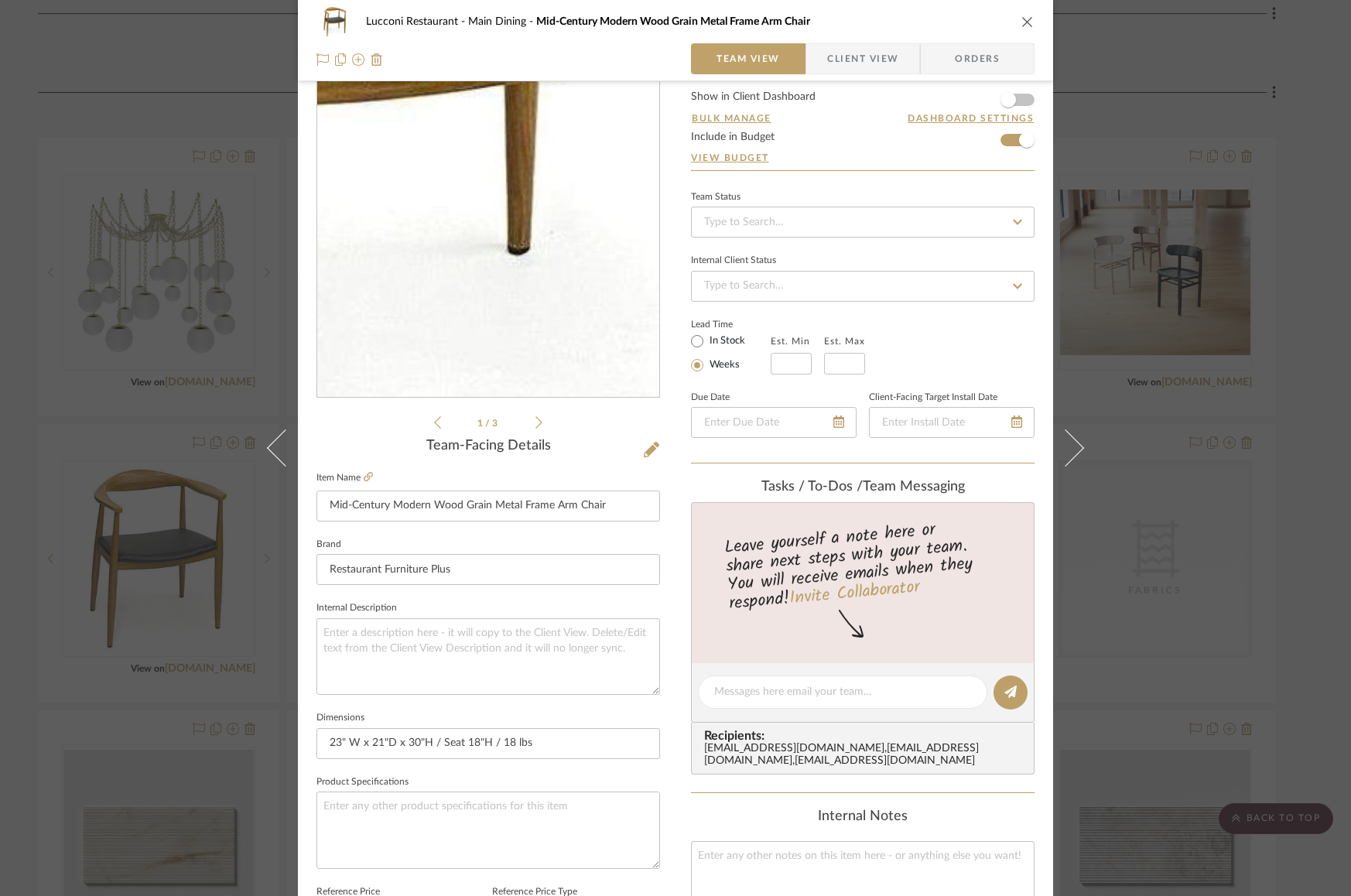
click at [514, 289] on img "0" at bounding box center [488, 229] width 336 height 336
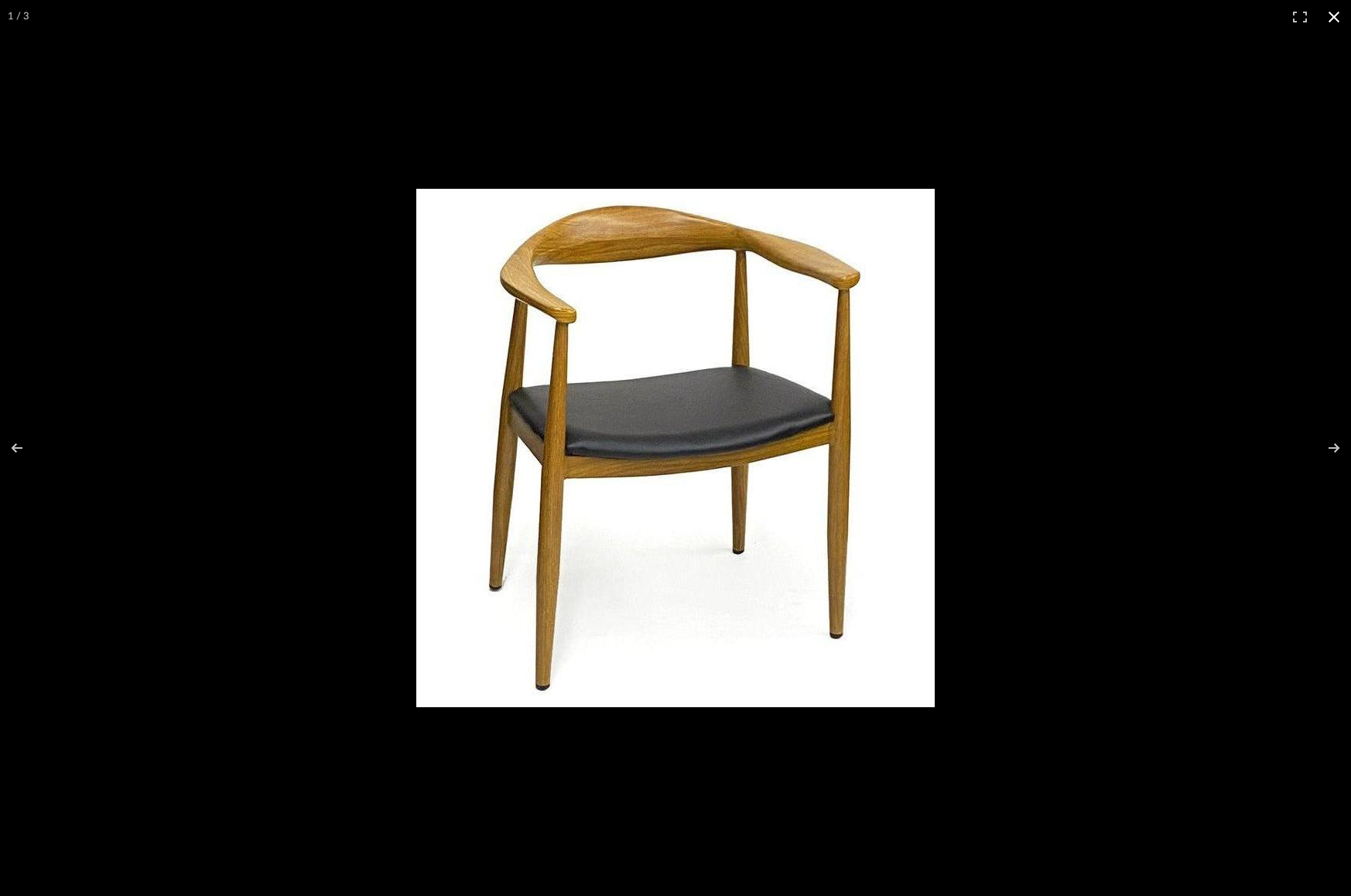
click at [1197, 289] on div at bounding box center [839, 469] width 846 height 561
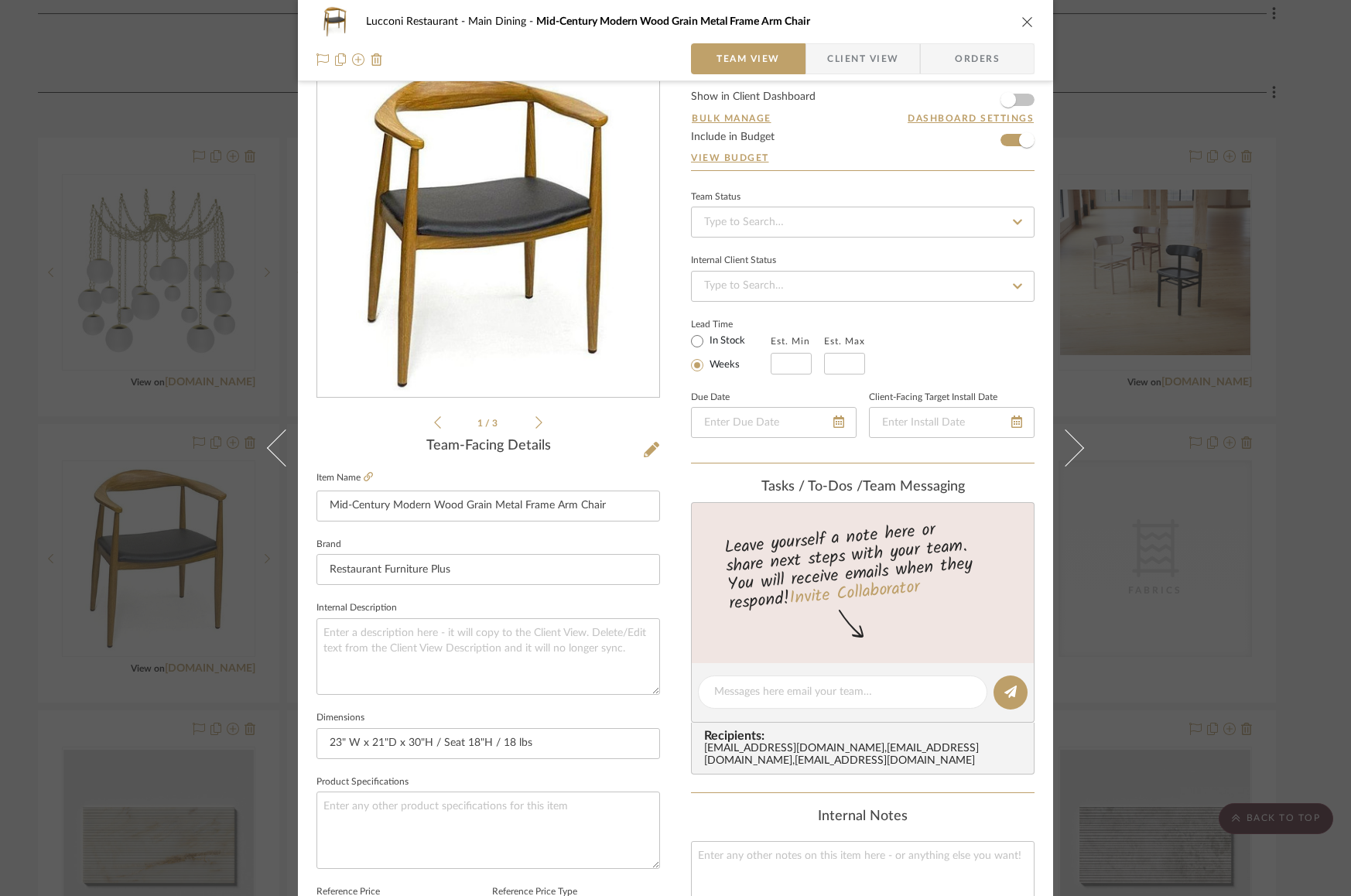
click at [1184, 308] on div "Lucconi Restaurant Main Dining Mid-Century Modern Wood Grain Metal Frame Arm Ch…" at bounding box center [676, 448] width 1351 height 896
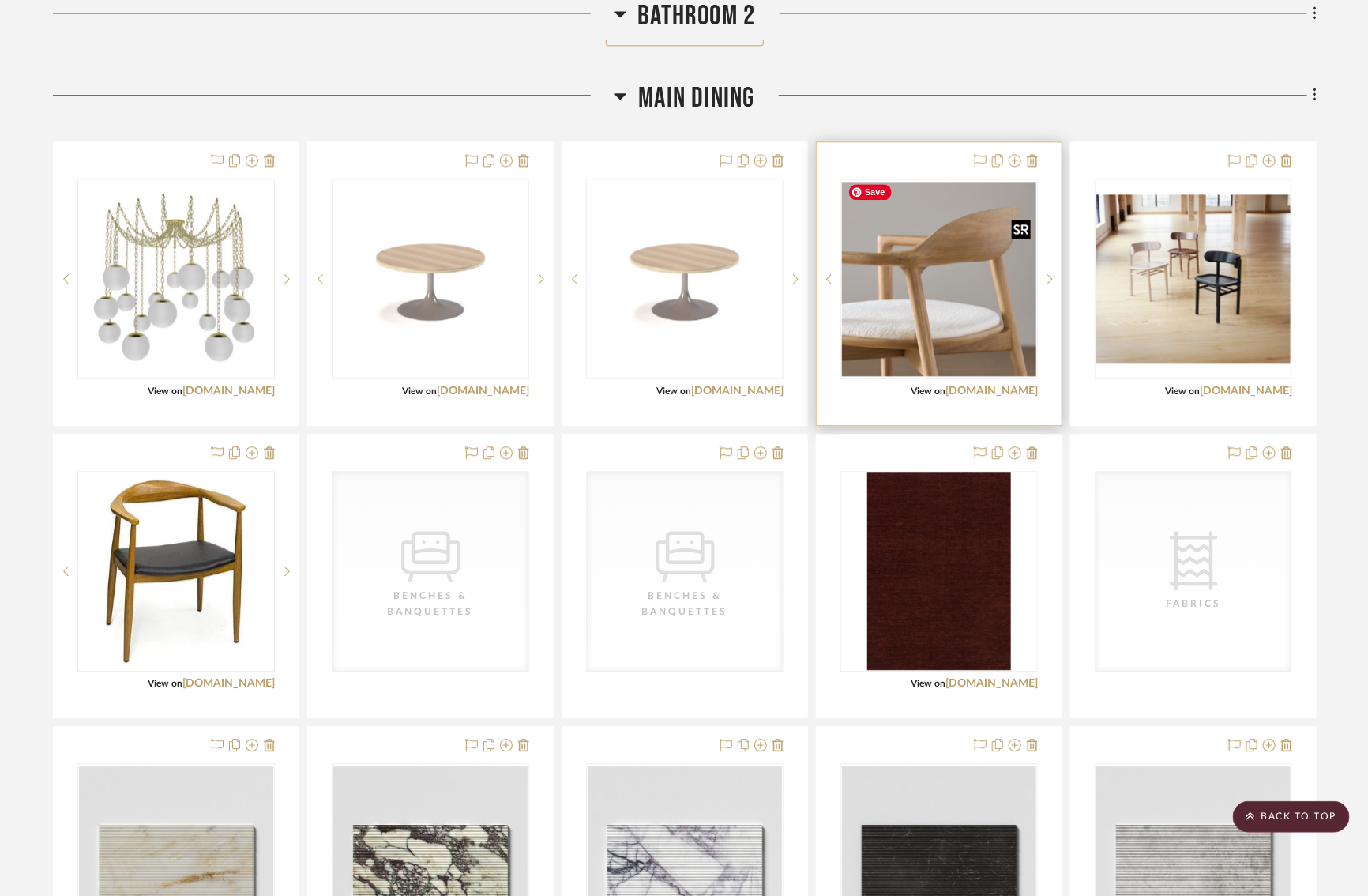
click at [902, 287] on img "0" at bounding box center [939, 279] width 195 height 195
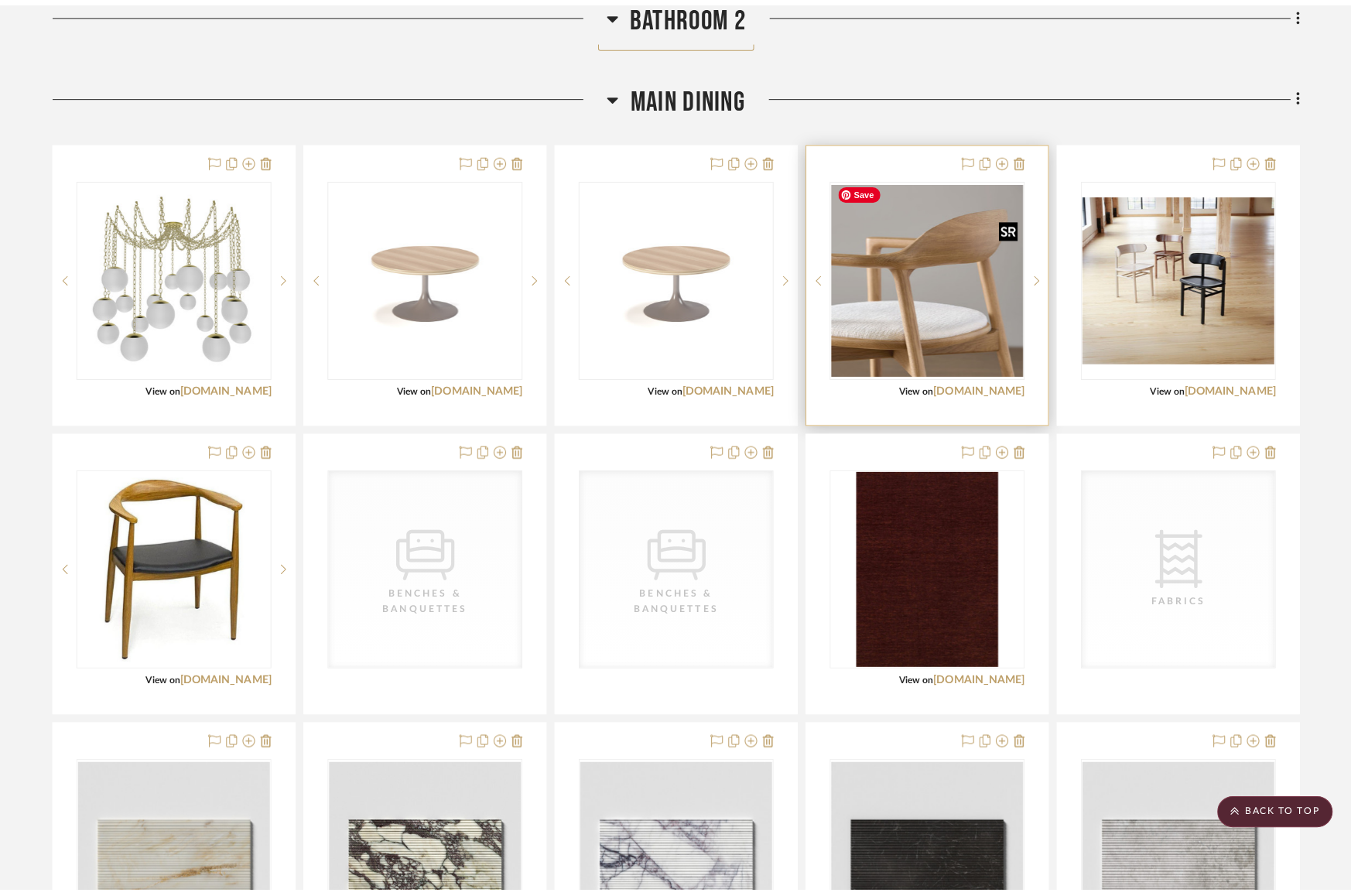
scroll to position [0, 0]
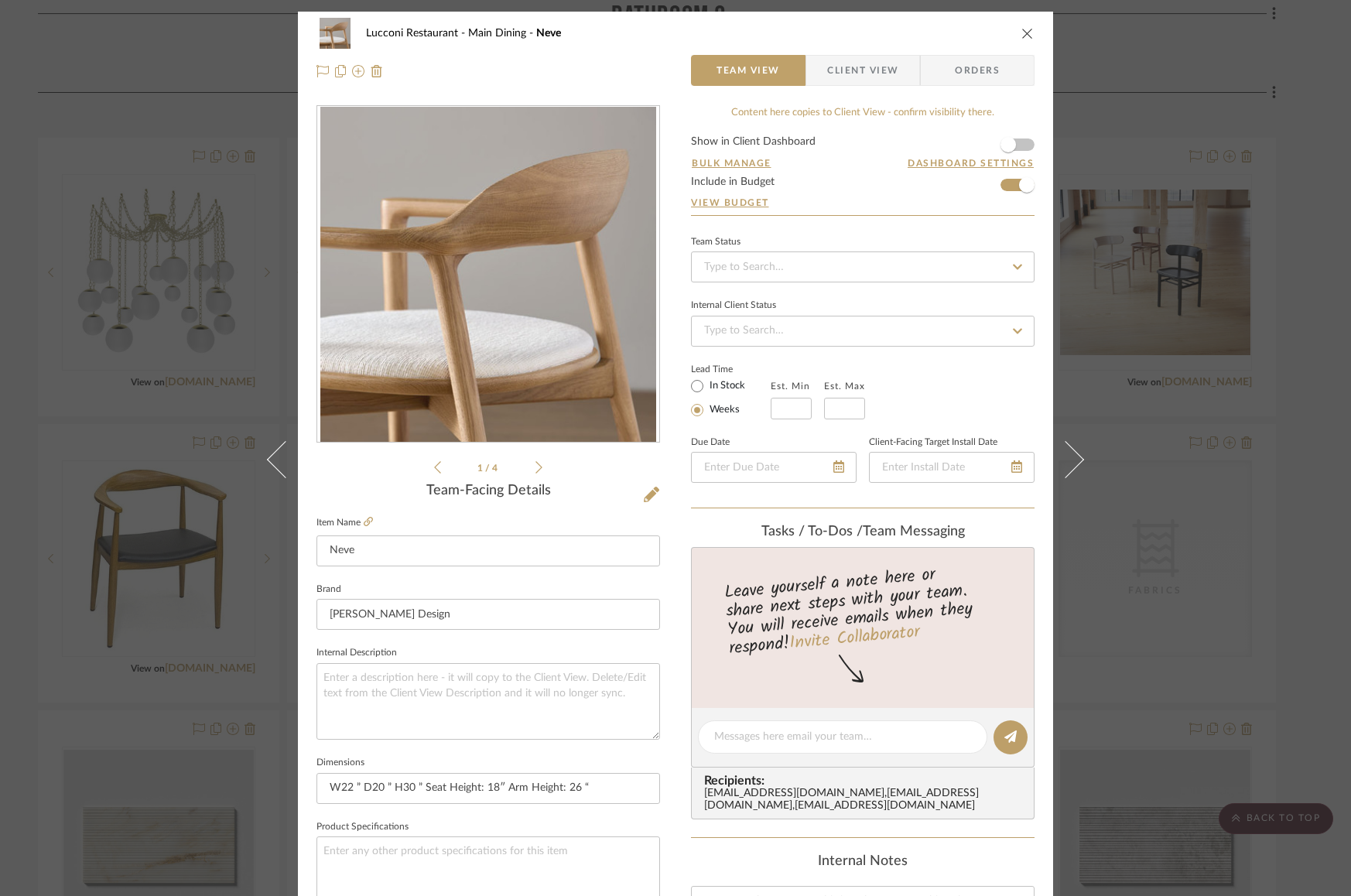
click at [500, 312] on img "0" at bounding box center [488, 274] width 336 height 336
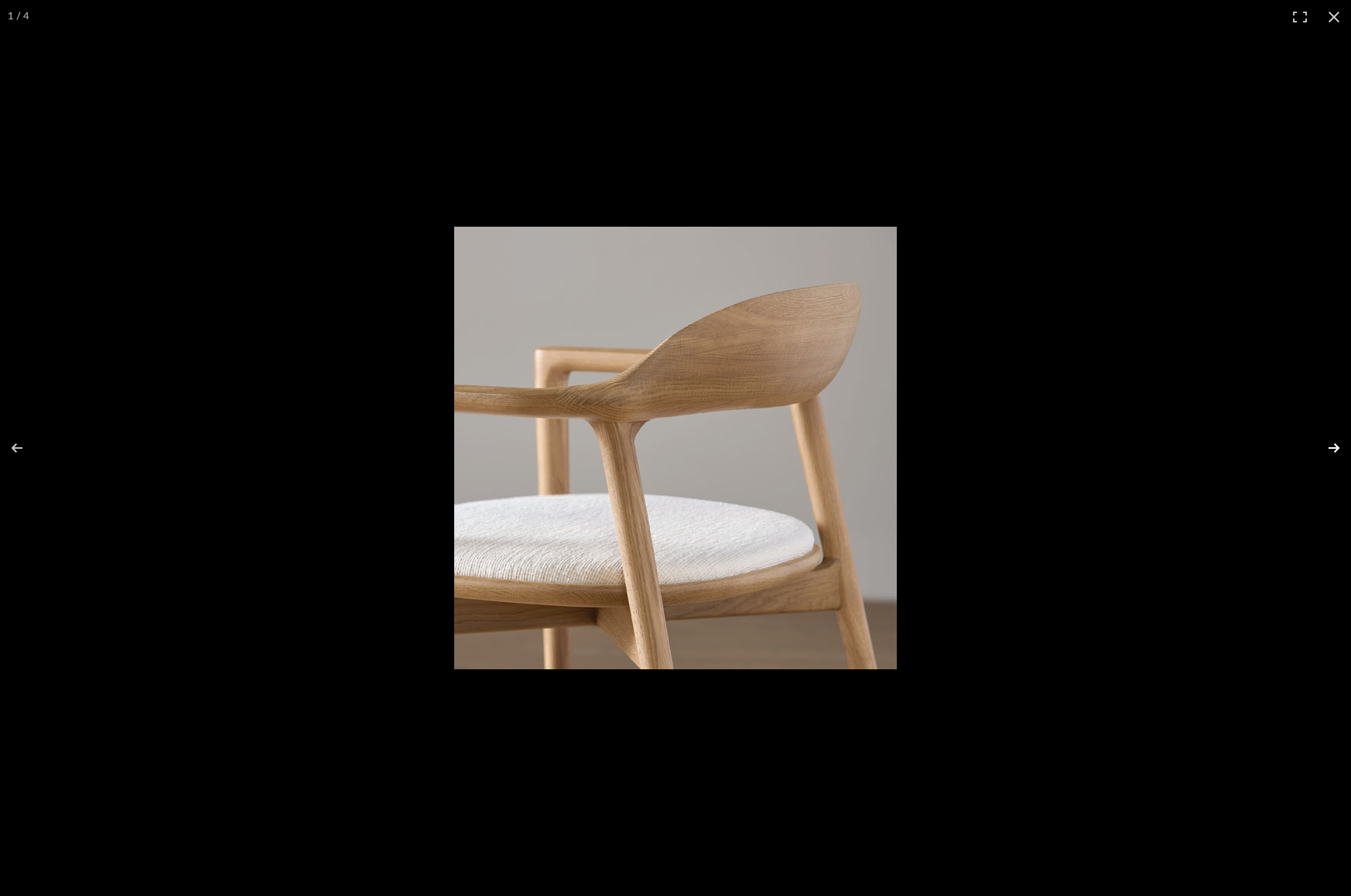
click at [1339, 451] on button at bounding box center [1324, 448] width 54 height 77
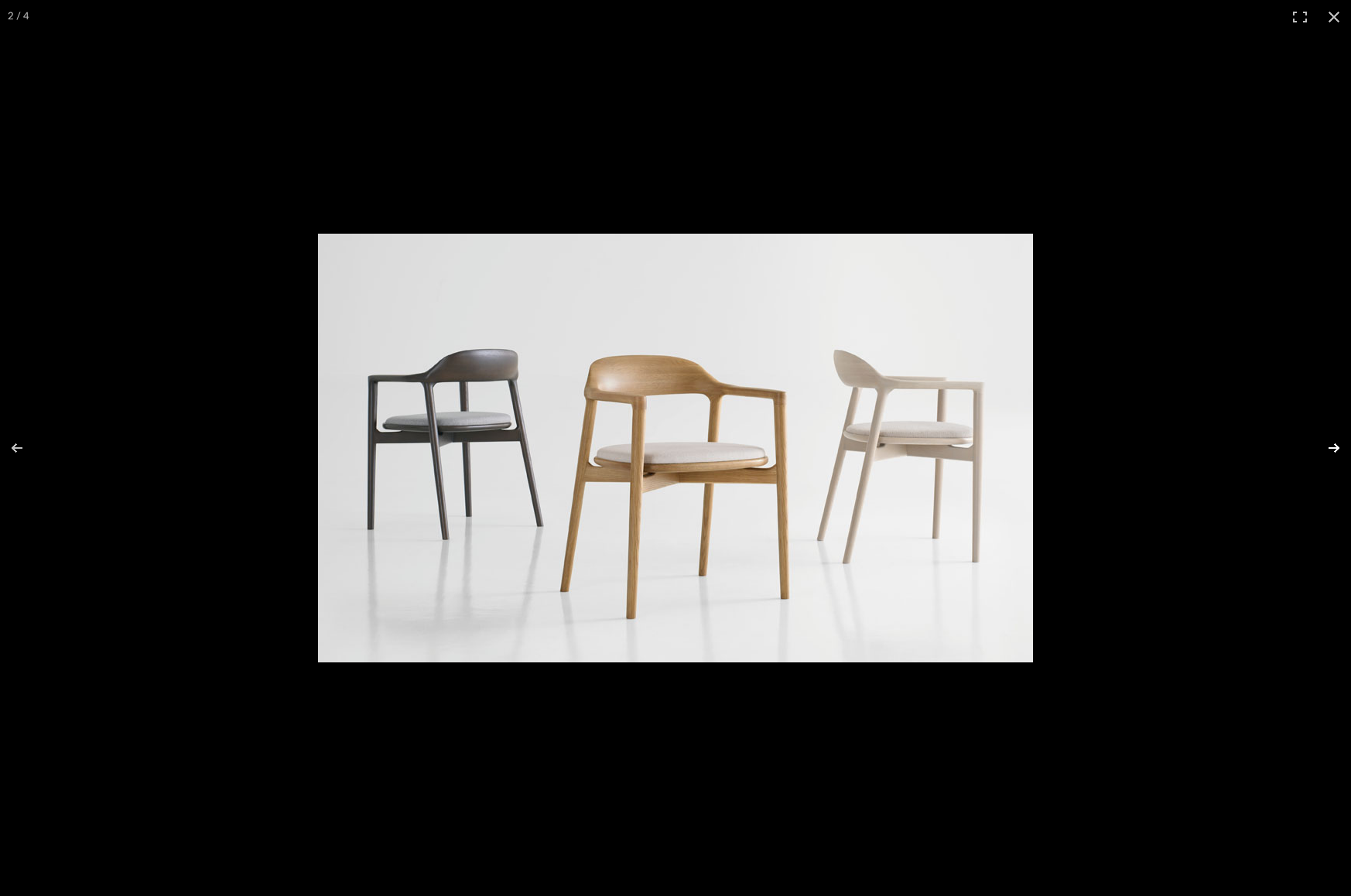
click at [1339, 451] on button at bounding box center [1324, 448] width 54 height 77
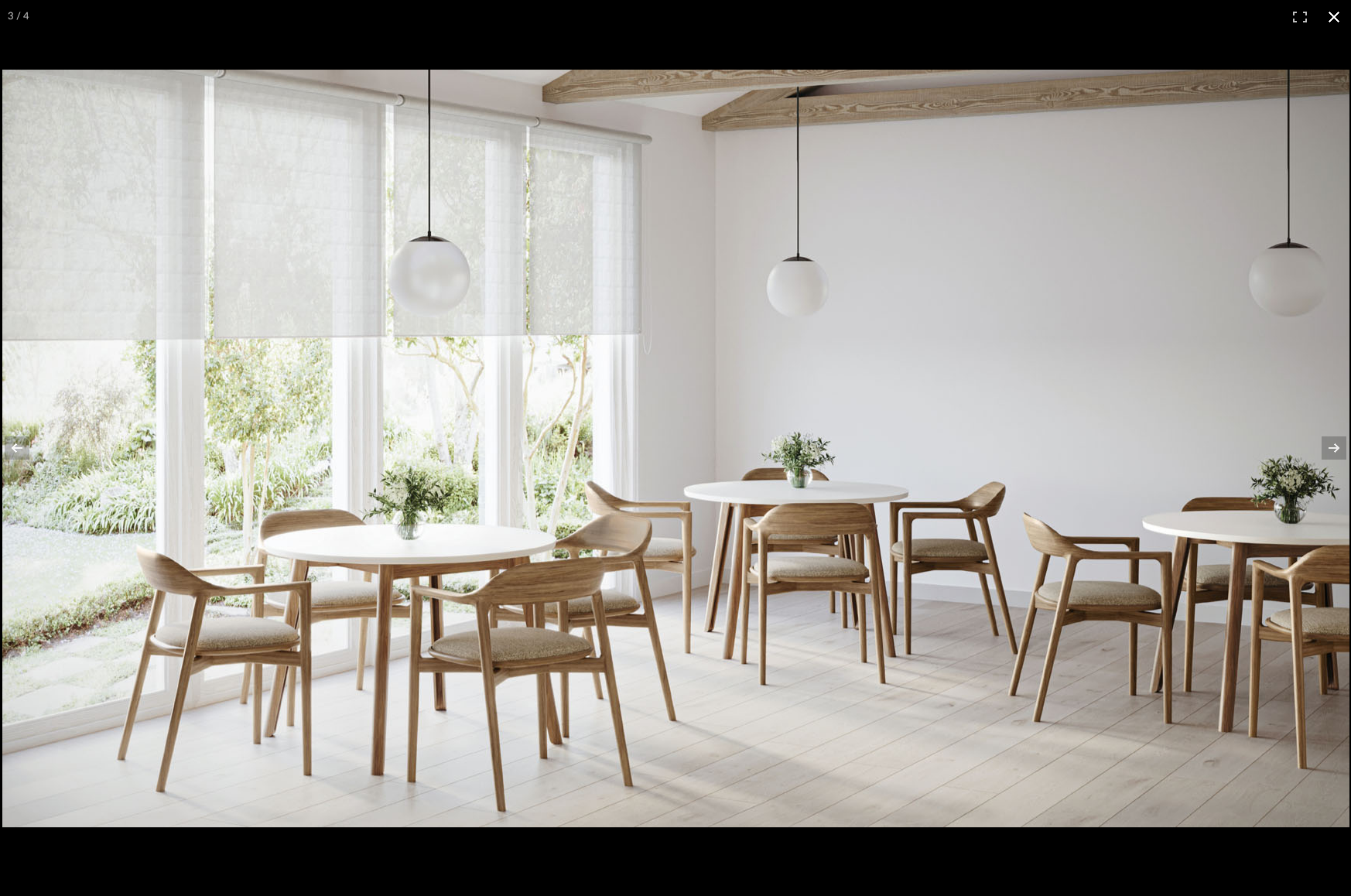
click at [1339, 19] on button at bounding box center [1334, 16] width 34 height 34
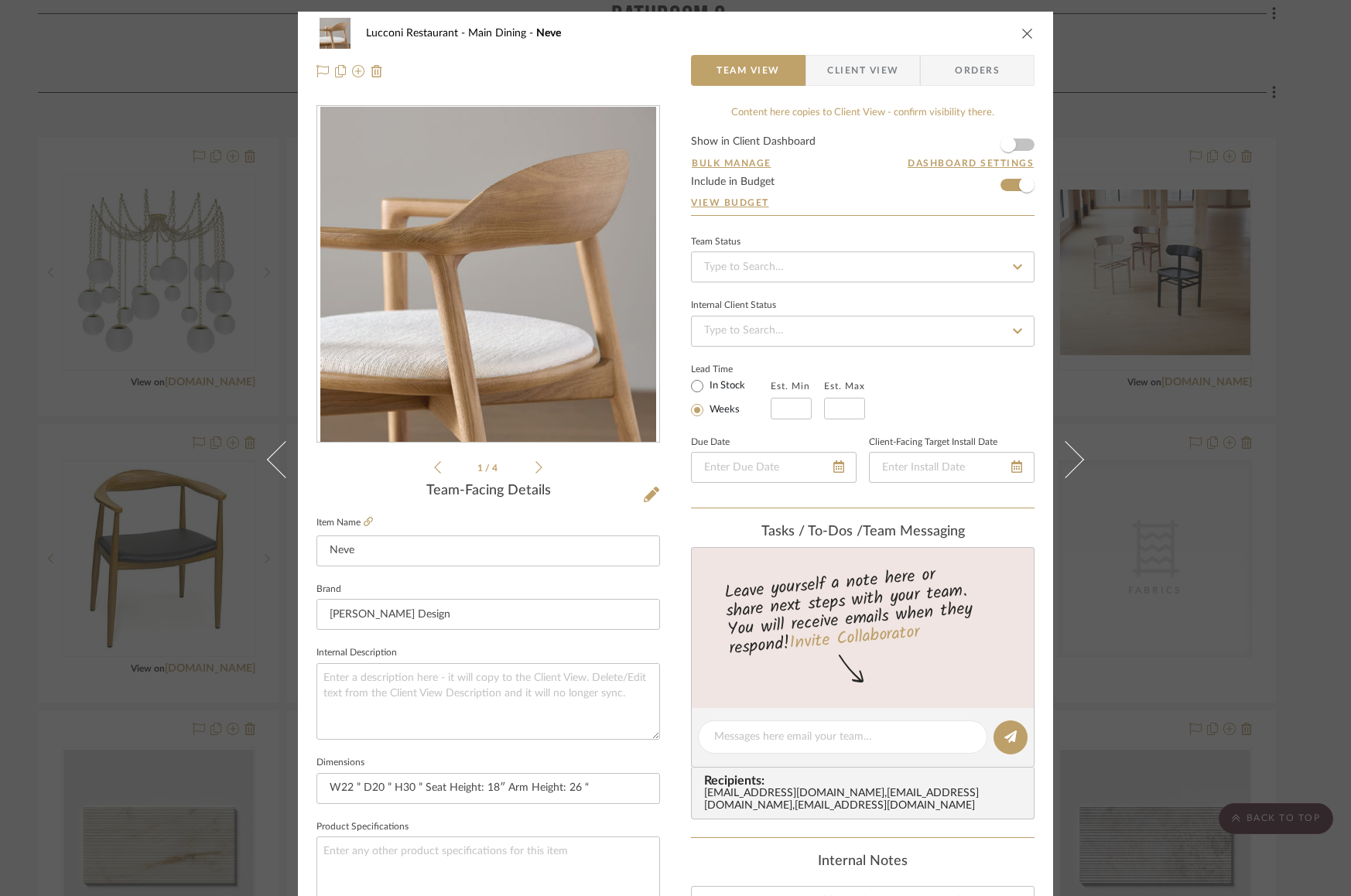
click at [1199, 352] on div "Lucconi Restaurant Main Dining Neve Team View Client View Orders 1 / 4 Team-Fac…" at bounding box center [676, 448] width 1351 height 896
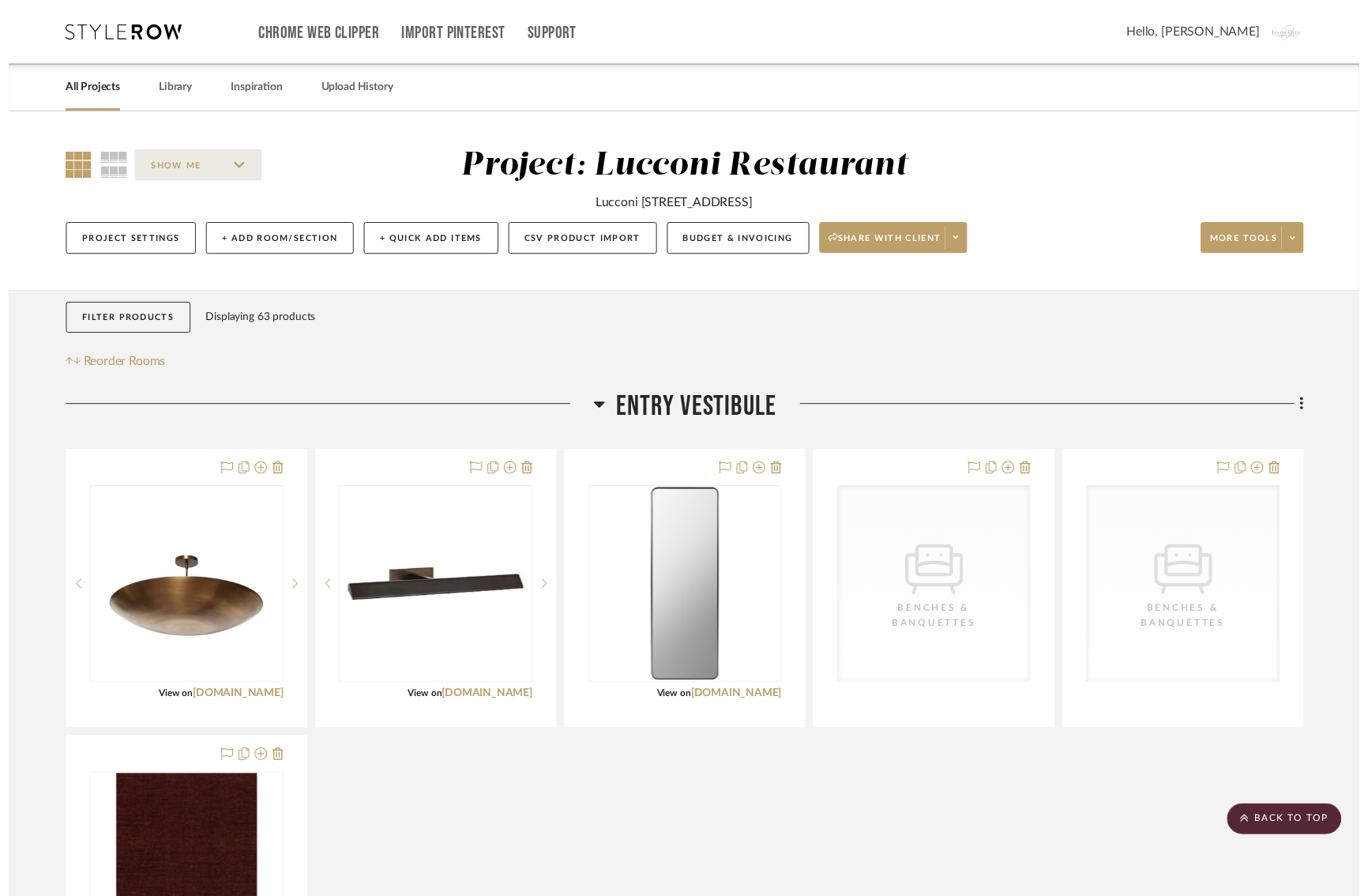
scroll to position [4381, 14]
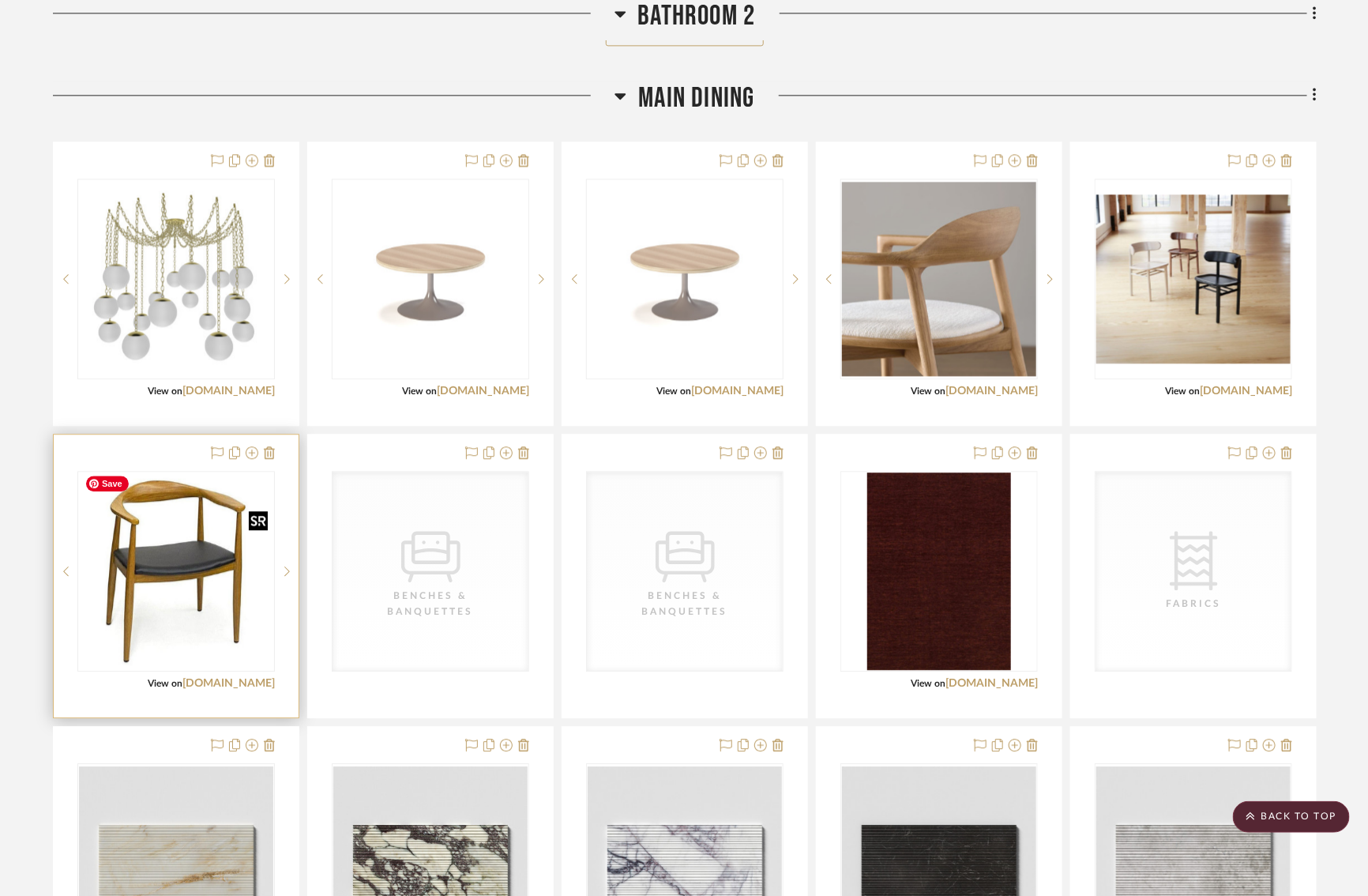
click at [192, 575] on img "0" at bounding box center [176, 571] width 195 height 195
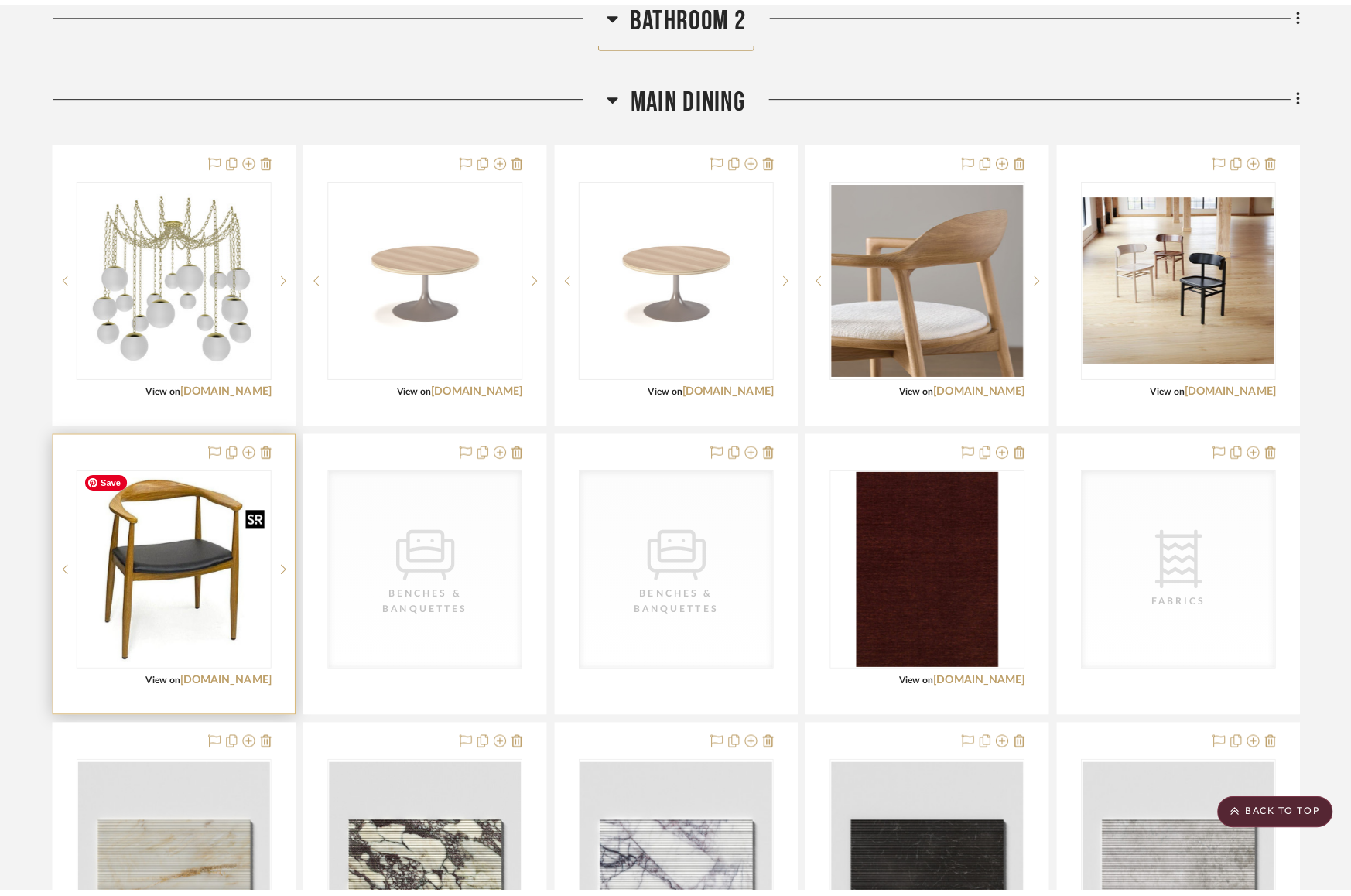
scroll to position [0, 0]
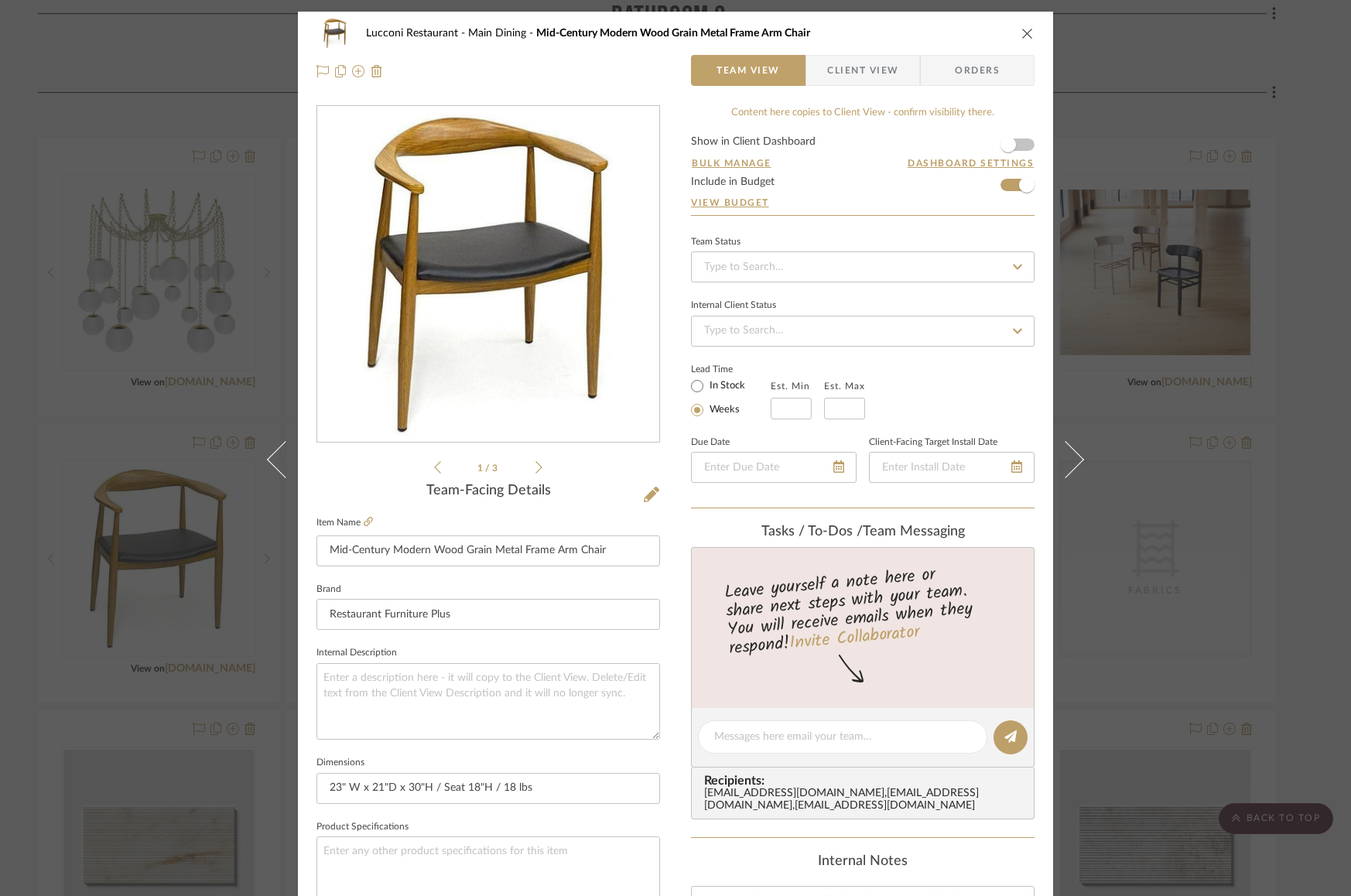
click at [1185, 433] on div "Lucconi Restaurant Main Dining Mid-Century Modern Wood Grain Metal Frame Arm Ch…" at bounding box center [676, 448] width 1351 height 896
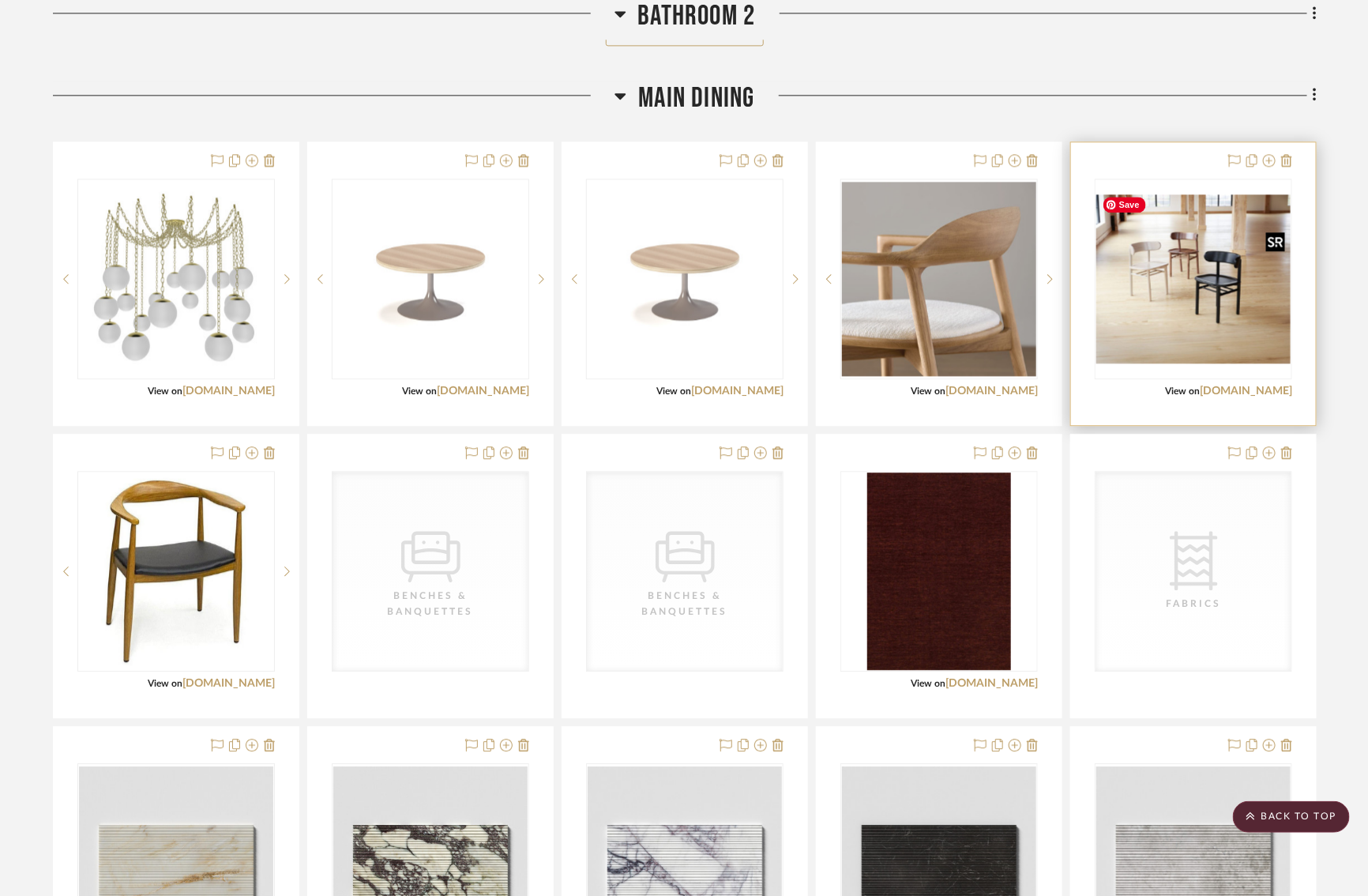
click at [1181, 290] on img "0" at bounding box center [1193, 279] width 195 height 169
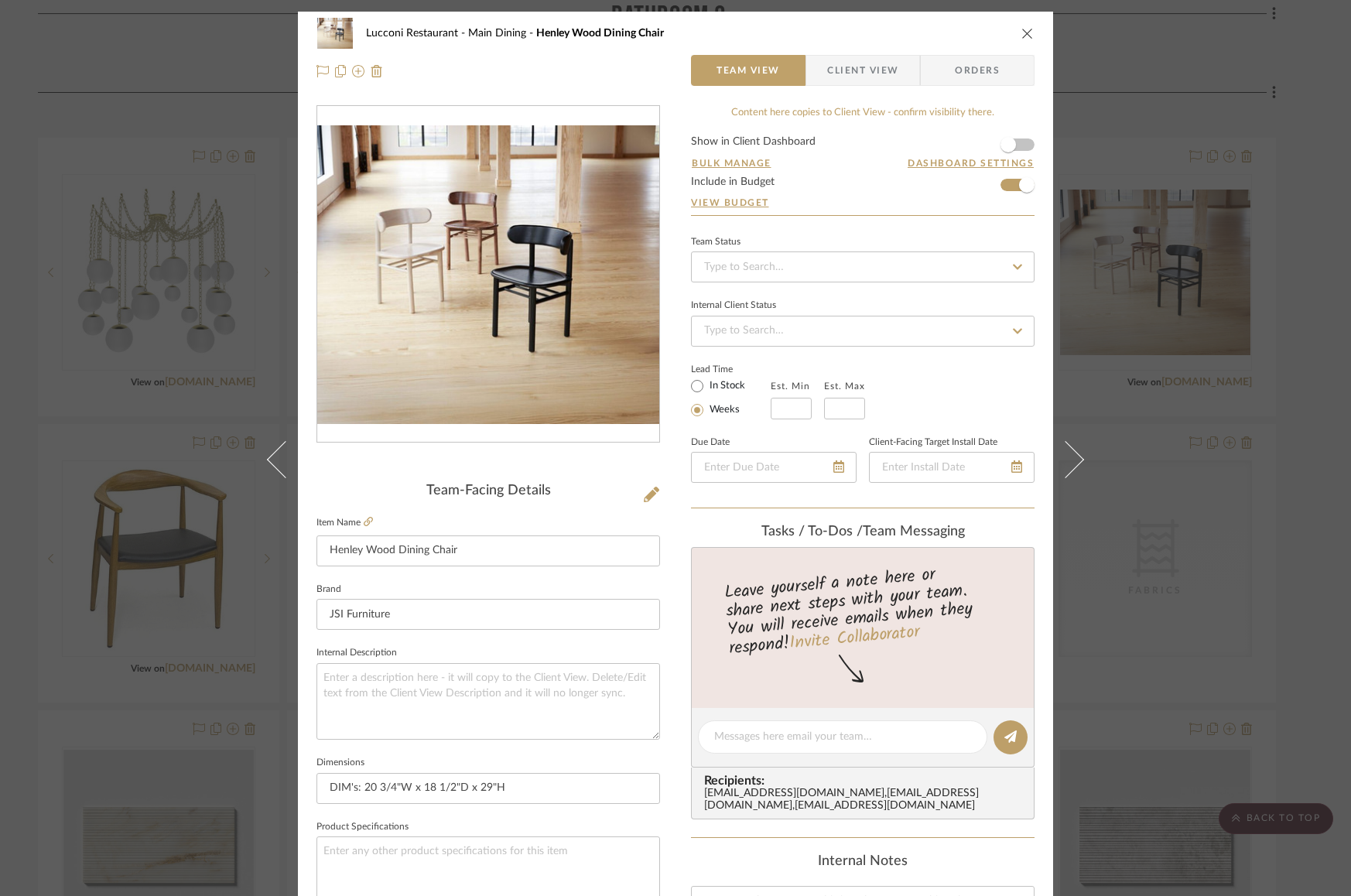
click at [492, 319] on img "0" at bounding box center [489, 275] width 343 height 298
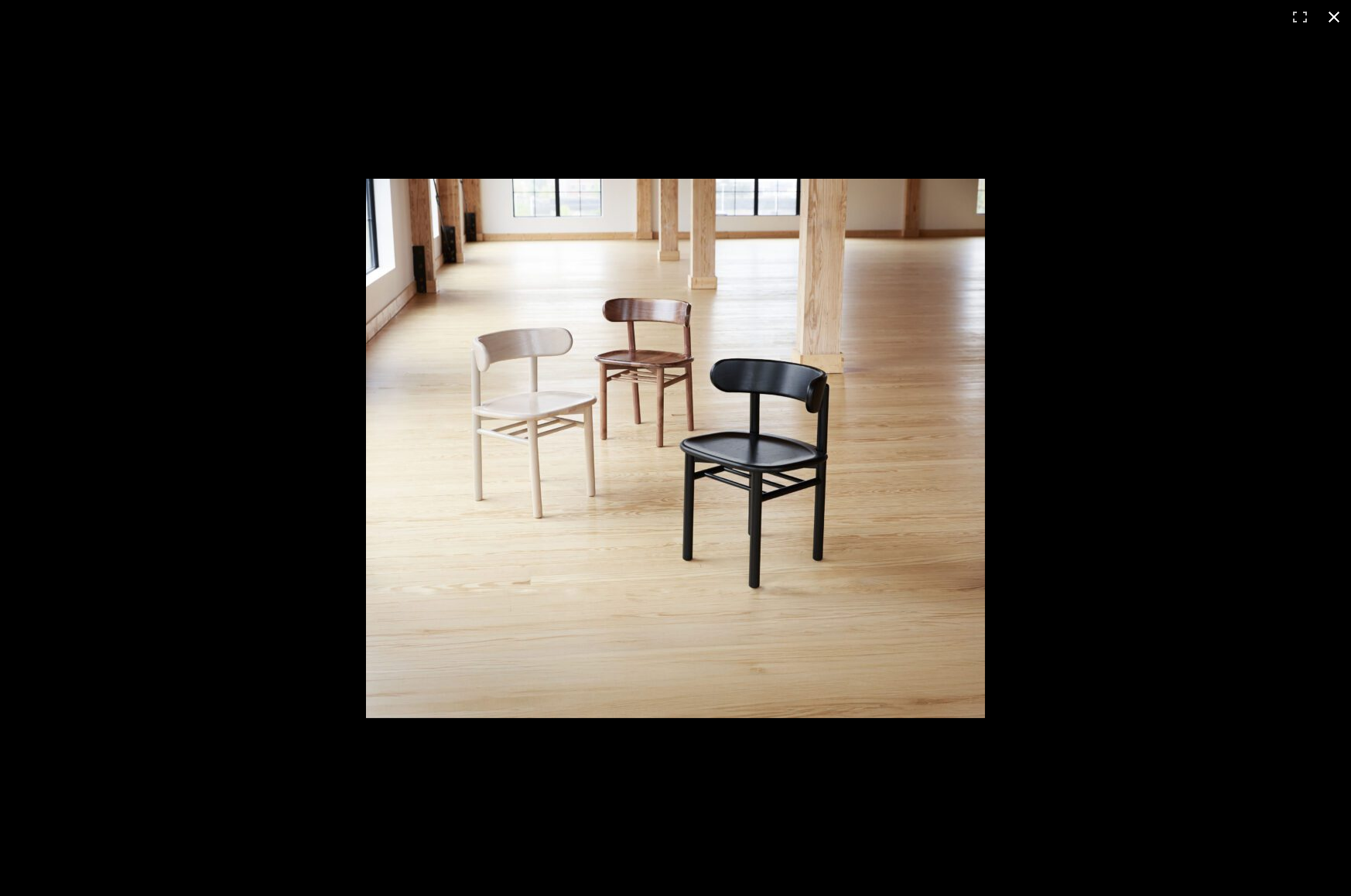
click at [1057, 462] on div at bounding box center [805, 470] width 880 height 583
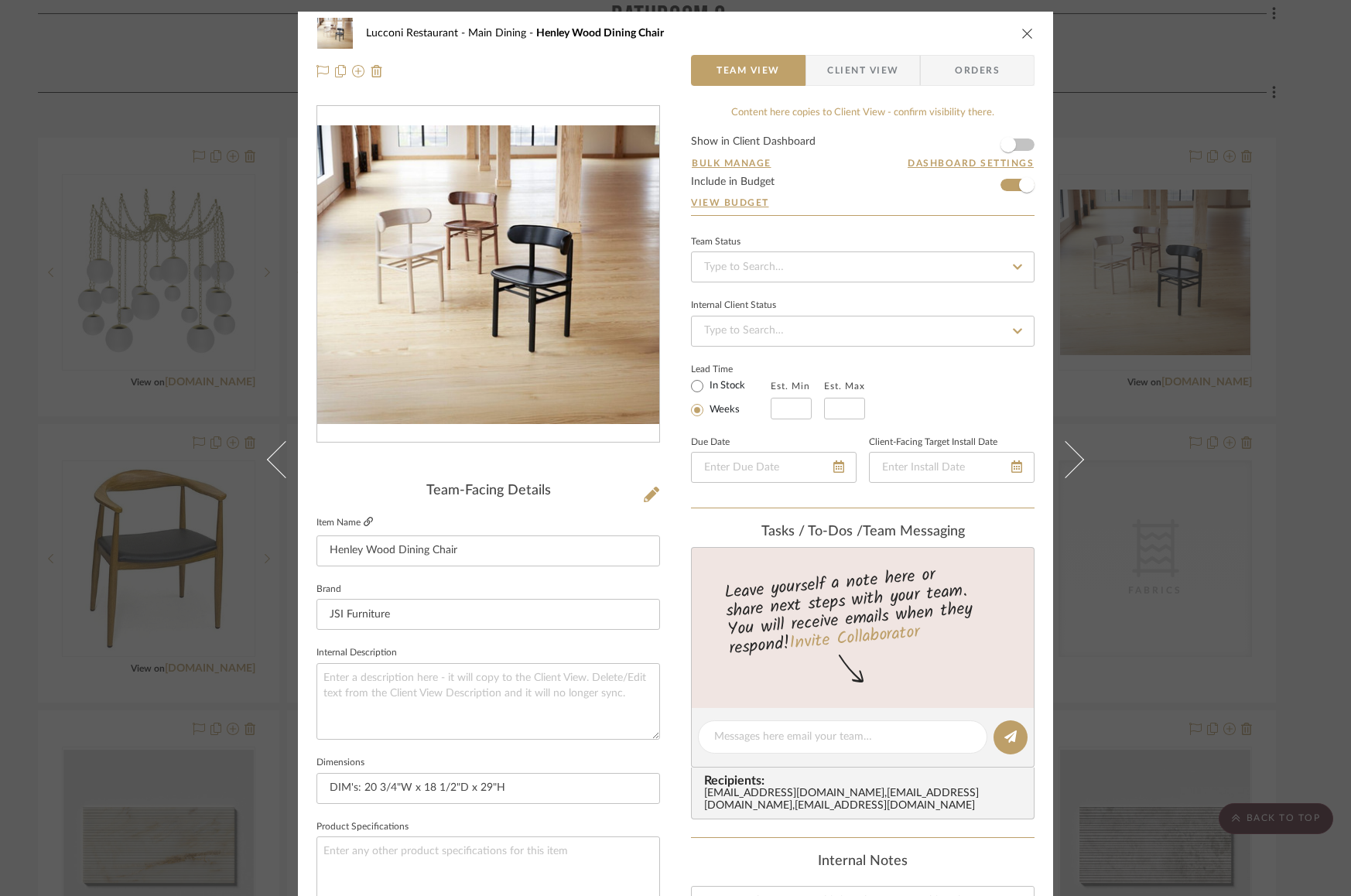
click at [365, 519] on icon at bounding box center [369, 522] width 10 height 10
click at [1022, 31] on icon "close" at bounding box center [1028, 33] width 13 height 13
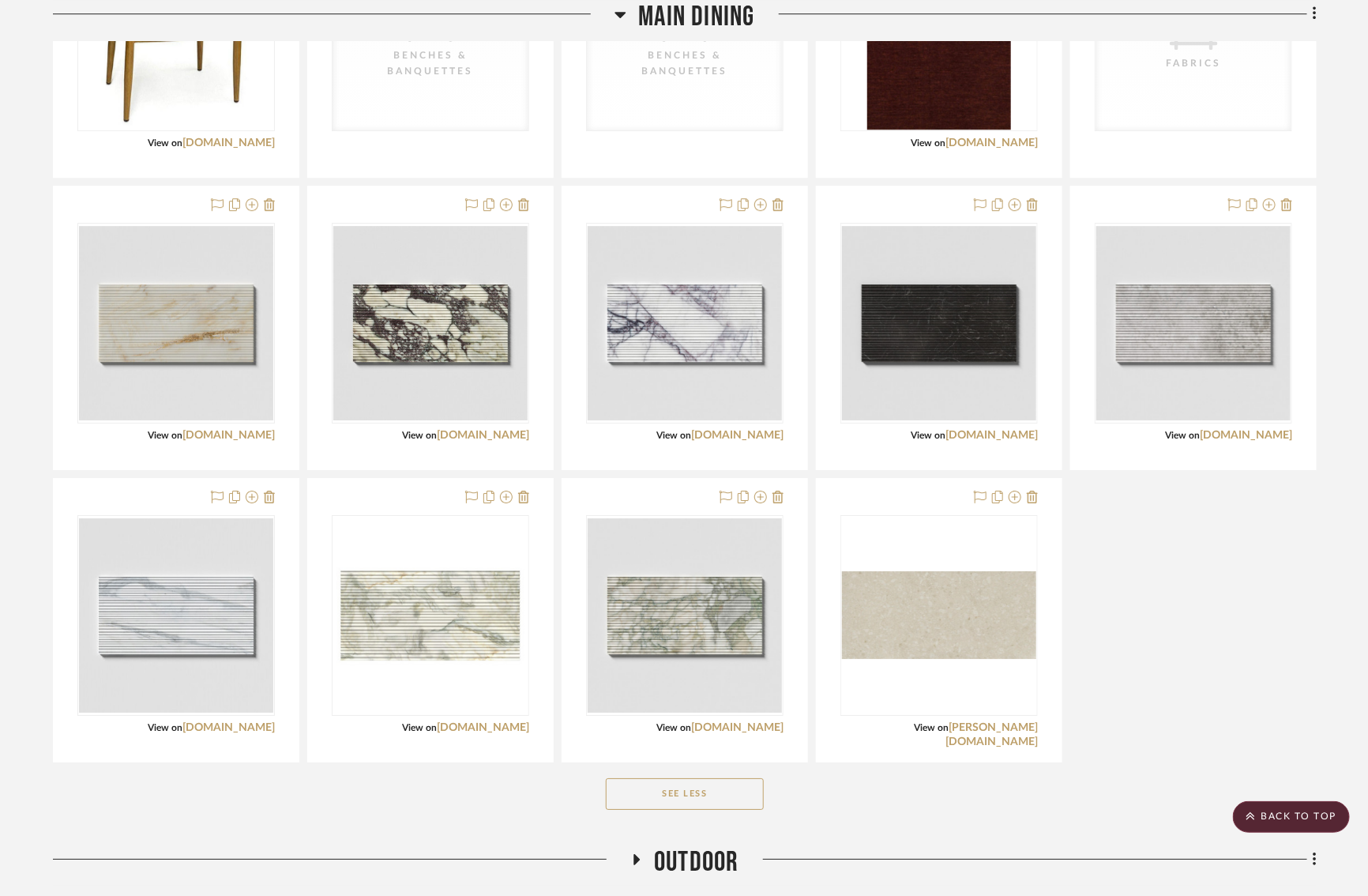
scroll to position [4930, 14]
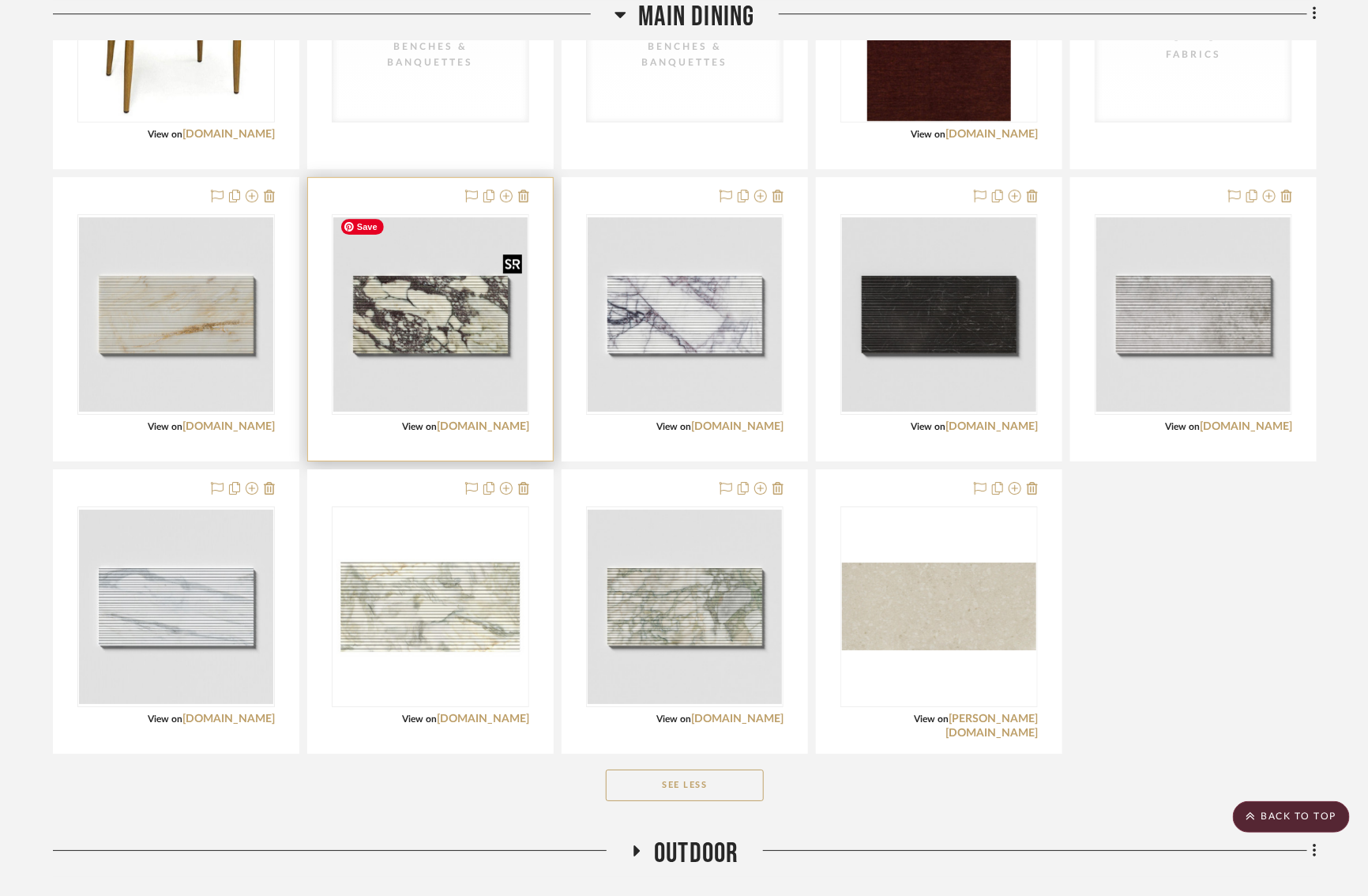
click at [393, 323] on img "0" at bounding box center [431, 314] width 195 height 195
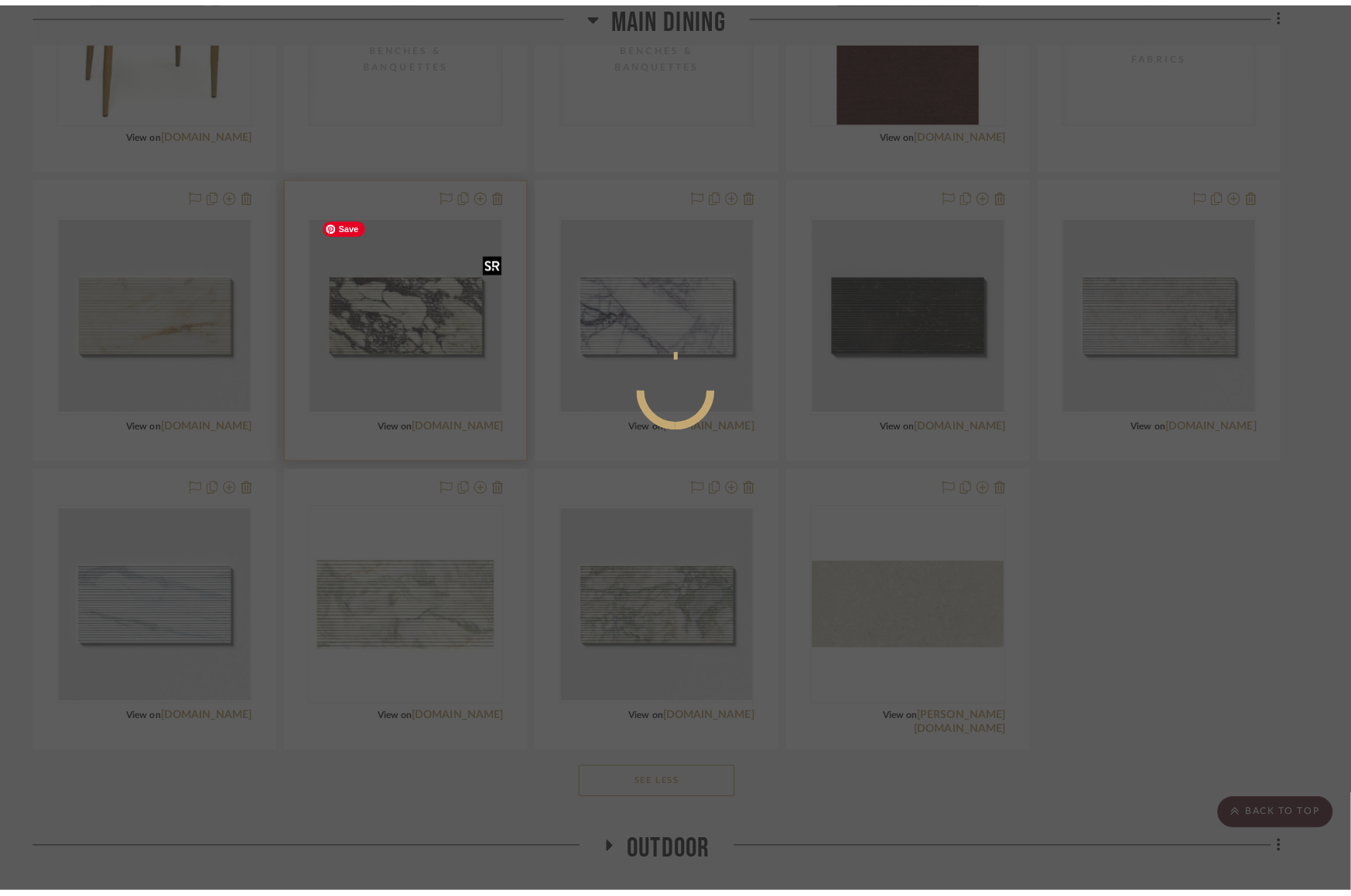
scroll to position [0, 0]
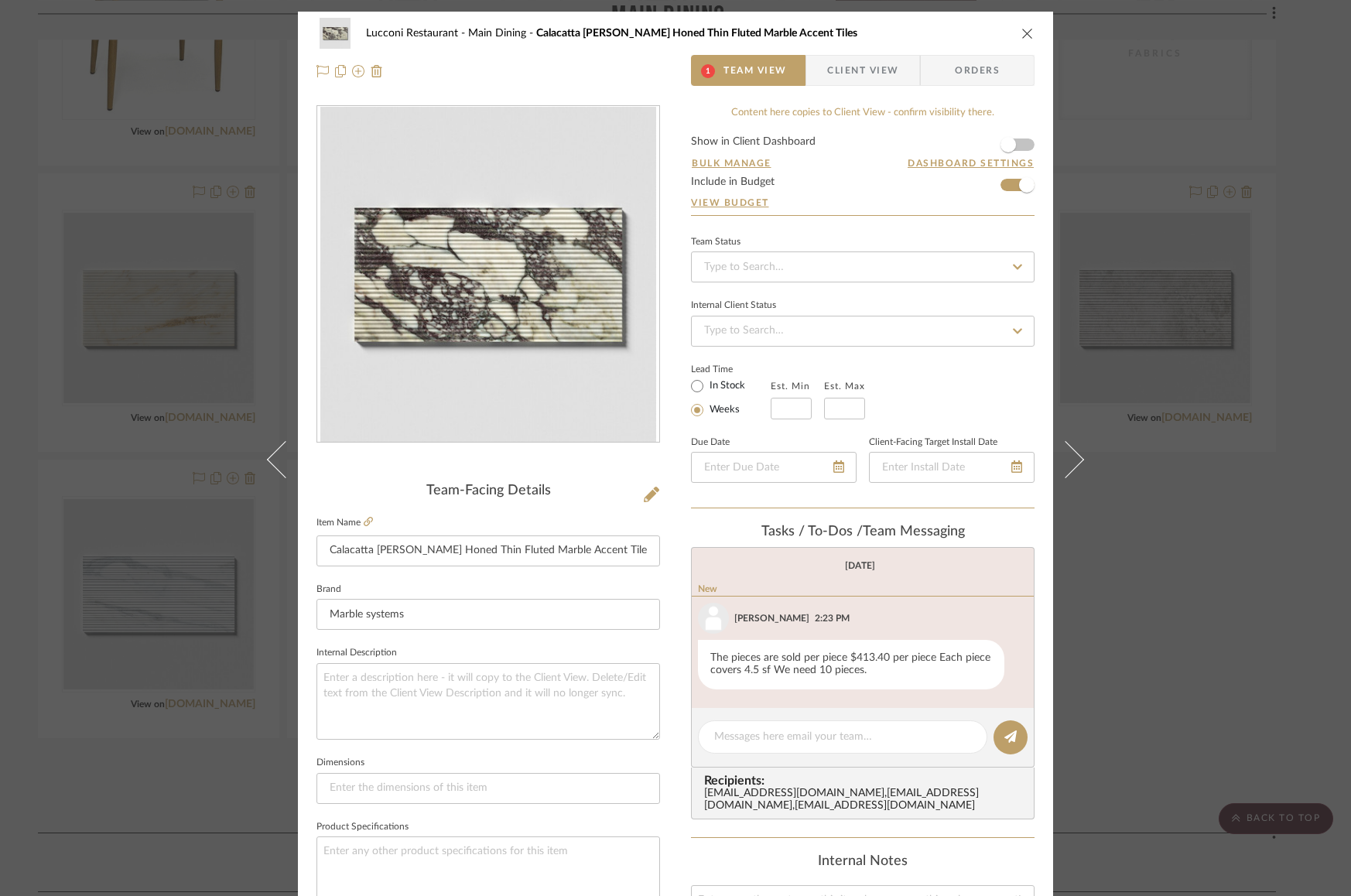
click at [484, 347] on img "0" at bounding box center [488, 274] width 336 height 336
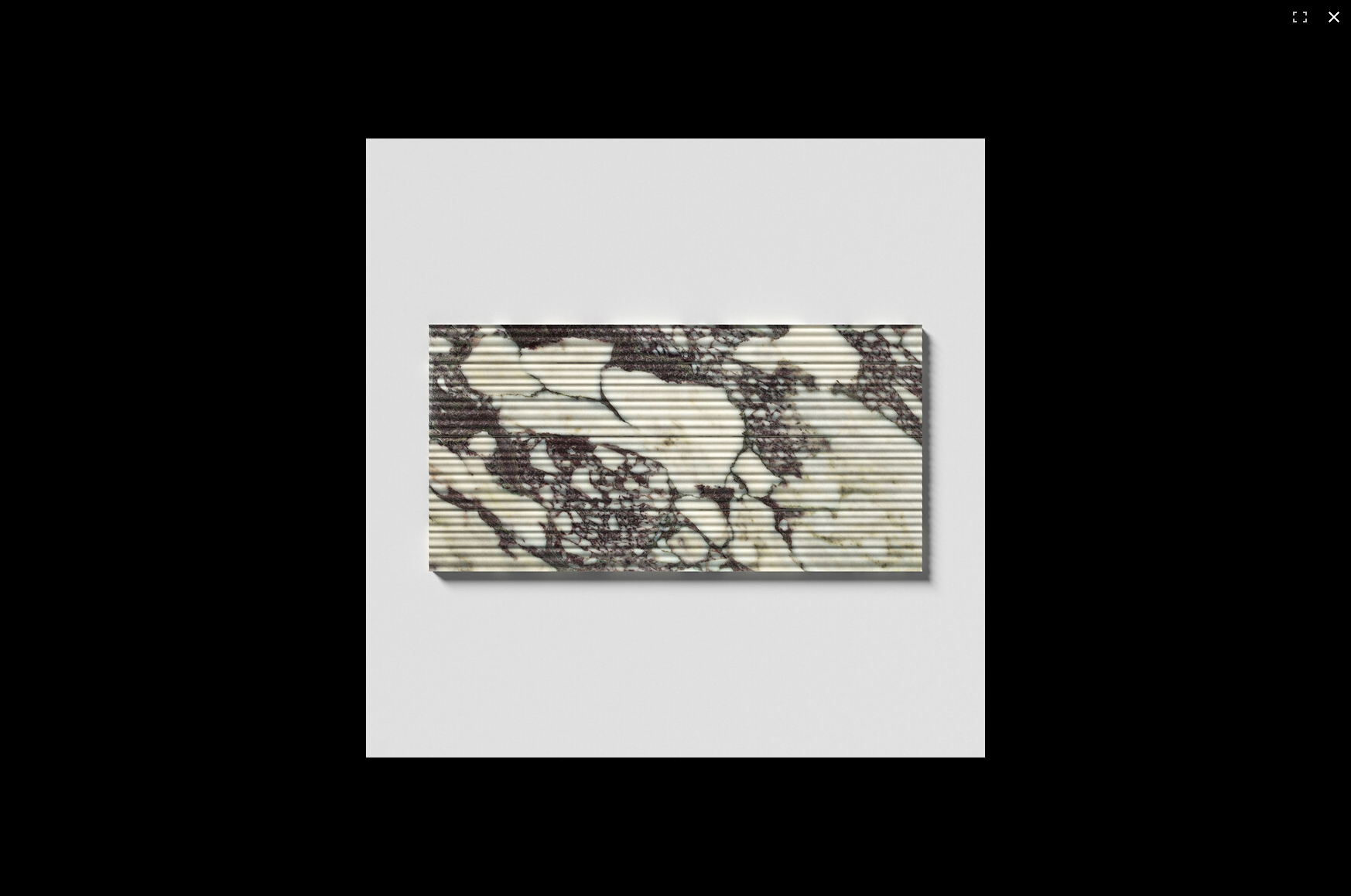
click at [1129, 456] on div at bounding box center [871, 473] width 1010 height 671
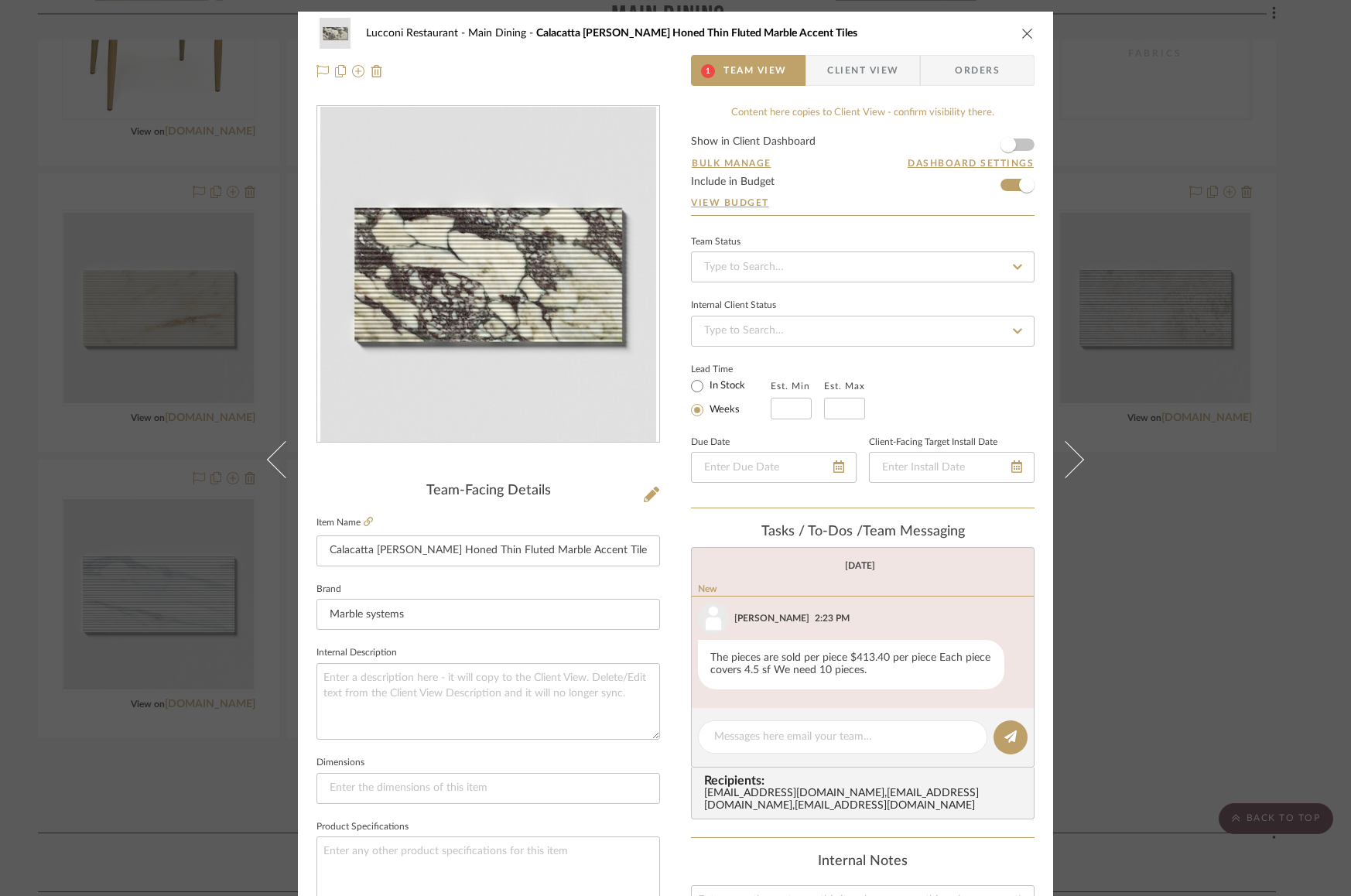
click at [1022, 37] on icon "close" at bounding box center [1028, 33] width 13 height 13
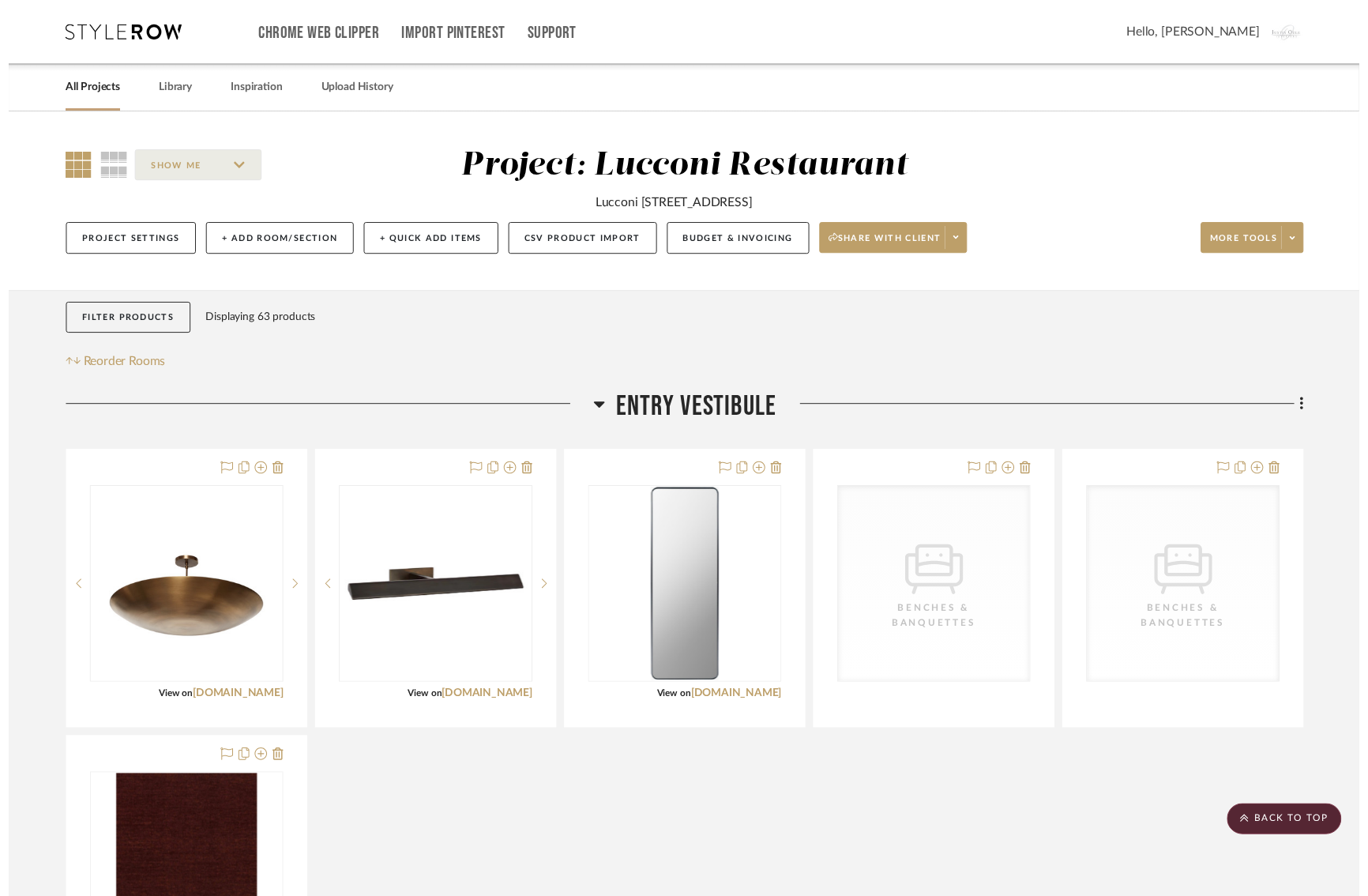
scroll to position [4930, 14]
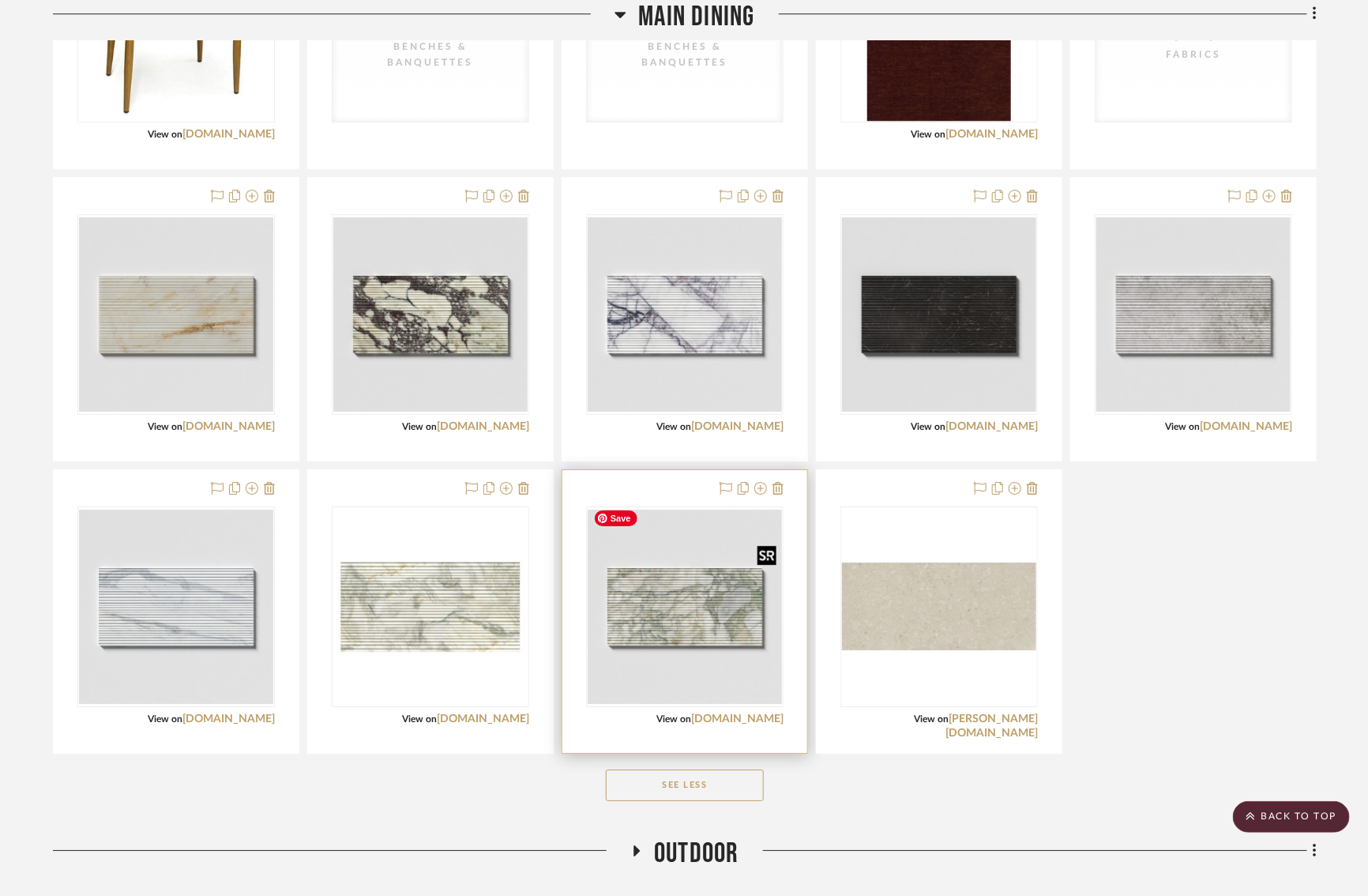
click at [634, 596] on img "0" at bounding box center [684, 607] width 195 height 195
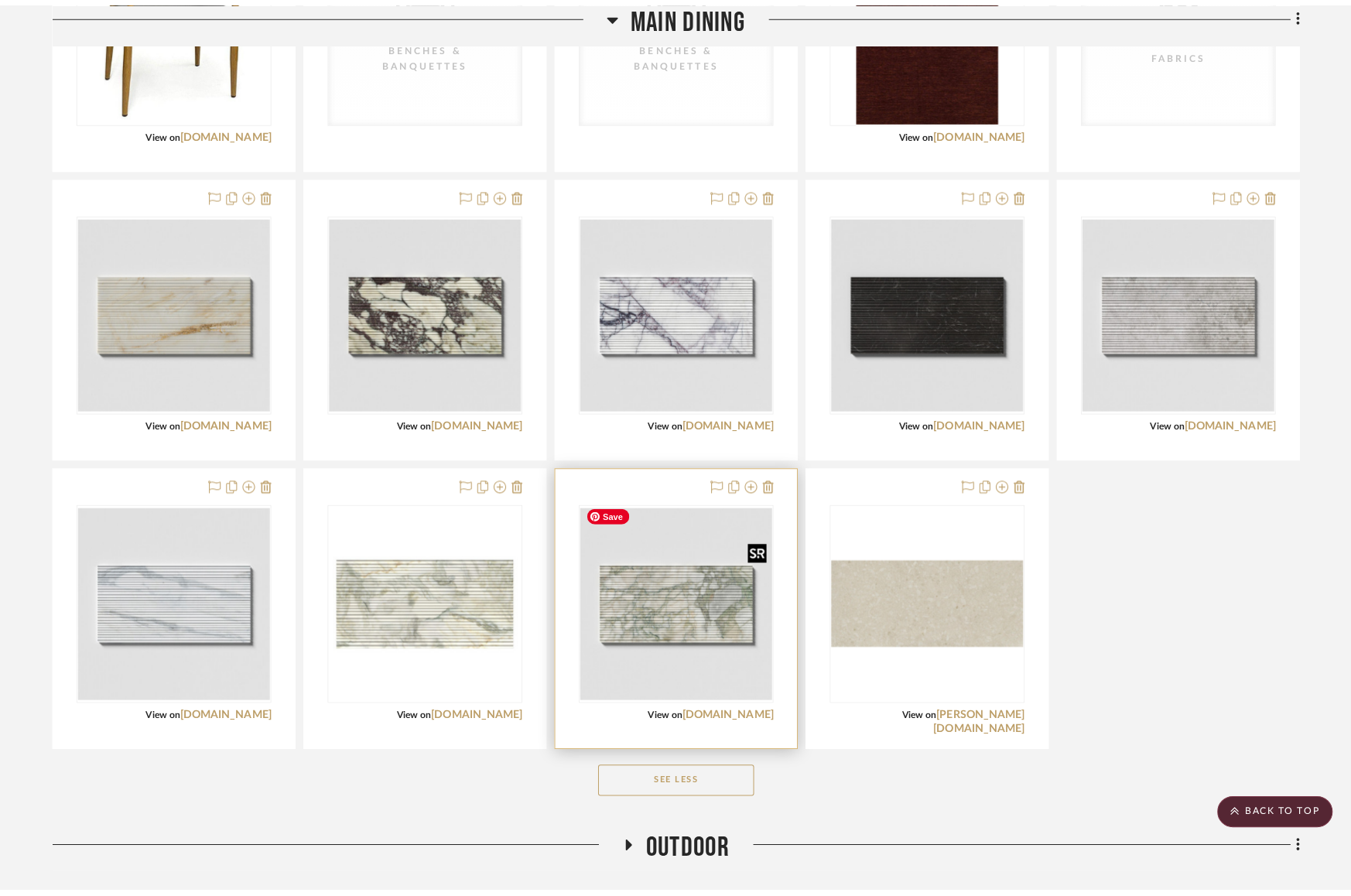
scroll to position [0, 0]
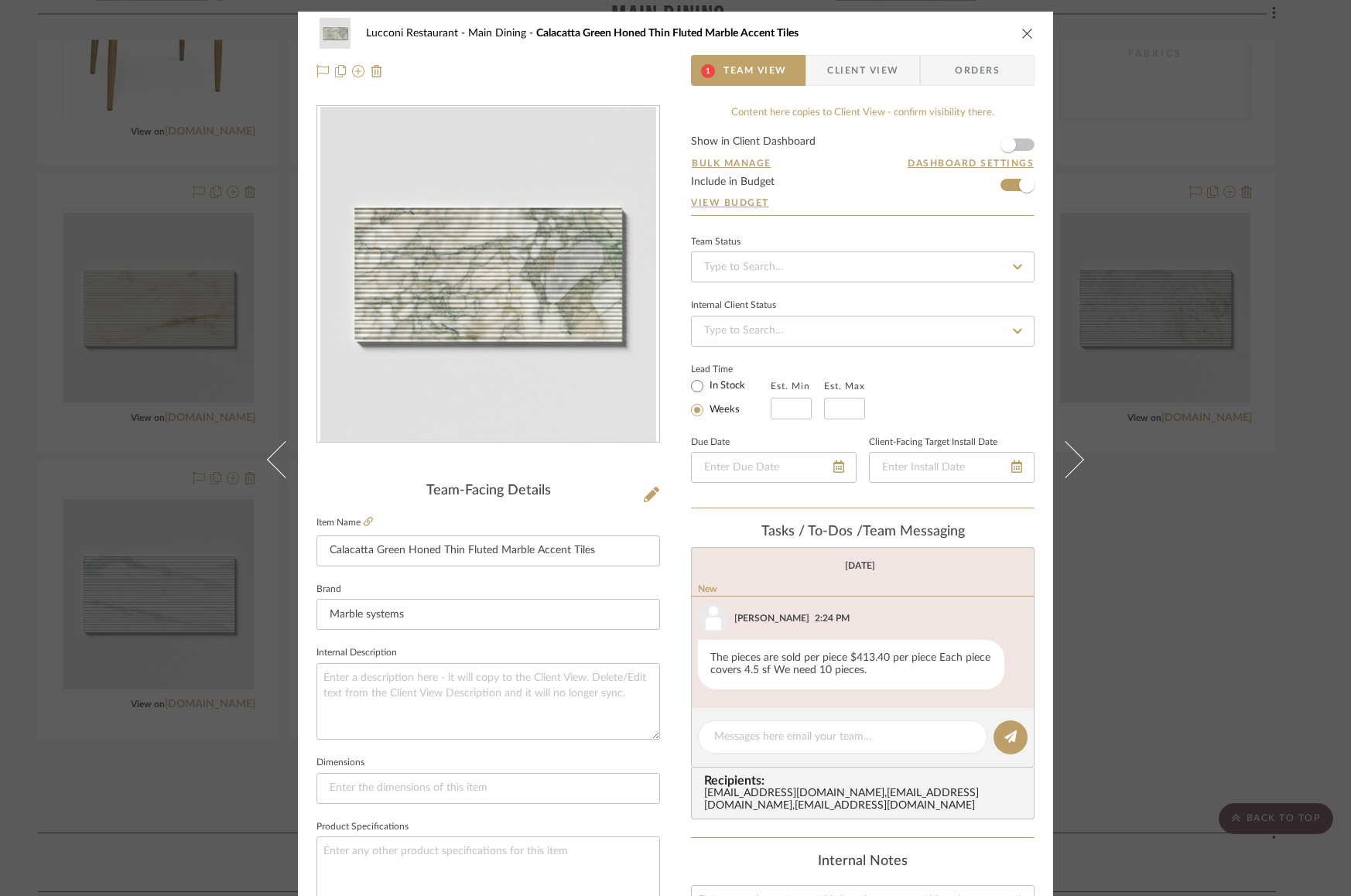
click at [549, 342] on img "0" at bounding box center [488, 274] width 336 height 336
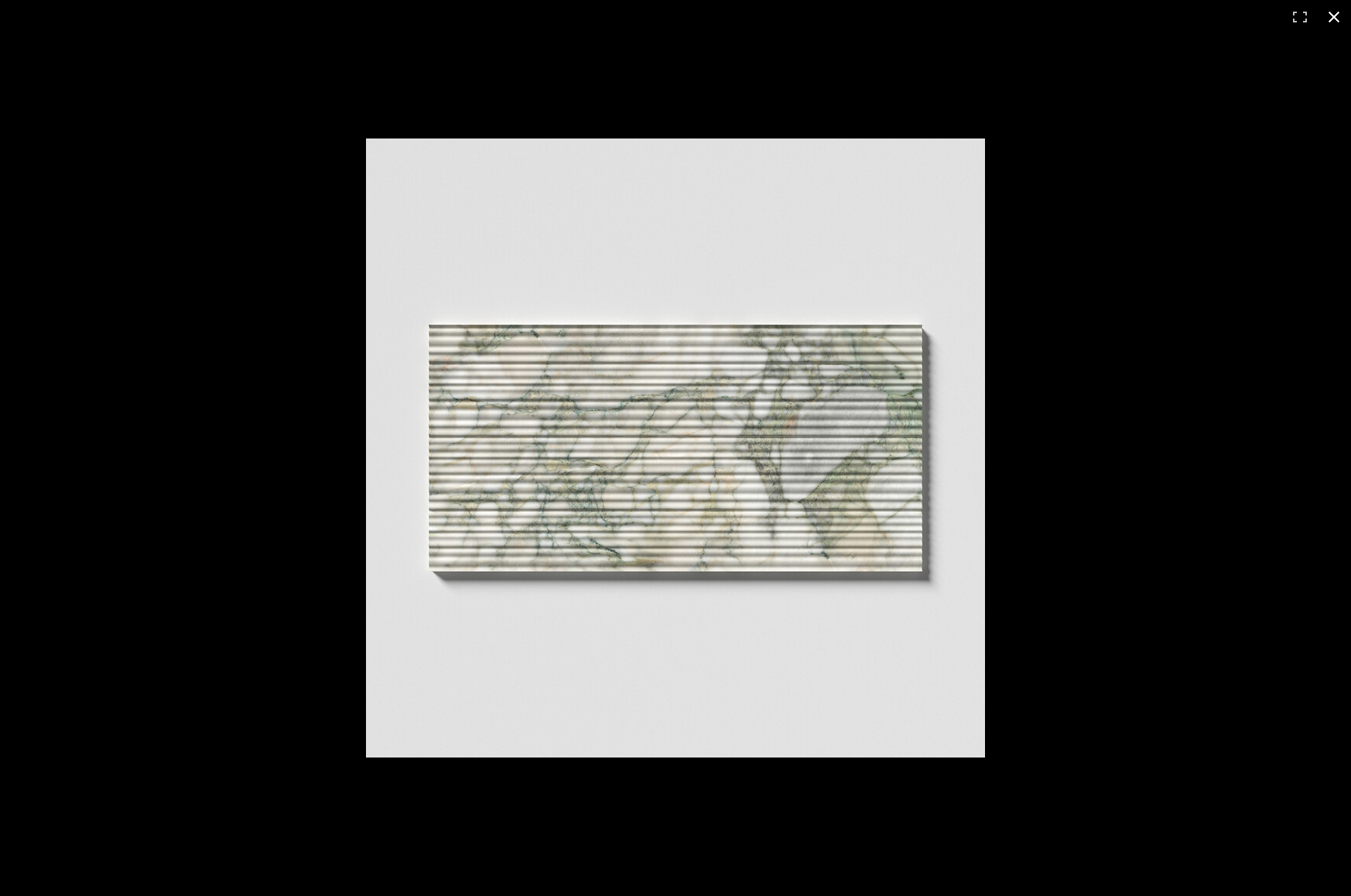
click at [1179, 438] on div at bounding box center [871, 473] width 1010 height 671
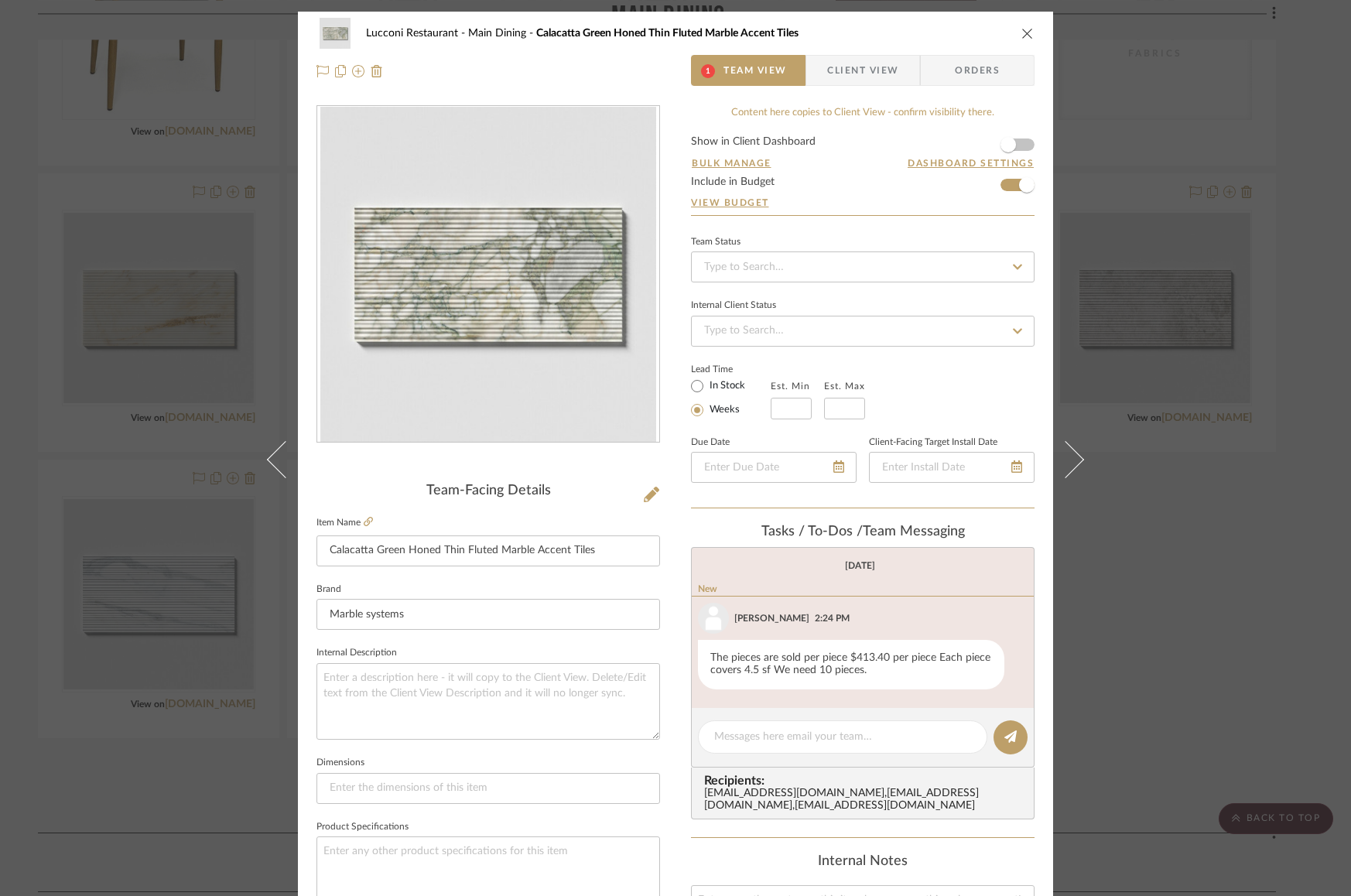
click at [1220, 353] on div "Lucconi Restaurant Main Dining Calacatta Green Honed Thin Fluted Marble Accent …" at bounding box center [676, 448] width 1351 height 896
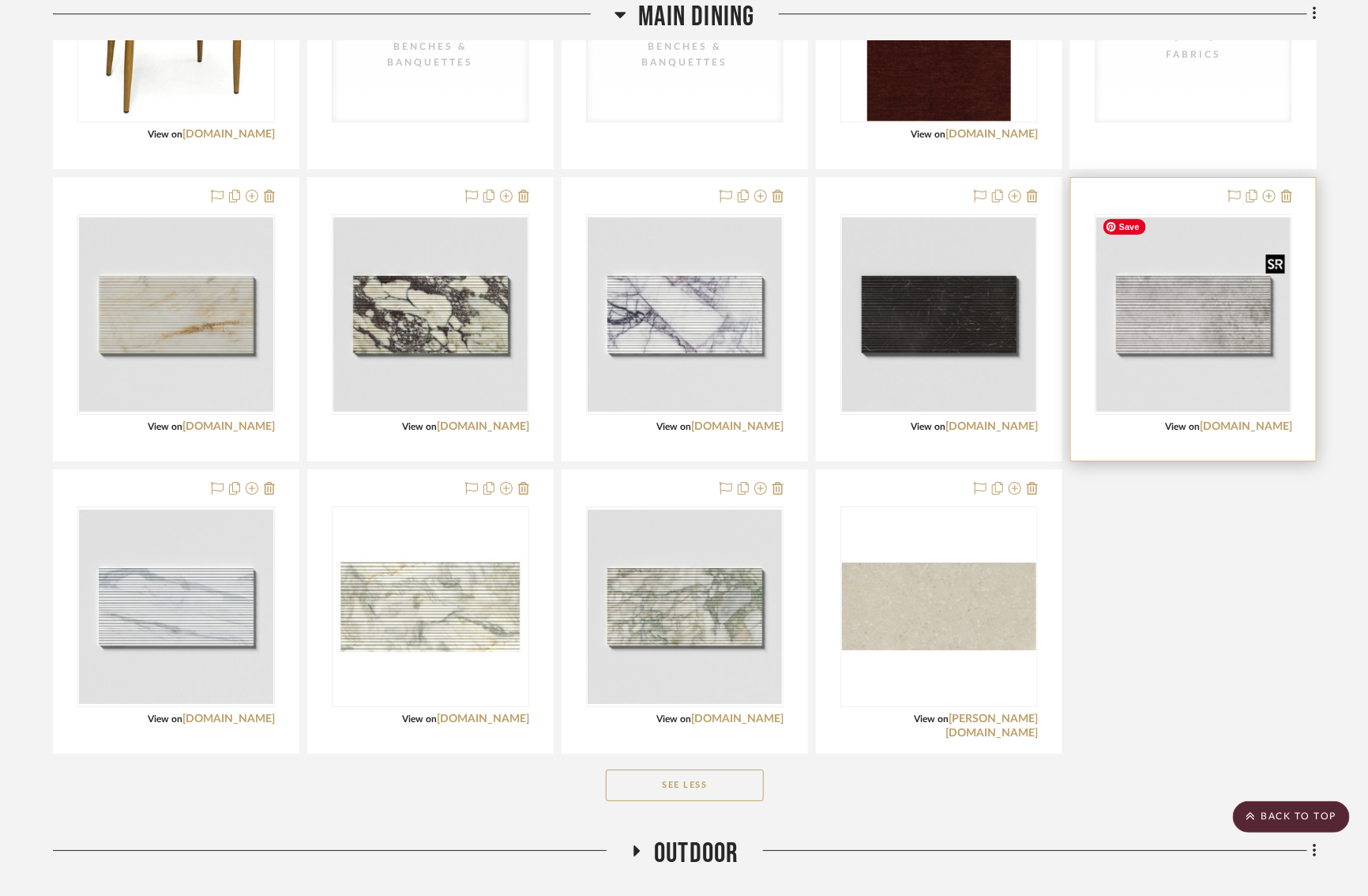
click at [1205, 325] on img "0" at bounding box center [1193, 314] width 195 height 195
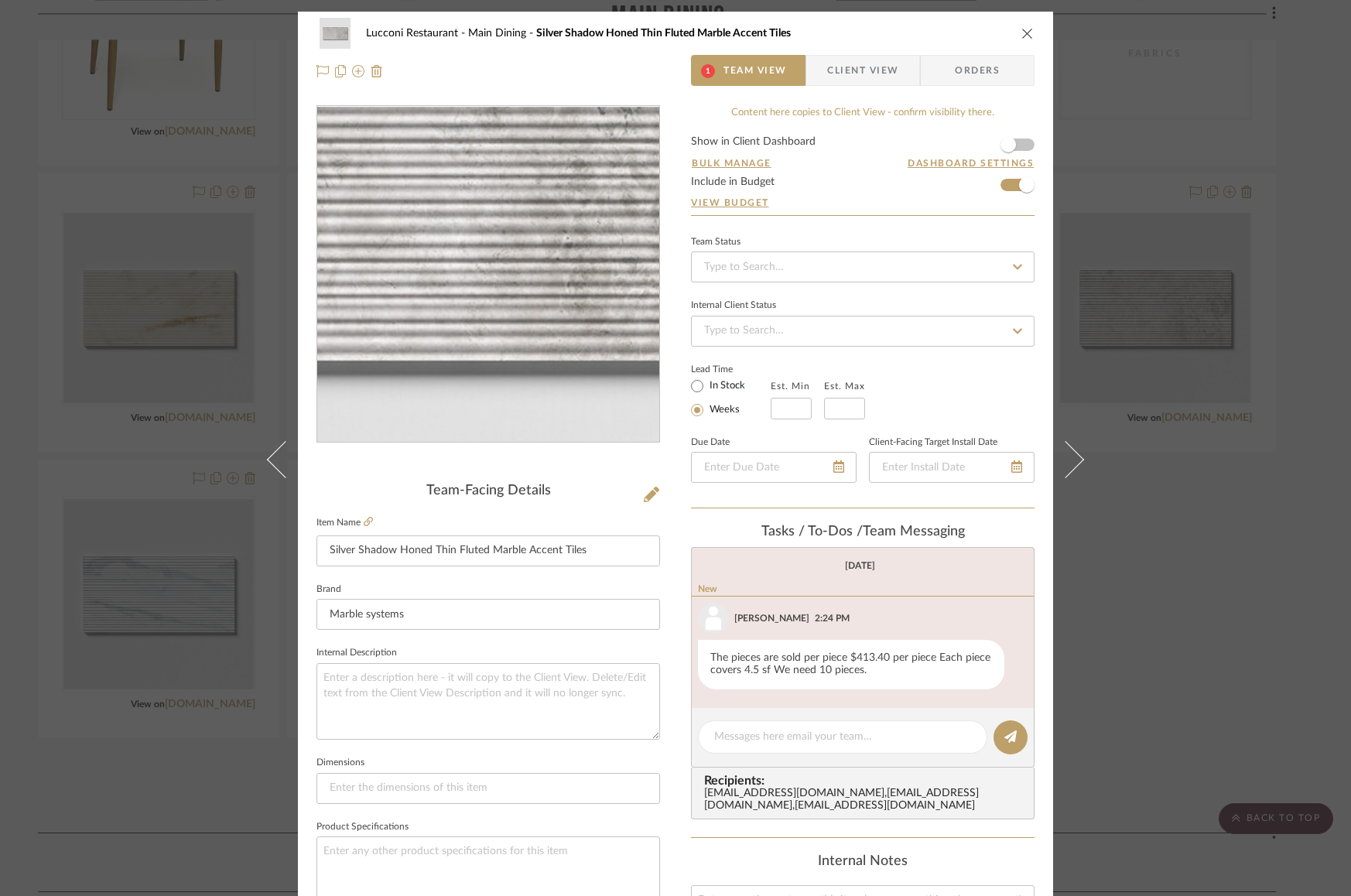
click at [499, 313] on img "0" at bounding box center [488, 274] width 336 height 336
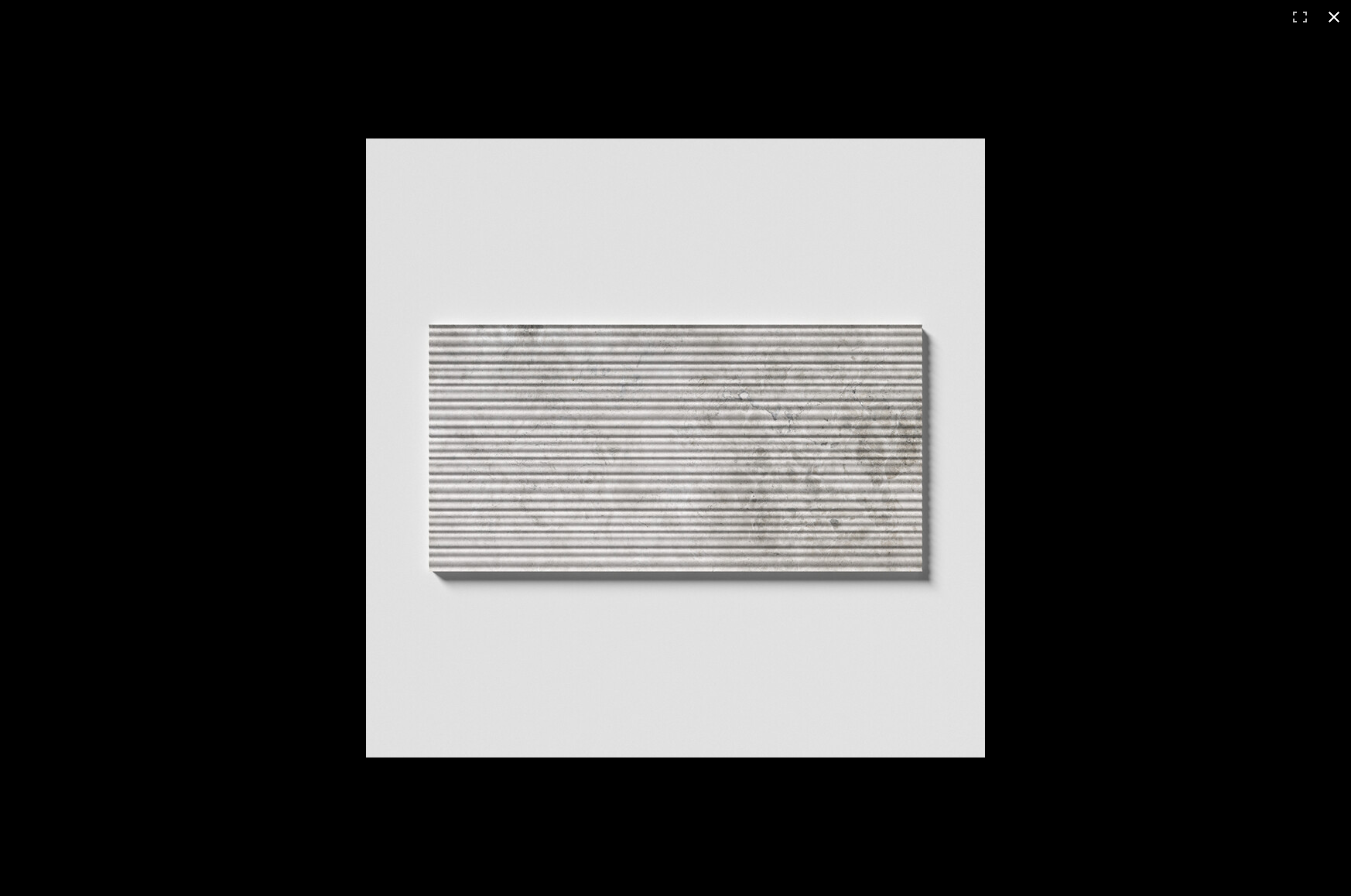
click at [1163, 465] on div at bounding box center [871, 473] width 1010 height 671
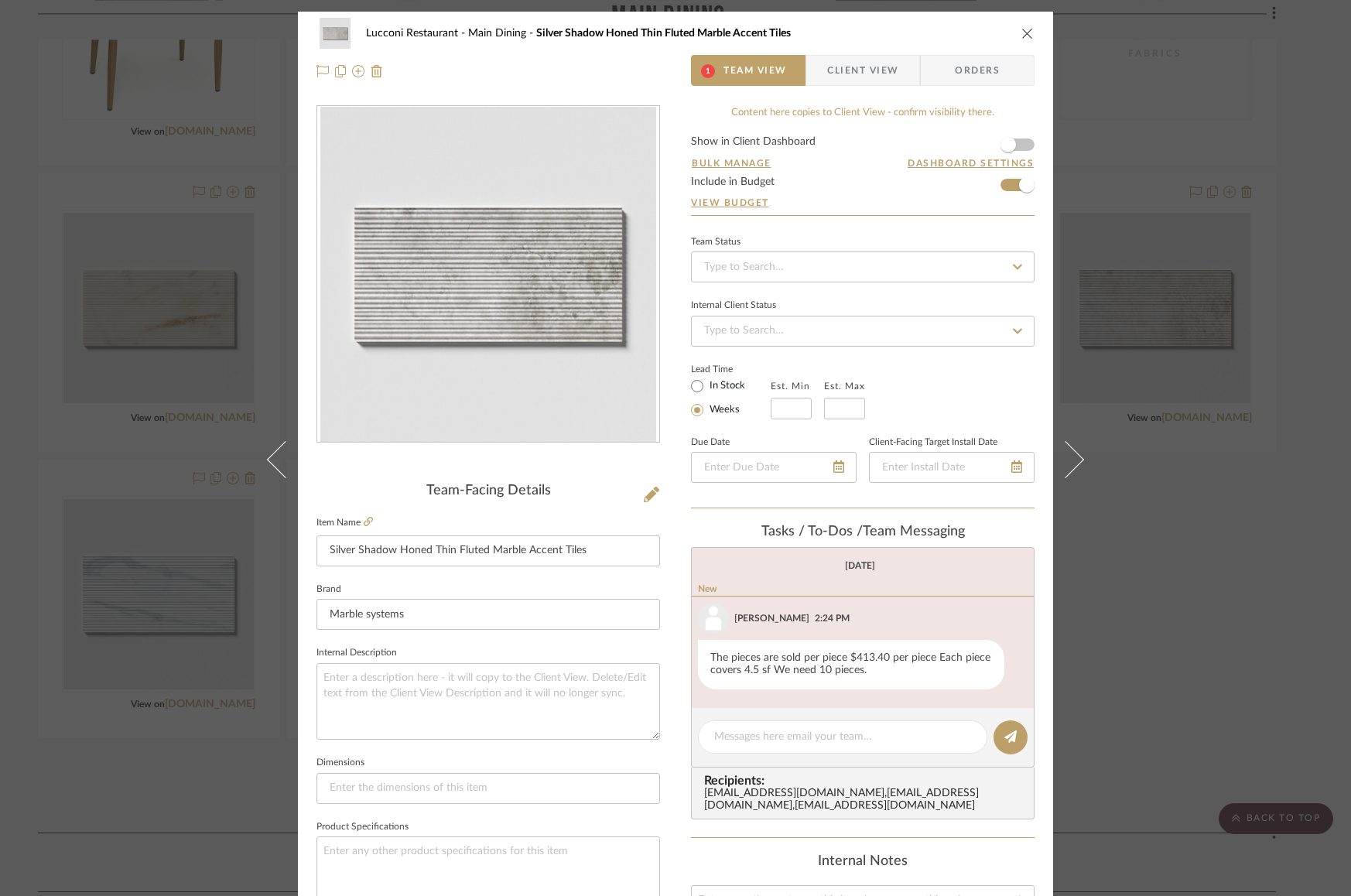
click at [1193, 440] on div "Lucconi Restaurant Main Dining Silver Shadow Honed Thin Fluted Marble Accent Ti…" at bounding box center [676, 448] width 1351 height 896
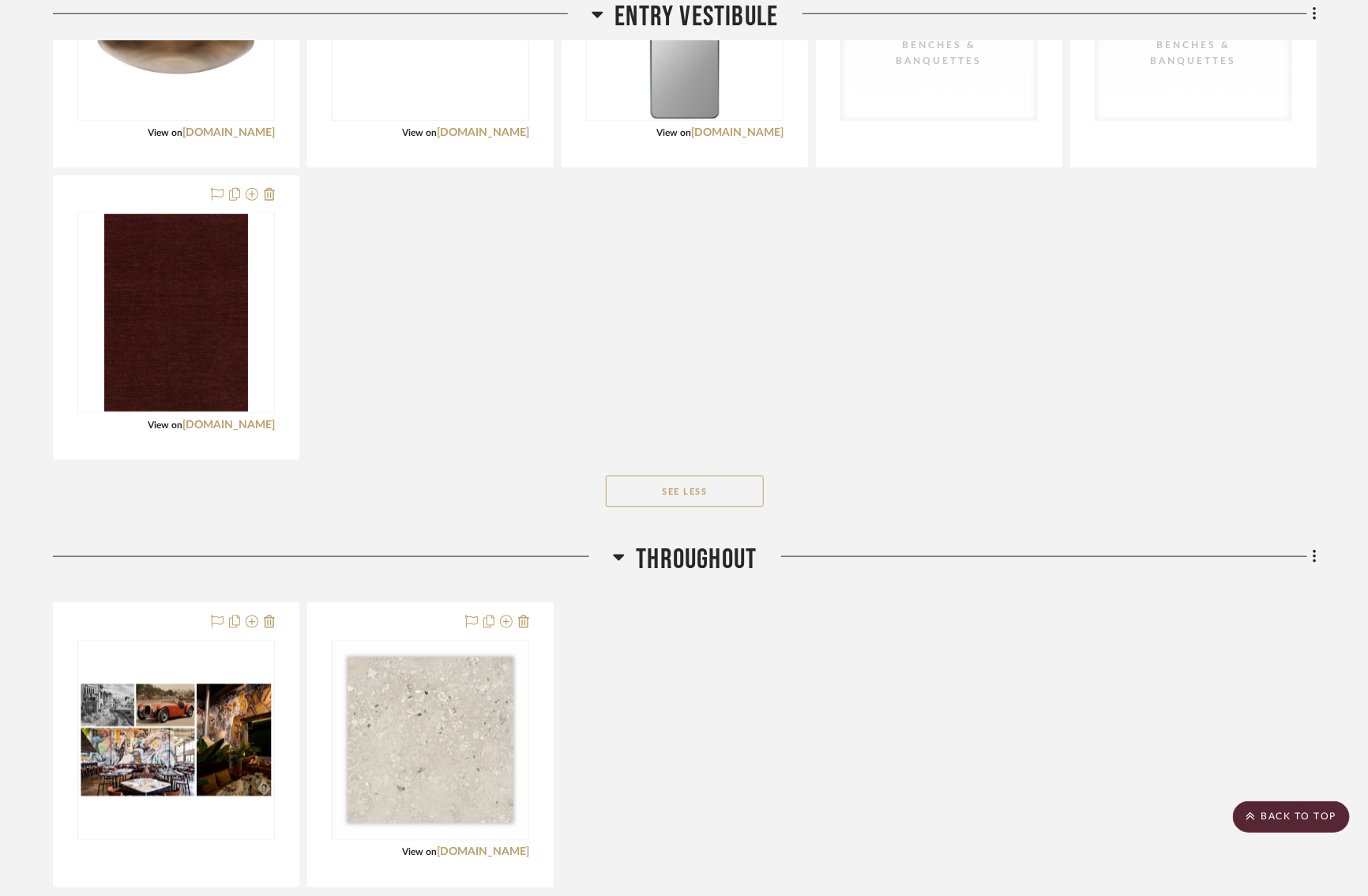
scroll to position [0, 14]
